Goal: Information Seeking & Learning: Learn about a topic

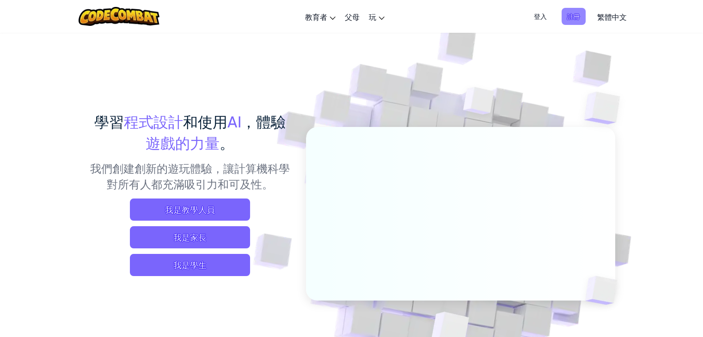
click at [575, 16] on span "註冊" at bounding box center [573, 16] width 24 height 17
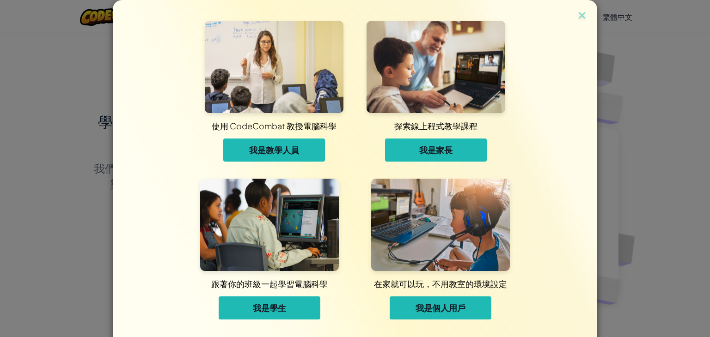
click at [270, 310] on span "我是學生" at bounding box center [269, 308] width 33 height 11
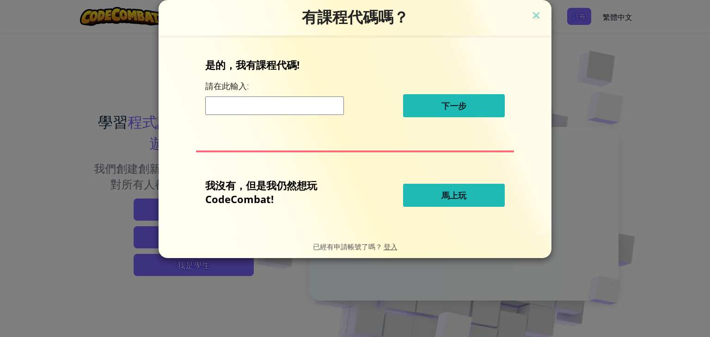
click at [302, 102] on input at bounding box center [274, 106] width 139 height 18
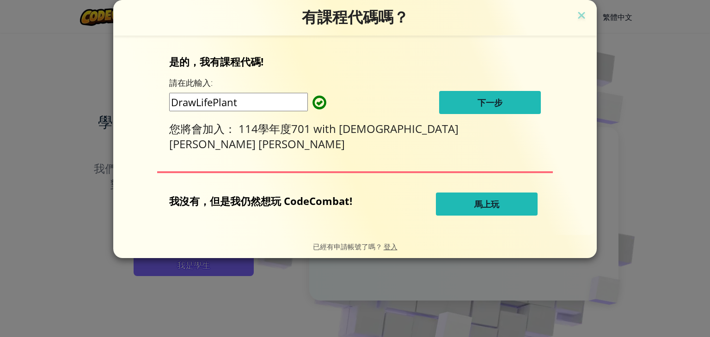
type input "DrawLifePlant"
click at [439, 104] on button "下一步" at bounding box center [490, 102] width 102 height 23
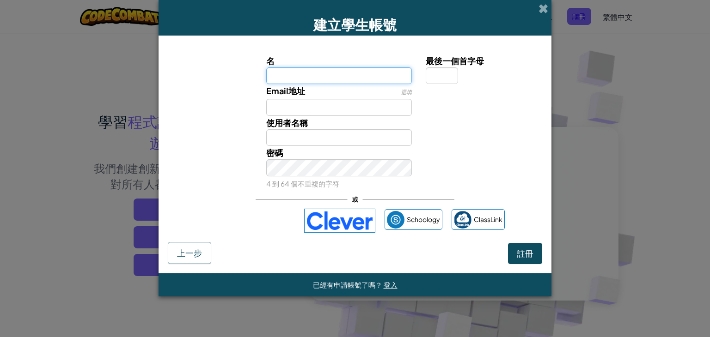
click at [309, 68] on input "名" at bounding box center [339, 75] width 146 height 17
click at [303, 229] on div "Schoology ClassLink" at bounding box center [354, 221] width 299 height 24
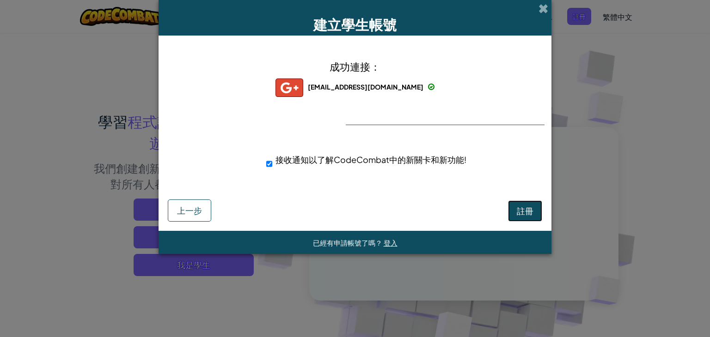
click at [534, 213] on button "註冊" at bounding box center [525, 211] width 34 height 21
click at [303, 90] on img at bounding box center [289, 88] width 28 height 18
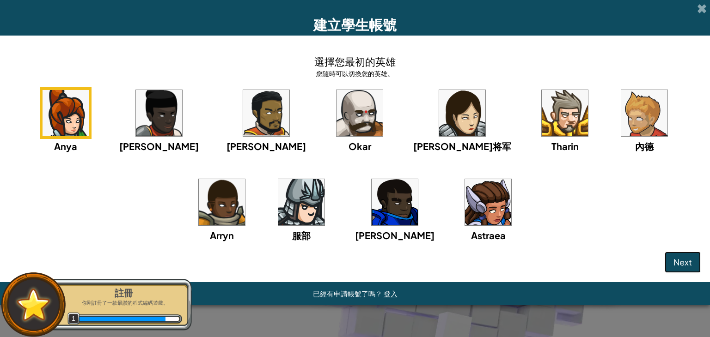
click at [678, 255] on button "Next" at bounding box center [682, 262] width 36 height 21
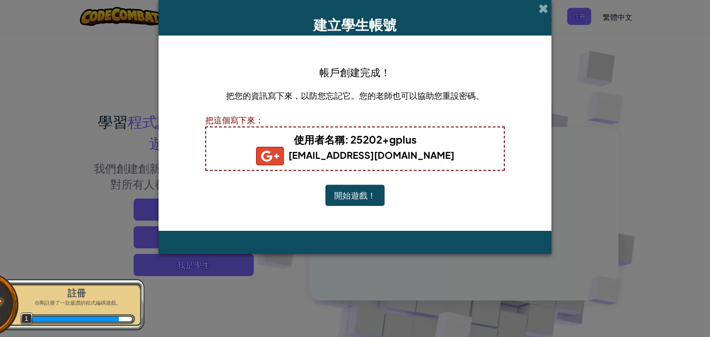
click at [284, 151] on img at bounding box center [270, 156] width 28 height 18
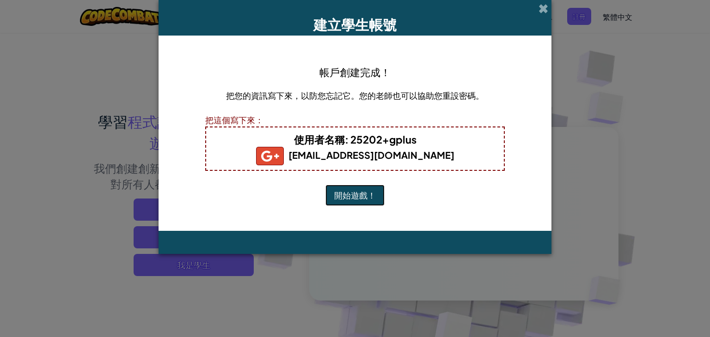
click at [377, 195] on button "開始遊戲！" at bounding box center [354, 195] width 59 height 21
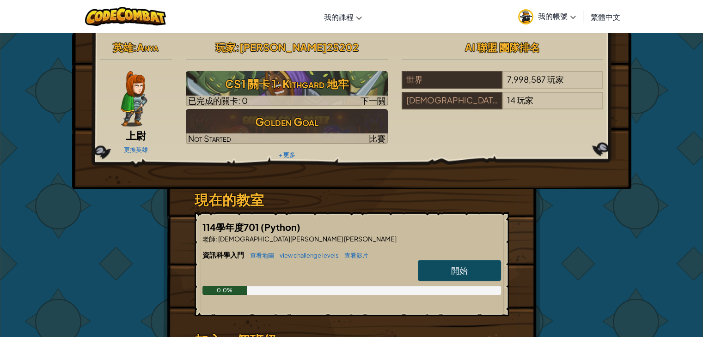
click at [462, 268] on span "開始" at bounding box center [459, 270] width 17 height 11
select select "zh-HANT"
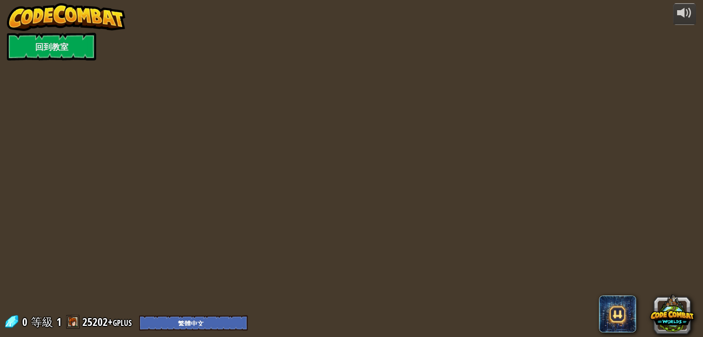
select select "zh-HANT"
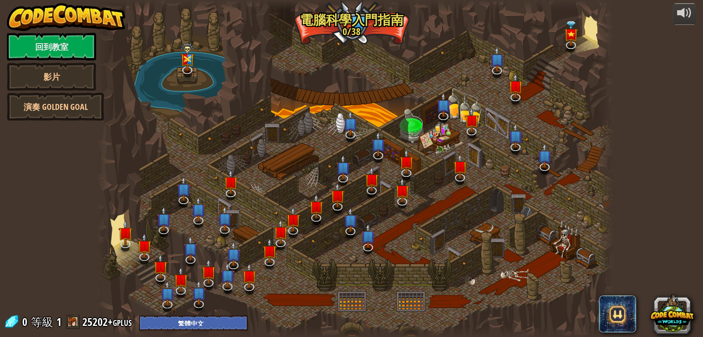
select select "zh-HANT"
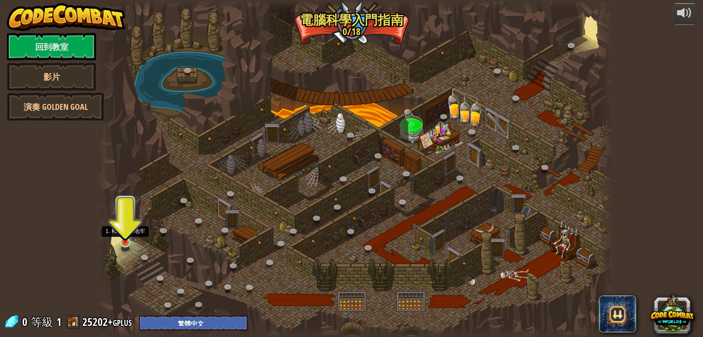
click at [127, 240] on img at bounding box center [125, 229] width 13 height 30
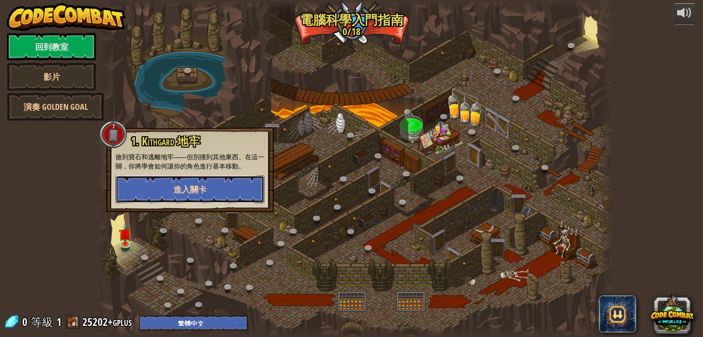
click at [223, 188] on button "進入關卡" at bounding box center [190, 190] width 149 height 28
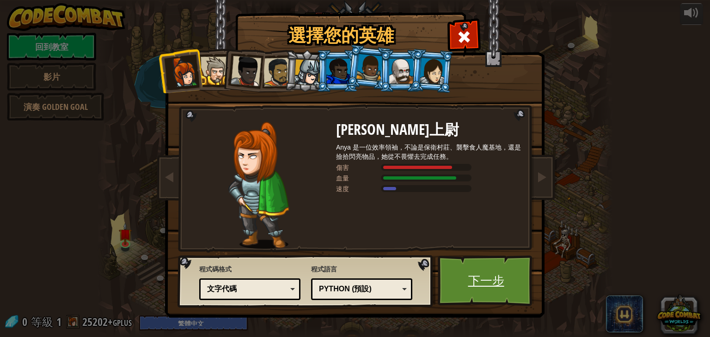
click at [492, 280] on link "下一步" at bounding box center [486, 280] width 97 height 51
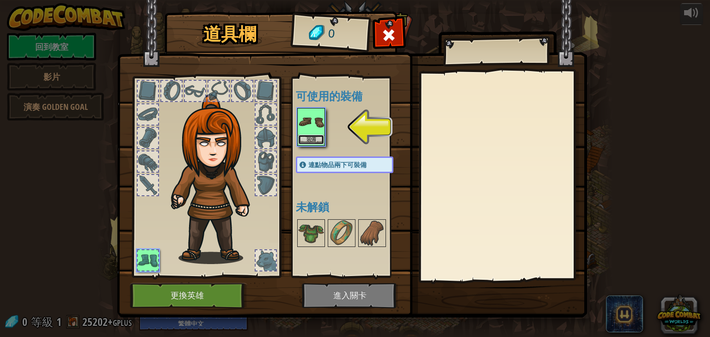
click at [317, 135] on button "裝備" at bounding box center [311, 140] width 26 height 10
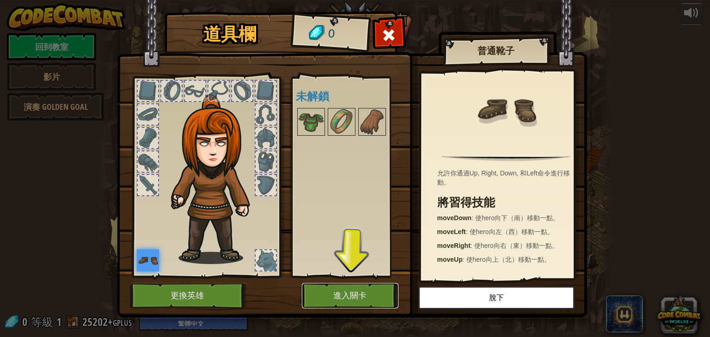
click at [359, 292] on button "進入關卡" at bounding box center [350, 295] width 97 height 25
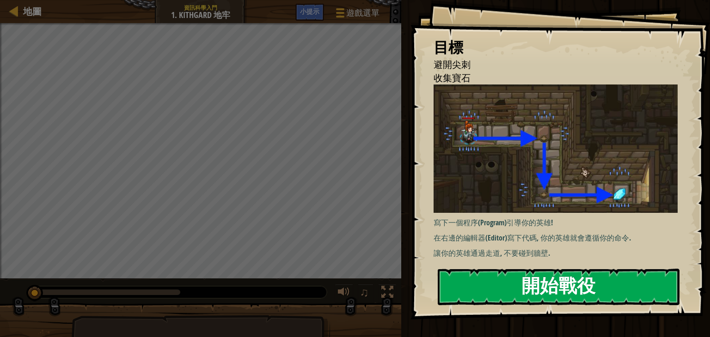
click at [571, 281] on button "開始戰役" at bounding box center [559, 287] width 242 height 36
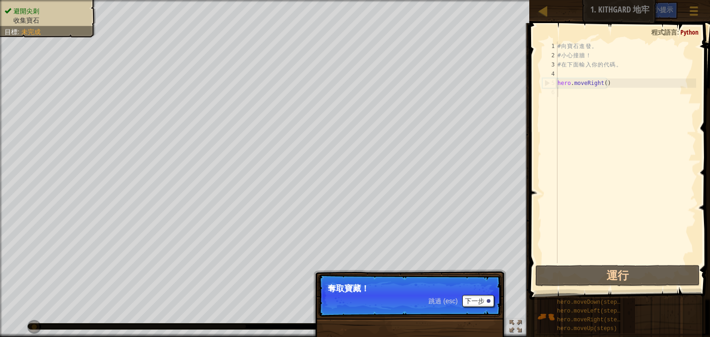
click at [418, 281] on p "跳過 (esc) 下一步 奪取寶藏！" at bounding box center [409, 295] width 183 height 43
click at [468, 300] on button "下一步" at bounding box center [478, 301] width 32 height 12
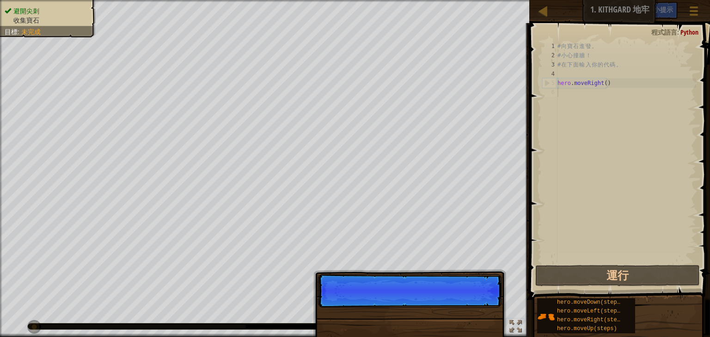
scroll to position [4, 0]
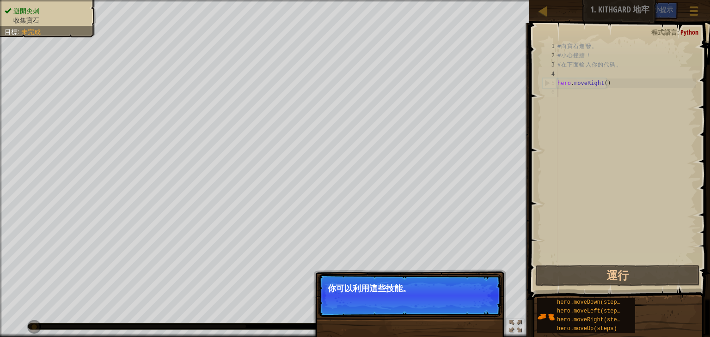
click at [464, 299] on button "下一步" at bounding box center [478, 301] width 32 height 12
click at [464, 299] on p "跳過 (esc) 下一步 你可以利用這些技能。" at bounding box center [409, 295] width 183 height 43
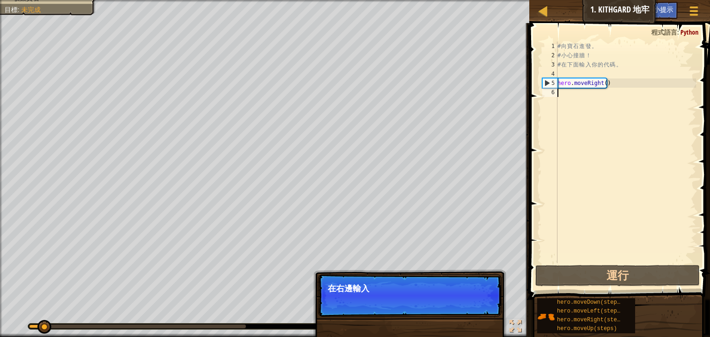
click at [462, 298] on p "跳過 (esc) 下一步 在右邊輸入" at bounding box center [409, 295] width 183 height 43
click at [462, 298] on button "下一步" at bounding box center [478, 301] width 32 height 12
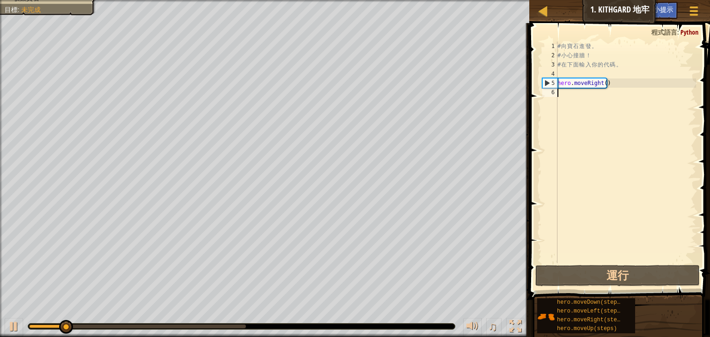
click at [462, 298] on div "避開尖刺 收集寶石 目標 : 未完成 ♫ Anya 11 x: 11 y: 18 x: 18 y: 18 跳過 (esc) 下一步 在右邊輸入你的代碼。" at bounding box center [355, 168] width 710 height 337
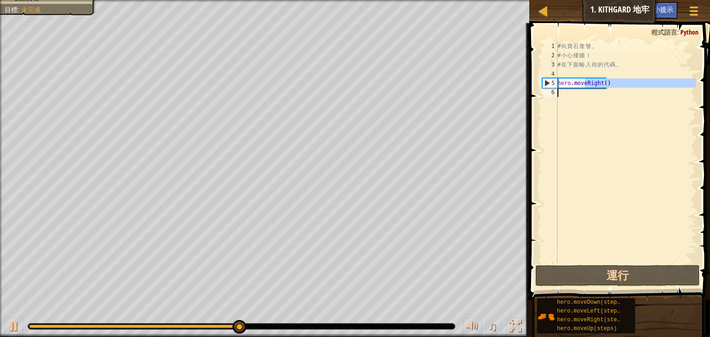
drag, startPoint x: 585, startPoint y: 80, endPoint x: 593, endPoint y: 99, distance: 20.3
click at [596, 109] on div "# 向 寶 石 進 發 。 # 小 心 撞 牆 ！ # 在 下 面 輸 入 你 的 代 碼 。 hero . moveRight ( )" at bounding box center [625, 162] width 140 height 240
type textarea "hero.moveRight()"
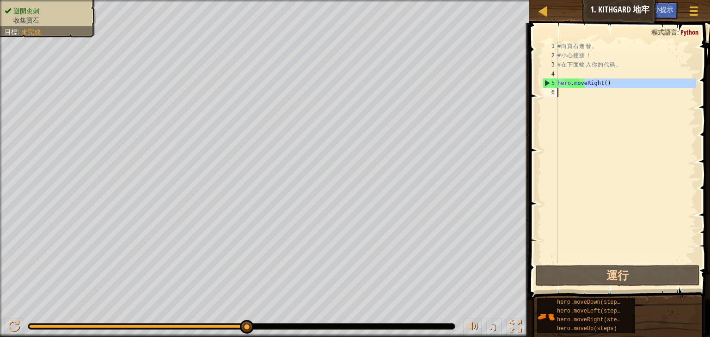
click at [598, 131] on div "# 向 寶 石 進 發 。 # 小 心 撞 牆 ！ # 在 下 面 輸 入 你 的 代 碼 。 hero . moveRight ( )" at bounding box center [625, 153] width 140 height 222
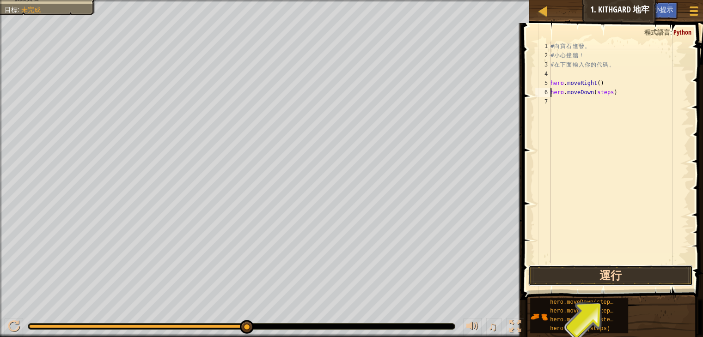
click at [607, 273] on button "運行" at bounding box center [610, 275] width 164 height 21
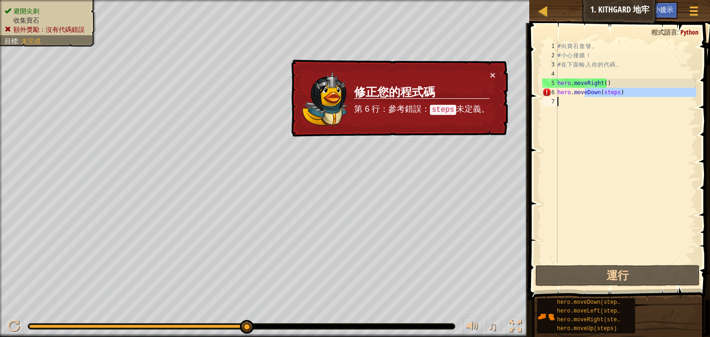
drag, startPoint x: 586, startPoint y: 93, endPoint x: 579, endPoint y: 156, distance: 62.8
click at [579, 156] on div "# 向 寶 石 進 發 。 # 小 心 撞 牆 ！ # 在 下 面 輸 入 你 的 代 碼 。 hero . moveRight ( ) hero . mov…" at bounding box center [625, 162] width 140 height 240
type textarea "hero.moveDown(steps)"
click at [584, 134] on div "# 向 寶 石 進 發 。 # 小 心 撞 牆 ！ # 在 下 面 輸 入 你 的 代 碼 。 hero . moveRight ( ) hero . mov…" at bounding box center [625, 153] width 140 height 222
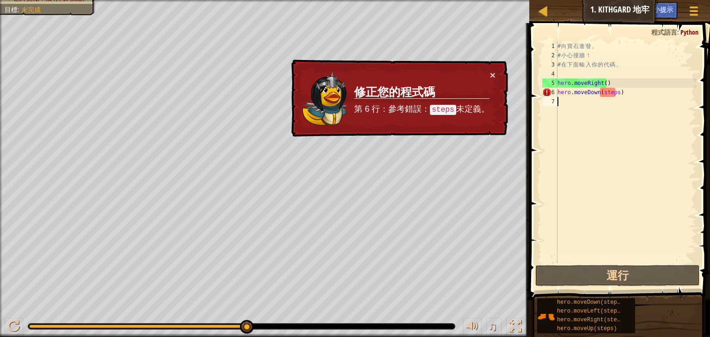
click at [4, 326] on div "♫" at bounding box center [264, 324] width 529 height 28
click at [18, 328] on div at bounding box center [14, 327] width 12 height 12
click at [20, 328] on button at bounding box center [14, 327] width 18 height 19
click at [20, 329] on button at bounding box center [14, 327] width 18 height 19
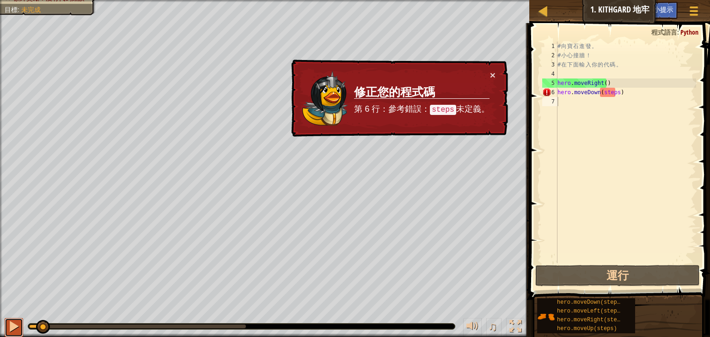
click at [20, 329] on button at bounding box center [14, 327] width 18 height 19
click at [628, 90] on div "# 向 寶 石 進 發 。 # 小 心 撞 牆 ！ # 在 下 面 輸 入 你 的 代 碼 。 hero . moveRight ( ) hero . mov…" at bounding box center [625, 162] width 140 height 240
click at [630, 91] on div "# 向 寶 石 進 發 。 # 小 心 撞 牆 ！ # 在 下 面 輸 入 你 的 代 碼 。 hero . moveRight ( ) hero . mov…" at bounding box center [625, 162] width 140 height 240
drag, startPoint x: 630, startPoint y: 91, endPoint x: 552, endPoint y: 103, distance: 78.5
click at [552, 104] on div "hero.moveDown(steps) 1 2 3 4 5 6 7 # 向 寶 石 進 發 。 # 小 心 撞 牆 ！ # 在 下 面 輸 入 你 的 代 …" at bounding box center [618, 153] width 156 height 222
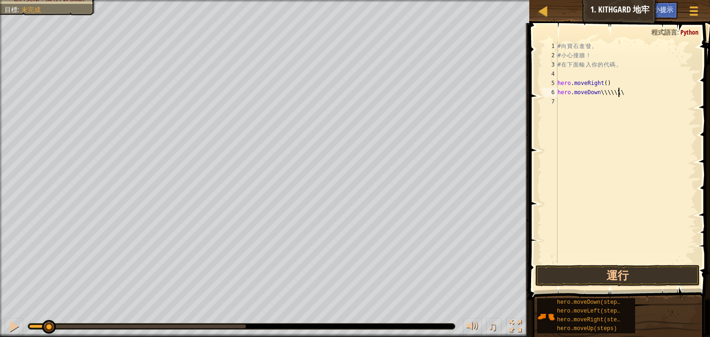
scroll to position [0, 0]
type textarea "h"
click at [614, 89] on div "# 向 寶 石 進 發 。 # 小 心 撞 牆 ！ # 在 下 面 輸 入 你 的 代 碼 。 hero . moveRight ( ) hero . mov…" at bounding box center [625, 153] width 140 height 222
click at [617, 93] on div "# 向 寶 石 進 發 。 # 小 心 撞 牆 ！ # 在 下 面 輸 入 你 的 代 碼 。 hero . moveRight ( ) hero . mov…" at bounding box center [625, 162] width 140 height 240
type textarea "ㄅ"
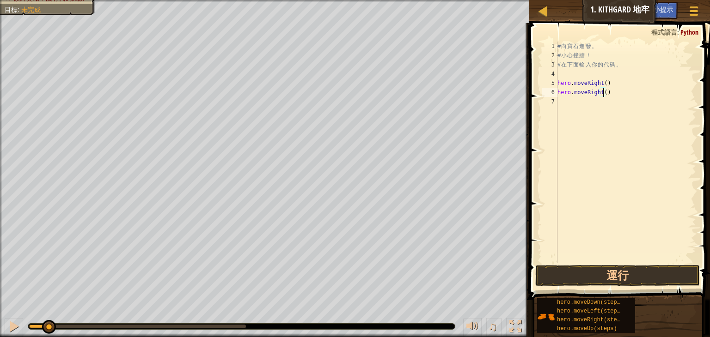
scroll to position [4, 0]
click at [664, 151] on div "# 向 寶 石 進 發 。 # 小 心 撞 牆 ！ # 在 下 面 輸 入 你 的 代 碼 。 hero . moveRight ( ) hero . mov…" at bounding box center [625, 162] width 140 height 240
click at [596, 103] on div "# 向 寶 石 進 發 。 # 小 心 撞 牆 ！ # 在 下 面 輸 入 你 的 代 碼 。 hero . moveRight ( ) hero . mov…" at bounding box center [625, 162] width 140 height 240
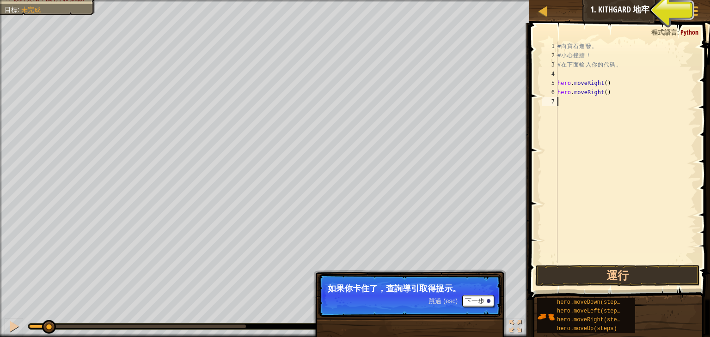
click at [663, 4] on div "小提示" at bounding box center [663, 10] width 29 height 17
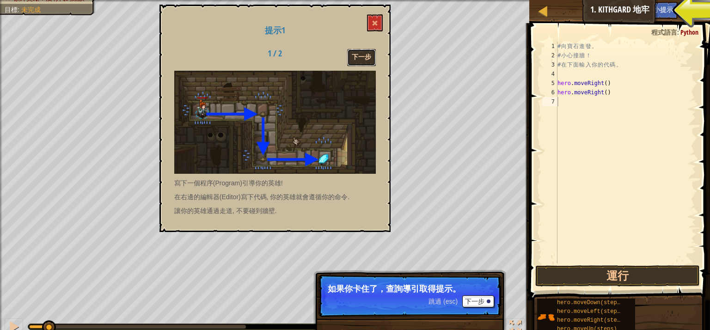
click at [360, 53] on button "下一步" at bounding box center [361, 57] width 29 height 17
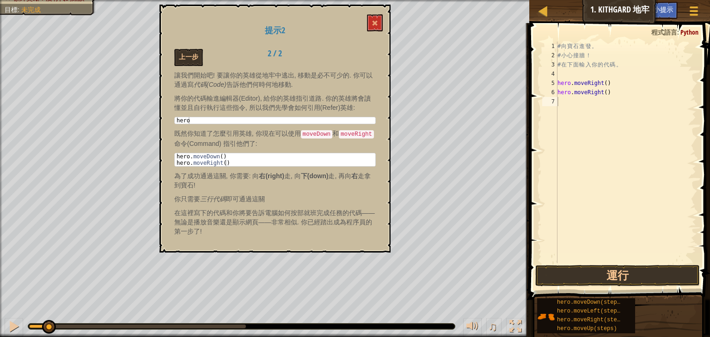
drag, startPoint x: 171, startPoint y: 155, endPoint x: 208, endPoint y: 155, distance: 36.5
click at [208, 155] on div "提示2 上一步 2 / 2 讓我們開始吧! 要讓你的英雄從地牢中逃出, 移動是必不可少的. 你可以通過寫 代碼(Code) 告訴他們何時何地移動. 將你的代碼…" at bounding box center [274, 129] width 231 height 248
click at [370, 17] on button at bounding box center [375, 22] width 16 height 17
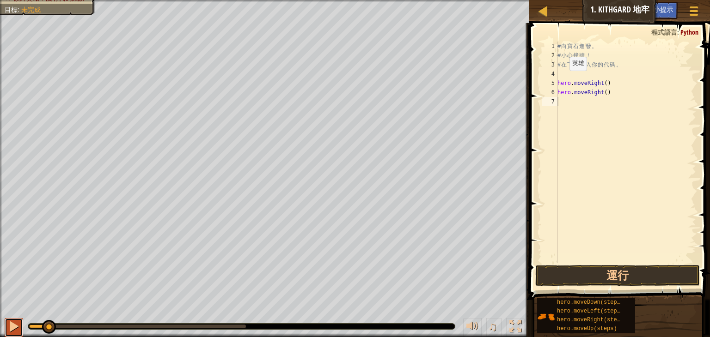
click at [13, 325] on div at bounding box center [14, 327] width 12 height 12
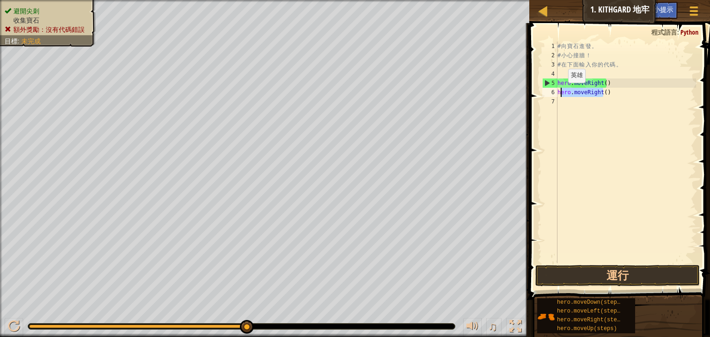
drag, startPoint x: 603, startPoint y: 92, endPoint x: 560, endPoint y: 92, distance: 43.4
click at [560, 92] on div "# 向 寶 石 進 發 。 # 小 心 撞 牆 ！ # 在 下 面 輸 入 你 的 代 碼 。 hero . moveRight ( ) hero . mov…" at bounding box center [625, 162] width 140 height 240
click at [634, 88] on div "# 向 寶 石 進 發 。 # 小 心 撞 牆 ！ # 在 下 面 輸 入 你 的 代 碼 。 hero . moveRight ( ) hero . mov…" at bounding box center [625, 162] width 140 height 240
drag, startPoint x: 599, startPoint y: 93, endPoint x: 556, endPoint y: 97, distance: 43.7
click at [556, 97] on div "hero.moveRight() 1 2 3 4 5 6 7 # 向 寶 石 進 發 。 # 小 心 撞 牆 ！ # 在 下 面 輸 入 你 的 代 碼 。 …" at bounding box center [618, 153] width 156 height 222
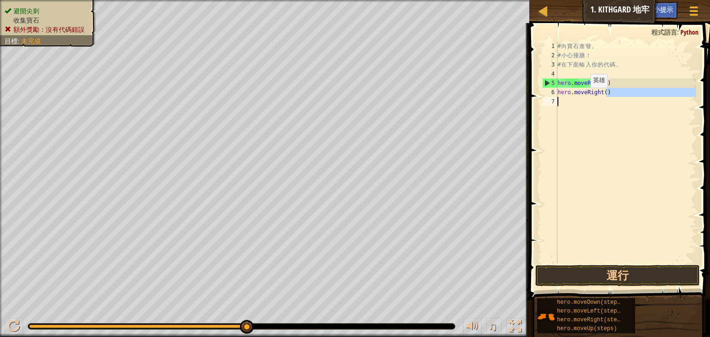
click at [582, 97] on div "# 向 寶 石 進 發 。 # 小 心 撞 牆 ！ # 在 下 面 輸 入 你 的 代 碼 。 hero . moveRight ( ) hero . mov…" at bounding box center [625, 162] width 140 height 240
drag, startPoint x: 617, startPoint y: 97, endPoint x: 571, endPoint y: 97, distance: 45.3
click at [571, 97] on div "# 向 寶 石 進 發 。 # 小 心 撞 牆 ！ # 在 下 面 輸 入 你 的 代 碼 。 hero . moveRight ( ) hero . mov…" at bounding box center [625, 162] width 140 height 240
type textarea "\"
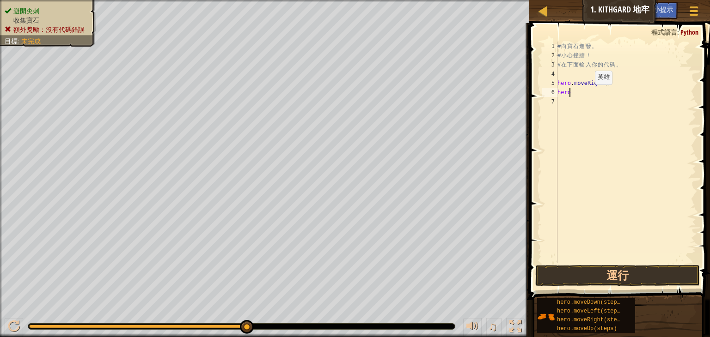
type textarea "h"
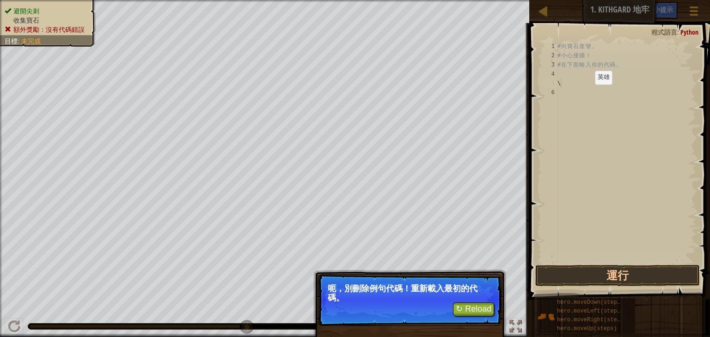
type textarea "\"
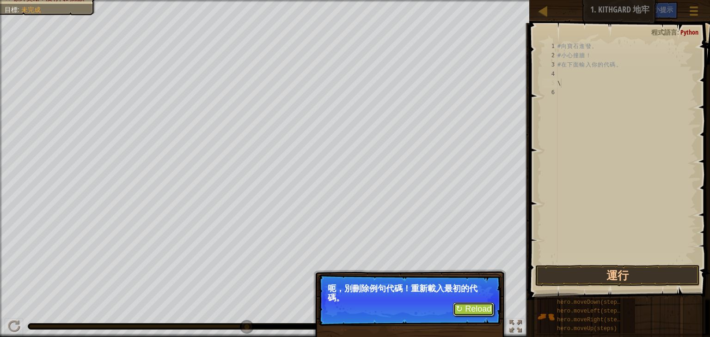
click at [471, 308] on button "↻ Reload" at bounding box center [473, 310] width 41 height 14
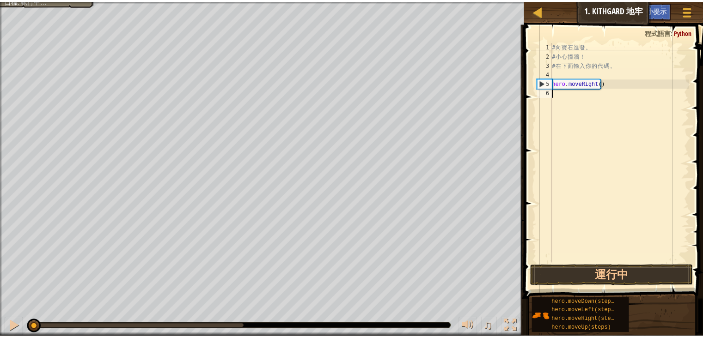
scroll to position [4, 0]
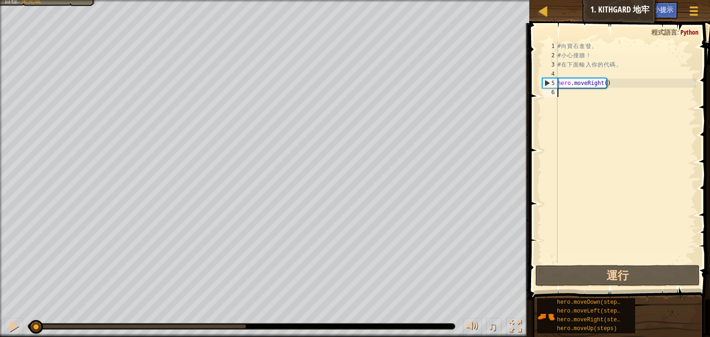
click at [602, 100] on div "# 向 寶 石 進 發 。 # 小 心 撞 牆 ！ # 在 下 面 輸 入 你 的 代 碼 。 hero . moveRight ( )" at bounding box center [625, 162] width 140 height 240
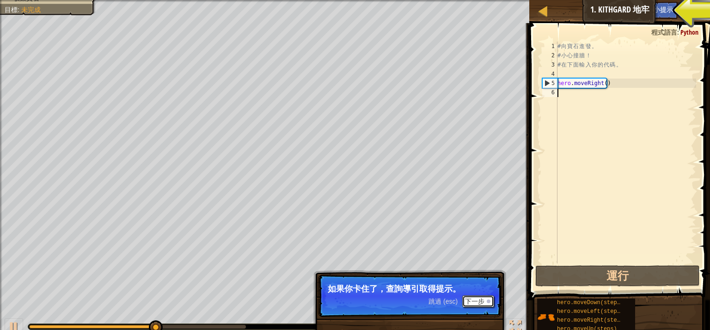
click at [470, 297] on button "下一步" at bounding box center [478, 301] width 32 height 12
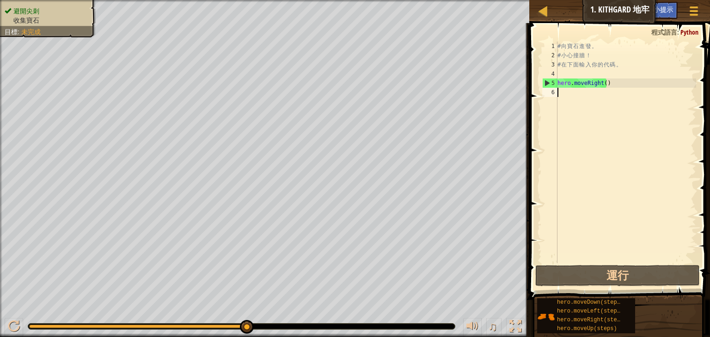
click at [588, 108] on div "# 向 寶 石 進 發 。 # 小 心 撞 牆 ！ # 在 下 面 輸 入 你 的 代 碼 。 hero . moveRight ( )" at bounding box center [625, 162] width 140 height 240
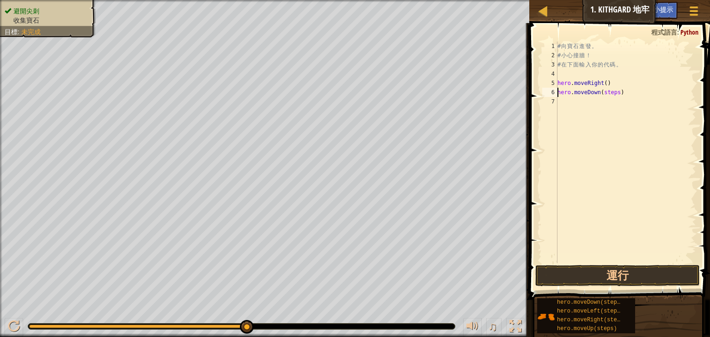
click at [615, 94] on div "# 向 寶 石 進 發 。 # 小 心 撞 牆 ！ # 在 下 面 輸 入 你 的 代 碼 。 hero . moveRight ( ) hero . mov…" at bounding box center [625, 162] width 140 height 240
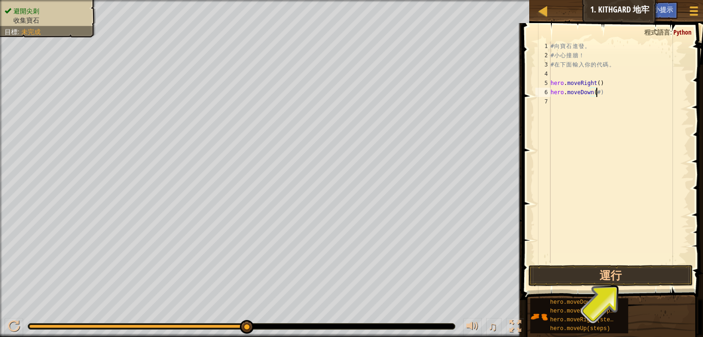
scroll to position [0, 0]
type textarea "ˇ"
type textarea "3"
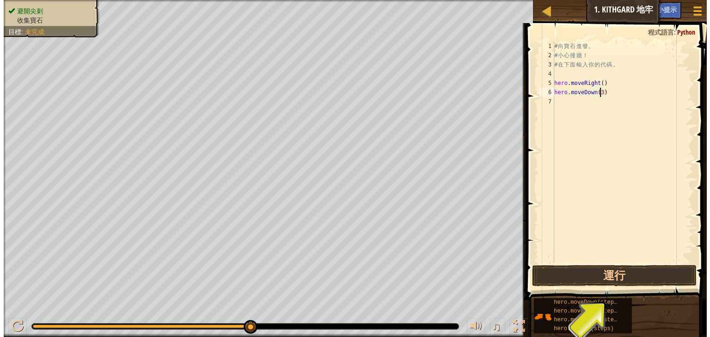
scroll to position [0, 0]
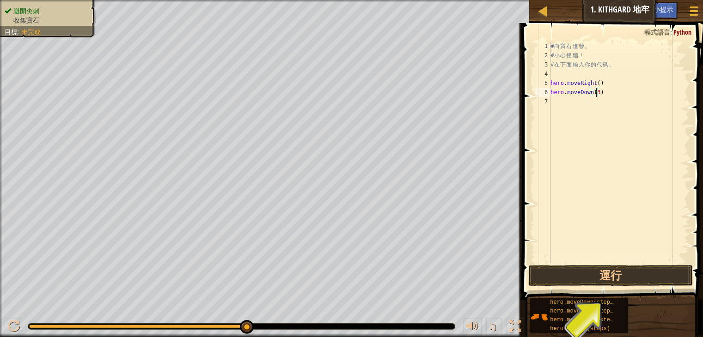
click at [621, 101] on div "# 向 寶 石 進 發 。 # 小 心 撞 牆 ！ # 在 下 面 輸 入 你 的 代 碼 。 hero . moveRight ( ) hero . mov…" at bounding box center [618, 162] width 140 height 240
click at [586, 276] on button "運行" at bounding box center [610, 275] width 164 height 21
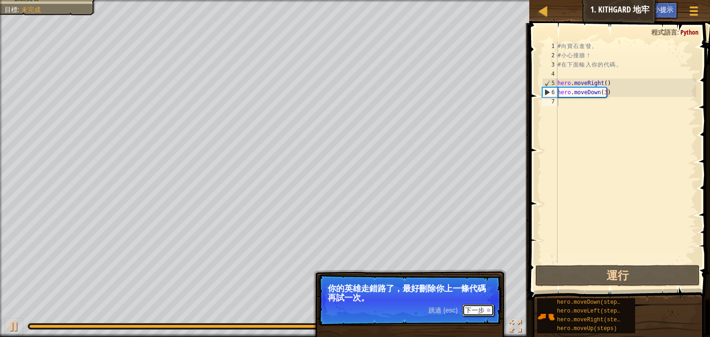
click at [473, 310] on button "下一步" at bounding box center [478, 310] width 32 height 12
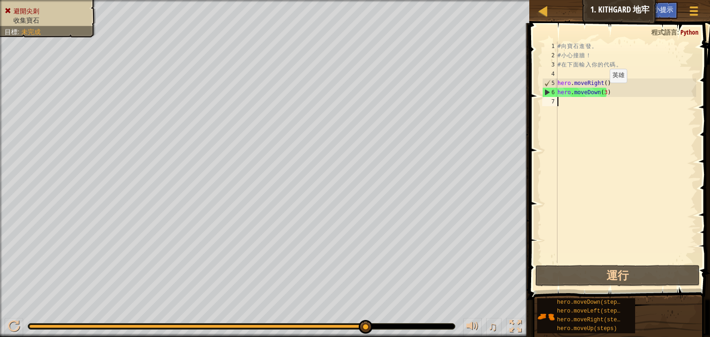
click at [602, 92] on div "# 向 寶 石 進 發 。 # 小 心 撞 牆 ！ # 在 下 面 輸 入 你 的 代 碼 。 hero . moveRight ( ) hero . mov…" at bounding box center [625, 162] width 140 height 240
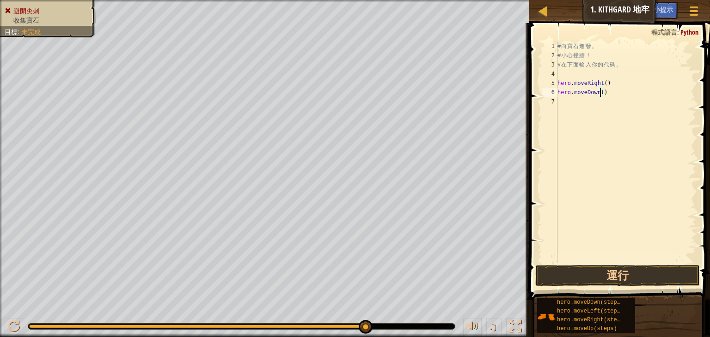
type textarea "2"
click at [617, 109] on div "# 向 寶 石 進 發 。 # 小 心 撞 牆 ！ # 在 下 面 輸 入 你 的 代 碼 。 hero . moveRight ( ) hero . mov…" at bounding box center [625, 162] width 140 height 240
click at [614, 102] on div "# 向 寶 石 進 發 。 # 小 心 撞 牆 ！ # 在 下 面 輸 入 你 的 代 碼 。 hero . moveRight ( ) hero . mov…" at bounding box center [625, 162] width 140 height 240
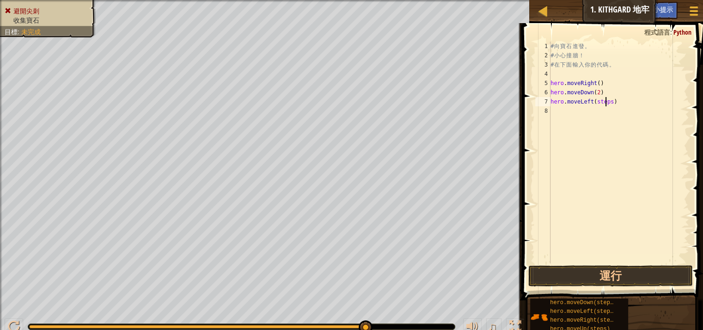
click at [615, 103] on div "# 向 寶 石 進 發 。 # 小 心 撞 牆 ！ # 在 下 面 輸 入 你 的 代 碼 。 hero . moveRight ( ) hero . mov…" at bounding box center [618, 162] width 140 height 240
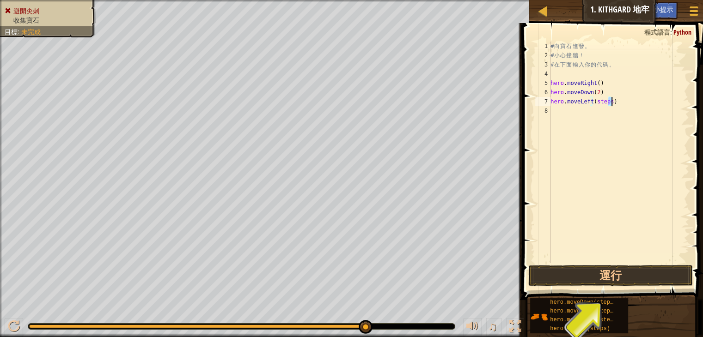
click at [606, 103] on div "# 向 寶 石 進 發 。 # 小 心 撞 牆 ！ # 在 下 面 輸 入 你 的 代 碼 。 hero . moveRight ( ) hero . mov…" at bounding box center [618, 162] width 140 height 240
drag, startPoint x: 606, startPoint y: 101, endPoint x: 593, endPoint y: 101, distance: 12.9
click at [593, 101] on div "# 向 寶 石 進 發 。 # 小 心 撞 牆 ！ # 在 下 面 輸 入 你 的 代 碼 。 hero . moveRight ( ) hero . mov…" at bounding box center [618, 162] width 140 height 240
click at [595, 102] on div "# 向 寶 石 進 發 。 # 小 心 撞 牆 ！ # 在 下 面 輸 入 你 的 代 碼 。 hero . moveRight ( ) hero . mov…" at bounding box center [618, 162] width 140 height 240
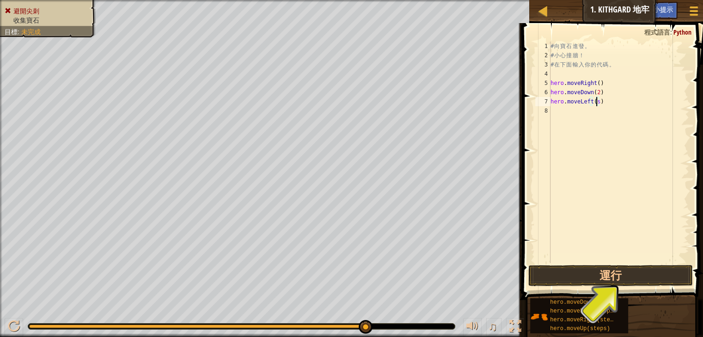
type textarea "hero.moveLeft()"
click at [578, 116] on div "# 向 寶 石 進 發 。 # 小 心 撞 牆 ！ # 在 下 面 輸 入 你 的 代 碼 。 hero . moveRight ( ) hero . mov…" at bounding box center [618, 162] width 140 height 240
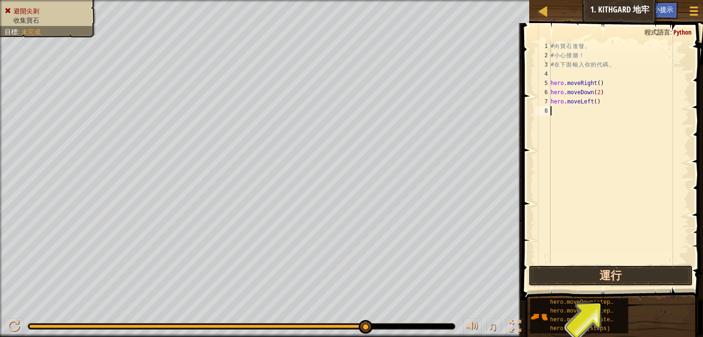
click at [596, 270] on button "運行" at bounding box center [610, 275] width 164 height 21
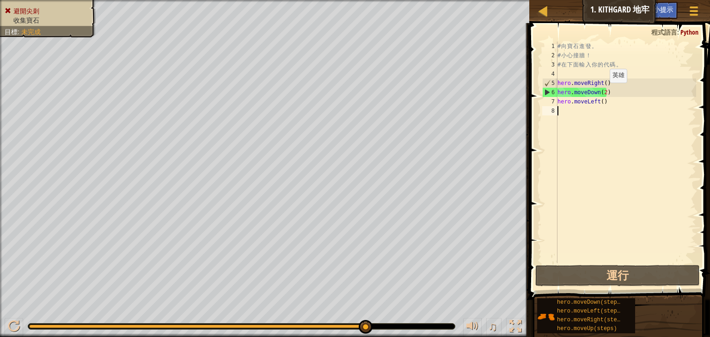
click at [602, 92] on div "# 向 寶 石 進 發 。 # 小 心 撞 牆 ！ # 在 下 面 輸 入 你 的 代 碼 。 hero . moveRight ( ) hero . mov…" at bounding box center [625, 162] width 140 height 240
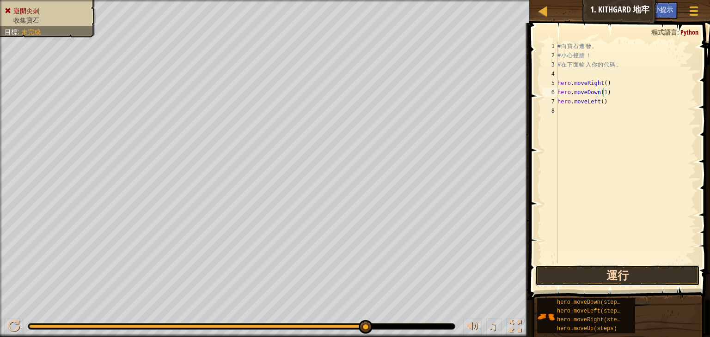
click at [643, 274] on button "運行" at bounding box center [617, 275] width 164 height 21
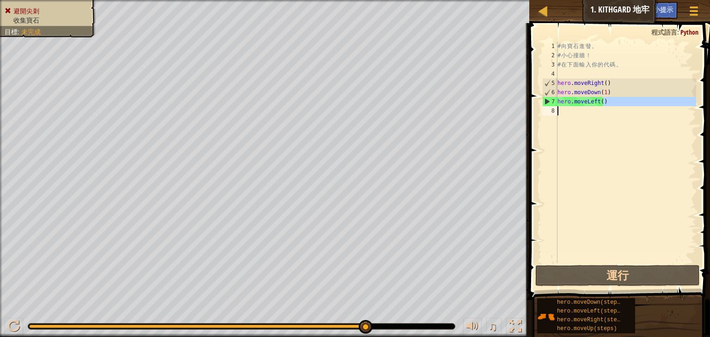
drag, startPoint x: 604, startPoint y: 104, endPoint x: 574, endPoint y: 107, distance: 30.2
click at [574, 107] on div "# 向 寶 石 進 發 。 # 小 心 撞 牆 ！ # 在 下 面 輸 入 你 的 代 碼 。 hero . moveRight ( ) hero . mov…" at bounding box center [625, 162] width 140 height 240
click at [581, 102] on div "# 向 寶 石 進 發 。 # 小 心 撞 牆 ！ # 在 下 面 輸 入 你 的 代 碼 。 hero . moveRight ( ) hero . mov…" at bounding box center [625, 162] width 140 height 240
click at [604, 99] on div "# 向 寶 石 進 發 。 # 小 心 撞 牆 ！ # 在 下 面 輸 入 你 的 代 碼 。 hero . moveRight ( ) hero . mov…" at bounding box center [625, 162] width 140 height 240
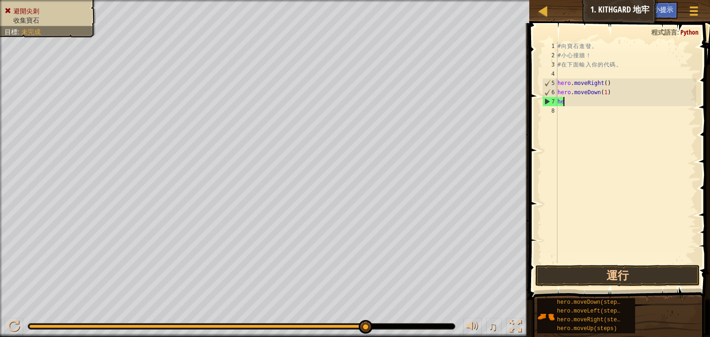
type textarea "h"
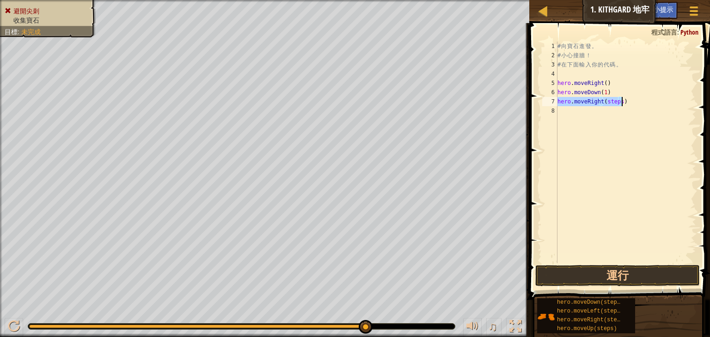
click at [617, 98] on div "# 向 寶 石 進 發 。 # 小 心 撞 牆 ！ # 在 下 面 輸 入 你 的 代 碼 。 hero . moveRight ( ) hero . mov…" at bounding box center [625, 153] width 140 height 222
drag, startPoint x: 591, startPoint y: 297, endPoint x: 609, endPoint y: 287, distance: 20.5
click at [615, 286] on div "小提示 影片 hero.moveRight() 1 2 3 4 5 6 7 8 # 向 寶 石 進 發 。 # 小 心 撞 牆 ！ # 在 下 面 輸 入 你…" at bounding box center [617, 178] width 183 height 310
click at [615, 111] on div "# 向 寶 石 進 發 。 # 小 心 撞 牆 ！ # 在 下 面 輸 入 你 的 代 碼 。 hero . moveRight ( ) hero . mov…" at bounding box center [625, 162] width 140 height 240
click at [650, 267] on button "運行" at bounding box center [617, 275] width 164 height 21
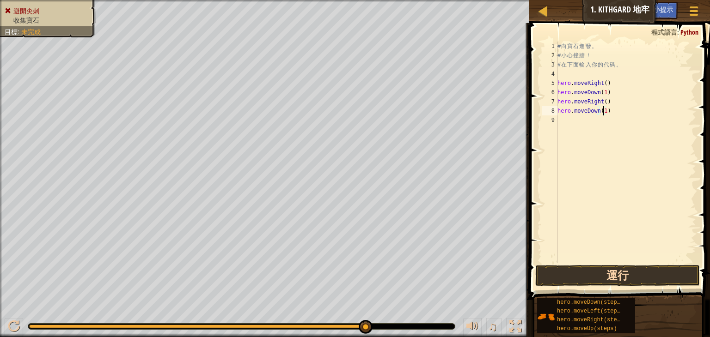
type textarea "hero.moveDown(1)"
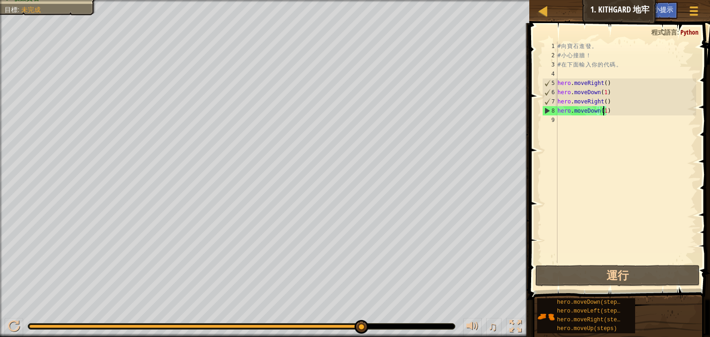
drag, startPoint x: 362, startPoint y: 321, endPoint x: 398, endPoint y: 318, distance: 35.7
drag, startPoint x: 399, startPoint y: 320, endPoint x: 385, endPoint y: 325, distance: 14.3
click at [399, 321] on div "♫" at bounding box center [264, 324] width 529 height 28
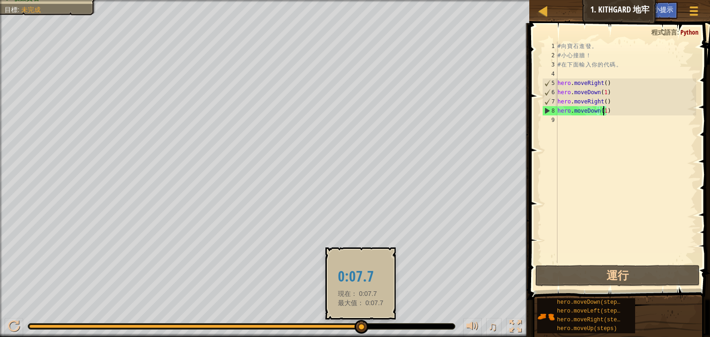
click at [360, 324] on div at bounding box center [361, 327] width 14 height 14
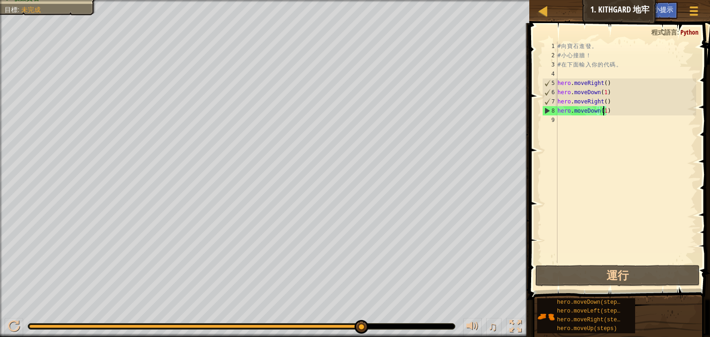
click at [665, 199] on div "# 向 寶 石 進 發 。 # 小 心 撞 牆 ！ # 在 下 面 輸 入 你 的 代 碼 。 hero . moveRight ( ) hero . mov…" at bounding box center [625, 162] width 140 height 240
click at [12, 330] on div at bounding box center [14, 327] width 12 height 12
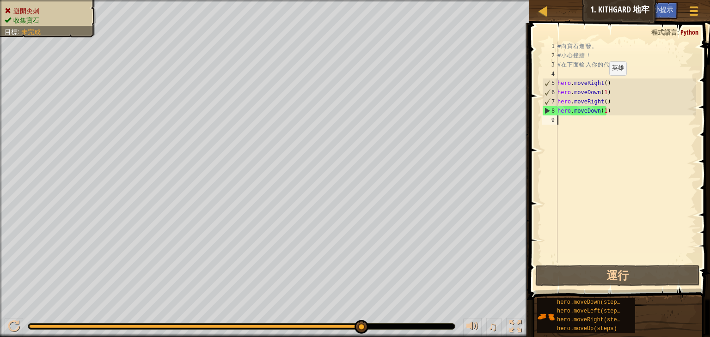
click at [601, 85] on div "# 向 寶 石 進 發 。 # 小 心 撞 牆 ！ # 在 下 面 輸 入 你 的 代 碼 。 hero . moveRight ( ) hero . mov…" at bounding box center [625, 162] width 140 height 240
click at [603, 82] on div "# 向 寶 石 進 發 。 # 小 心 撞 牆 ！ # 在 下 面 輸 入 你 的 代 碼 。 hero . moveRight ( ) hero . mov…" at bounding box center [625, 162] width 140 height 240
type textarea "ㄅ"
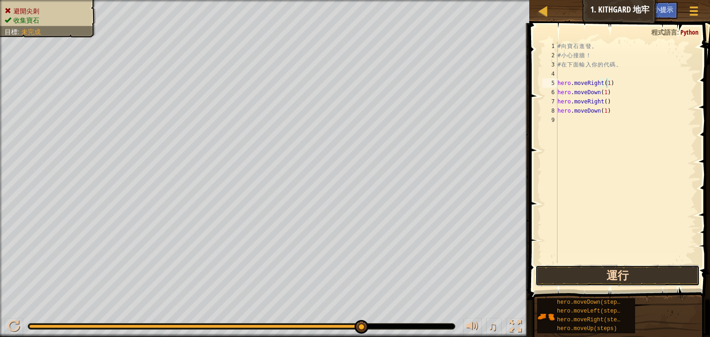
click at [608, 266] on button "運行" at bounding box center [617, 275] width 164 height 21
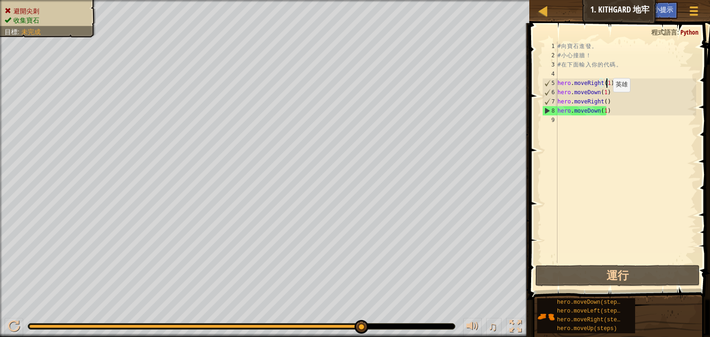
click at [604, 101] on div "# 向 寶 石 進 發 。 # 小 心 撞 牆 ！ # 在 下 面 輸 入 你 的 代 碼 。 hero . moveRight ( 1 ) hero . m…" at bounding box center [625, 162] width 140 height 240
drag, startPoint x: 609, startPoint y: 109, endPoint x: 560, endPoint y: 102, distance: 49.5
click at [560, 102] on div "# 向 寶 石 進 發 。 # 小 心 撞 牆 ！ # 在 下 面 輸 入 你 的 代 碼 。 hero . moveRight ( 1 ) hero . m…" at bounding box center [625, 162] width 140 height 240
type textarea "h"
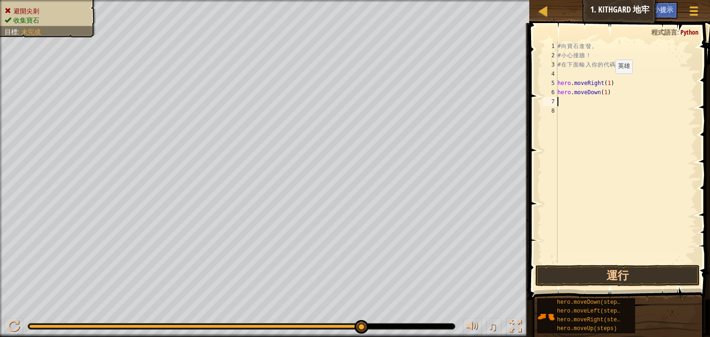
click at [607, 83] on div "# 向 寶 石 進 發 。 # 小 心 撞 牆 ！ # 在 下 面 輸 入 你 的 代 碼 。 hero . moveRight ( 1 ) hero . m…" at bounding box center [625, 162] width 140 height 240
type textarea "ㄉ"
click at [603, 93] on div "# 向 寶 石 進 發 。 # 小 心 撞 牆 ！ # 在 下 面 輸 入 你 的 代 碼 。 hero . moveRight ( 2 ) hero . m…" at bounding box center [625, 162] width 140 height 240
click at [630, 268] on button "運行" at bounding box center [617, 275] width 164 height 21
type textarea "ㄅ"
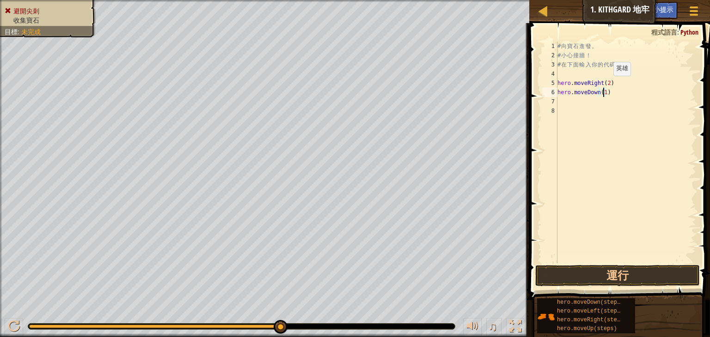
click at [605, 85] on div "# 向 寶 石 進 發 。 # 小 心 撞 牆 ！ # 在 下 面 輸 入 你 的 代 碼 。 hero . moveRight ( 2 ) hero . m…" at bounding box center [625, 162] width 140 height 240
type textarea "1"
click at [601, 102] on div "# 向 寶 石 進 發 。 # 小 心 撞 牆 ！ # 在 下 面 輸 入 你 的 代 碼 。 hero . moveRight ( 1 ) hero . m…" at bounding box center [625, 162] width 140 height 240
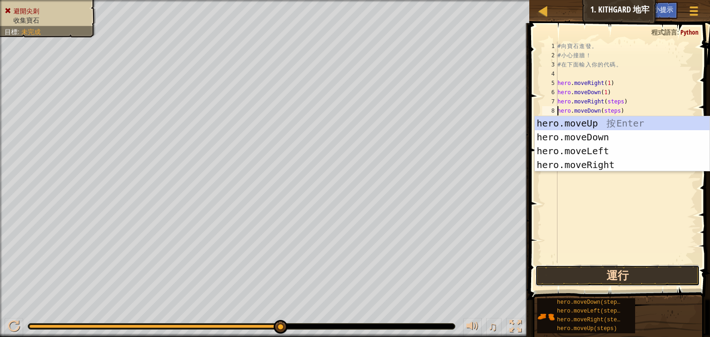
click at [620, 279] on button "運行" at bounding box center [617, 275] width 164 height 21
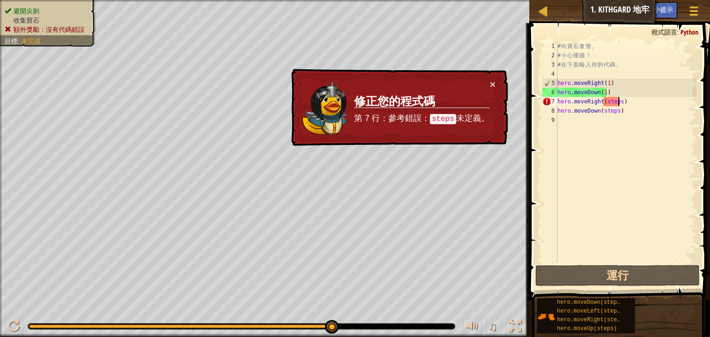
click at [620, 105] on div "# 向 寶 石 進 發 。 # 小 心 撞 牆 ！ # 在 下 面 輸 入 你 的 代 碼 。 hero . moveRight ( 1 ) hero . m…" at bounding box center [625, 162] width 140 height 240
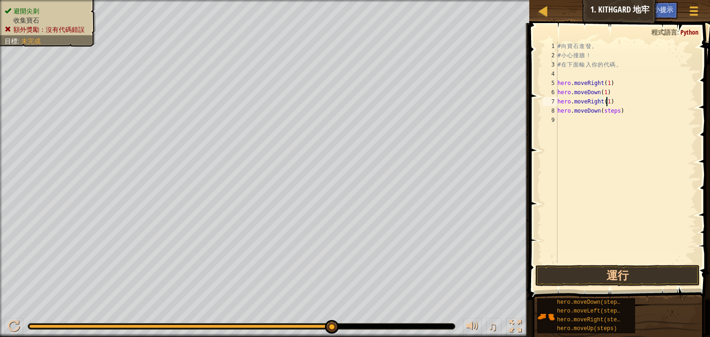
click at [615, 113] on div "# 向 寶 石 進 發 。 # 小 心 撞 牆 ！ # 在 下 面 輸 入 你 的 代 碼 。 hero . moveRight ( 1 ) hero . m…" at bounding box center [625, 162] width 140 height 240
type textarea "hero.moveDown()"
click at [647, 272] on button "運行" at bounding box center [617, 275] width 164 height 21
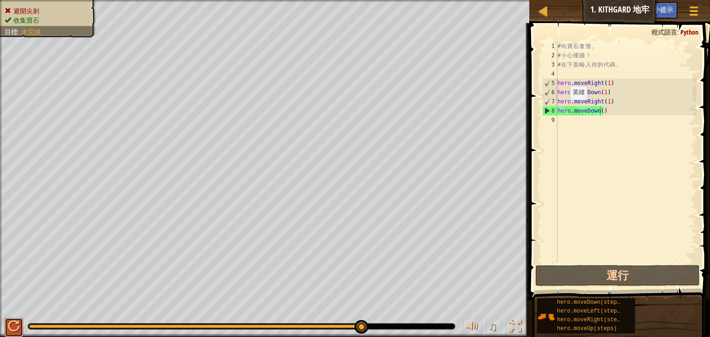
click at [13, 321] on div at bounding box center [14, 327] width 12 height 12
click at [615, 122] on div "# 向 寶 石 進 發 。 # 小 心 撞 牆 ！ # 在 下 面 輸 入 你 的 代 碼 。 hero . moveRight ( 1 ) hero . m…" at bounding box center [625, 162] width 140 height 240
click at [599, 130] on div "# 向 寶 石 進 發 。 # 小 心 撞 牆 ！ # 在 下 面 輸 入 你 的 代 碼 。 hero . moveRight ( 1 ) hero . m…" at bounding box center [625, 162] width 140 height 240
click at [599, 111] on div "# 向 寶 石 進 發 。 # 小 心 撞 牆 ！ # 在 下 面 輸 入 你 的 代 碼 。 hero . moveRight ( 1 ) hero . m…" at bounding box center [625, 162] width 140 height 240
type textarea "ㄉ"
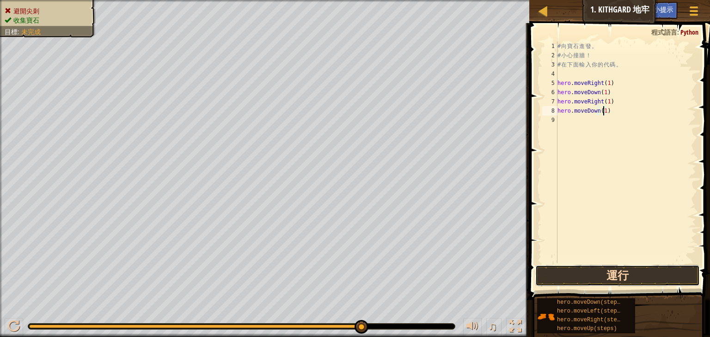
click at [662, 285] on button "運行" at bounding box center [617, 275] width 164 height 21
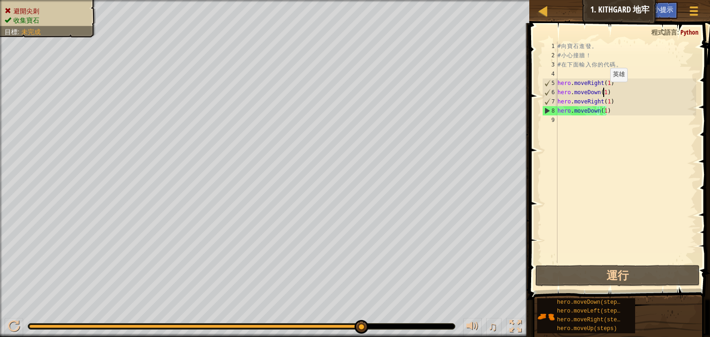
click at [602, 91] on div "# 向 寶 石 進 發 。 # 小 心 撞 牆 ！ # 在 下 面 輸 入 你 的 代 碼 。 hero . moveRight ( 1 ) hero . m…" at bounding box center [625, 162] width 140 height 240
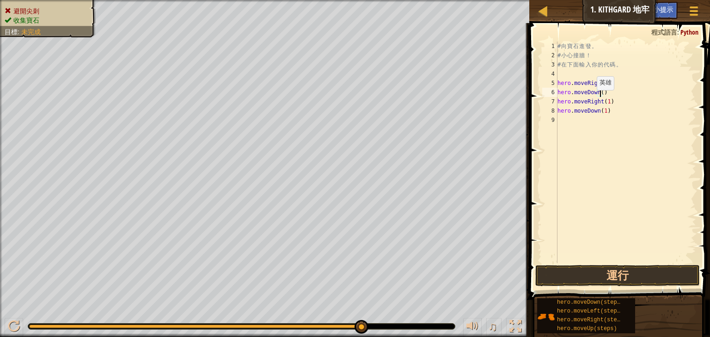
type textarea "ㄉ"
click at [602, 110] on div "# 向 寶 石 進 發 。 # 小 心 撞 牆 ！ # 在 下 面 輸 入 你 的 代 碼 。 hero . moveRight ( 1 ) hero . m…" at bounding box center [625, 162] width 140 height 240
click at [638, 272] on button "運行" at bounding box center [617, 275] width 164 height 21
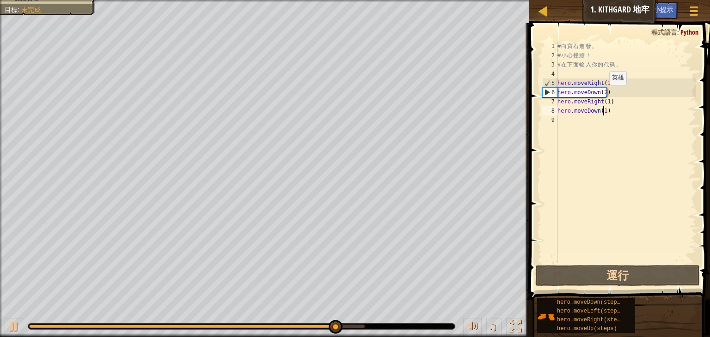
click at [601, 93] on div "# 向 寶 石 進 發 。 # 小 心 撞 牆 ！ # 在 下 面 輸 入 你 的 代 碼 。 hero . moveRight ( 1 ) hero . m…" at bounding box center [625, 162] width 140 height 240
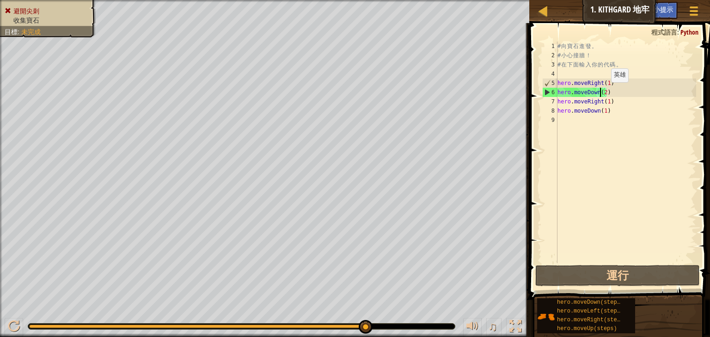
click at [603, 91] on div "# 向 寶 石 進 發 。 # 小 心 撞 牆 ！ # 在 下 面 輸 入 你 的 代 碼 。 hero . moveRight ( 1 ) hero . m…" at bounding box center [625, 162] width 140 height 240
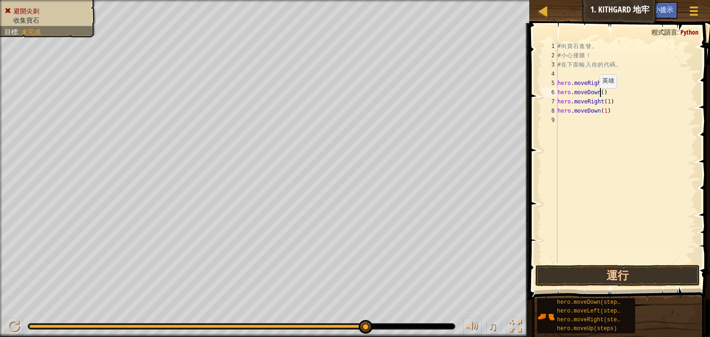
type textarea "1"
click at [613, 138] on div "# 向 寶 石 進 發 。 # 小 心 撞 牆 ！ # 在 下 面 輸 入 你 的 代 碼 。 hero . moveRight ( 1 ) hero . m…" at bounding box center [625, 162] width 140 height 240
click at [600, 91] on div "# 向 寶 石 進 發 。 # 小 心 撞 牆 ！ # 在 下 面 輸 入 你 的 代 碼 。 hero . moveRight ( 1 ) hero . m…" at bounding box center [625, 162] width 140 height 240
click at [602, 93] on div "# 向 寶 石 進 發 。 # 小 心 撞 牆 ！ # 在 下 面 輸 入 你 的 代 碼 。 hero . moveRight ( 1 ) hero . m…" at bounding box center [625, 162] width 140 height 240
click at [606, 103] on div "# 向 寶 石 進 發 。 # 小 心 撞 牆 ！ # 在 下 面 輸 入 你 的 代 碼 。 hero . moveRight ( 1 ) hero . m…" at bounding box center [625, 162] width 140 height 240
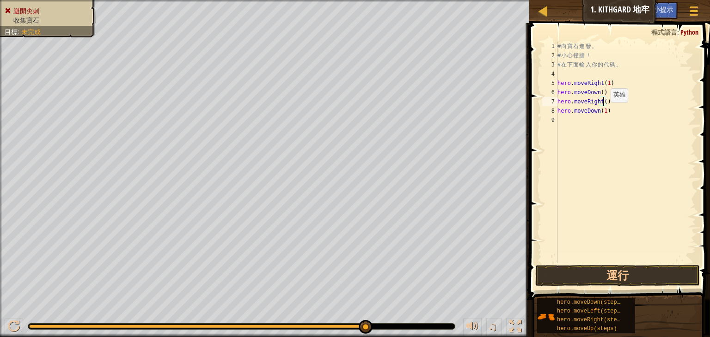
click at [602, 111] on div "# 向 寶 石 進 發 。 # 小 心 撞 牆 ！ # 在 下 面 輸 入 你 的 代 碼 。 hero . moveRight ( 1 ) hero . m…" at bounding box center [625, 162] width 140 height 240
click at [666, 275] on button "運行" at bounding box center [617, 275] width 164 height 21
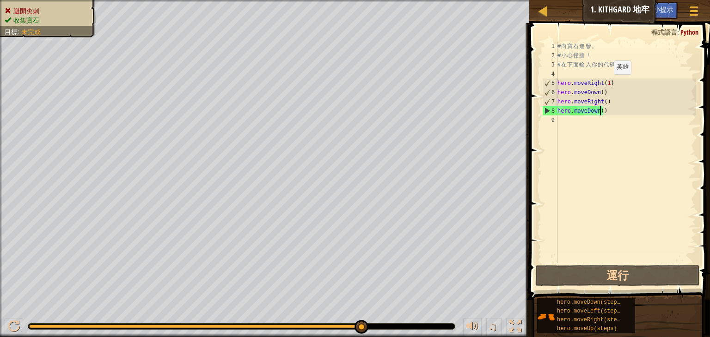
click at [606, 84] on div "# 向 寶 石 進 發 。 # 小 心 撞 牆 ！ # 在 下 面 輸 入 你 的 代 碼 。 hero . moveRight ( 1 ) hero . m…" at bounding box center [625, 162] width 140 height 240
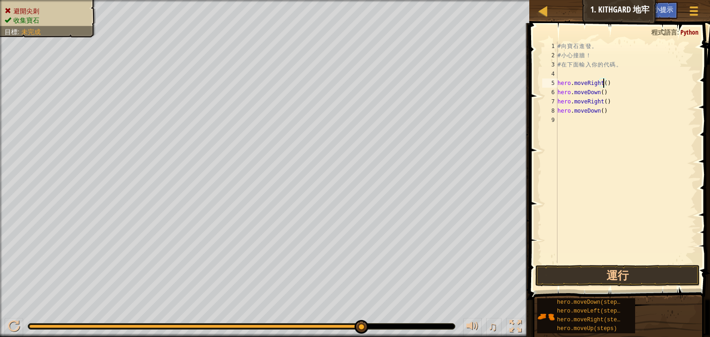
click at [608, 111] on div "# 向 寶 石 進 發 。 # 小 心 撞 牆 ！ # 在 下 面 輸 入 你 的 代 碼 。 hero . moveRight ( ) hero . mov…" at bounding box center [625, 162] width 140 height 240
type textarea "hero.moveDown()"
click at [573, 122] on div "# 向 寶 石 進 發 。 # 小 心 撞 牆 ！ # 在 下 面 輸 入 你 的 代 碼 。 hero . moveRight ( ) hero . mov…" at bounding box center [625, 162] width 140 height 240
click at [600, 111] on div "# 向 寶 石 進 發 。 # 小 心 撞 牆 ！ # 在 下 面 輸 入 你 的 代 碼 。 hero . moveRight ( ) hero . mov…" at bounding box center [625, 162] width 140 height 240
click at [645, 280] on button "運行" at bounding box center [617, 275] width 164 height 21
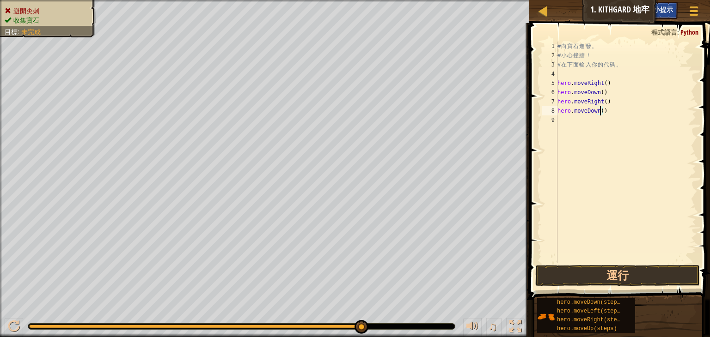
click at [669, 4] on div "小提示" at bounding box center [663, 10] width 29 height 17
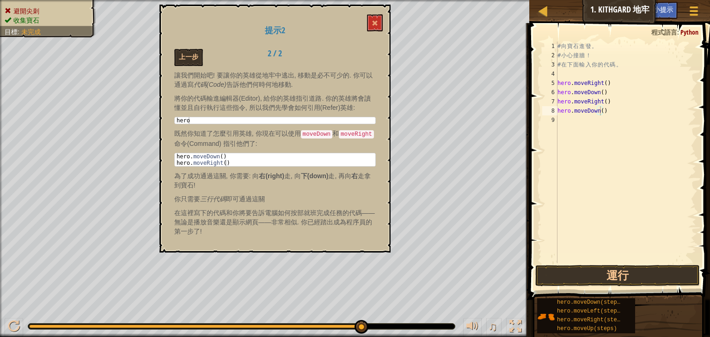
click at [377, 32] on div "提示2 上一步 2 / 2 讓我們開始吧! 要讓你的英雄從地牢中逃出, 移動是必不可少的. 你可以通過寫 代碼(Code) 告訴他們何時何地移動. 將你的代碼…" at bounding box center [274, 129] width 231 height 248
click at [378, 27] on button at bounding box center [375, 22] width 16 height 17
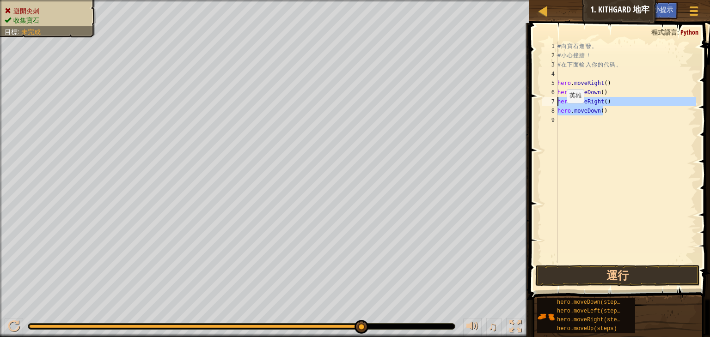
drag, startPoint x: 604, startPoint y: 109, endPoint x: 549, endPoint y: 100, distance: 55.2
click at [549, 100] on div "hero.moveDown() 1 2 3 4 5 6 7 8 9 # 向 寶 石 進 發 。 # 小 心 撞 牆 ！ # 在 下 面 輸 入 你 的 代 碼…" at bounding box center [618, 153] width 156 height 222
type textarea "hero.moveRight() hero.moveDown()"
click at [602, 84] on div "# 向 寶 石 進 發 。 # 小 心 撞 牆 ！ # 在 下 面 輸 入 你 的 代 碼 。 hero . moveRight ( ) hero . mov…" at bounding box center [625, 162] width 140 height 240
click at [598, 92] on div "# 向 寶 石 進 發 。 # 小 心 撞 牆 ！ # 在 下 面 輸 入 你 的 代 碼 。 hero . moveRight ( 1 ) hero . m…" at bounding box center [625, 162] width 140 height 240
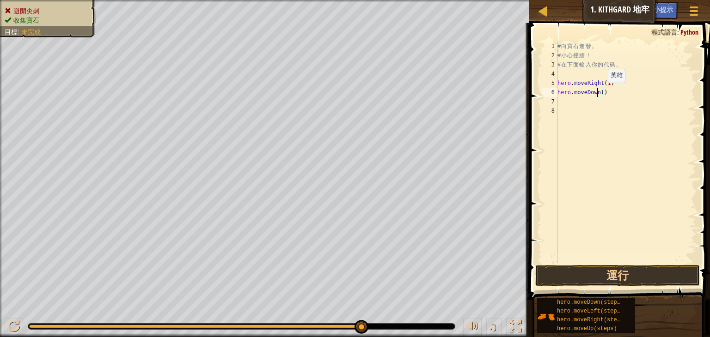
click at [600, 91] on div "# 向 寶 石 進 發 。 # 小 心 撞 牆 ！ # 在 下 面 輸 入 你 的 代 碼 。 hero . moveRight ( 1 ) hero . m…" at bounding box center [625, 162] width 140 height 240
type textarea "1"
click at [600, 98] on div "# 向 寶 石 進 發 。 # 小 心 撞 牆 ！ # 在 下 面 輸 入 你 的 代 碼 。 hero . moveRight ( 1 ) hero . m…" at bounding box center [625, 162] width 140 height 240
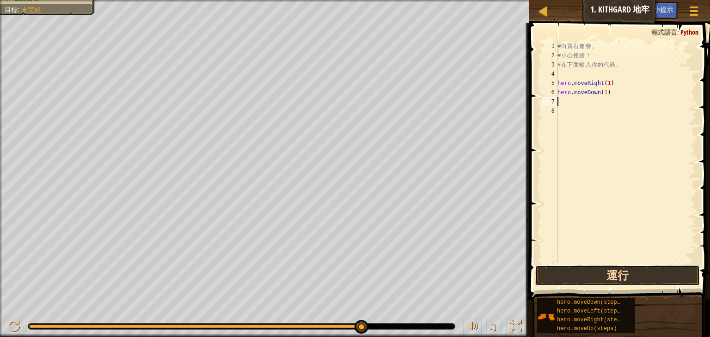
click at [589, 268] on button "運行" at bounding box center [617, 275] width 164 height 21
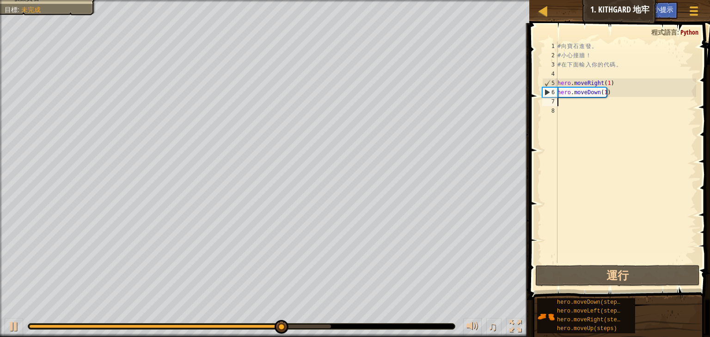
drag, startPoint x: 593, startPoint y: 246, endPoint x: 600, endPoint y: 254, distance: 9.8
drag, startPoint x: 600, startPoint y: 254, endPoint x: 584, endPoint y: 233, distance: 25.4
click at [584, 233] on div "# 向 寶 石 進 發 。 # 小 心 撞 牆 ！ # 在 下 面 輸 入 你 的 代 碼 。 hero . moveRight ( 1 ) hero . m…" at bounding box center [625, 162] width 140 height 240
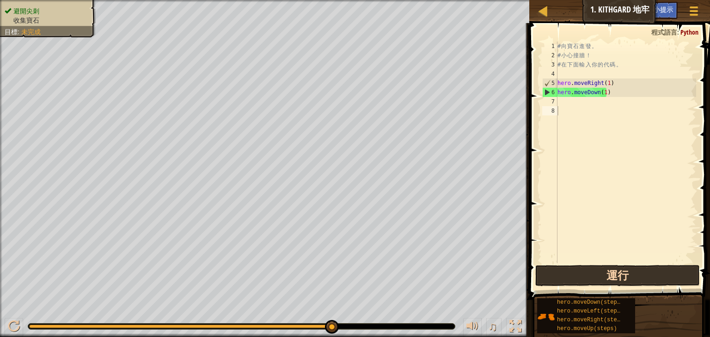
drag, startPoint x: 589, startPoint y: 298, endPoint x: 600, endPoint y: 289, distance: 14.1
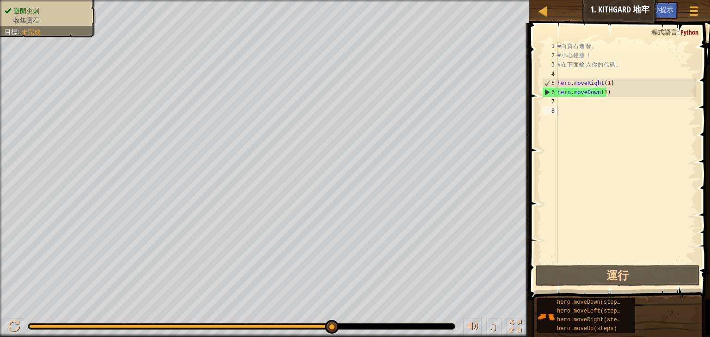
click at [601, 283] on div "小提示 影片 1 2 3 4 5 6 7 8 # 向 寶 石 進 發 。 # 小 心 撞 牆 ！ # 在 下 面 輸 入 你 的 代 碼 。 hero . m…" at bounding box center [617, 178] width 183 height 310
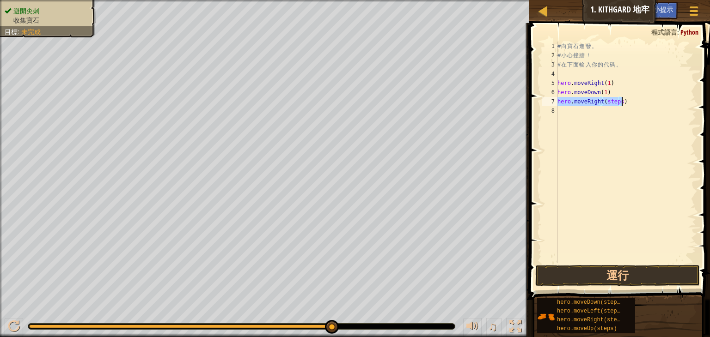
click at [616, 99] on div "# 向 寶 石 進 發 。 # 小 心 撞 牆 ！ # 在 下 面 輸 入 你 的 代 碼 。 hero . moveRight ( 1 ) hero . m…" at bounding box center [625, 153] width 140 height 222
drag, startPoint x: 617, startPoint y: 102, endPoint x: 602, endPoint y: 104, distance: 14.5
click at [602, 104] on div "# 向 寶 石 進 發 。 # 小 心 撞 牆 ！ # 在 下 面 輸 入 你 的 代 碼 。 hero . moveRight ( 1 ) hero . m…" at bounding box center [625, 162] width 140 height 240
type textarea "hero.moveRight()"
click at [664, 265] on span at bounding box center [620, 148] width 188 height 304
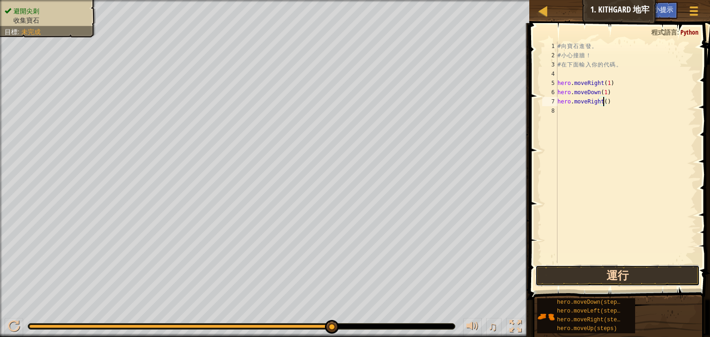
click at [650, 270] on button "運行" at bounding box center [617, 275] width 164 height 21
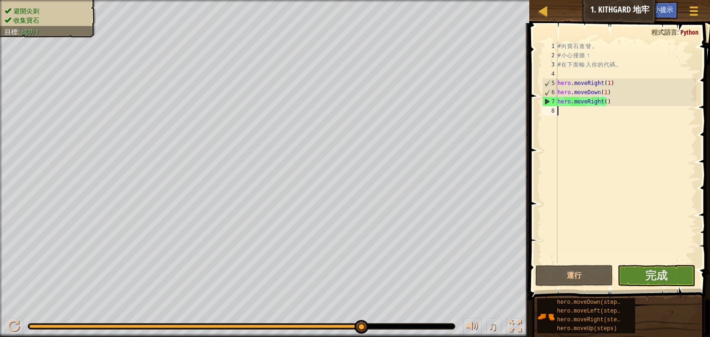
click at [586, 134] on div "# 向 寶 石 進 發 。 # 小 心 撞 牆 ！ # 在 下 面 輸 入 你 的 代 碼 。 hero . moveRight ( 1 ) hero . m…" at bounding box center [625, 162] width 140 height 240
click at [677, 273] on button "完成" at bounding box center [656, 275] width 78 height 21
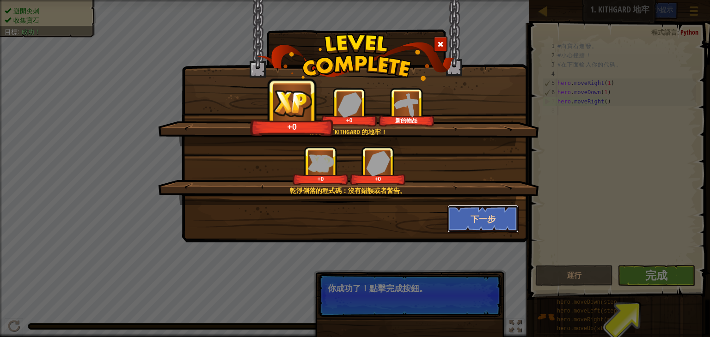
click at [478, 227] on button "下一步" at bounding box center [483, 219] width 72 height 28
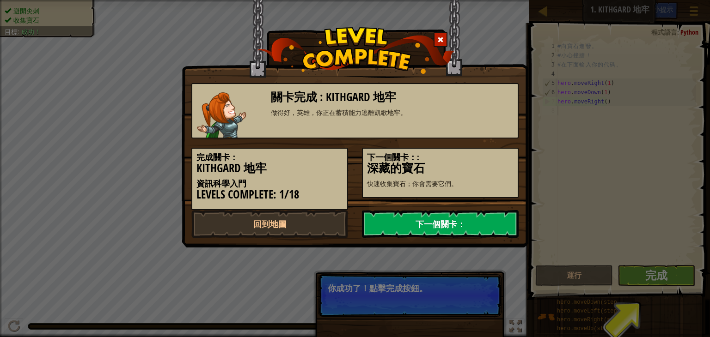
click at [491, 222] on link "下一個關卡：" at bounding box center [440, 224] width 157 height 28
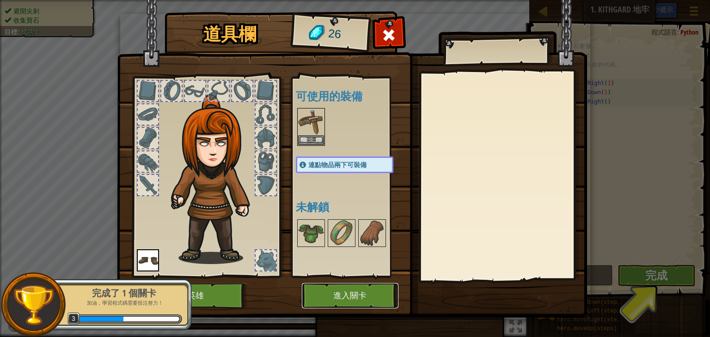
click at [346, 298] on button "進入關卡" at bounding box center [350, 295] width 97 height 25
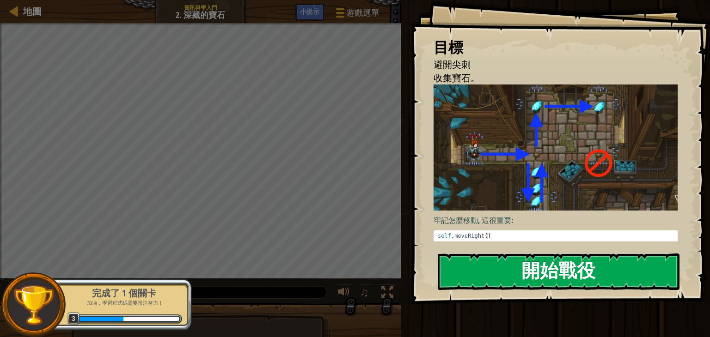
click at [596, 269] on button "開始戰役" at bounding box center [559, 272] width 242 height 36
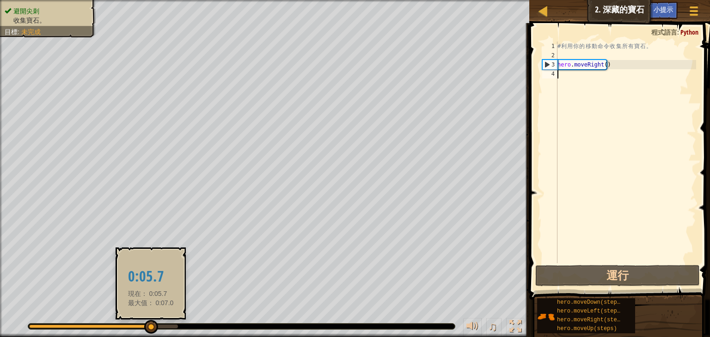
drag, startPoint x: 32, startPoint y: 322, endPoint x: 151, endPoint y: 327, distance: 118.4
click at [151, 327] on div at bounding box center [151, 327] width 14 height 14
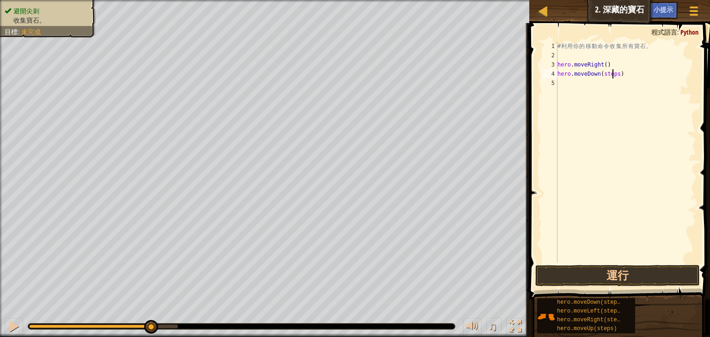
click at [614, 74] on div "# 利 用 你 的 移 動 命 令 收 集 所 有 寶 石 。 hero . moveRight ( ) hero . moveDown ( steps )" at bounding box center [625, 162] width 140 height 240
click at [615, 74] on div "# 利 用 你 的 移 動 命 令 收 集 所 有 寶 石 。 hero . moveRight ( ) hero . moveDown ( steps )" at bounding box center [625, 162] width 140 height 240
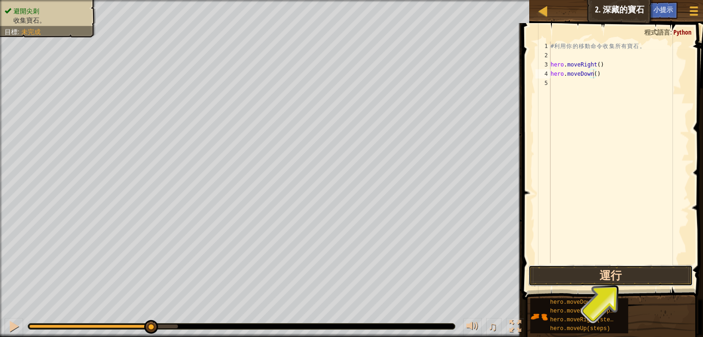
click at [673, 270] on button "運行" at bounding box center [610, 275] width 164 height 21
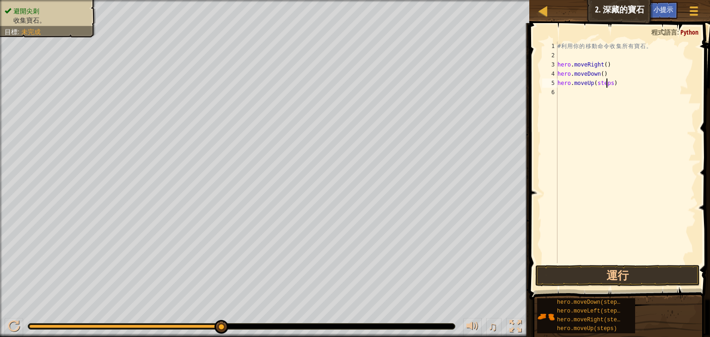
click at [608, 82] on div "# 利 用 你 的 移 動 命 令 收 集 所 有 寶 石 。 hero . moveRight ( ) hero . moveDown ( ) hero .…" at bounding box center [625, 162] width 140 height 240
click at [608, 83] on div "# 利 用 你 的 移 動 命 令 收 集 所 有 寶 石 。 hero . moveRight ( ) hero . moveDown ( ) hero .…" at bounding box center [625, 162] width 140 height 240
type textarea "hero.moveUp()"
drag, startPoint x: 224, startPoint y: 325, endPoint x: 266, endPoint y: 332, distance: 42.7
click at [594, 94] on div "# 利 用 你 的 移 動 命 令 收 集 所 有 寶 石 。 hero . moveRight ( ) hero . moveDown ( ) hero .…" at bounding box center [625, 162] width 140 height 240
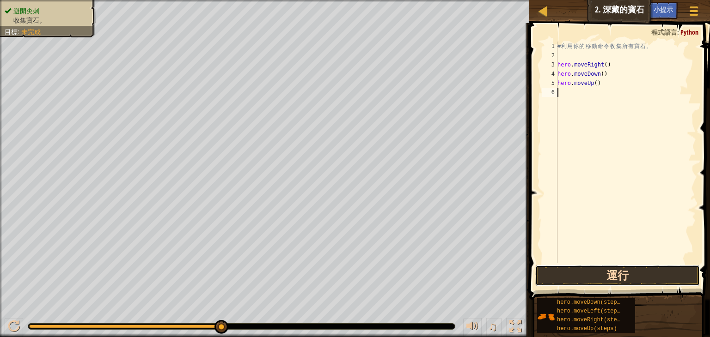
click at [616, 274] on button "運行" at bounding box center [617, 275] width 164 height 21
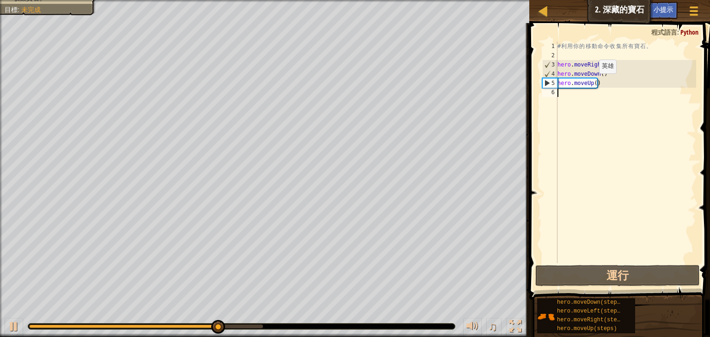
click at [591, 82] on div "# 利 用 你 的 移 動 命 令 收 集 所 有 寶 石 。 hero . moveRight ( ) hero . moveDown ( ) hero .…" at bounding box center [625, 162] width 140 height 240
click at [594, 84] on div "# 利 用 你 的 移 動 命 令 收 集 所 有 寶 石 。 hero . moveRight ( ) hero . moveDown ( ) hero .…" at bounding box center [625, 162] width 140 height 240
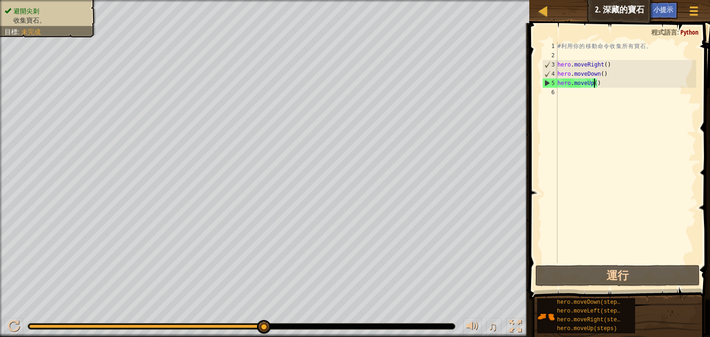
type textarea "ㄅ"
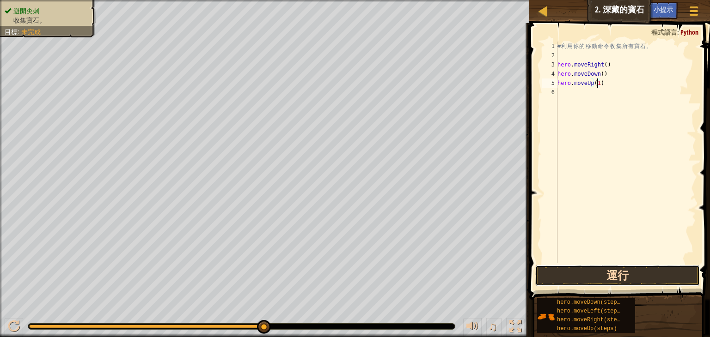
click at [631, 268] on button "運行" at bounding box center [617, 275] width 164 height 21
click at [633, 270] on button "運行" at bounding box center [617, 275] width 164 height 21
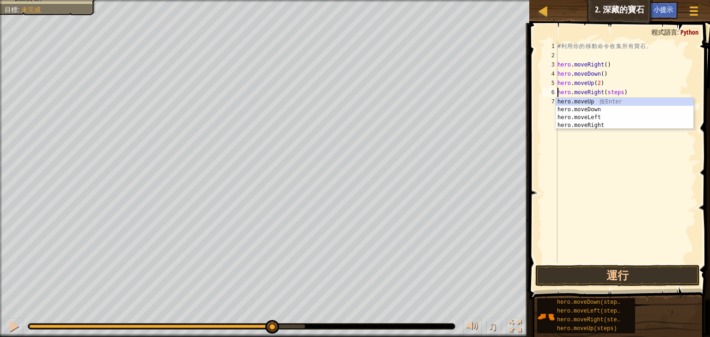
click at [618, 94] on div "# 利 用 你 的 移 動 命 令 收 集 所 有 寶 石 。 hero . moveRight ( ) hero . moveDown ( ) hero .…" at bounding box center [625, 162] width 140 height 240
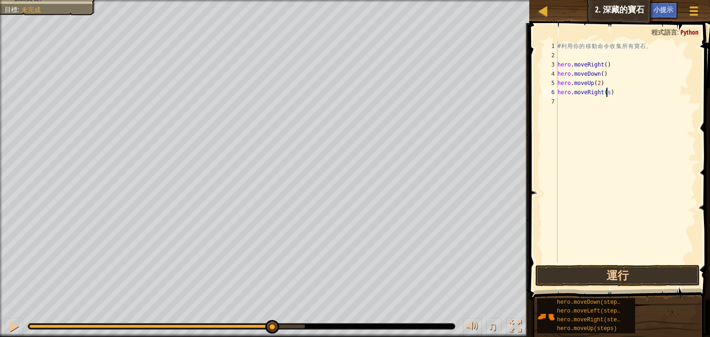
type textarea "hero.moveRight()"
click at [602, 271] on button "運行" at bounding box center [617, 275] width 164 height 21
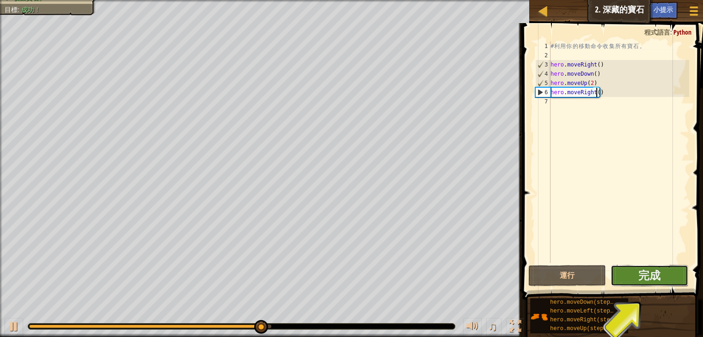
click at [637, 275] on button "完成" at bounding box center [649, 275] width 78 height 21
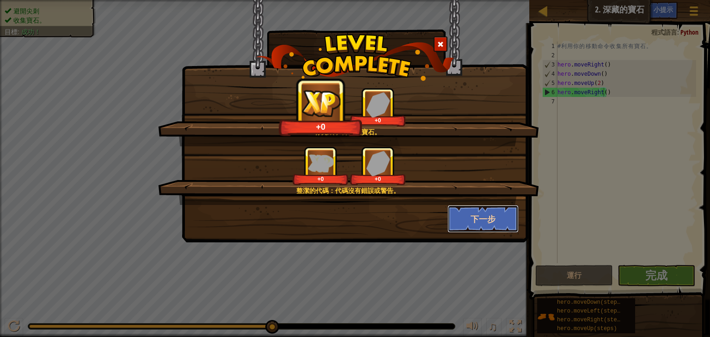
click at [485, 211] on button "下一步" at bounding box center [483, 219] width 72 height 28
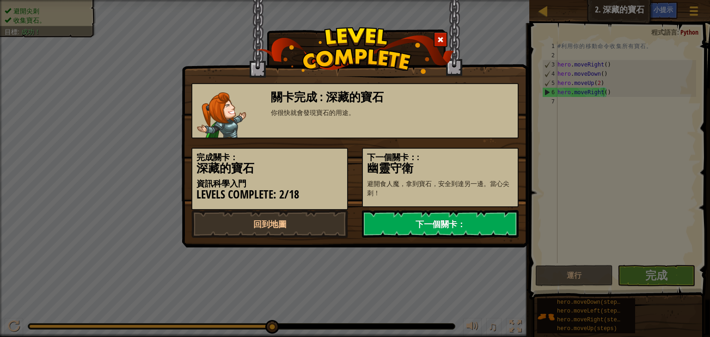
click at [478, 213] on link "下一個關卡：" at bounding box center [440, 224] width 157 height 28
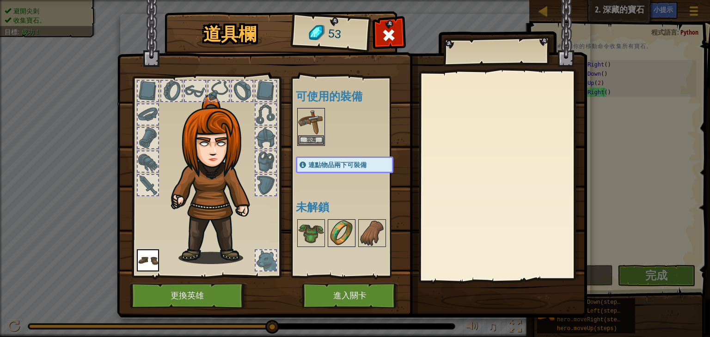
click at [349, 237] on img at bounding box center [341, 233] width 26 height 26
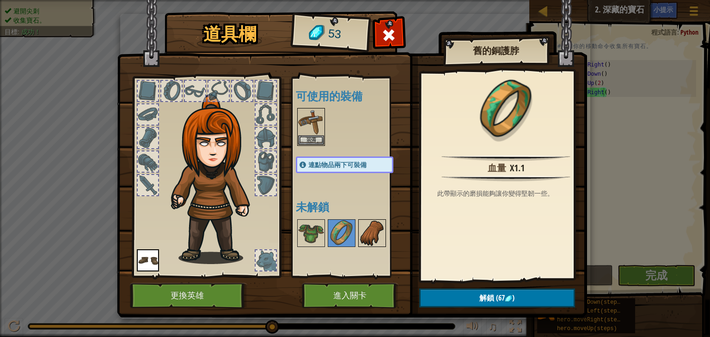
click at [370, 234] on img at bounding box center [372, 233] width 26 height 26
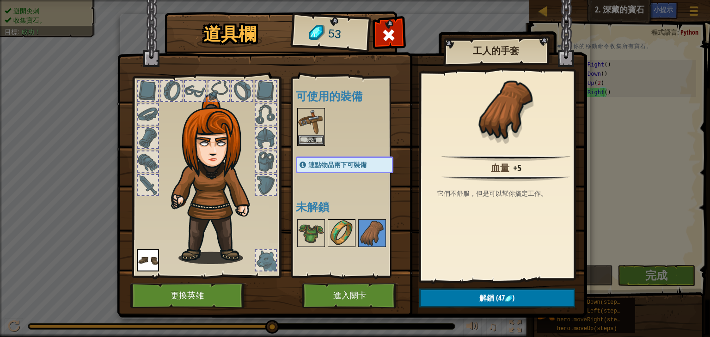
click at [333, 233] on img at bounding box center [341, 233] width 26 height 26
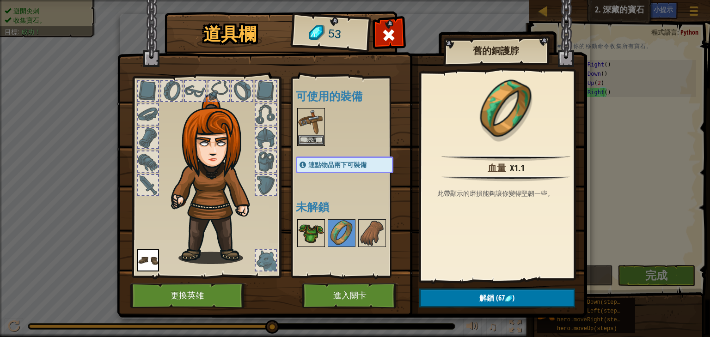
click at [310, 233] on img at bounding box center [311, 233] width 26 height 26
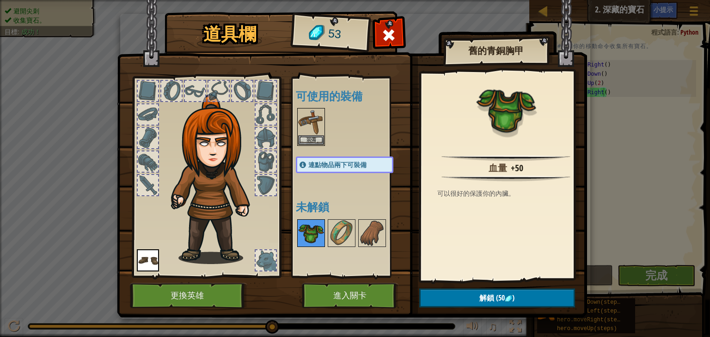
click at [319, 222] on img at bounding box center [311, 233] width 26 height 26
click at [333, 185] on div "可使用的裝備 裝備 裝備 連點物品兩下可裝備 未解鎖" at bounding box center [354, 177] width 116 height 193
click at [343, 289] on button "進入關卡" at bounding box center [350, 295] width 97 height 25
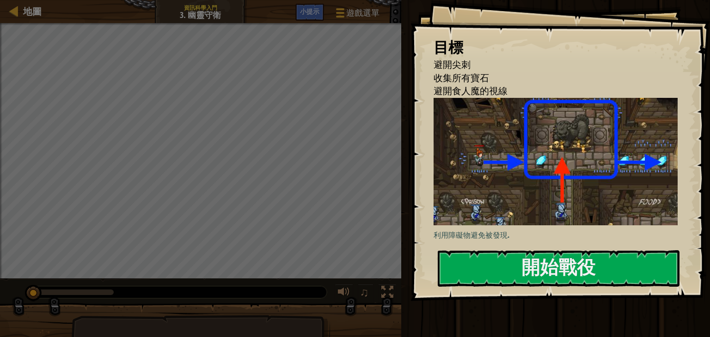
click at [541, 226] on div "利用障礙物避免被發現." at bounding box center [558, 169] width 251 height 143
click at [556, 263] on button "開始戰役" at bounding box center [559, 268] width 242 height 36
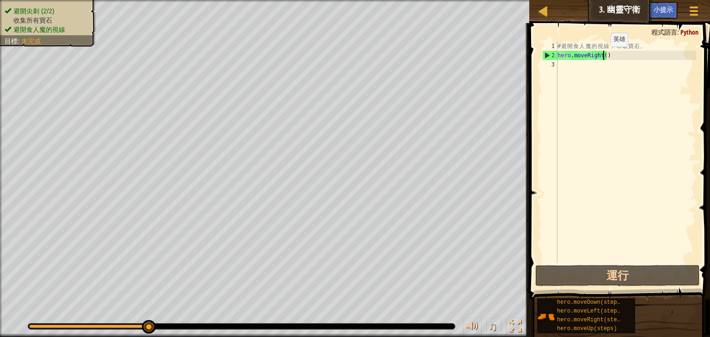
click at [602, 56] on div "# 避 開 食 人 魔 的 視 線 ， 奪 取 寶 石 。 hero . moveRight ( )" at bounding box center [625, 162] width 140 height 240
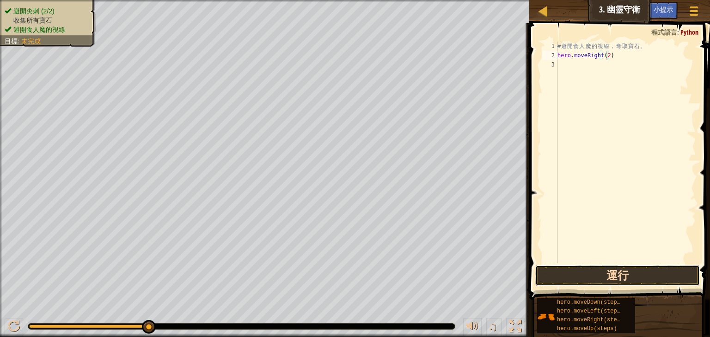
click at [625, 269] on button "運行" at bounding box center [617, 275] width 164 height 21
click at [656, 270] on button "運行" at bounding box center [617, 275] width 164 height 21
click at [647, 275] on button "運行" at bounding box center [617, 275] width 164 height 21
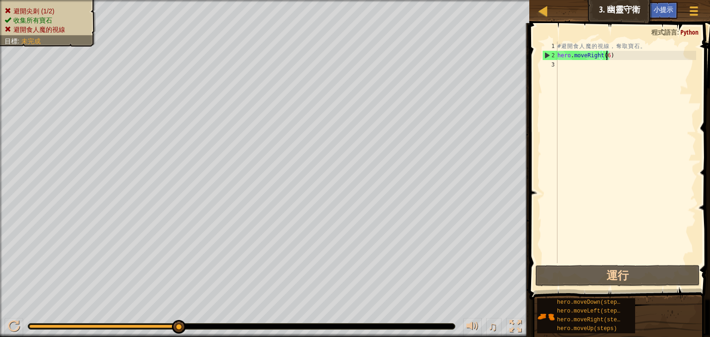
type textarea "hero.moveRight()"
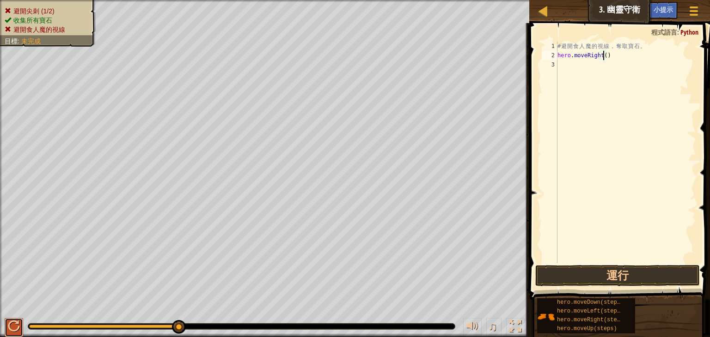
click at [15, 328] on div at bounding box center [14, 327] width 12 height 12
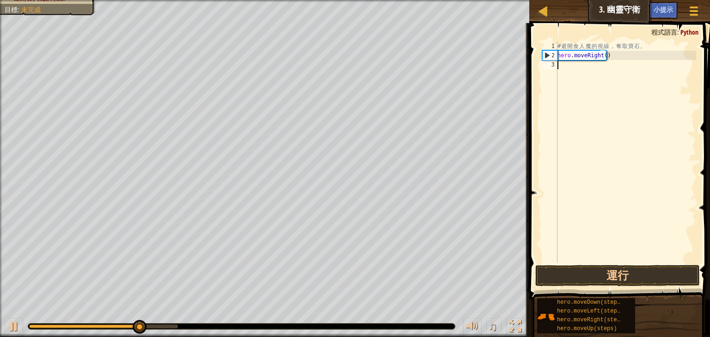
click at [626, 62] on div "# 避 開 食 人 魔 的 視 線 ， 奪 取 寶 石 。 hero . moveRight ( )" at bounding box center [625, 162] width 140 height 240
click at [595, 76] on div "# 避 開 食 人 魔 的 視 線 ， 奪 取 寶 石 。 hero . moveRight ( )" at bounding box center [625, 162] width 140 height 240
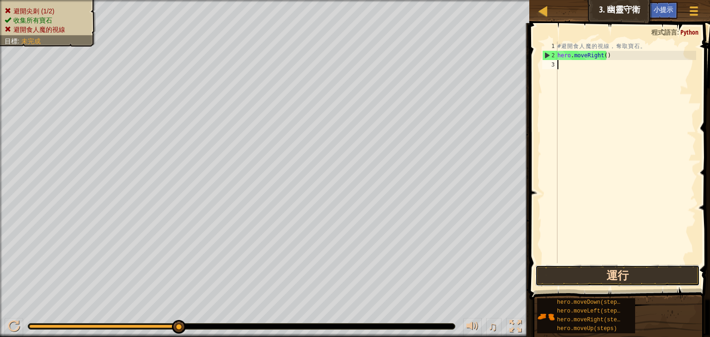
click at [578, 270] on button "運行" at bounding box center [617, 275] width 164 height 21
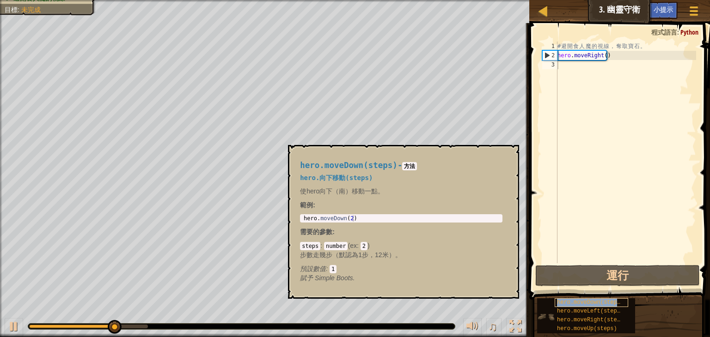
click at [592, 302] on span "hero.moveDown(steps)" at bounding box center [590, 302] width 67 height 6
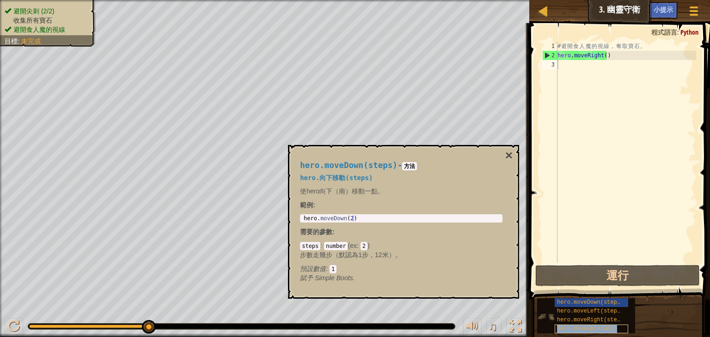
type textarea "hero.moveUp(steps)"
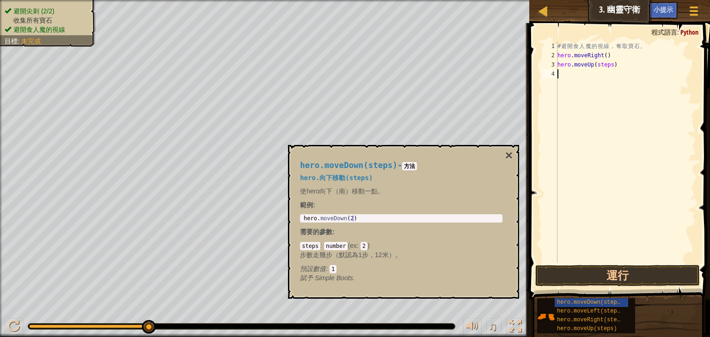
click at [585, 144] on div "# 避 開 食 人 魔 的 視 線 ， 奪 取 寶 石 。 hero . moveRight ( ) hero . moveUp ( steps )" at bounding box center [625, 162] width 140 height 240
click at [607, 63] on div "# 避 開 食 人 魔 的 視 線 ， 奪 取 寶 石 。 hero . moveRight ( ) hero . moveUp ( steps )" at bounding box center [625, 162] width 140 height 240
click at [608, 63] on div "# 避 開 食 人 魔 的 視 線 ， 奪 取 寶 石 。 hero . moveRight ( ) hero . moveUp ( steps )" at bounding box center [625, 162] width 140 height 240
type textarea "hero.moveUp()"
drag, startPoint x: 599, startPoint y: 316, endPoint x: 607, endPoint y: 140, distance: 175.3
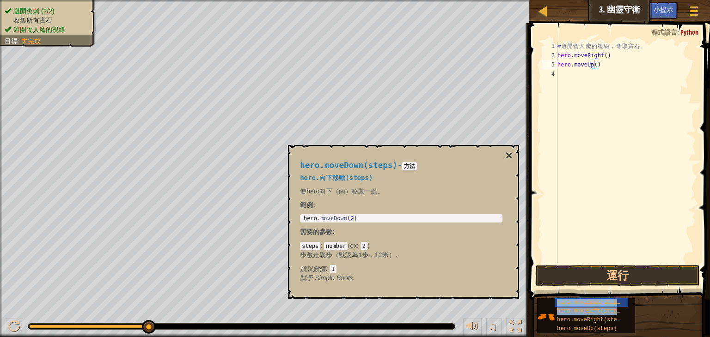
click at [578, 80] on div "小提示 影片 hero.moveUp() 1 2 3 4 # 避 開 食 人 魔 的 視 線 ， 奪 取 寶 石 。 hero . moveRight ( )…" at bounding box center [617, 178] width 183 height 310
click at [608, 318] on span "hero.moveRight(steps)" at bounding box center [592, 320] width 70 height 6
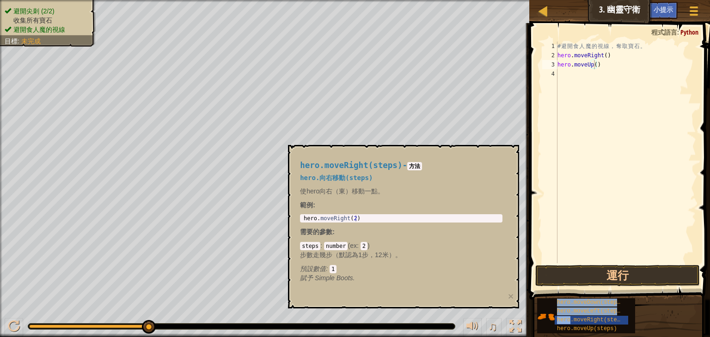
drag, startPoint x: 608, startPoint y: 318, endPoint x: 637, endPoint y: 137, distance: 183.4
click at [620, 84] on div "小提示 影片 hero.moveUp() 1 2 3 4 # 避 開 食 人 魔 的 視 線 ， 奪 取 寶 石 。 hero . moveRight ( )…" at bounding box center [617, 178] width 183 height 310
drag, startPoint x: 655, startPoint y: 179, endPoint x: 657, endPoint y: 202, distance: 22.8
click at [655, 180] on div "# 避 開 食 人 魔 的 視 線 ， 奪 取 寶 石 。 hero . moveRight ( ) hero . moveUp ( )" at bounding box center [625, 162] width 140 height 240
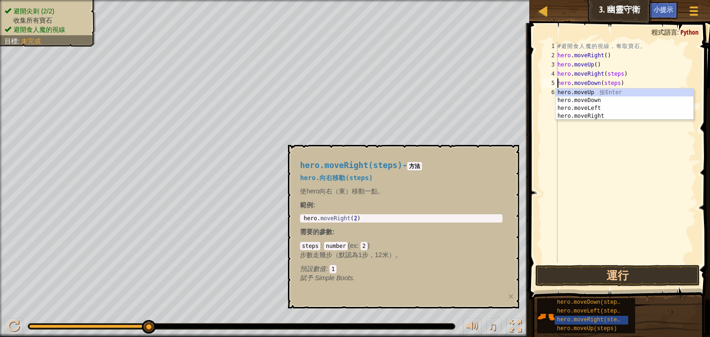
click at [614, 73] on div "# 避 開 食 人 魔 的 視 線 ， 奪 取 寶 石 。 hero . moveRight ( ) hero . moveUp ( ) hero . mov…" at bounding box center [625, 162] width 140 height 240
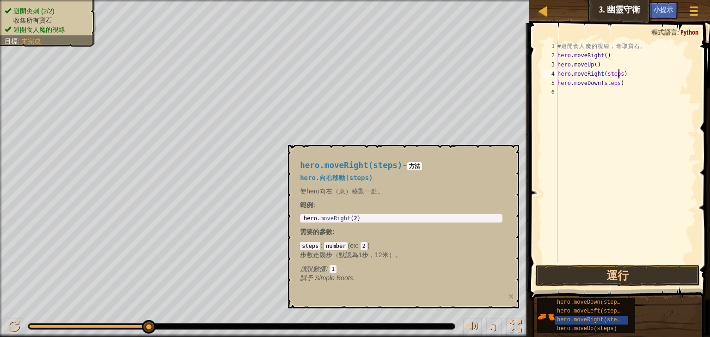
click at [619, 73] on div "# 避 開 食 人 魔 的 視 線 ， 奪 取 寶 石 。 hero . moveRight ( ) hero . moveUp ( ) hero . mov…" at bounding box center [625, 162] width 140 height 240
click at [614, 84] on div "# 避 開 食 人 魔 的 視 線 ， 奪 取 寶 石 。 hero . moveRight ( ) hero . moveUp ( ) hero . mov…" at bounding box center [625, 162] width 140 height 240
type textarea "hero.moveDown()"
click at [563, 108] on div "# 避 開 食 人 魔 的 視 線 ， 奪 取 寶 石 。 hero . moveRight ( ) hero . moveUp ( ) hero . mov…" at bounding box center [625, 162] width 140 height 240
click at [629, 278] on button "運行" at bounding box center [617, 275] width 164 height 21
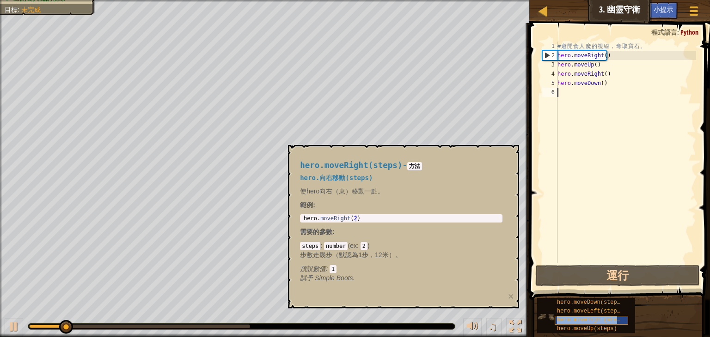
click at [564, 317] on span "hero.moveRight(steps)" at bounding box center [592, 320] width 70 height 6
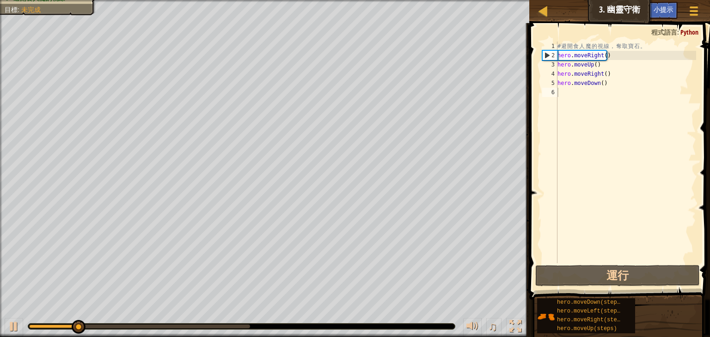
click at [639, 302] on div "hero.moveDown(steps) hero.moveLeft(steps) hero.moveRight(steps) hero.moveUp(ste…" at bounding box center [619, 316] width 167 height 36
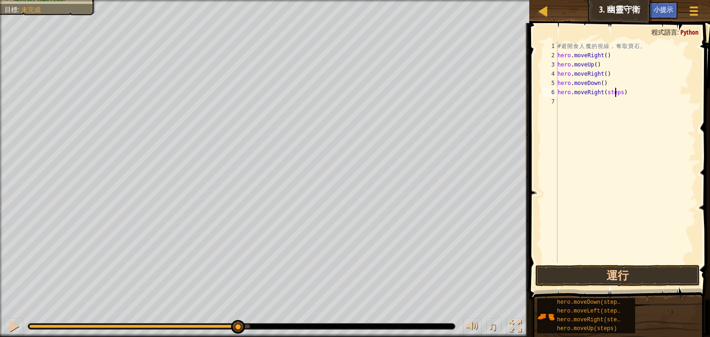
click at [616, 93] on div "# 避 開 食 人 魔 的 視 線 ， 奪 取 寶 石 。 hero . moveRight ( ) hero . moveUp ( ) hero . mov…" at bounding box center [625, 162] width 140 height 240
click at [617, 94] on div "# 避 開 食 人 魔 的 視 線 ， 奪 取 寶 石 。 hero . moveRight ( ) hero . moveUp ( ) hero . mov…" at bounding box center [625, 162] width 140 height 240
type textarea "hero.moveRight)"
drag, startPoint x: 604, startPoint y: 91, endPoint x: 556, endPoint y: 92, distance: 48.1
click at [556, 92] on div "hero.moveRight) 1 2 3 4 5 6 7 # 避 開 食 人 魔 的 視 線 ， 奪 取 寶 石 。 hero . moveRight ( …" at bounding box center [618, 153] width 156 height 222
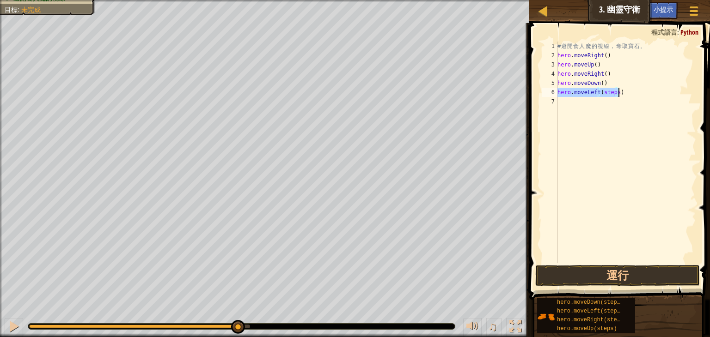
click at [614, 92] on div "# 避 開 食 人 魔 的 視 線 ， 奪 取 寶 石 。 hero . moveRight ( ) hero . moveUp ( ) hero . mov…" at bounding box center [625, 153] width 140 height 222
click at [628, 273] on button "運行" at bounding box center [617, 275] width 164 height 21
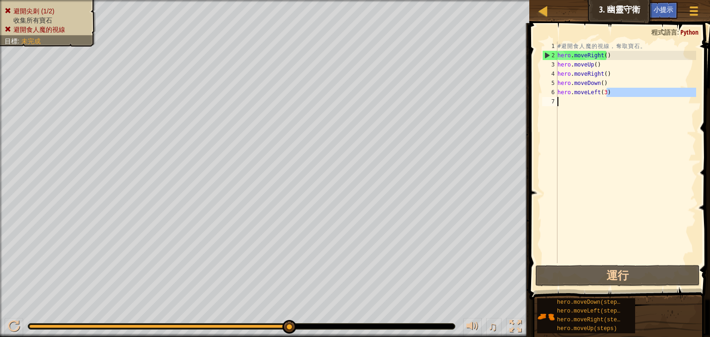
click at [458, 108] on div "地圖 資訊科學入門 3. 幽靈守衛 遊戲選單 完成 小提示 1 ההההההההההההההההההההההההההההההההההההההההההההההה…" at bounding box center [355, 168] width 710 height 337
type textarea "hero.moveLeft(3)"
click at [575, 122] on div "# 避 開 食 人 魔 的 視 線 ， 奪 取 寶 石 。 hero . moveRight ( ) hero . moveUp ( ) hero . mov…" at bounding box center [625, 153] width 140 height 222
drag, startPoint x: 604, startPoint y: 93, endPoint x: 575, endPoint y: 94, distance: 29.1
click at [575, 93] on div "# 避 開 食 人 魔 的 視 線 ， 奪 取 寶 石 。 hero . moveRight ( ) hero . moveUp ( ) hero . mov…" at bounding box center [625, 162] width 140 height 240
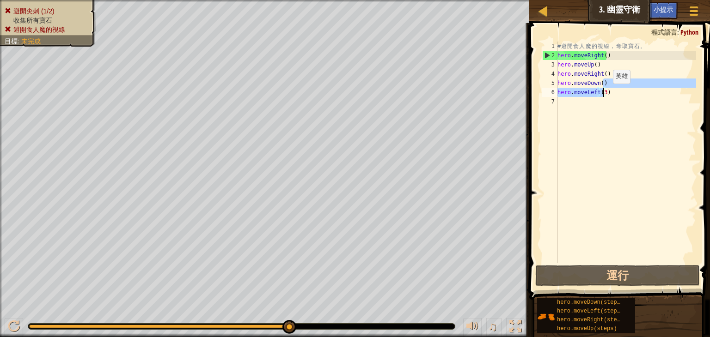
drag, startPoint x: 617, startPoint y: 86, endPoint x: 604, endPoint y: 93, distance: 14.5
click at [604, 93] on div "# 避 開 食 人 魔 的 視 線 ， 奪 取 寶 石 。 hero . moveRight ( ) hero . moveUp ( ) hero . mov…" at bounding box center [625, 162] width 140 height 240
click at [612, 92] on div "# 避 開 食 人 魔 的 視 線 ， 奪 取 寶 石 。 hero . moveRight ( ) hero . moveUp ( ) hero . mov…" at bounding box center [625, 162] width 140 height 240
type textarea "hero.moveLeft(3)"
drag, startPoint x: 606, startPoint y: 93, endPoint x: 556, endPoint y: 93, distance: 50.4
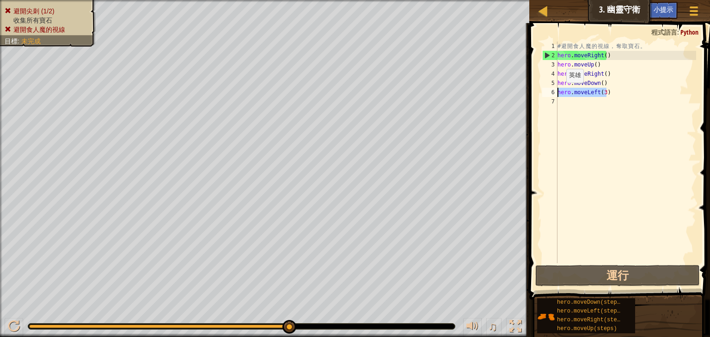
click at [556, 93] on div "hero.moveLeft(3) 1 2 3 4 5 6 7 # 避 開 食 人 魔 的 視 線 ， 奪 取 寶 石 。 hero . moveRight (…" at bounding box center [618, 153] width 156 height 222
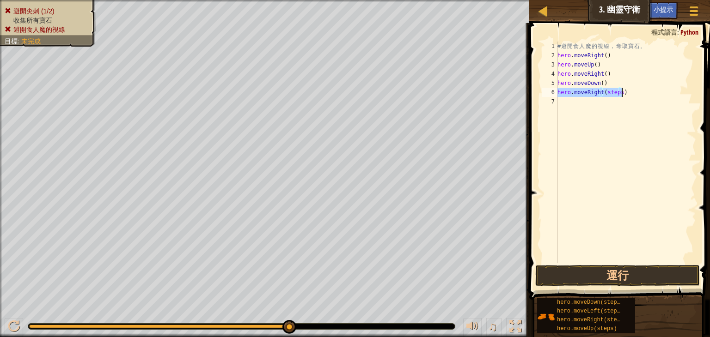
click at [618, 91] on div "# 避 開 食 人 魔 的 視 線 ， 奪 取 寶 石 。 hero . moveRight ( ) hero . moveUp ( ) hero . mov…" at bounding box center [625, 153] width 140 height 222
click at [601, 270] on button "運行" at bounding box center [617, 275] width 164 height 21
type textarea "hero.moveRight(3)"
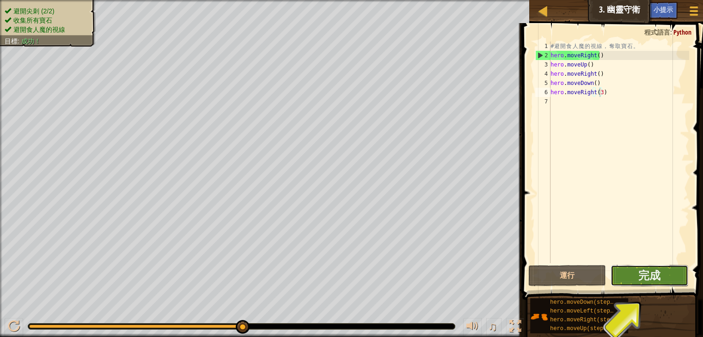
click at [671, 267] on button "完成" at bounding box center [649, 275] width 78 height 21
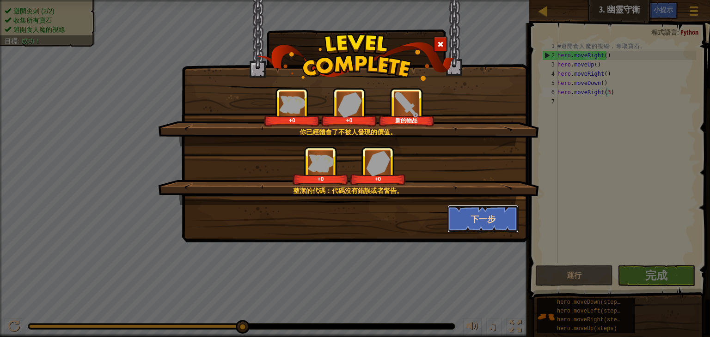
click at [494, 219] on button "下一步" at bounding box center [483, 219] width 72 height 28
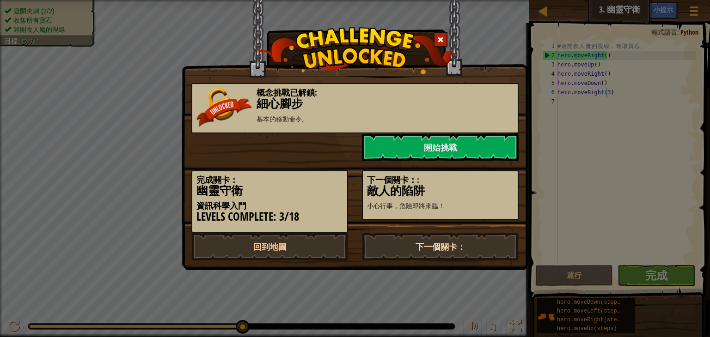
click at [408, 230] on div "完成關卡： 幽靈守衛 資訊科學入門 Levels Complete: 3/18 下一個關卡：: 敵人的陷阱 小心行事，危險即將來臨！" at bounding box center [354, 197] width 341 height 72
click at [405, 240] on link "下一個關卡：" at bounding box center [440, 247] width 157 height 28
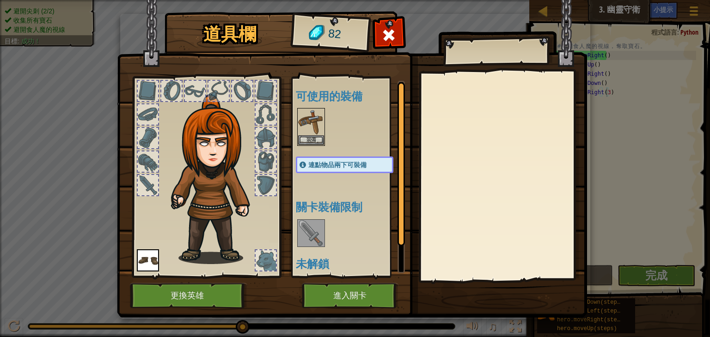
click at [306, 229] on img at bounding box center [311, 233] width 26 height 26
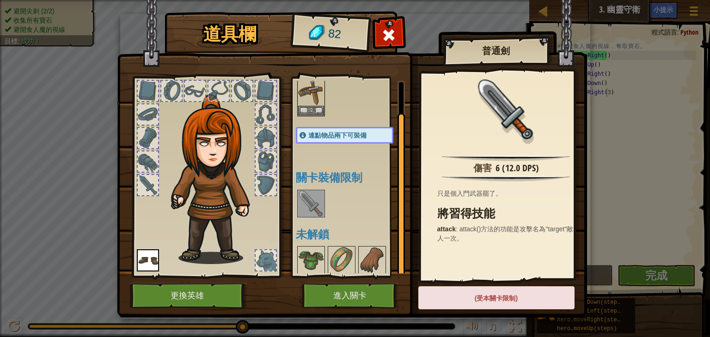
scroll to position [30, 0]
drag, startPoint x: 344, startPoint y: 294, endPoint x: 341, endPoint y: 288, distance: 6.9
click at [341, 288] on button "進入關卡" at bounding box center [350, 295] width 97 height 25
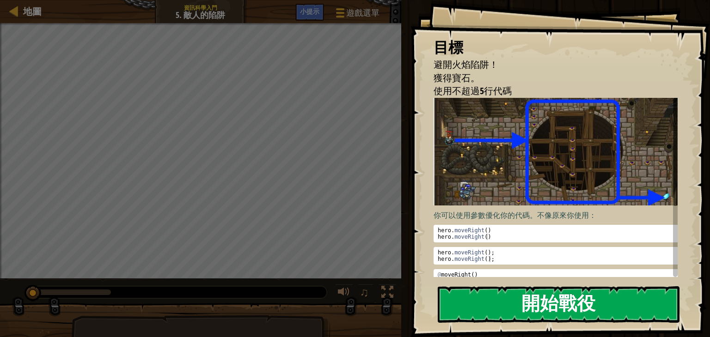
click at [510, 306] on button "開始戰役" at bounding box center [559, 304] width 242 height 36
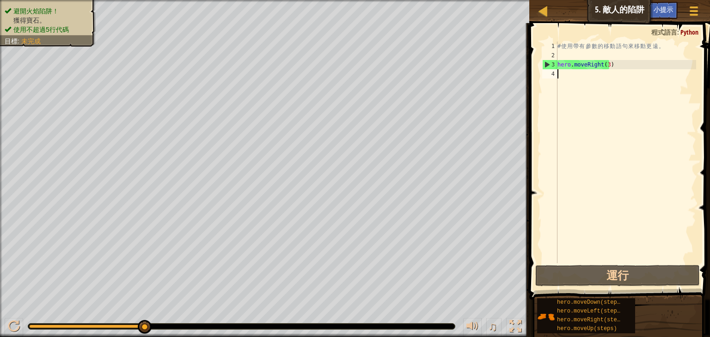
click at [588, 87] on div "# 使 用 帶 有 參 數 的 移 動 語 句 來 移 動 更 遠 。 hero . moveRight ( 3 )" at bounding box center [625, 162] width 140 height 240
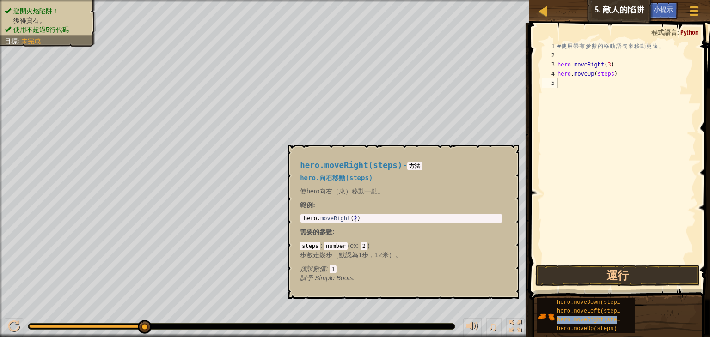
type textarea "hero.moveRight(steps)"
click at [590, 85] on div "# 使 用 帶 有 參 數 的 移 動 語 句 來 移 動 更 遠 。 hero . moveRight ( 3 ) hero . moveUp ( step…" at bounding box center [625, 162] width 140 height 240
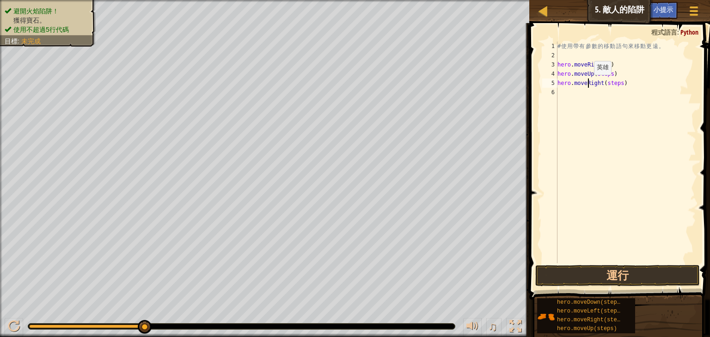
click at [586, 84] on div "# 使 用 帶 有 參 數 的 移 動 語 句 來 移 動 更 遠 。 hero . moveRight ( 3 ) hero . moveUp ( step…" at bounding box center [625, 162] width 140 height 240
click at [579, 199] on div "# 使 用 帶 有 參 數 的 移 動 語 句 來 移 動 更 遠 。 hero . moveRight ( 3 ) hero . moveUp ( step…" at bounding box center [625, 162] width 140 height 240
type textarea "hero.moveRighhero.moveDown(steps)t(steps)"
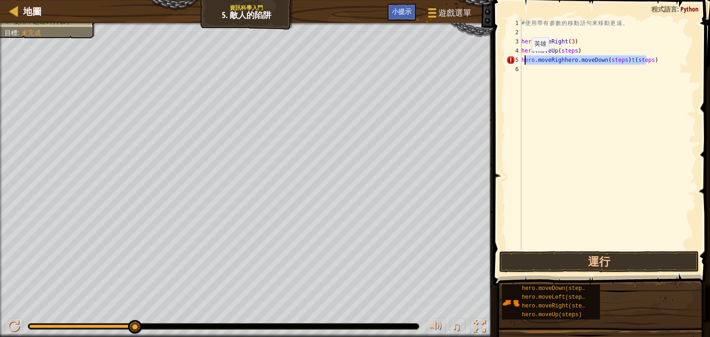
drag, startPoint x: 648, startPoint y: 64, endPoint x: 521, endPoint y: 61, distance: 126.6
click at [521, 61] on div "# 使 用 帶 有 參 數 的 移 動 語 句 來 移 動 更 遠 。 hero . moveRight ( 3 ) hero . moveUp ( step…" at bounding box center [607, 142] width 176 height 249
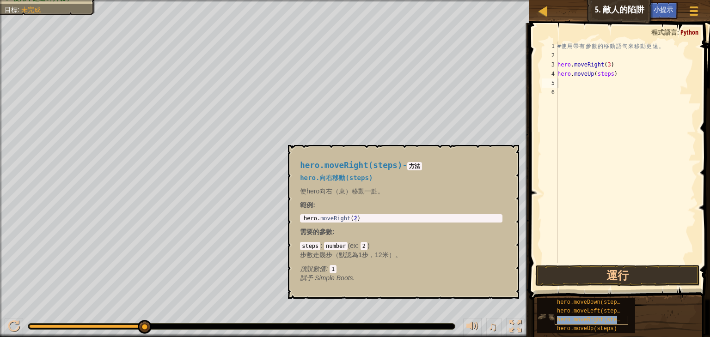
click at [602, 323] on span "hero.moveRight(steps)" at bounding box center [592, 320] width 70 height 6
click at [510, 160] on button "×" at bounding box center [508, 155] width 7 height 13
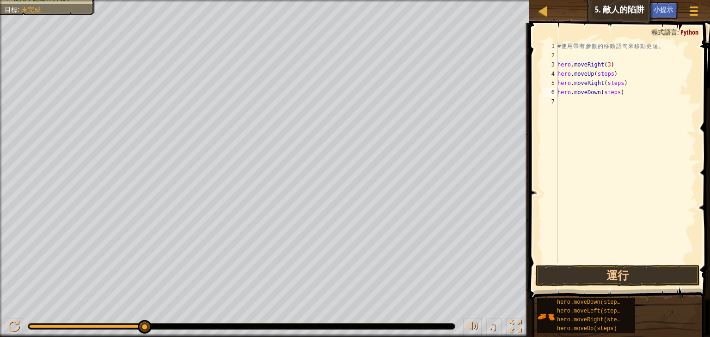
type textarea "hero.moveUp(steps)"
click at [608, 74] on div "# 使 用 帶 有 參 數 的 移 動 語 句 來 移 動 更 遠 。 hero . moveRight ( 3 ) hero . moveUp ( step…" at bounding box center [625, 162] width 140 height 240
click at [602, 106] on div "# 使 用 帶 有 參 數 的 移 動 語 句 來 移 動 更 遠 。 hero . moveRight ( 3 ) hero . moveUp ( step…" at bounding box center [625, 162] width 140 height 240
click at [613, 93] on div "# 使 用 帶 有 參 數 的 移 動 語 句 來 移 動 更 遠 。 hero . moveRight ( 3 ) hero . moveUp ( step…" at bounding box center [625, 162] width 140 height 240
click at [615, 92] on div "# 使 用 帶 有 參 數 的 移 動 語 句 來 移 動 更 遠 。 hero . moveRight ( 3 ) hero . moveUp ( step…" at bounding box center [625, 162] width 140 height 240
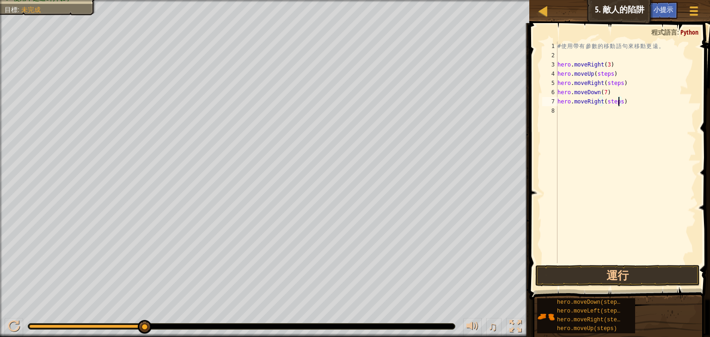
click at [618, 101] on div "# 使 用 帶 有 參 數 的 移 動 語 句 來 移 動 更 遠 。 hero . moveRight ( 3 ) hero . moveUp ( step…" at bounding box center [625, 162] width 140 height 240
click at [605, 75] on div "# 使 用 帶 有 參 數 的 移 動 語 句 來 移 動 更 遠 。 hero . moveRight ( 3 ) hero . moveUp ( step…" at bounding box center [625, 162] width 140 height 240
click at [608, 75] on div "# 使 用 帶 有 參 數 的 移 動 語 句 來 移 動 更 遠 。 hero . moveRight ( 3 ) hero . moveUp ( step…" at bounding box center [625, 162] width 140 height 240
click at [617, 84] on div "# 使 用 帶 有 參 數 的 移 動 語 句 來 移 動 更 遠 。 hero . moveRight ( 3 ) hero . moveUp ( ) he…" at bounding box center [625, 162] width 140 height 240
click at [643, 277] on button "運行" at bounding box center [617, 275] width 164 height 21
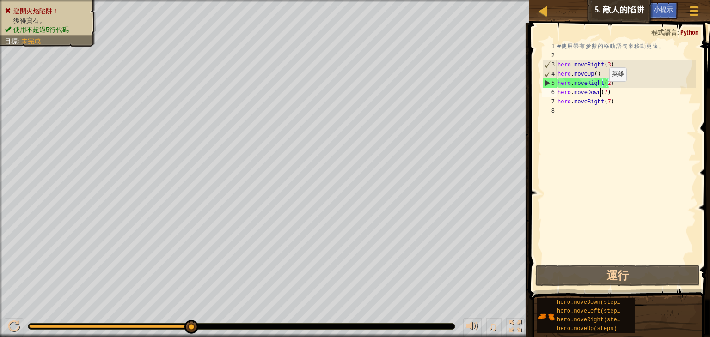
click at [601, 91] on div "# 使 用 帶 有 參 數 的 移 動 語 句 來 移 動 更 遠 。 hero . moveRight ( 3 ) hero . moveUp ( ) he…" at bounding box center [625, 162] width 140 height 240
click at [603, 92] on div "# 使 用 帶 有 參 數 的 移 動 語 句 來 移 動 更 遠 。 hero . moveRight ( 3 ) hero . moveUp ( ) he…" at bounding box center [625, 162] width 140 height 240
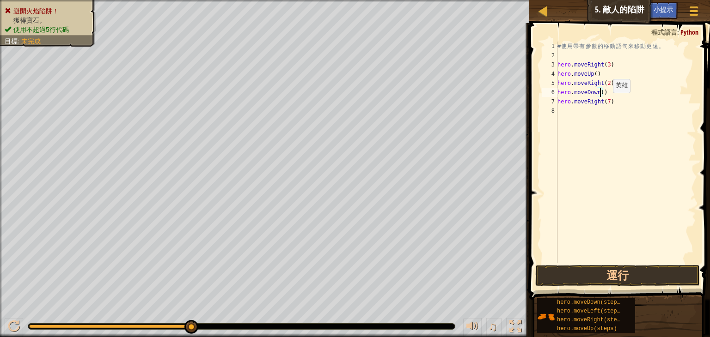
click at [605, 102] on div "# 使 用 帶 有 參 數 的 移 動 語 句 來 移 動 更 遠 。 hero . moveRight ( 3 ) hero . moveUp ( ) he…" at bounding box center [625, 162] width 140 height 240
click at [645, 278] on button "運行" at bounding box center [617, 275] width 164 height 21
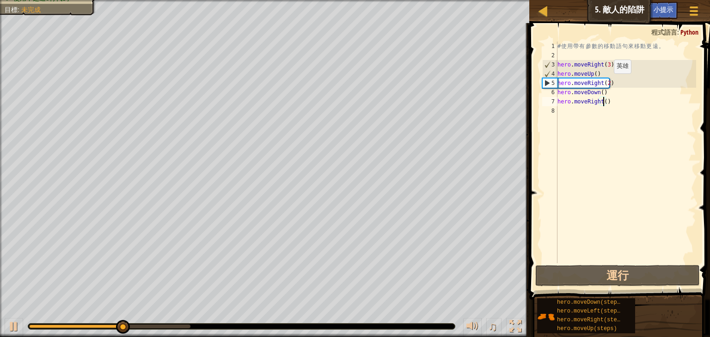
click at [606, 82] on div "# 使 用 帶 有 參 數 的 移 動 語 句 來 移 動 更 遠 。 hero . moveRight ( 3 ) hero . moveUp ( ) he…" at bounding box center [625, 162] width 140 height 240
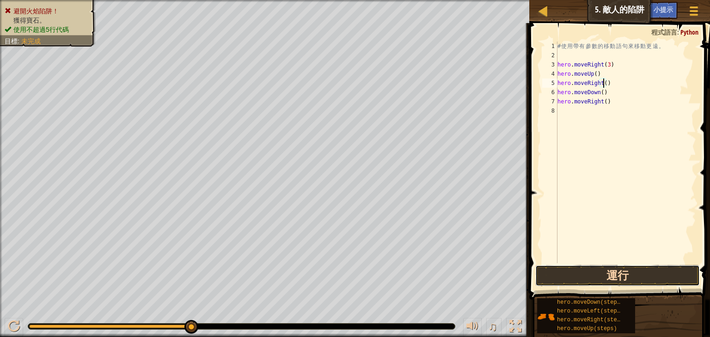
click at [652, 276] on button "運行" at bounding box center [617, 275] width 164 height 21
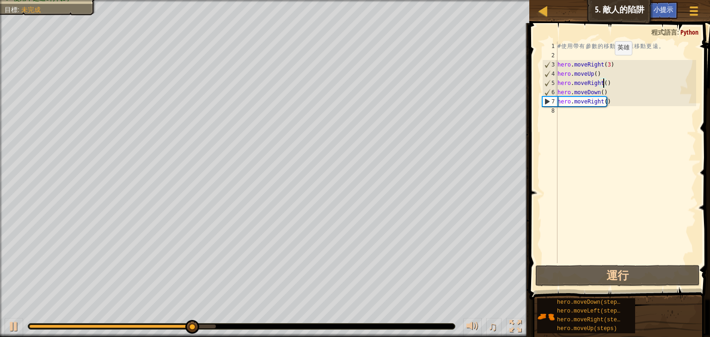
click at [606, 64] on div "# 使 用 帶 有 參 數 的 移 動 語 句 來 移 動 更 遠 。 hero . moveRight ( 3 ) hero . moveUp ( ) he…" at bounding box center [625, 162] width 140 height 240
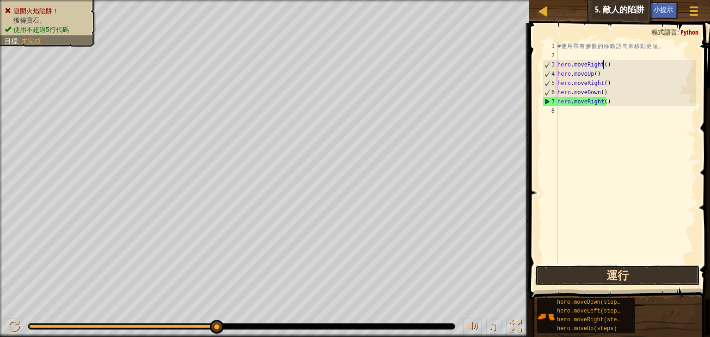
click at [634, 270] on button "運行" at bounding box center [617, 275] width 164 height 21
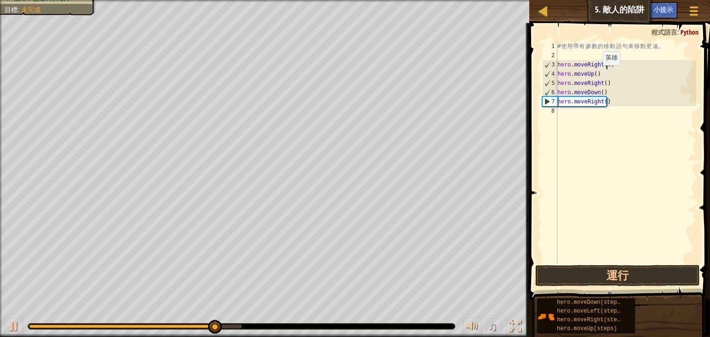
click at [595, 74] on div "# 使 用 帶 有 參 數 的 移 動 語 句 來 移 動 更 遠 。 hero . moveRight ( 3 ) hero . moveUp ( ) he…" at bounding box center [625, 162] width 140 height 240
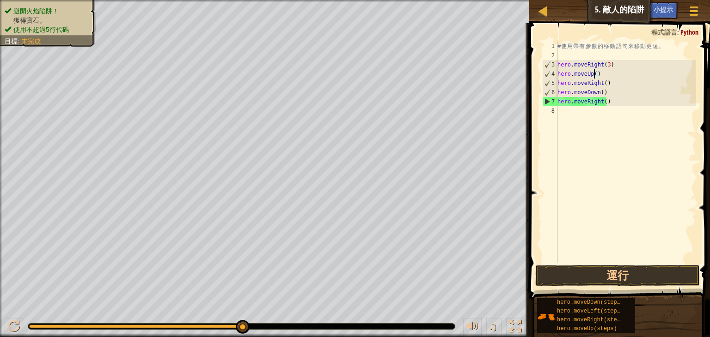
type textarea "ㄅ"
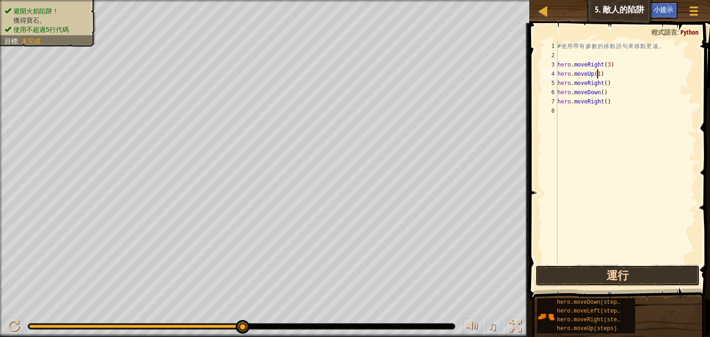
click at [662, 273] on button "運行" at bounding box center [617, 275] width 164 height 21
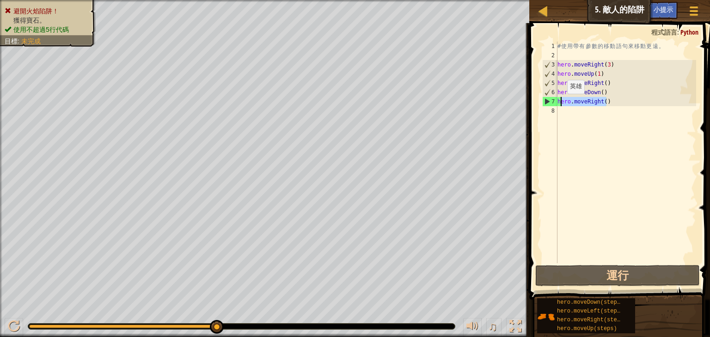
drag, startPoint x: 605, startPoint y: 101, endPoint x: 559, endPoint y: 103, distance: 45.8
click at [559, 103] on div "# 使 用 帶 有 參 數 的 移 動 語 句 來 移 動 更 遠 。 hero . moveRight ( 3 ) hero . moveUp ( 1 ) …" at bounding box center [625, 162] width 140 height 240
type textarea "h"
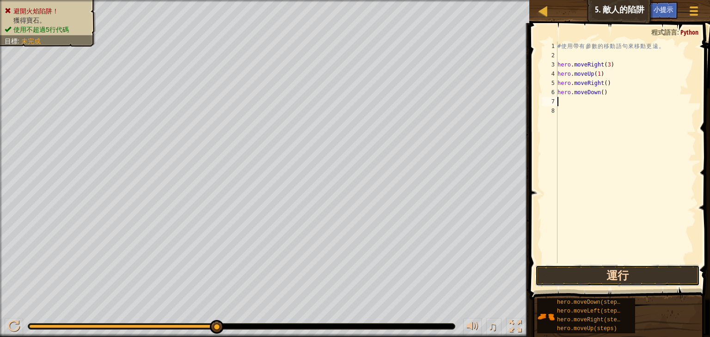
click at [596, 273] on button "運行" at bounding box center [617, 275] width 164 height 21
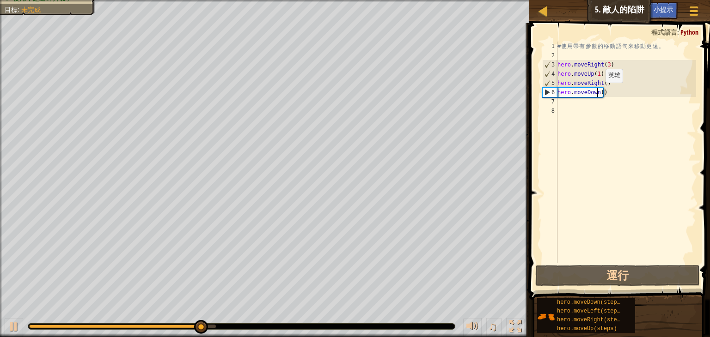
click at [597, 92] on div "# 使 用 帶 有 參 數 的 移 動 語 句 來 移 動 更 遠 。 hero . moveRight ( 3 ) hero . moveUp ( 1 ) …" at bounding box center [625, 162] width 140 height 240
click at [603, 91] on div "# 使 用 帶 有 參 數 的 移 動 語 句 來 移 動 更 遠 。 hero . moveRight ( 3 ) hero . moveUp ( 1 ) …" at bounding box center [625, 162] width 140 height 240
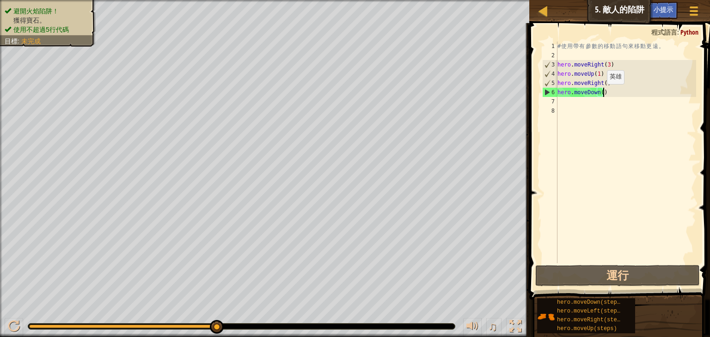
click at [599, 93] on div "# 使 用 帶 有 參 數 的 移 動 語 句 來 移 動 更 遠 。 hero . moveRight ( 3 ) hero . moveUp ( 1 ) …" at bounding box center [625, 162] width 140 height 240
type textarea "ㄅ"
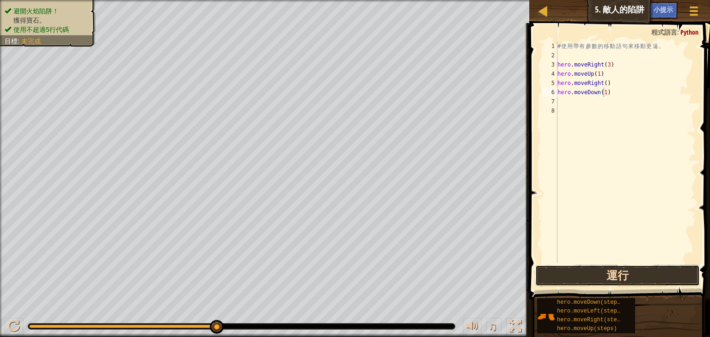
click at [690, 267] on button "運行" at bounding box center [617, 275] width 164 height 21
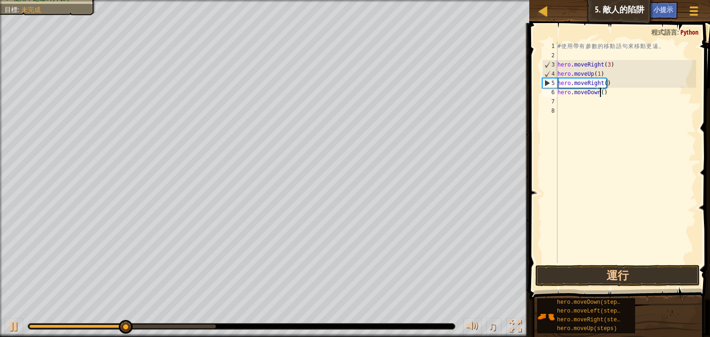
scroll to position [4, 3]
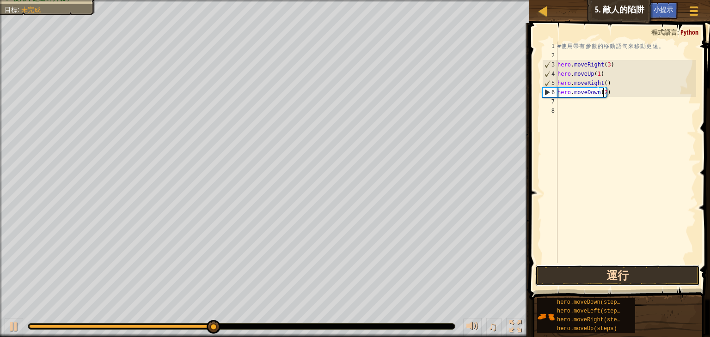
click at [628, 274] on button "運行" at bounding box center [617, 275] width 164 height 21
click at [644, 273] on button "運行" at bounding box center [617, 275] width 164 height 21
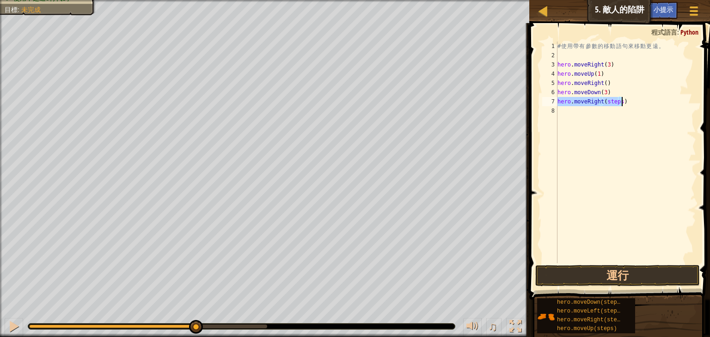
click at [617, 101] on div "# 使 用 帶 有 參 數 的 移 動 語 句 來 移 動 更 遠 。 hero . moveRight ( 3 ) hero . moveUp ( 1 ) …" at bounding box center [625, 153] width 140 height 222
click at [617, 101] on div "# 使 用 帶 有 參 數 的 移 動 語 句 來 移 動 更 遠 。 hero . moveRight ( 3 ) hero . moveUp ( 1 ) …" at bounding box center [625, 162] width 140 height 240
type textarea "hero.moveRight(3)"
click at [634, 277] on button "運行" at bounding box center [617, 275] width 164 height 21
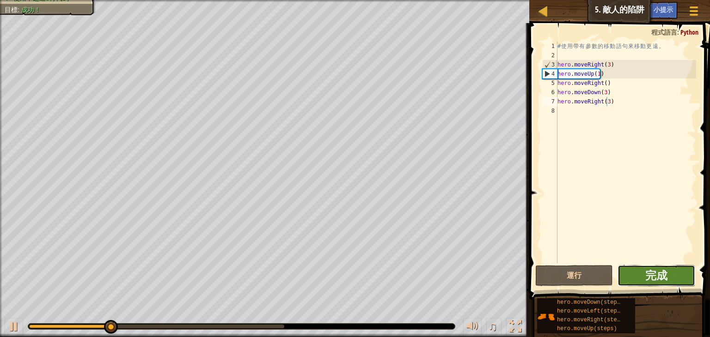
click at [678, 270] on button "完成" at bounding box center [656, 275] width 78 height 21
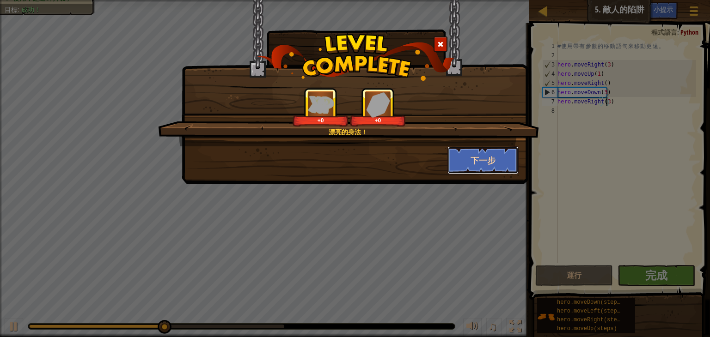
drag, startPoint x: 479, startPoint y: 150, endPoint x: 477, endPoint y: 165, distance: 15.0
click at [477, 165] on button "下一步" at bounding box center [483, 160] width 72 height 28
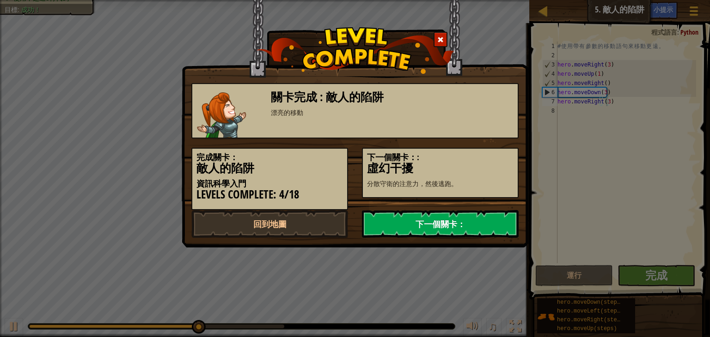
click at [451, 218] on link "下一個關卡：" at bounding box center [440, 224] width 157 height 28
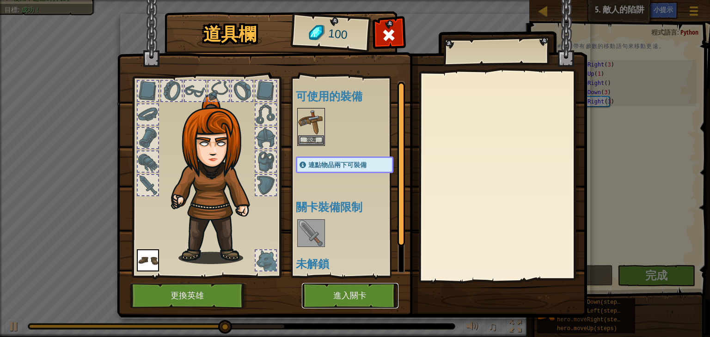
click at [336, 298] on button "進入關卡" at bounding box center [350, 295] width 97 height 25
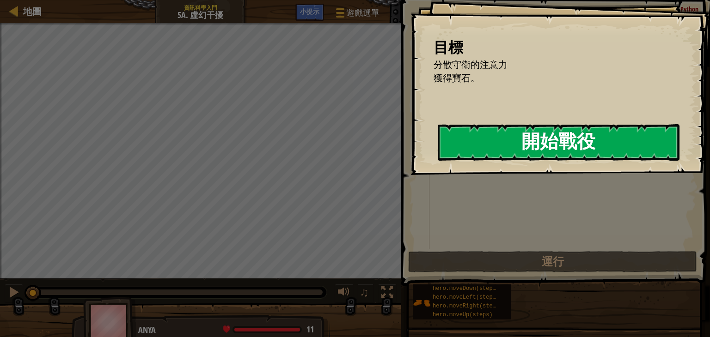
click at [504, 143] on button "開始戰役" at bounding box center [559, 142] width 242 height 36
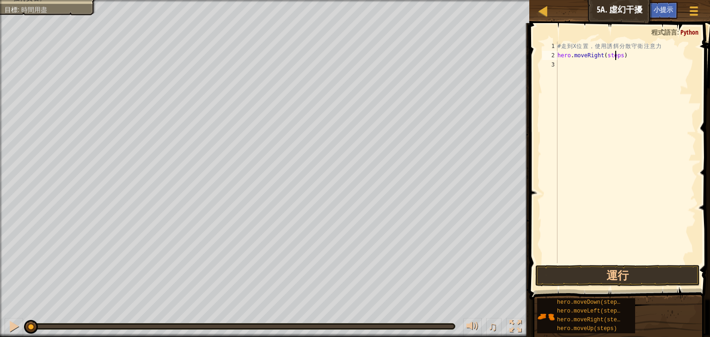
click at [616, 56] on div "# 走 到 X 位 置 ， 使 用 誘 餌 分 散 守 衛 注 意 力 hero . moveRight ( steps )" at bounding box center [625, 162] width 140 height 240
click at [619, 55] on div "# 走 到 X 位 置 ， 使 用 誘 餌 分 散 守 衛 注 意 力 hero . moveRight ( steps )" at bounding box center [625, 162] width 140 height 240
click at [605, 269] on button "運行" at bounding box center [617, 275] width 164 height 21
type textarea "ㄅ"
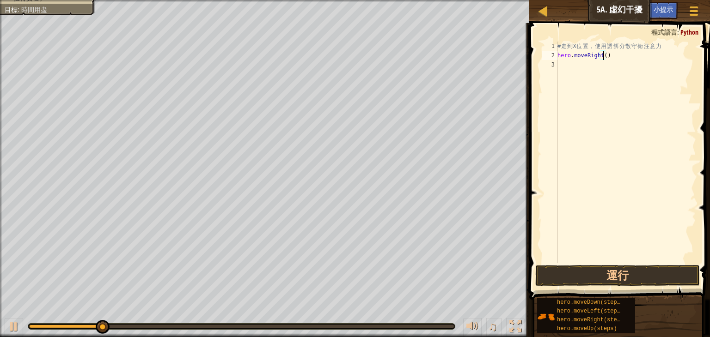
type textarea "1"
click at [585, 70] on div "# 走 到 X 位 置 ， 使 用 誘 餌 分 散 守 衛 注 意 力 hero . moveRight ( 1 )" at bounding box center [625, 162] width 140 height 240
click at [609, 280] on button "運行" at bounding box center [617, 275] width 164 height 21
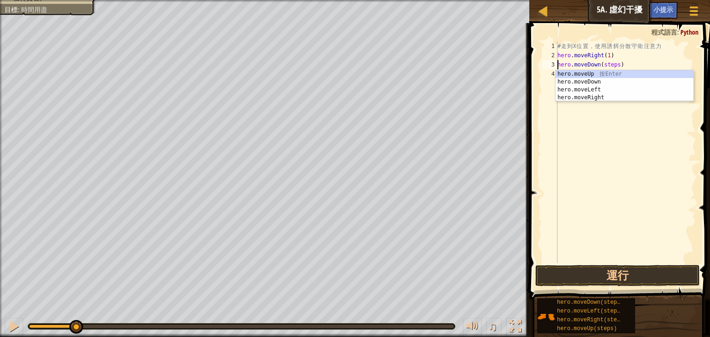
click at [614, 63] on div "# 走 到 X 位 置 ， 使 用 誘 餌 分 散 守 衛 注 意 力 hero . moveRight ( 1 ) hero . moveDown ( st…" at bounding box center [625, 162] width 140 height 240
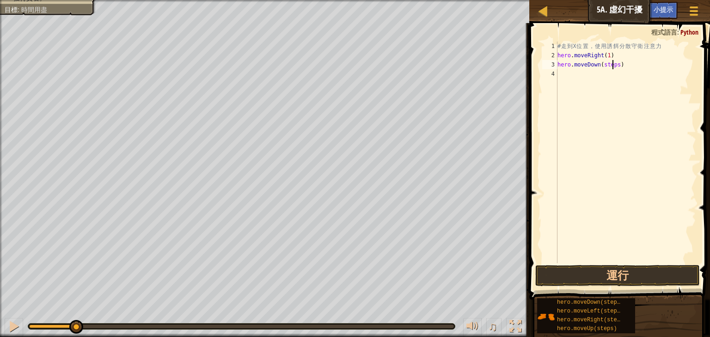
click at [614, 65] on div "# 走 到 X 位 置 ， 使 用 誘 餌 分 散 守 衛 注 意 力 hero . moveRight ( 1 ) hero . moveDown ( st…" at bounding box center [625, 162] width 140 height 240
type textarea "2"
click at [578, 80] on div "# 走 到 X 位 置 ， 使 用 誘 餌 分 散 守 衛 注 意 力 hero . moveRight ( 1 ) hero . moveDown ( 2 )" at bounding box center [625, 162] width 140 height 240
click at [608, 65] on div "# 走 到 X 位 置 ， 使 用 誘 餌 分 散 守 衛 注 意 力 hero . moveRight ( 1 ) hero . ㄩ oveDown ( 2…" at bounding box center [625, 162] width 140 height 240
drag, startPoint x: 592, startPoint y: 64, endPoint x: 554, endPoint y: 67, distance: 38.0
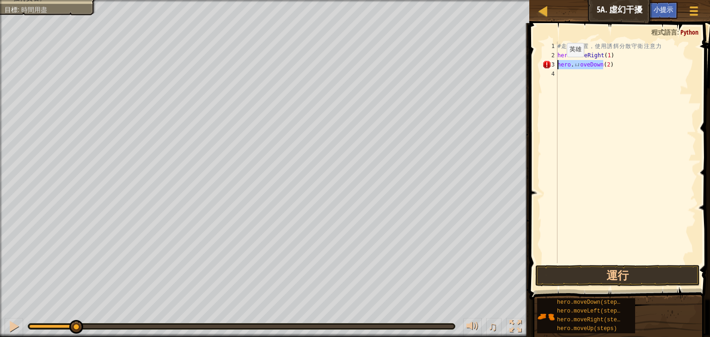
click at [554, 67] on div "hero.ㄩoveDown(2) 1 2 3 4 # 走 到 X 位 置 ， 使 用 誘 餌 分 散 守 衛 注 意 力 hero . moveRight (…" at bounding box center [618, 153] width 156 height 222
click at [571, 61] on div "# 走 到 X 位 置 ， 使 用 誘 餌 分 散 守 衛 注 意 力 hero . moveRight ( 1 ) 2 )" at bounding box center [625, 162] width 140 height 240
type textarea "2"
click at [613, 64] on div "# 走 到 X 位 置 ， 使 用 誘 餌 分 散 守 衛 注 意 力 hero . moveRight ( 1 ) hero . moveDown ( st…" at bounding box center [625, 153] width 140 height 222
click at [614, 64] on div "# 走 到 X 位 置 ， 使 用 誘 餌 分 散 守 衛 注 意 力 hero . moveRight ( 1 ) hero . moveDown ( st…" at bounding box center [625, 162] width 140 height 240
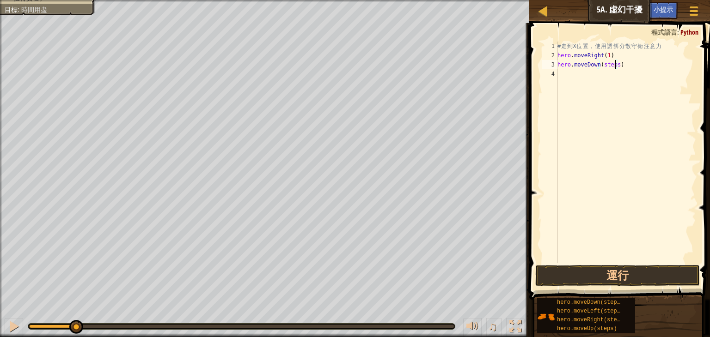
click at [614, 66] on div "# 走 到 X 位 置 ， 使 用 誘 餌 分 散 守 衛 注 意 力 hero . moveRight ( 1 ) hero . moveDown ( st…" at bounding box center [625, 162] width 140 height 240
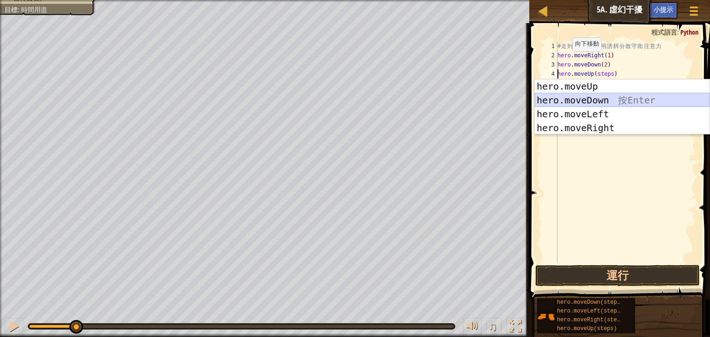
drag, startPoint x: 594, startPoint y: 102, endPoint x: 607, endPoint y: 97, distance: 13.7
click at [607, 97] on div "hero.moveUp 按 Enter hero.moveDown 按 Enter hero.moveLeft 按 Enter hero.moveRight …" at bounding box center [622, 120] width 175 height 83
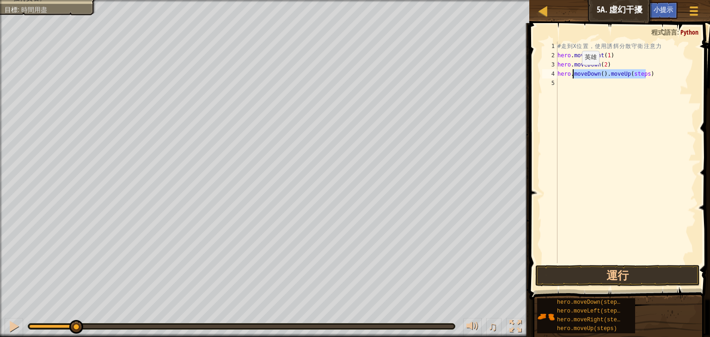
drag, startPoint x: 652, startPoint y: 75, endPoint x: 574, endPoint y: 74, distance: 78.5
click at [574, 74] on div "# 走 到 X 位 置 ， 使 用 誘 餌 分 散 守 衛 注 意 力 hero . moveRight ( 1 ) hero . moveDown ( 2 …" at bounding box center [625, 162] width 140 height 240
type textarea "h"
click at [609, 71] on div "# 走 到 X 位 置 ， 使 用 誘 餌 分 散 守 衛 注 意 力 hero . moveRight ( 1 ) hero . moveDown ( 2 …" at bounding box center [625, 153] width 140 height 222
type textarea "ㄉ"
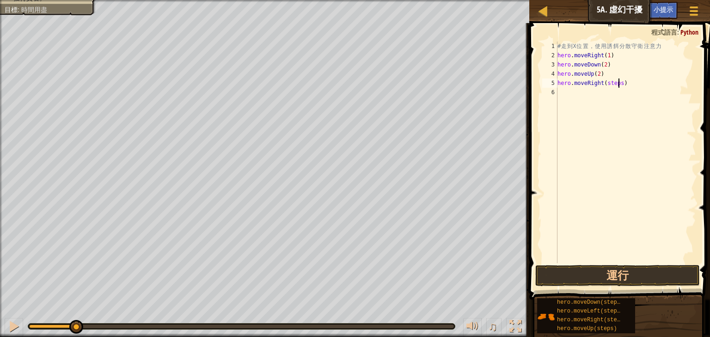
click at [617, 84] on div "# 走 到 X 位 置 ， 使 用 誘 餌 分 散 守 衛 注 意 力 hero . moveRight ( 1 ) hero . moveDown ( 2 …" at bounding box center [625, 162] width 140 height 240
click at [636, 274] on button "運行" at bounding box center [617, 275] width 164 height 21
click at [639, 276] on button "運行" at bounding box center [617, 275] width 164 height 21
type textarea "hero.moveRight(3)"
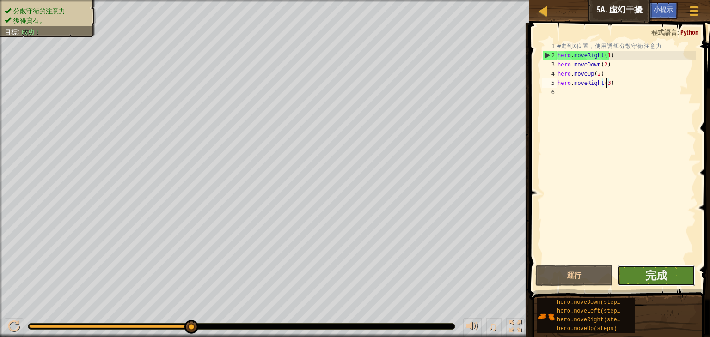
click at [643, 271] on button "完成" at bounding box center [656, 275] width 78 height 21
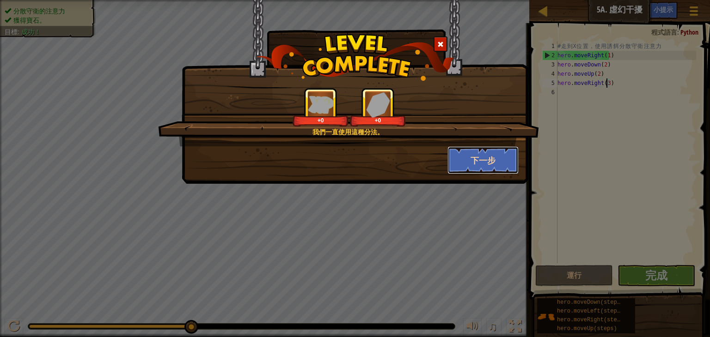
click at [484, 168] on button "下一步" at bounding box center [483, 160] width 72 height 28
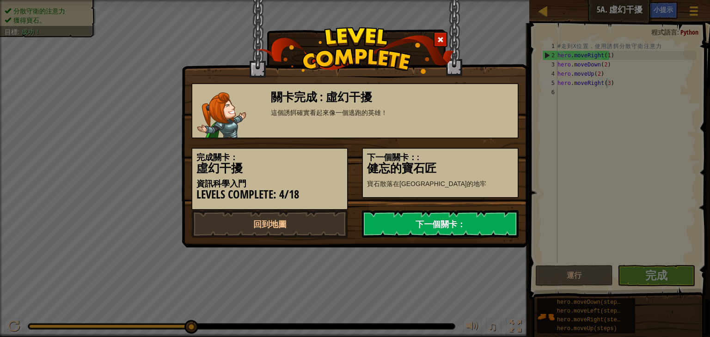
click at [437, 224] on link "下一個關卡：" at bounding box center [440, 224] width 157 height 28
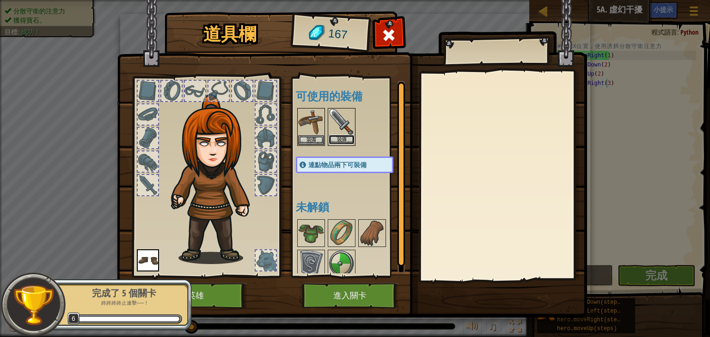
click at [343, 136] on button "裝備" at bounding box center [341, 140] width 26 height 10
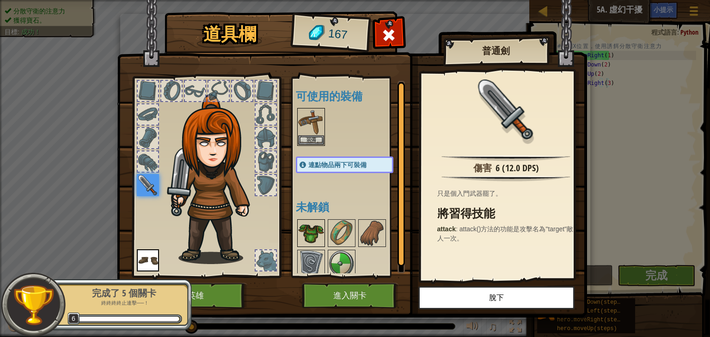
click at [314, 231] on img at bounding box center [311, 233] width 26 height 26
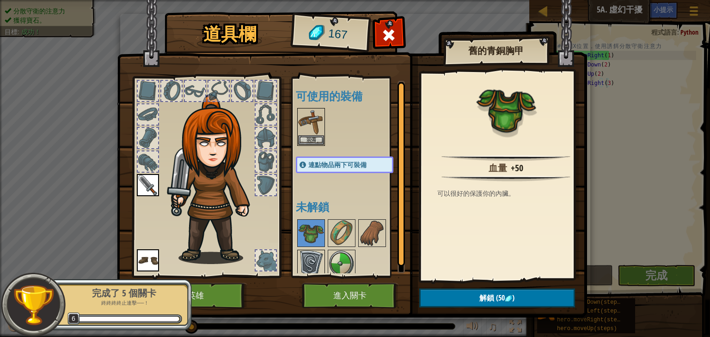
click at [308, 253] on img at bounding box center [311, 264] width 26 height 26
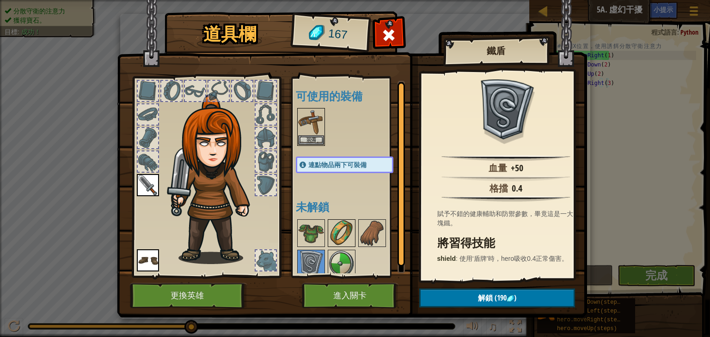
click at [340, 230] on img at bounding box center [341, 233] width 26 height 26
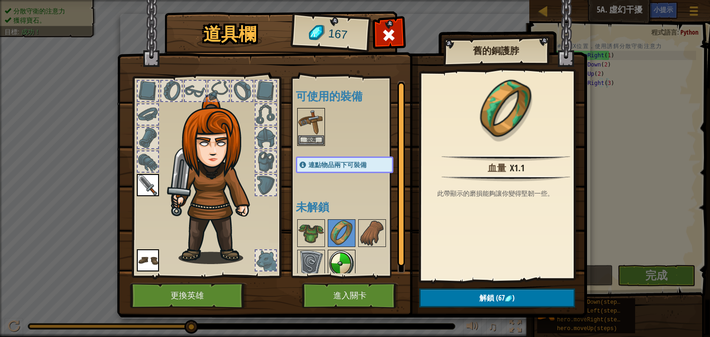
click at [341, 251] on img at bounding box center [341, 264] width 26 height 26
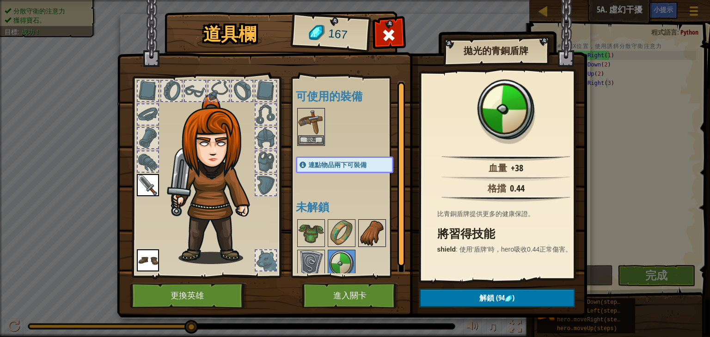
click at [371, 235] on img at bounding box center [372, 233] width 26 height 26
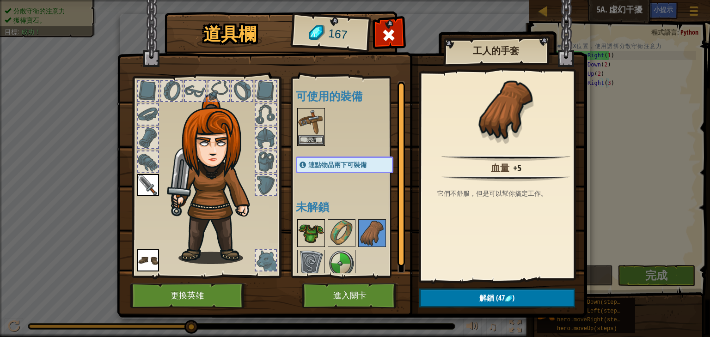
click at [309, 226] on img at bounding box center [311, 233] width 26 height 26
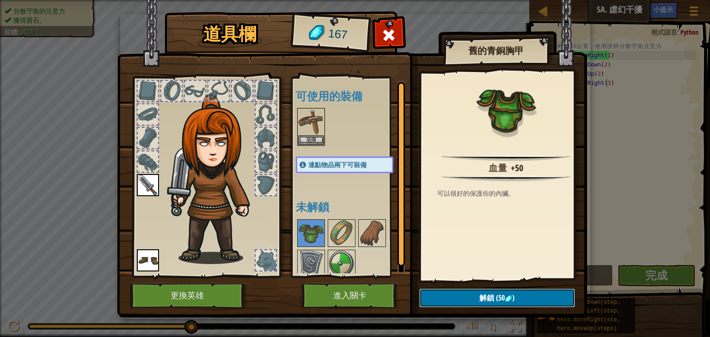
click at [474, 301] on button "解鎖 (50 )" at bounding box center [497, 298] width 156 height 19
click at [486, 297] on button "確認" at bounding box center [497, 298] width 156 height 19
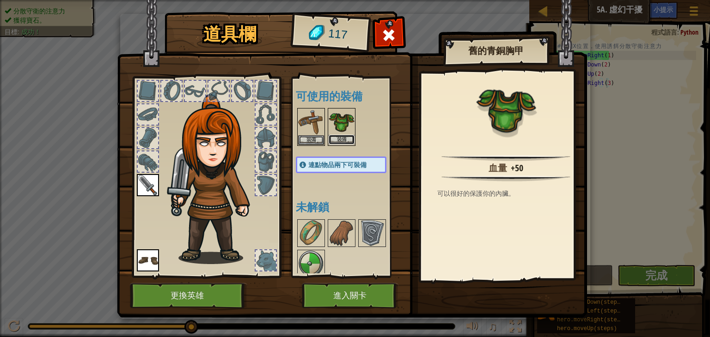
click at [343, 135] on button "裝備" at bounding box center [341, 140] width 26 height 10
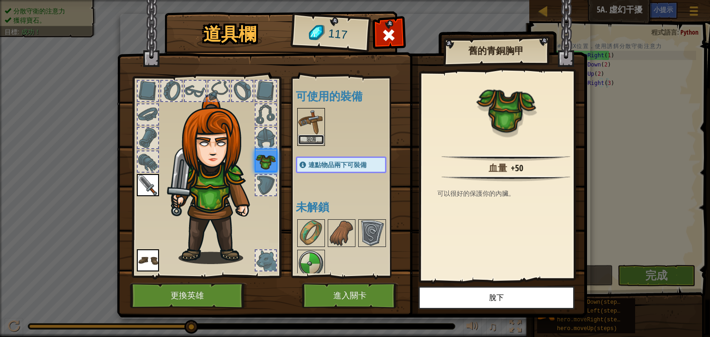
click at [315, 139] on button "裝備" at bounding box center [311, 140] width 26 height 10
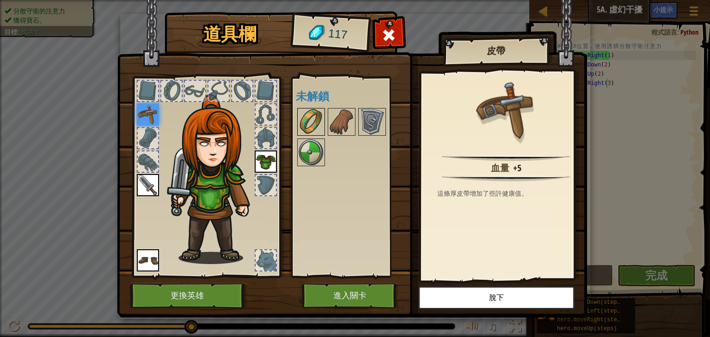
click at [310, 115] on img at bounding box center [311, 122] width 26 height 26
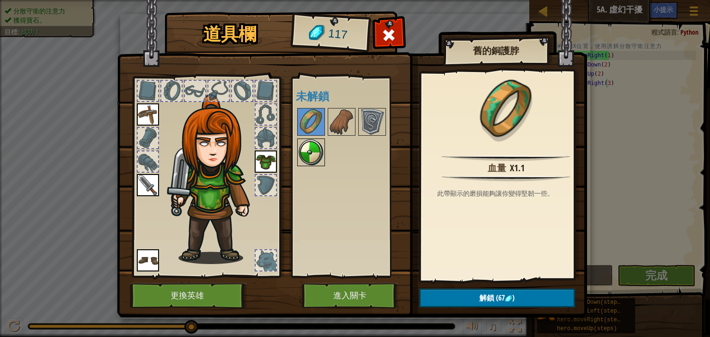
click at [307, 152] on img at bounding box center [311, 153] width 26 height 26
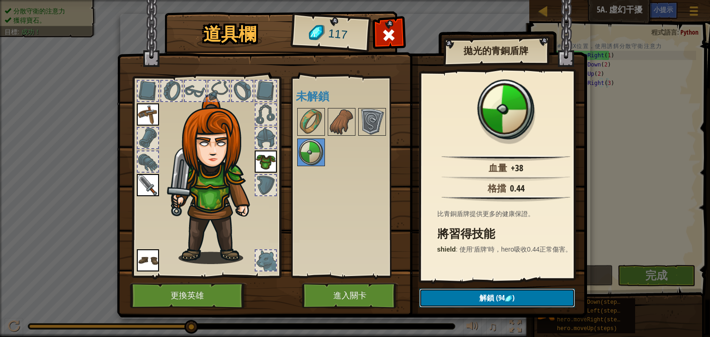
click at [522, 302] on button "解鎖 (94 )" at bounding box center [497, 298] width 156 height 19
click at [486, 290] on button "確認" at bounding box center [497, 298] width 156 height 19
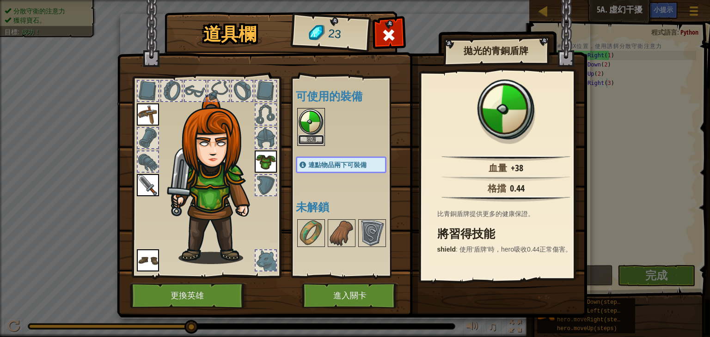
click at [317, 141] on button "裝備" at bounding box center [311, 140] width 26 height 10
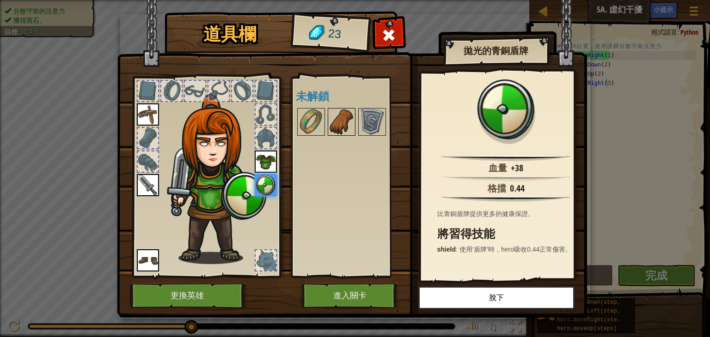
click at [352, 125] on img at bounding box center [341, 122] width 26 height 26
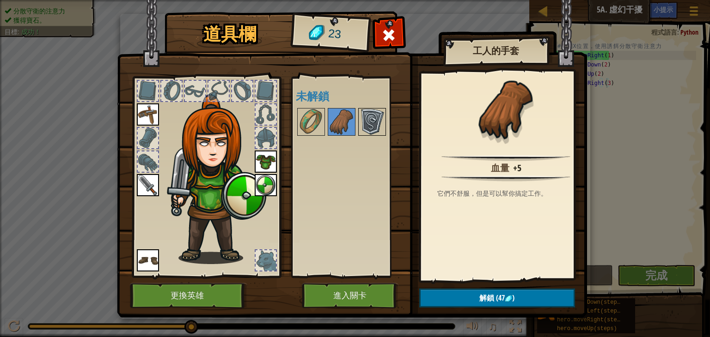
click at [373, 119] on img at bounding box center [372, 122] width 26 height 26
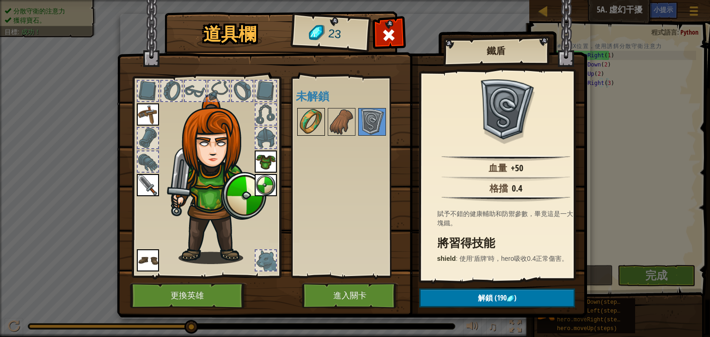
click at [321, 119] on img at bounding box center [311, 122] width 26 height 26
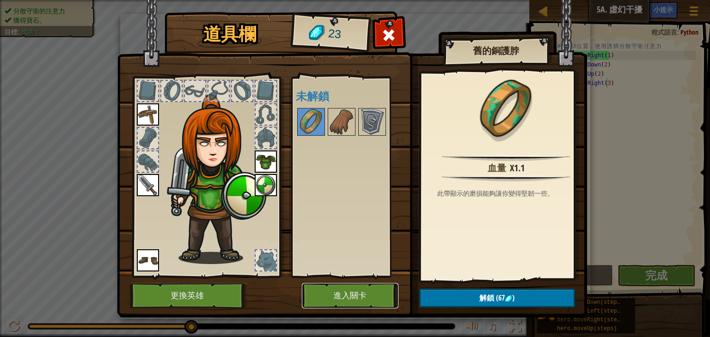
click at [370, 298] on button "進入關卡" at bounding box center [350, 295] width 97 height 25
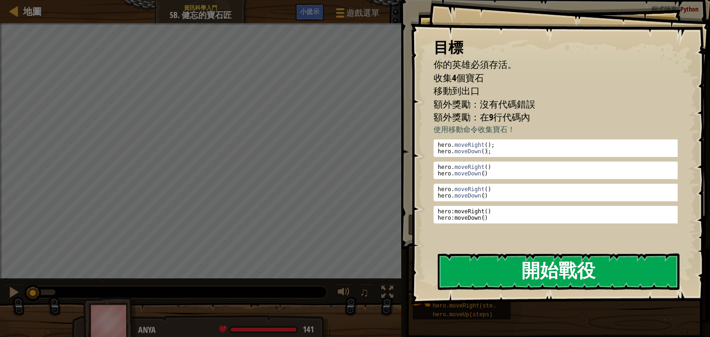
click at [471, 260] on button "開始戰役" at bounding box center [559, 272] width 242 height 36
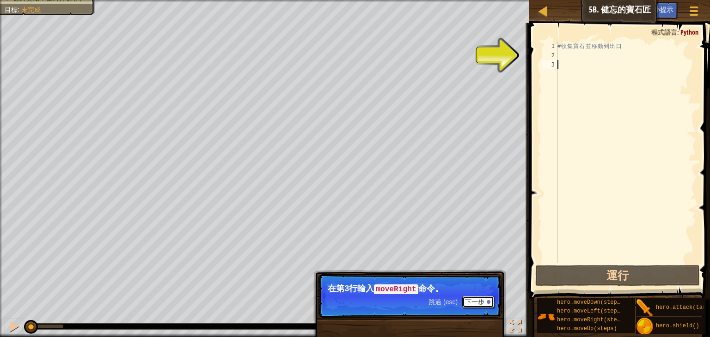
click at [478, 304] on button "下一步" at bounding box center [478, 302] width 32 height 12
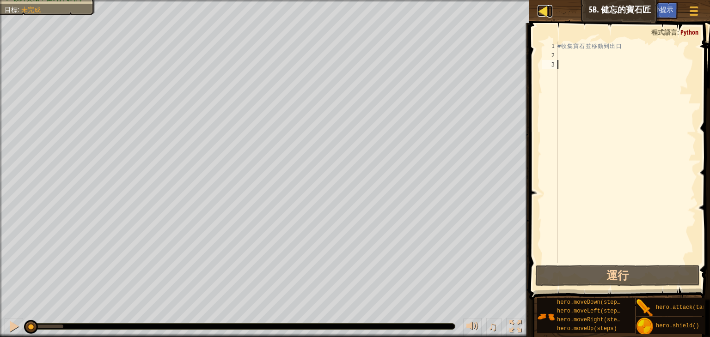
click at [547, 6] on div at bounding box center [543, 11] width 12 height 12
select select "zh-HANT"
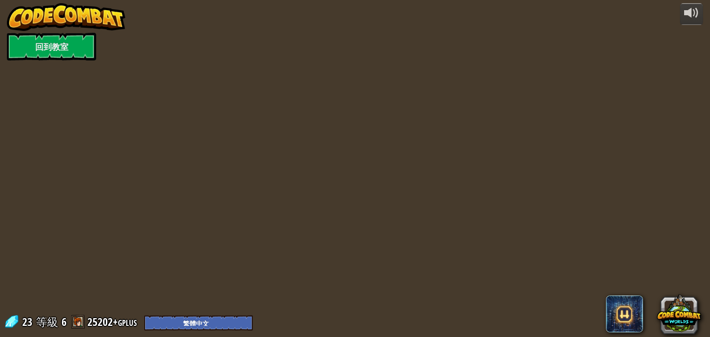
select select "zh-HANT"
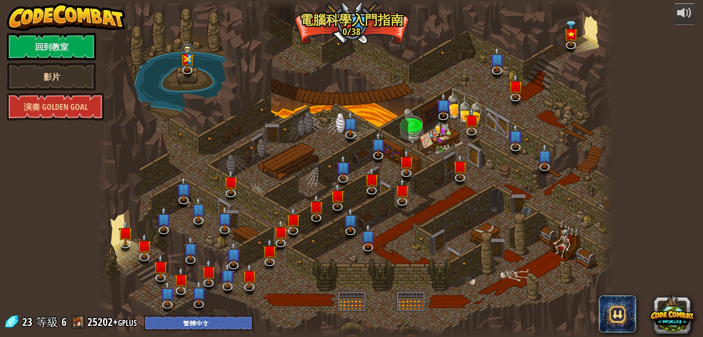
select select "zh-HANT"
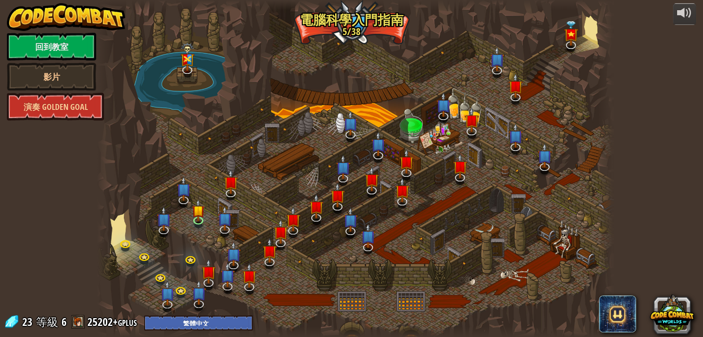
select select "zh-HANT"
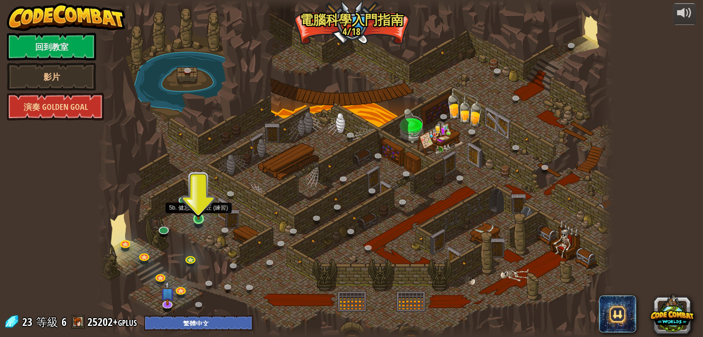
click at [200, 207] on img at bounding box center [198, 205] width 13 height 30
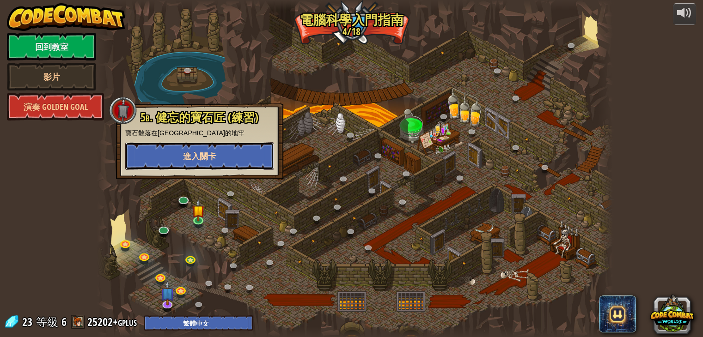
click at [221, 152] on button "進入關卡" at bounding box center [199, 156] width 149 height 28
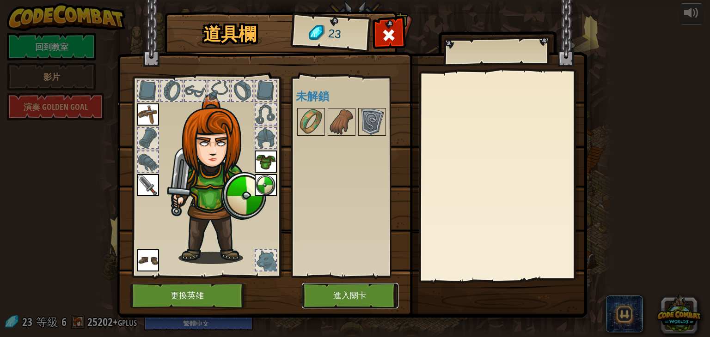
click at [331, 294] on button "進入關卡" at bounding box center [350, 295] width 97 height 25
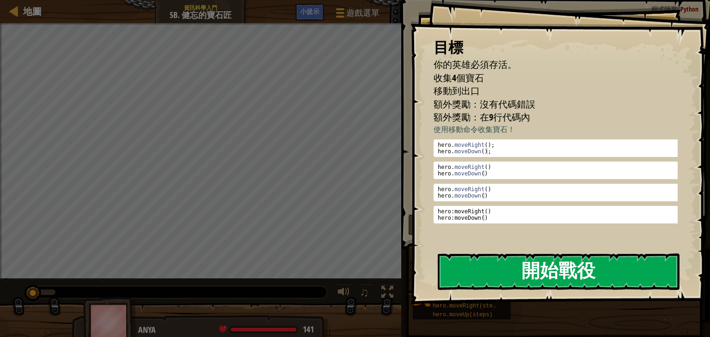
click at [544, 285] on button "開始戰役" at bounding box center [559, 272] width 242 height 36
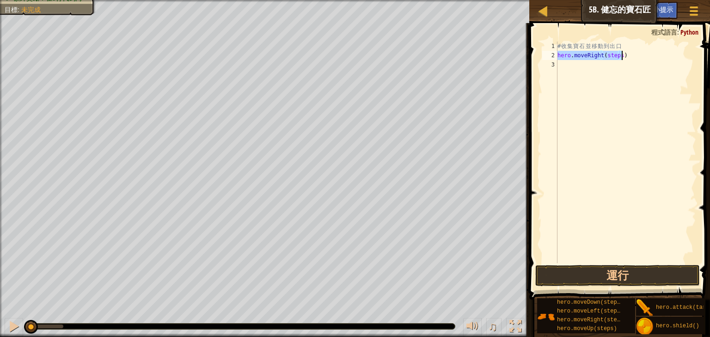
click at [617, 53] on div "# 收 集 寶 石 並 移 動 到 出 口 hero . moveRight ( steps )" at bounding box center [625, 153] width 140 height 222
type textarea "1"
click at [602, 278] on button "運行" at bounding box center [617, 275] width 164 height 21
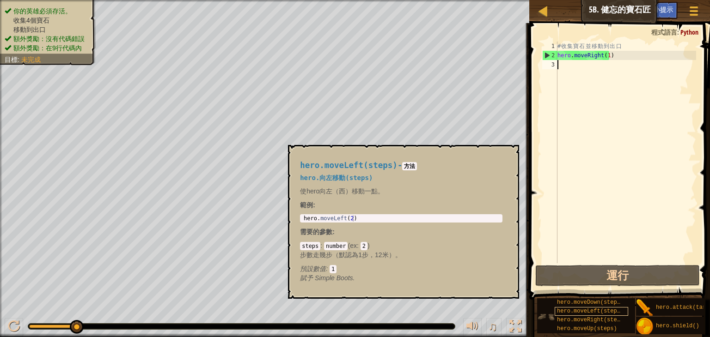
scroll to position [7, 0]
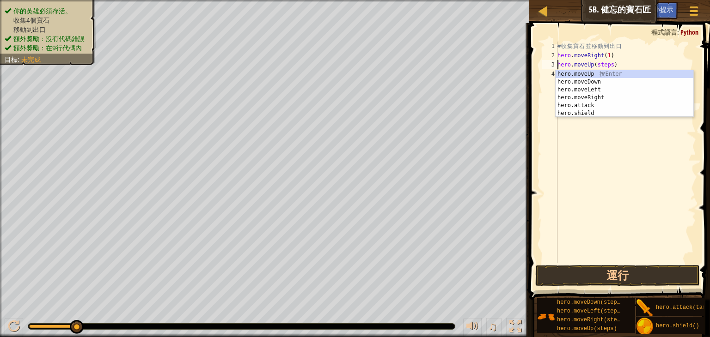
click at [606, 63] on div "# 收 集 寶 石 並 移 動 到 出 口 hero . moveRight ( 1 ) hero . moveUp ( steps )" at bounding box center [625, 162] width 140 height 240
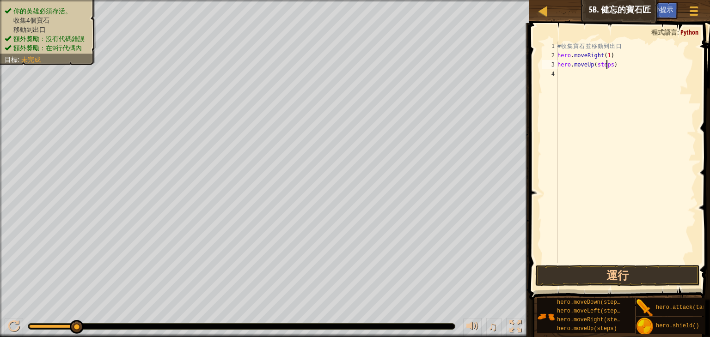
click at [608, 68] on div "# 收 集 寶 石 並 移 動 到 出 口 hero . moveRight ( 1 ) hero . moveUp ( steps )" at bounding box center [625, 162] width 140 height 240
type textarea "hero.moveUp)"
click at [619, 75] on div "# 收 集 寶 石 並 移 動 到 出 口 hero . moveRight ( 1 ) hero . moveUp )" at bounding box center [625, 162] width 140 height 240
click at [617, 64] on div "# 收 集 寶 石 並 移 動 到 出 口 hero . moveRight ( 1 ) hero . moveUp )" at bounding box center [625, 162] width 140 height 240
type textarea "h"
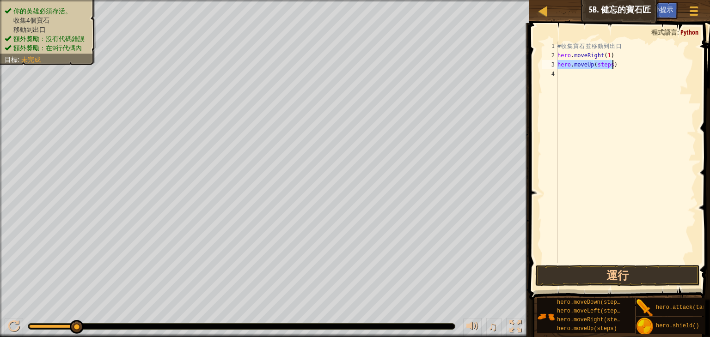
click at [609, 65] on div "# 收 集 寶 石 並 移 動 到 出 口 hero . moveRight ( 1 ) hero . moveUp ( steps )" at bounding box center [625, 153] width 140 height 222
type textarea "hero.moveUp(1)"
click at [578, 70] on div "# 收 集 寶 石 並 移 動 到 出 口 hero . moveRight ( 1 ) hero . moveUp ( 1 )" at bounding box center [625, 162] width 140 height 240
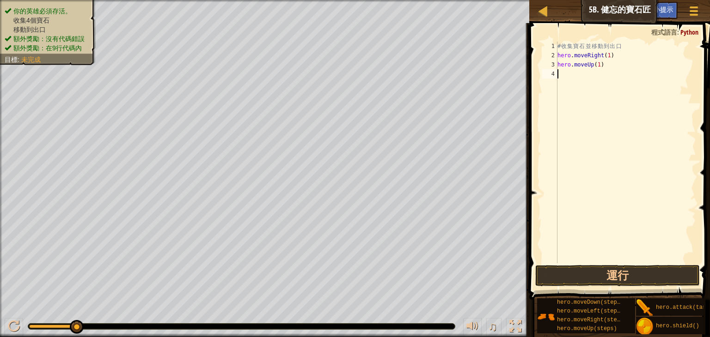
click at [665, 263] on div "# 收 集 寶 石 並 移 動 到 出 口 hero . moveRight ( 1 ) hero . moveUp ( 1 )" at bounding box center [625, 162] width 140 height 240
click at [646, 270] on button "運行" at bounding box center [617, 275] width 164 height 21
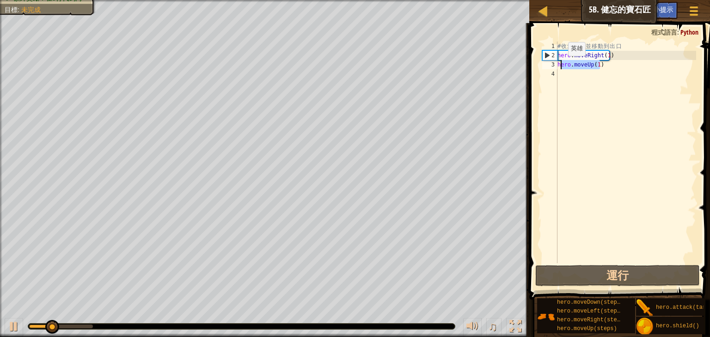
drag, startPoint x: 605, startPoint y: 65, endPoint x: 560, endPoint y: 65, distance: 45.3
click at [560, 65] on div "# 收 集 寶 石 並 移 動 到 出 口 hero . moveRight ( 1 ) hero . moveUp ( 1 )" at bounding box center [625, 162] width 140 height 240
type textarea "h"
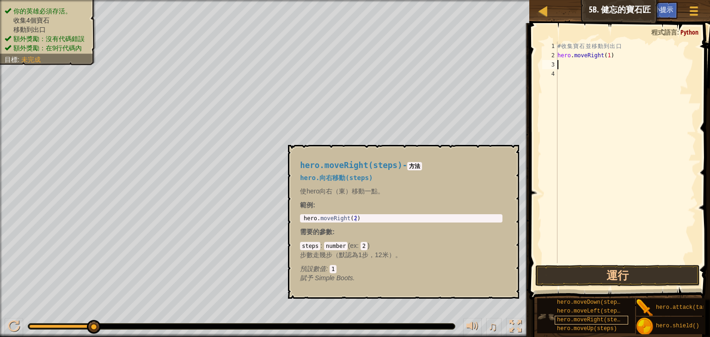
scroll to position [0, 0]
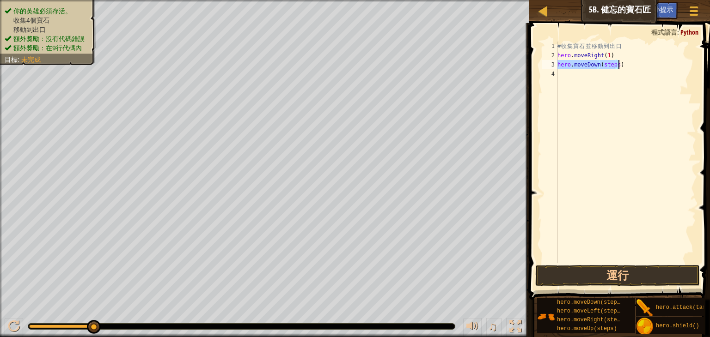
click at [614, 65] on div "# 收 集 寶 石 並 移 動 到 出 口 hero . moveRight ( 1 ) hero . moveDown ( steps )" at bounding box center [625, 153] width 140 height 222
click at [614, 65] on div "# 收 集 寶 石 並 移 動 到 出 口 hero . moveRight ( 1 ) hero . moveDown ( steps )" at bounding box center [625, 162] width 140 height 240
type textarea "1"
click at [578, 85] on div "# 收 集 寶 石 並 移 動 到 出 口 hero . moveRight ( 1 ) hero . moveDown ( 1 )" at bounding box center [625, 162] width 140 height 240
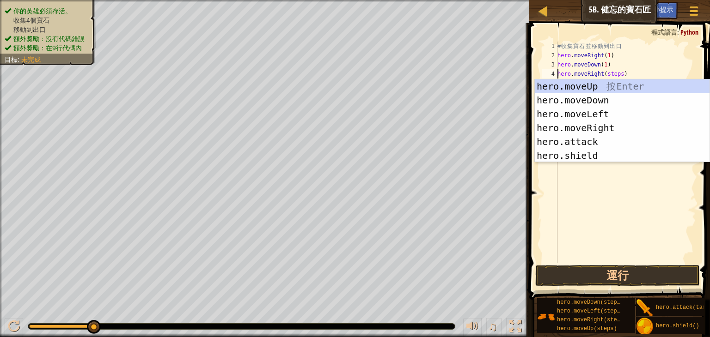
click at [615, 75] on div "# 收 集 寶 石 並 移 動 到 出 口 hero . moveRight ( 1 ) hero . moveDown ( 1 ) hero . moveR…" at bounding box center [625, 162] width 140 height 240
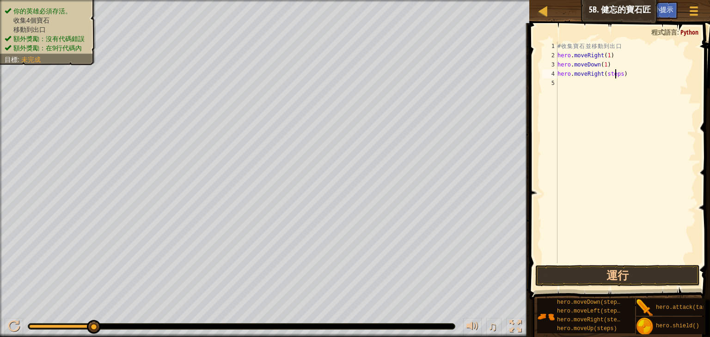
click at [618, 75] on div "# 收 集 寶 石 並 移 動 到 出 口 hero . moveRight ( 1 ) hero . moveDown ( 1 ) hero . moveR…" at bounding box center [625, 162] width 140 height 240
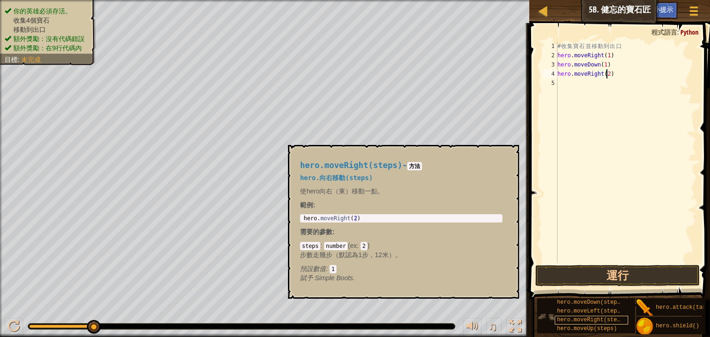
scroll to position [7, 0]
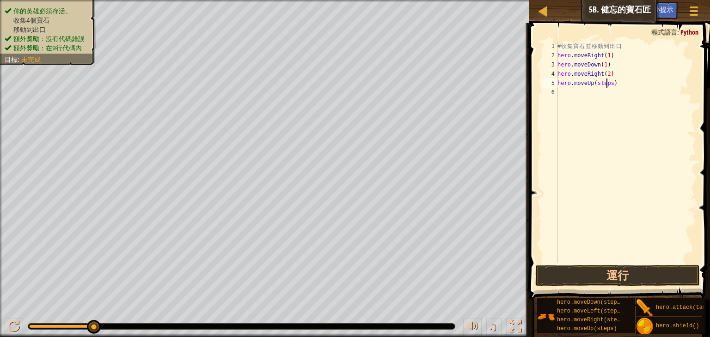
click at [606, 85] on div "# 收 集 寶 石 並 移 動 到 出 口 hero . moveRight ( 1 ) hero . moveDown ( 1 ) hero . moveR…" at bounding box center [625, 162] width 140 height 240
click at [608, 84] on div "# 收 集 寶 石 並 移 動 到 出 口 hero . moveRight ( 1 ) hero . moveDown ( 1 ) hero . moveR…" at bounding box center [625, 162] width 140 height 240
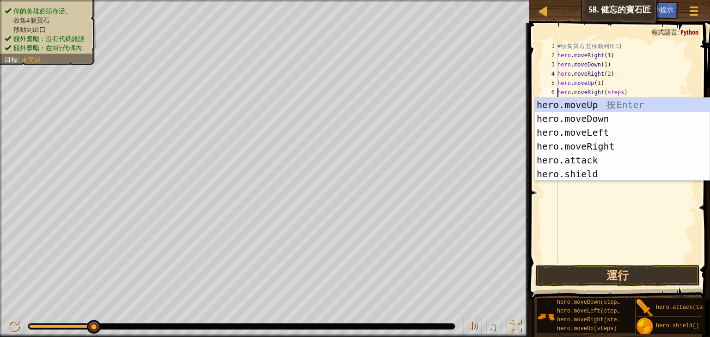
click at [616, 91] on div "# 收 集 寶 石 並 移 動 到 出 口 hero . moveRight ( 1 ) hero . moveDown ( 1 ) hero . moveR…" at bounding box center [625, 162] width 140 height 240
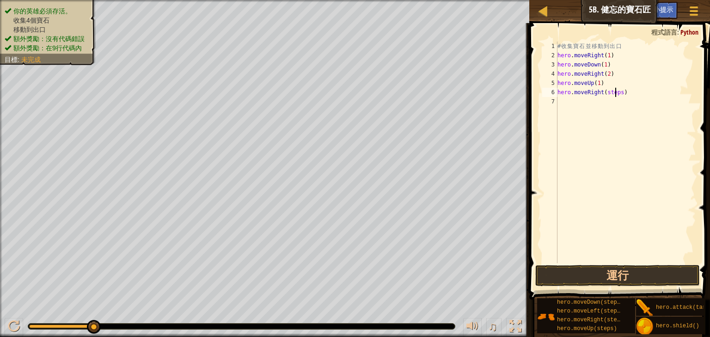
click at [619, 91] on div "# 收 集 寶 石 並 移 動 到 出 口 hero . moveRight ( 1 ) hero . moveDown ( 1 ) hero . moveR…" at bounding box center [625, 162] width 140 height 240
click at [578, 275] on button "運行" at bounding box center [617, 275] width 164 height 21
type textarea "hero.moveRight(1)"
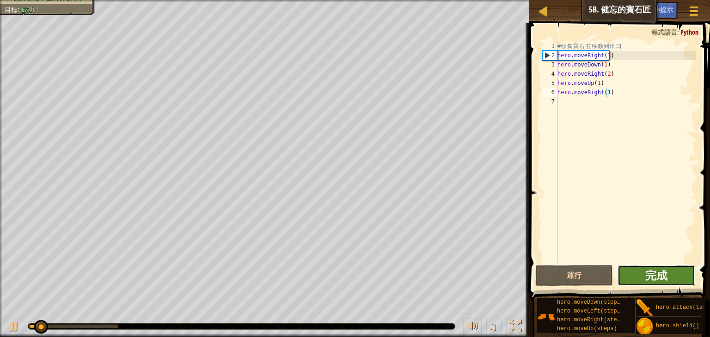
click at [678, 274] on button "完成" at bounding box center [656, 275] width 78 height 21
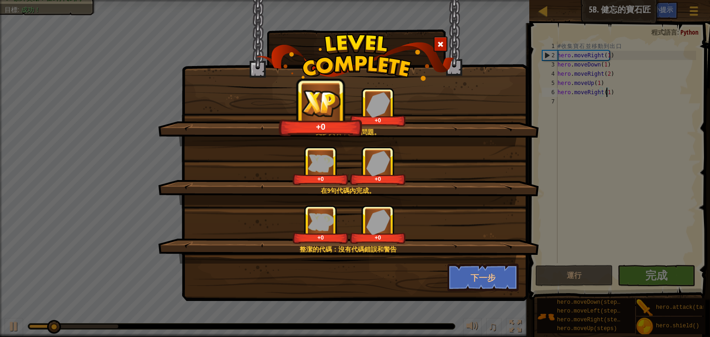
click at [479, 262] on div "整潔的代碼：沒有代碼錯誤和警告 +0 +0" at bounding box center [348, 234] width 381 height 59
click at [478, 280] on button "下一步" at bounding box center [483, 278] width 72 height 28
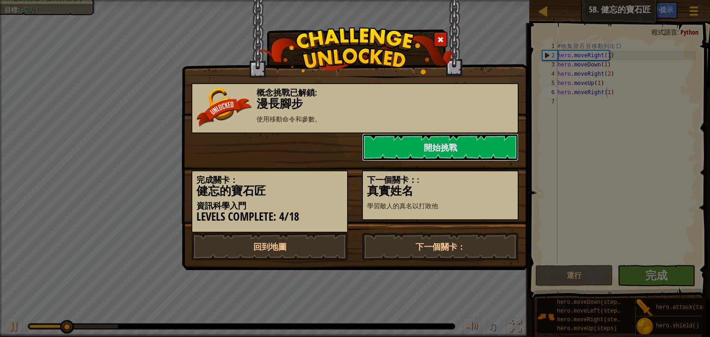
click at [480, 146] on link "開始挑戰" at bounding box center [440, 148] width 157 height 28
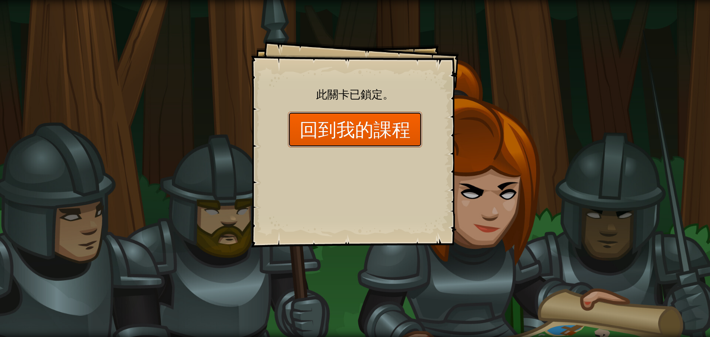
click at [368, 128] on link "回到我的課程" at bounding box center [355, 130] width 134 height 36
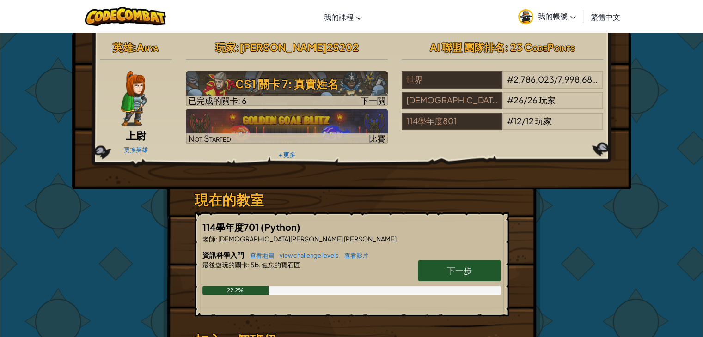
click at [466, 265] on span "下一步" at bounding box center [459, 270] width 25 height 11
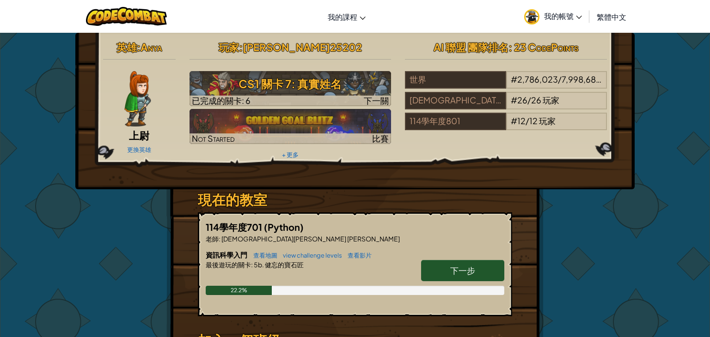
select select "zh-HANT"
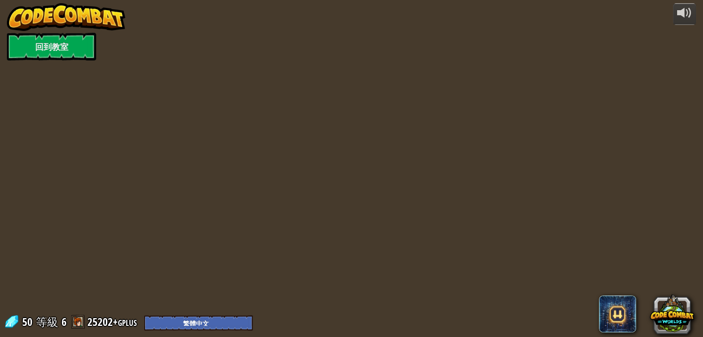
select select "zh-HANT"
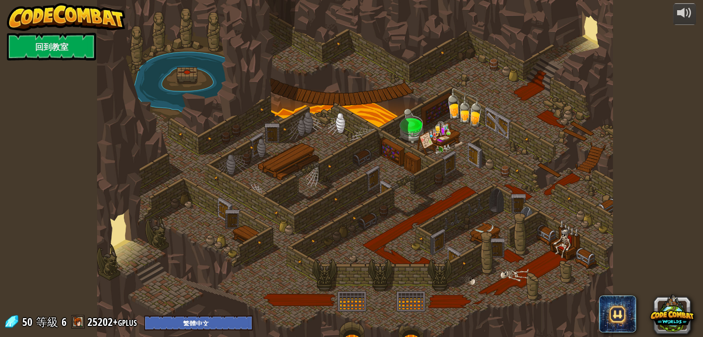
select select "zh-HANT"
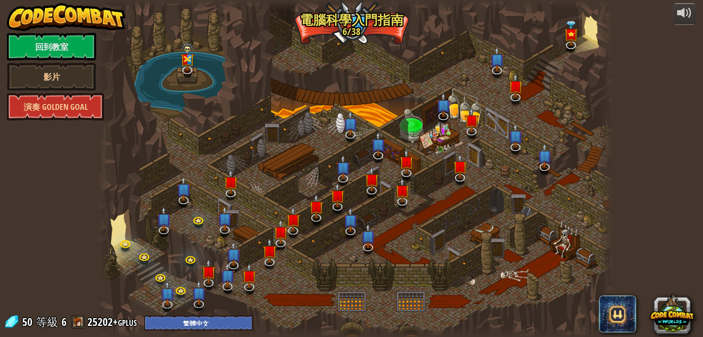
select select "zh-HANT"
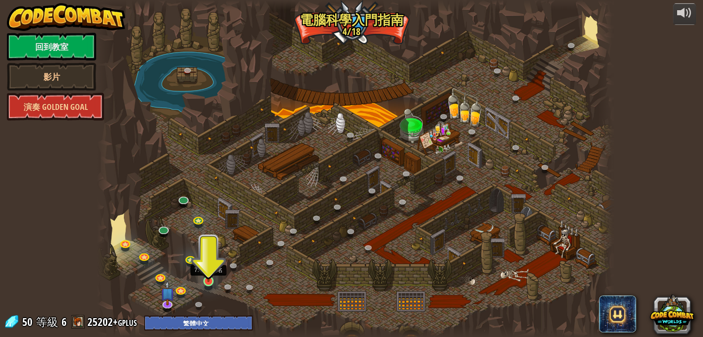
click at [213, 278] on img at bounding box center [208, 268] width 13 height 30
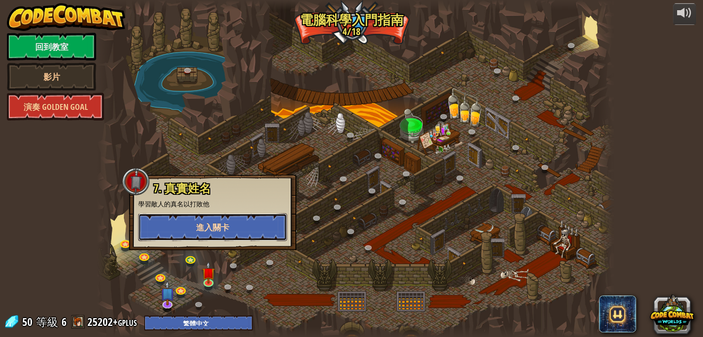
click at [223, 231] on span "進入關卡" at bounding box center [212, 228] width 33 height 12
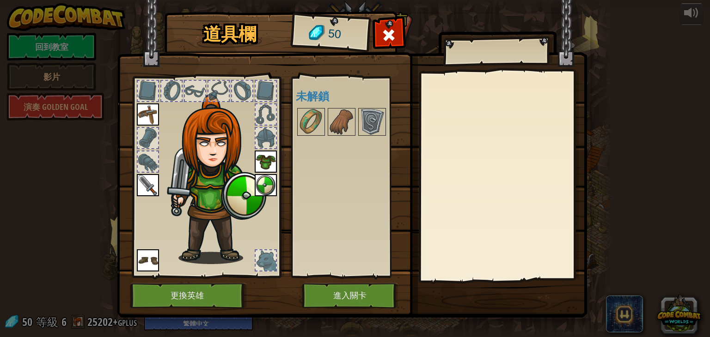
click at [343, 89] on div "可使用的裝備 裝備 裝備 裝備 裝備 裝備 連點物品兩下可裝備 未解鎖" at bounding box center [354, 177] width 116 height 193
click at [352, 127] on img at bounding box center [341, 122] width 26 height 26
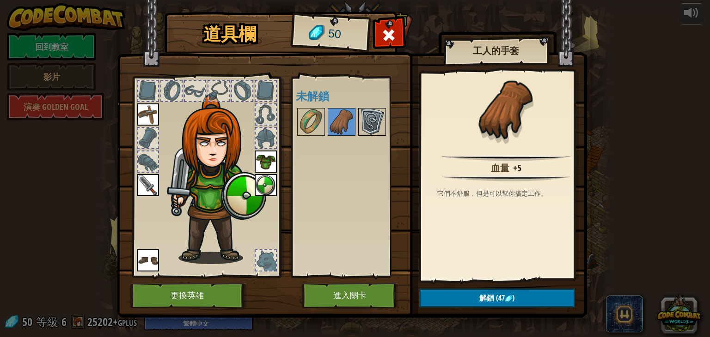
click at [365, 117] on img at bounding box center [372, 122] width 26 height 26
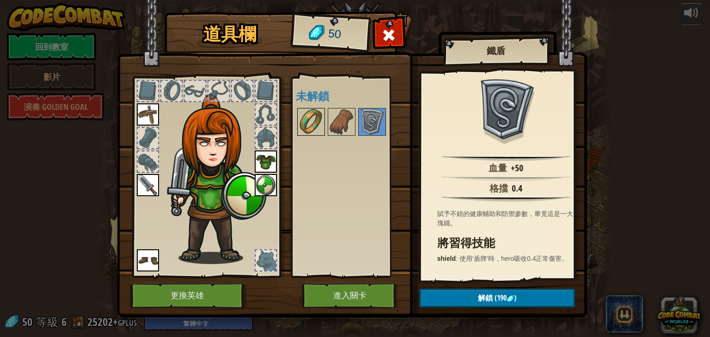
click at [310, 117] on img at bounding box center [311, 122] width 26 height 26
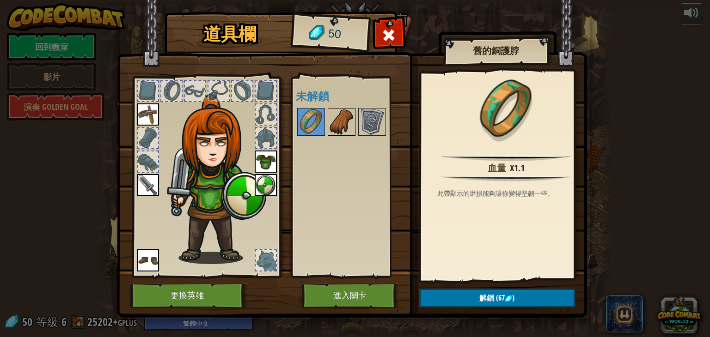
click at [346, 113] on img at bounding box center [341, 122] width 26 height 26
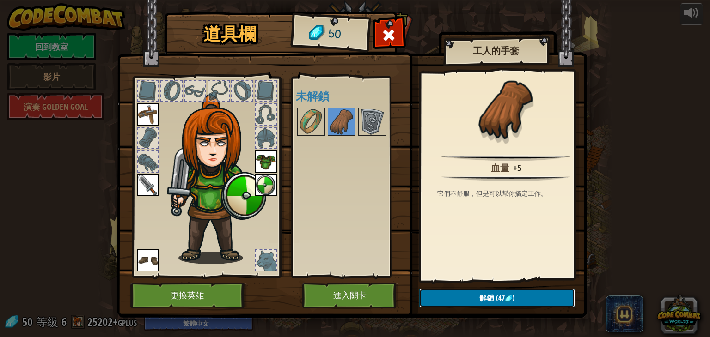
click at [506, 295] on img at bounding box center [508, 298] width 7 height 7
click at [449, 290] on button "確認" at bounding box center [497, 298] width 156 height 19
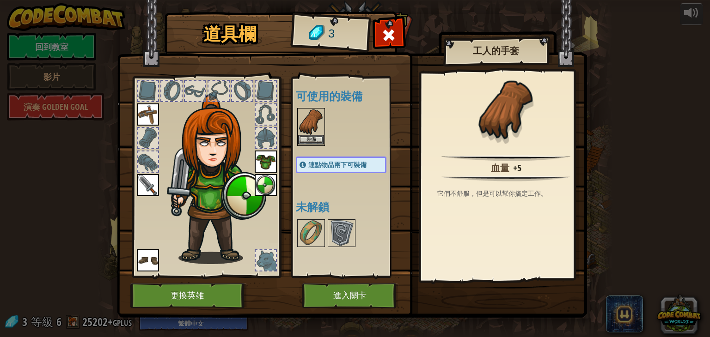
click at [314, 133] on img at bounding box center [311, 122] width 26 height 26
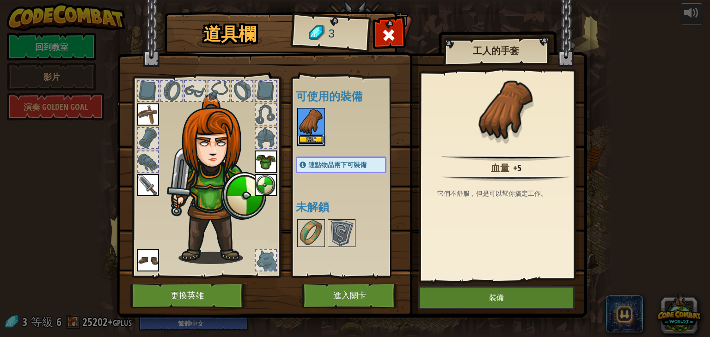
click at [320, 141] on button "裝備" at bounding box center [311, 140] width 26 height 10
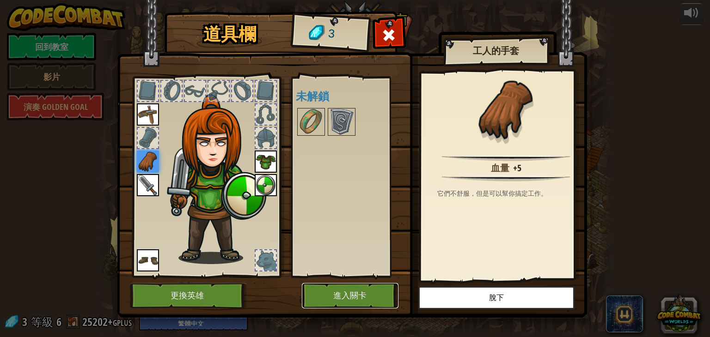
click at [349, 297] on button "進入關卡" at bounding box center [350, 295] width 97 height 25
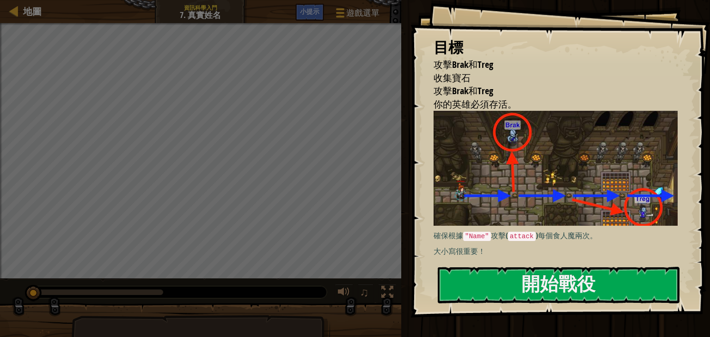
click at [535, 257] on div "確保根據 "Name" 攻擊( attack )每個食人魔兩次。 大小寫很重要！" at bounding box center [558, 184] width 251 height 147
click at [524, 289] on button "開始戰役" at bounding box center [559, 285] width 242 height 36
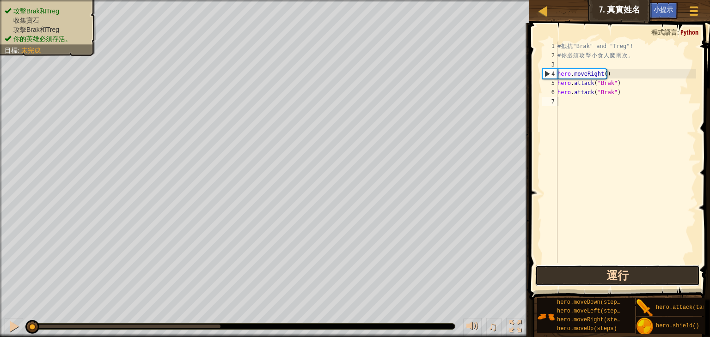
click at [630, 280] on button "運行" at bounding box center [617, 275] width 164 height 21
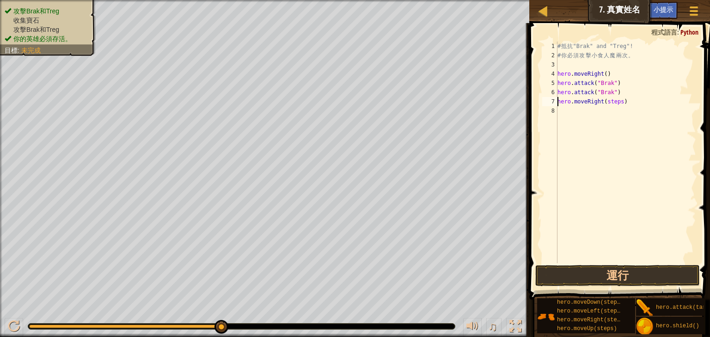
click at [619, 102] on div "# 抵 抗 "Brak" and "Treg"! # 你 必 須 攻 擊 小 食 人 魔 兩 次 。 hero . moveRight ( ) hero . …" at bounding box center [625, 162] width 140 height 240
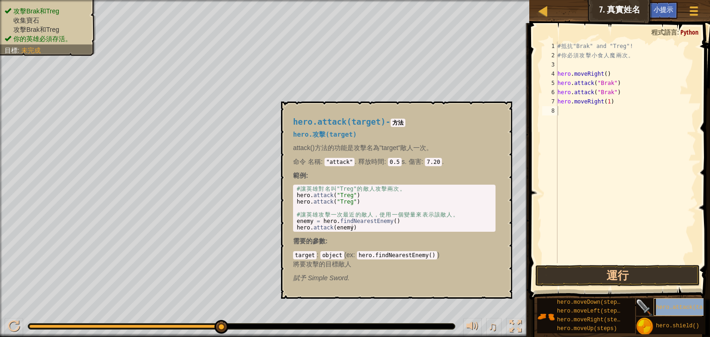
type textarea "hero.attack(target)"
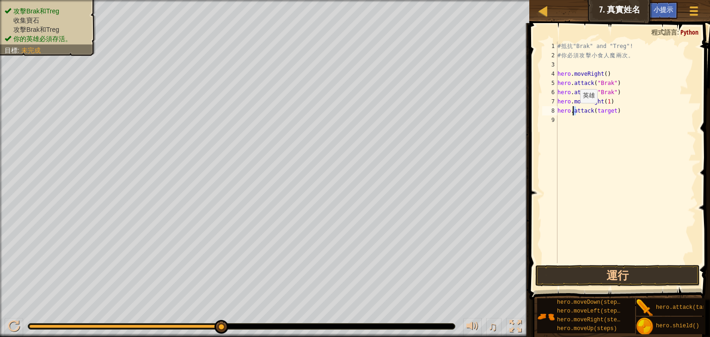
click at [572, 112] on div "# 抵 抗 "Brak" and "Treg"! # 你 必 須 攻 擊 小 食 人 魔 兩 次 。 hero . moveRight ( ) hero . …" at bounding box center [625, 162] width 140 height 240
click at [591, 126] on div "# 抵 抗 "Brak" and "Treg"! # 你 必 須 攻 擊 小 食 人 魔 兩 次 。 hero . moveRight ( ) hero . …" at bounding box center [625, 162] width 140 height 240
click at [612, 110] on div "# 抵 抗 "Brak" and "Treg"! # 你 必 須 攻 擊 小 食 人 魔 兩 次 。 hero . moveRight ( ) hero . …" at bounding box center [625, 162] width 140 height 240
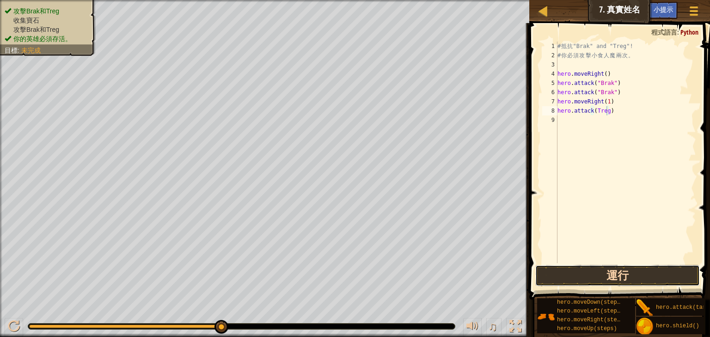
click at [638, 272] on button "運行" at bounding box center [617, 275] width 164 height 21
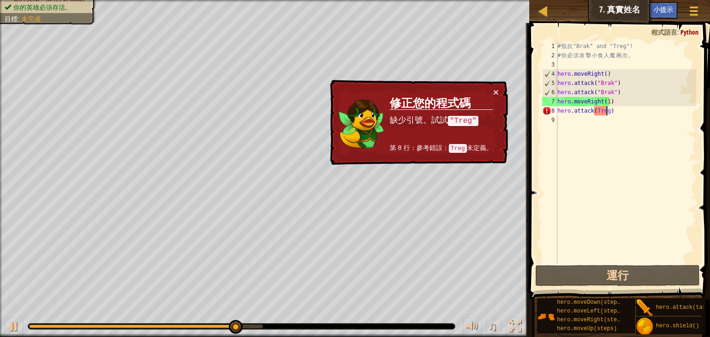
click at [622, 114] on div "# 抵 抗 "Brak" and "Treg"! # 你 必 須 攻 擊 小 食 人 魔 兩 次 。 hero . moveRight ( ) hero . …" at bounding box center [625, 162] width 140 height 240
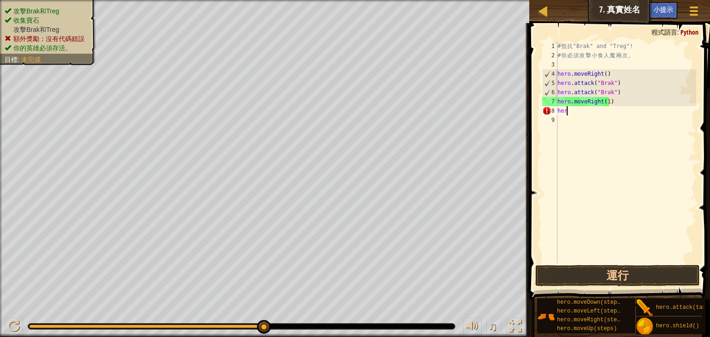
scroll to position [4, 0]
type textarea "h"
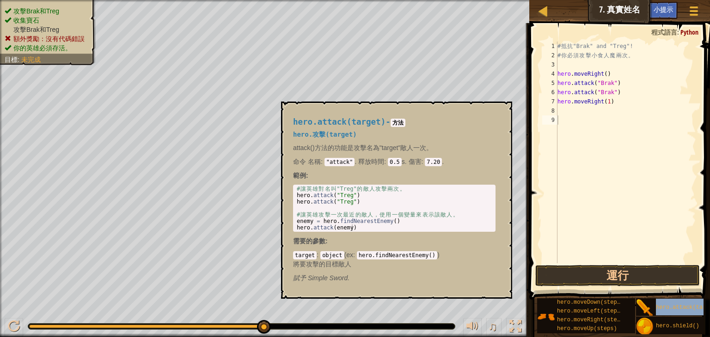
type textarea "hero.attack(target)"
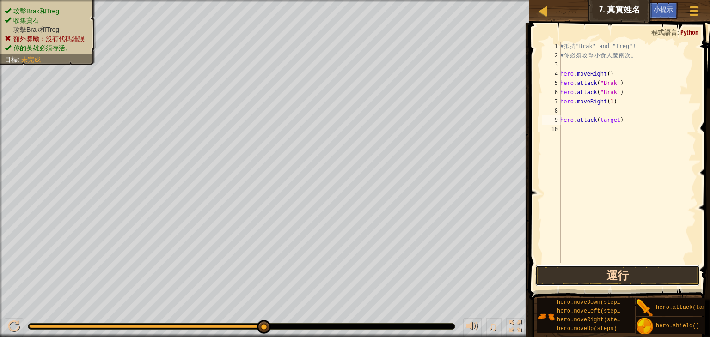
click at [618, 281] on button "運行" at bounding box center [617, 275] width 164 height 21
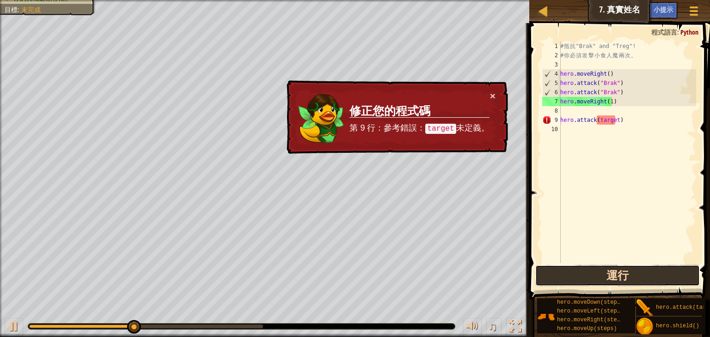
click at [597, 268] on button "運行" at bounding box center [617, 275] width 164 height 21
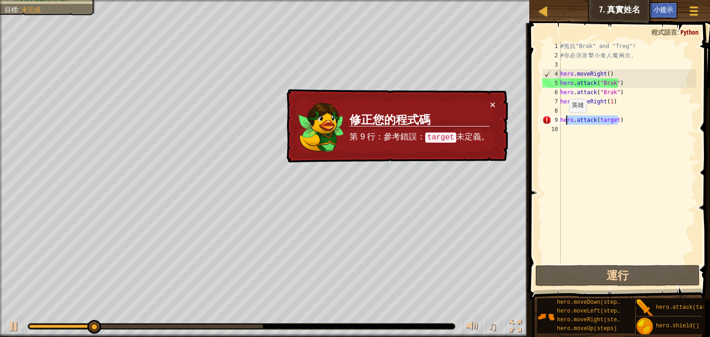
drag, startPoint x: 612, startPoint y: 120, endPoint x: 553, endPoint y: 122, distance: 58.7
click at [553, 122] on div "hero.attack(target) 1 2 3 4 5 6 7 8 9 10 # 抵 抗 "Brak" and "Treg"! # 你 必 須 攻 擊 小…" at bounding box center [618, 153] width 156 height 222
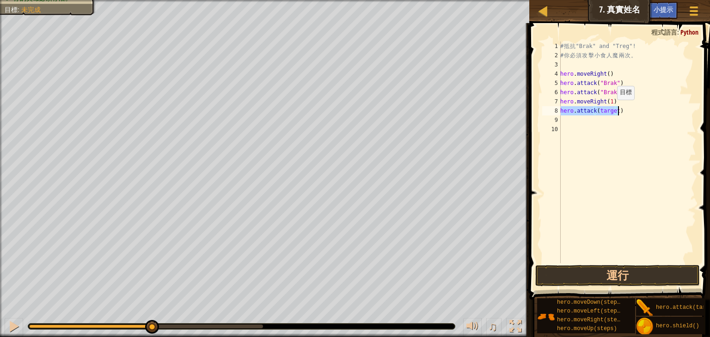
click at [612, 109] on div "# 抵 抗 "Brak" and "Treg"! # 你 必 須 攻 擊 小 食 人 魔 兩 次 。 hero . moveRight ( ) hero . …" at bounding box center [627, 153] width 138 height 222
click at [614, 110] on div "# 抵 抗 "Brak" and "Treg"! # 你 必 須 攻 擊 小 食 人 魔 兩 次 。 hero . moveRight ( ) hero . …" at bounding box center [627, 162] width 138 height 240
type textarea "hero.attack("Treg")"
click at [614, 143] on div "# 抵 抗 "Brak" and "Treg"! # 你 必 須 攻 擊 小 食 人 魔 兩 次 。 hero . moveRight ( ) hero . …" at bounding box center [627, 162] width 138 height 240
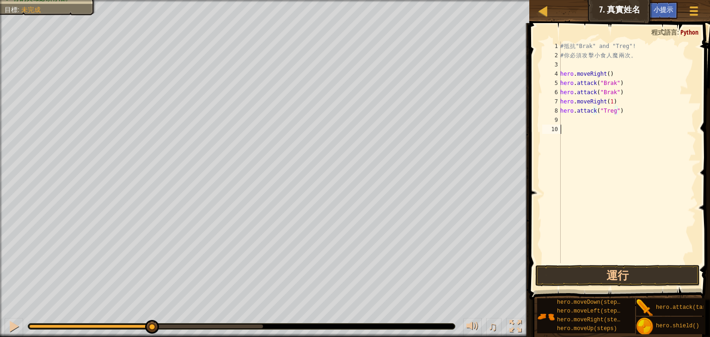
scroll to position [4, 0]
click at [632, 272] on button "運行" at bounding box center [617, 275] width 164 height 21
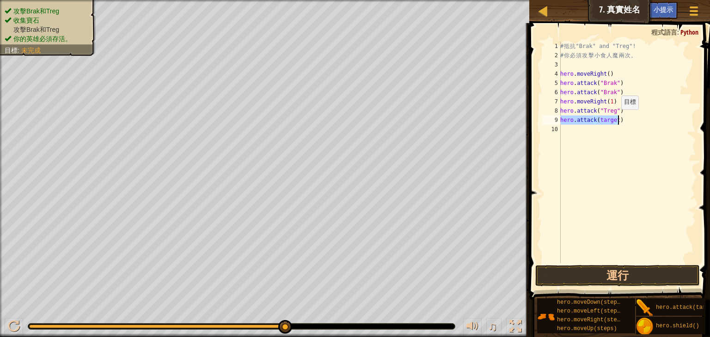
click at [616, 119] on div "# 抵 抗 "Brak" and "Treg"! # 你 必 須 攻 擊 小 食 人 魔 兩 次 。 hero . moveRight ( ) hero . …" at bounding box center [627, 153] width 138 height 222
drag, startPoint x: 616, startPoint y: 110, endPoint x: 596, endPoint y: 110, distance: 19.4
click at [596, 110] on div "# 抵 抗 "Brak" and "Treg"! # 你 必 須 攻 擊 小 食 人 魔 兩 次 。 hero . moveRight ( ) hero . …" at bounding box center [627, 162] width 138 height 240
click at [597, 121] on div "# 抵 抗 "Brak" and "Treg"! # 你 必 須 攻 擊 小 食 人 魔 兩 次 。 hero . moveRight ( ) hero . …" at bounding box center [627, 162] width 138 height 240
paste textarea ""Treg""
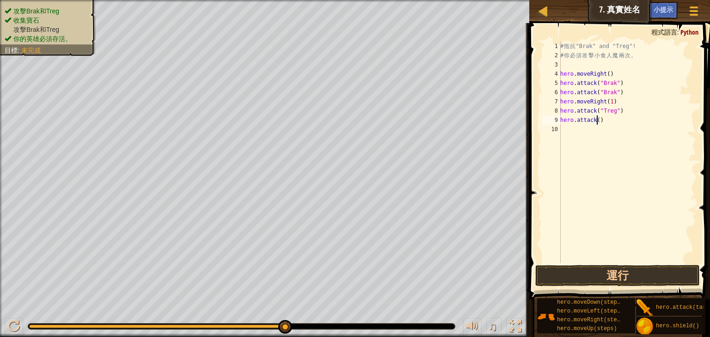
type textarea "hero.attack("Treg")"
click at [629, 274] on button "運行" at bounding box center [617, 275] width 164 height 21
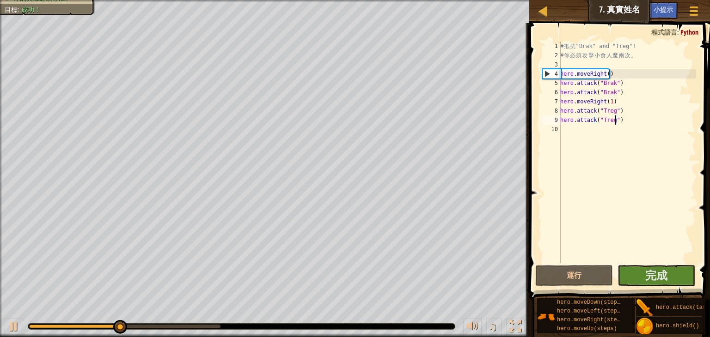
click at [662, 263] on span at bounding box center [620, 148] width 188 height 304
click at [659, 268] on span "完成" at bounding box center [656, 275] width 22 height 15
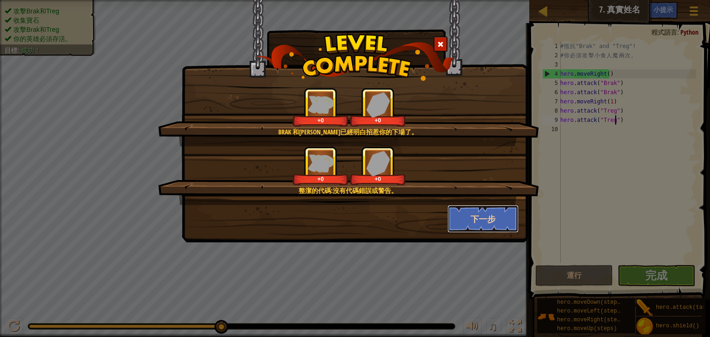
click at [467, 216] on button "下一步" at bounding box center [483, 219] width 72 height 28
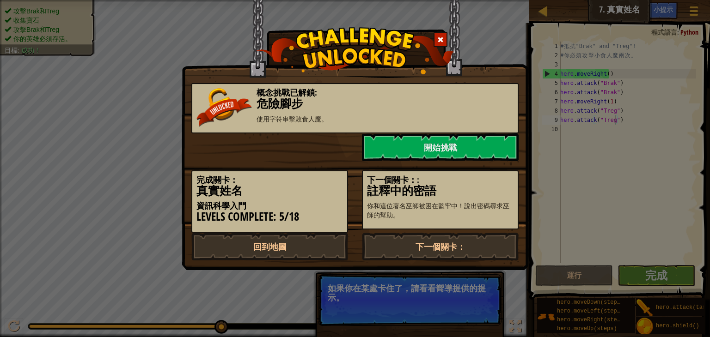
click at [460, 214] on p "你和這位著名巫師被困在監牢中！說出密碼尋求巫師的幫助。" at bounding box center [440, 210] width 146 height 18
click at [443, 128] on div "概念挑戰已解鎖: 危險腳步 使用字符串擊敗食人魔。" at bounding box center [354, 108] width 327 height 50
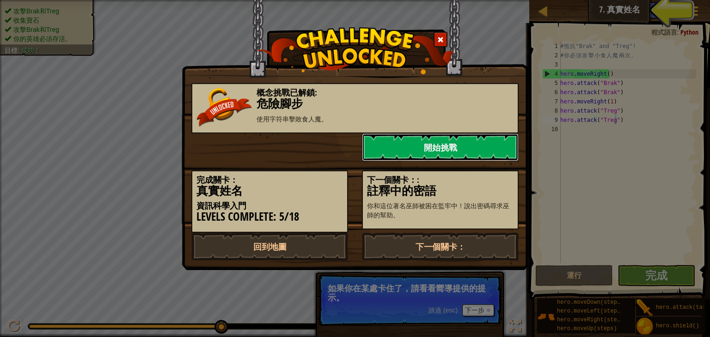
click at [442, 138] on link "開始挑戰" at bounding box center [440, 148] width 157 height 28
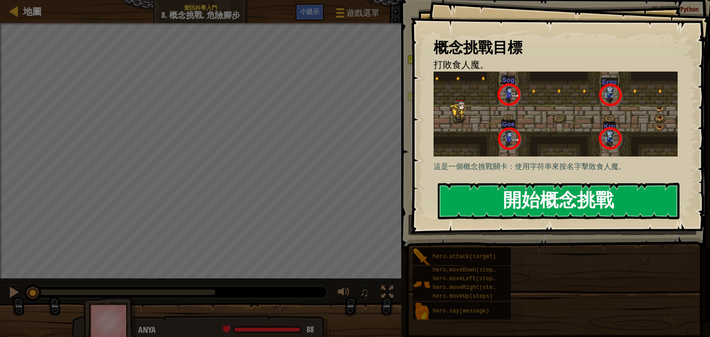
click at [481, 191] on button "開始概念挑戰" at bounding box center [559, 201] width 242 height 36
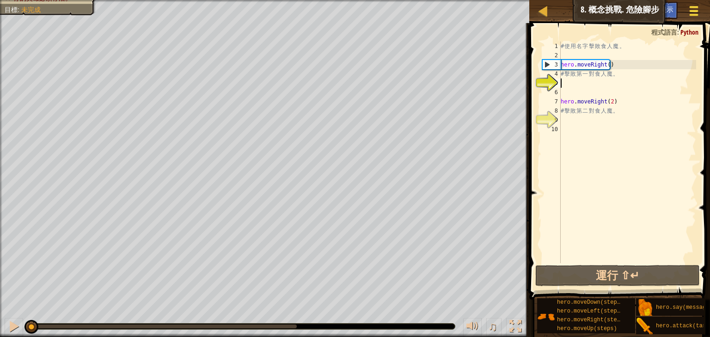
click at [693, 12] on div at bounding box center [693, 10] width 12 height 13
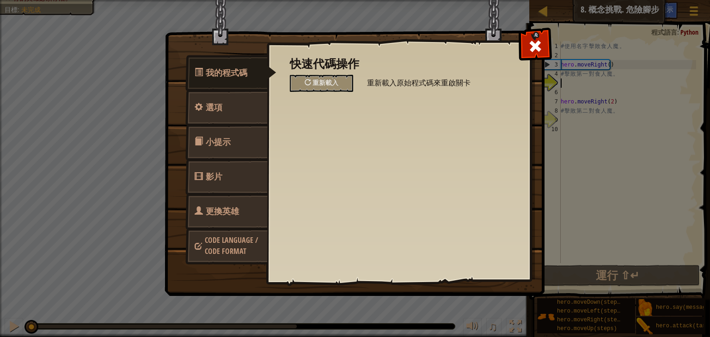
click at [536, 41] on span at bounding box center [535, 46] width 15 height 15
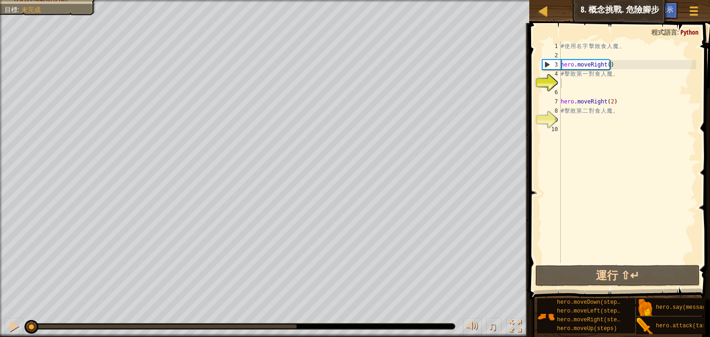
click at [536, 8] on div "地圖 資訊科學入門 8. 概念挑戰. 危險腳步 遊戲選單 完成 小提示" at bounding box center [619, 11] width 181 height 23
click at [538, 8] on div at bounding box center [543, 11] width 12 height 12
select select "zh-HANT"
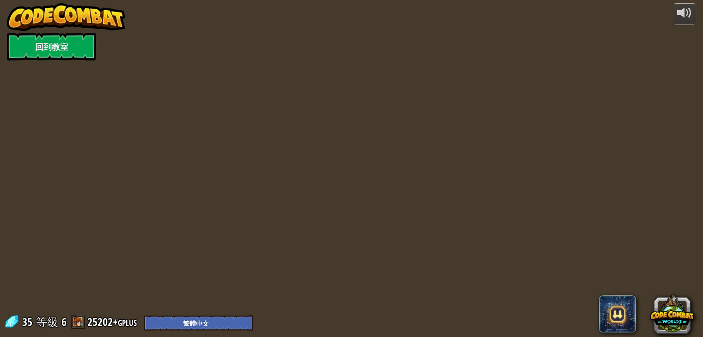
select select "zh-HANT"
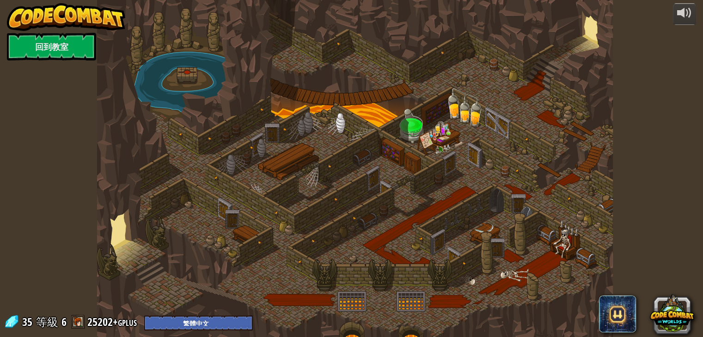
select select "zh-HANT"
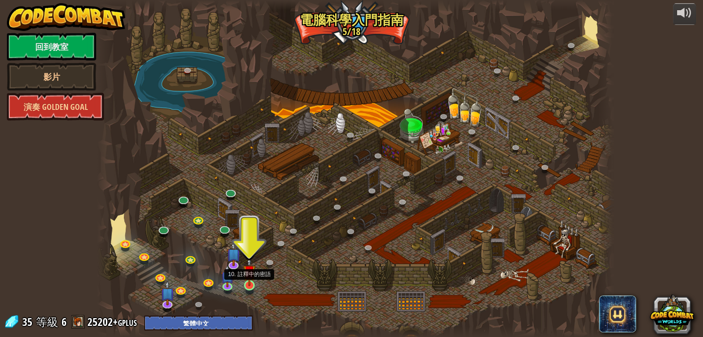
click at [247, 282] on img at bounding box center [249, 272] width 13 height 30
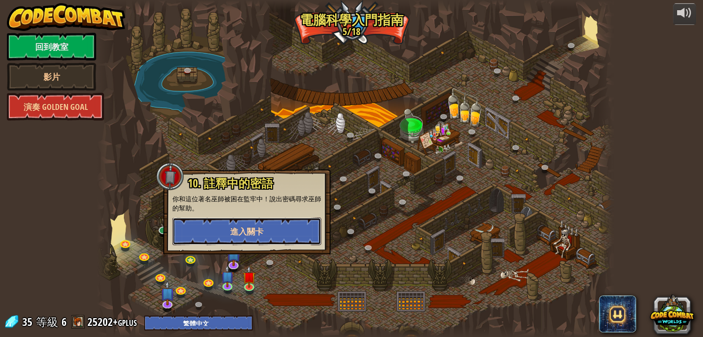
click at [257, 235] on span "進入關卡" at bounding box center [246, 232] width 33 height 12
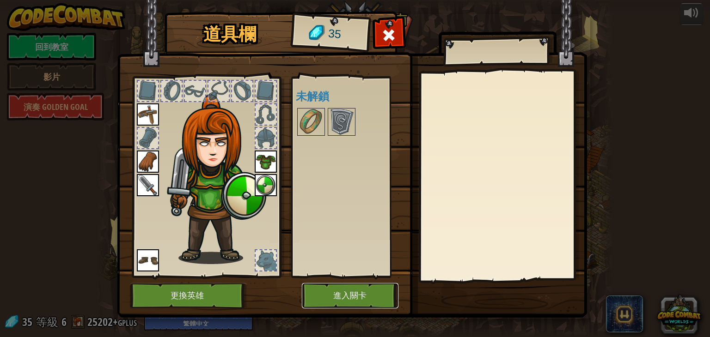
click at [342, 298] on button "進入關卡" at bounding box center [350, 295] width 97 height 25
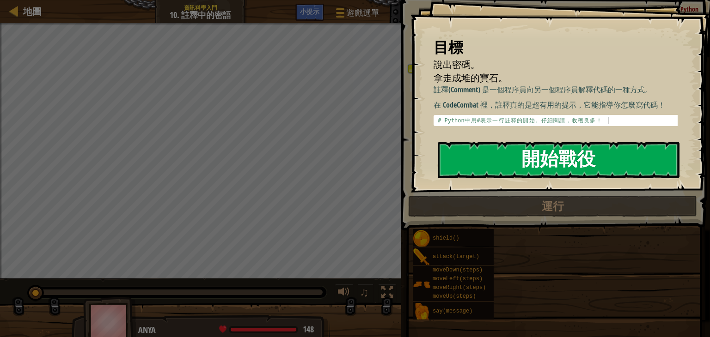
click at [549, 154] on button "開始戰役" at bounding box center [559, 160] width 242 height 36
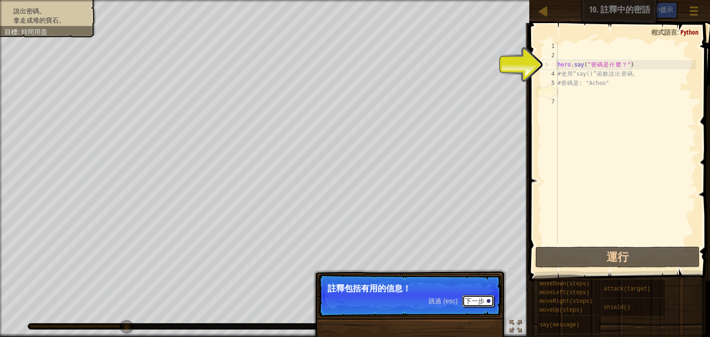
click at [467, 305] on button "下一步" at bounding box center [478, 301] width 32 height 12
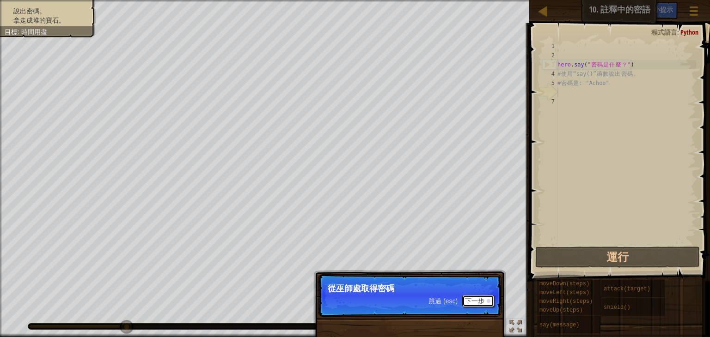
click at [472, 300] on button "下一步" at bounding box center [478, 301] width 32 height 12
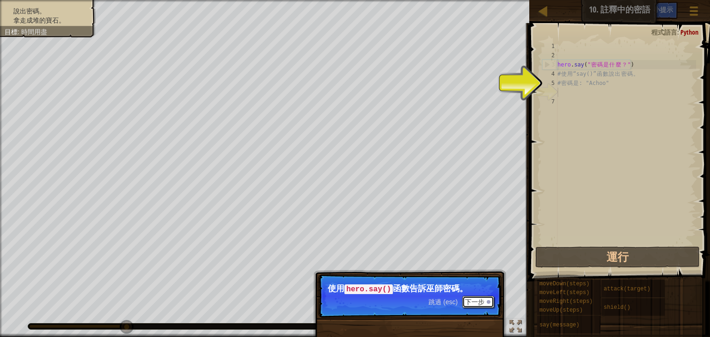
click at [472, 300] on button "下一步" at bounding box center [478, 302] width 32 height 12
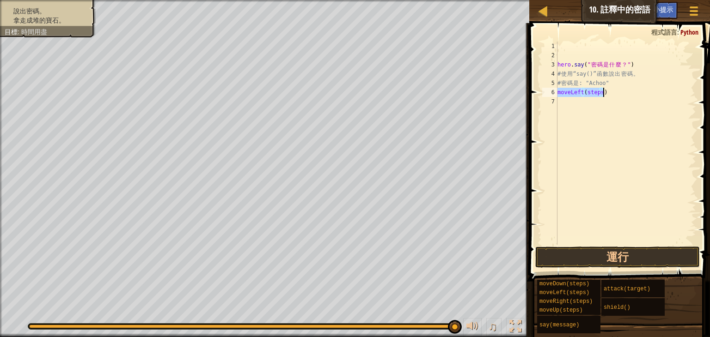
click at [599, 92] on div "hero . say ( " 密 碼 是 什 麼 ？ " ) # 使 用 “say()” 函 數 說 出 密 碼 。 # 密 碼 是 : "Achoo" mo…" at bounding box center [625, 143] width 140 height 203
click at [584, 90] on div "hero . say ( " 密 碼 是 什 麼 ？ " ) # 使 用 “say()” 函 數 說 出 密 碼 。 # 密 碼 是 : "Achoo" mo…" at bounding box center [625, 153] width 140 height 222
type textarea "1"
click at [575, 111] on div "hero . say ( " 密 碼 是 什 麼 ？ " ) # 使 用 “say()” 函 數 說 出 密 碼 。 # 密 碼 是 : "Achoo" mo…" at bounding box center [625, 153] width 140 height 222
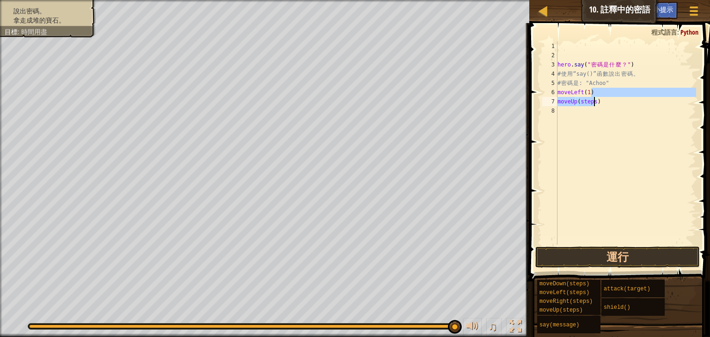
drag, startPoint x: 600, startPoint y: 96, endPoint x: 594, endPoint y: 104, distance: 9.9
click at [594, 104] on div "hero . say ( " 密 碼 是 什 麼 ？ " ) # 使 用 “say()” 函 數 說 出 密 碼 。 # 密 碼 是 : "Achoo" mo…" at bounding box center [625, 153] width 140 height 222
click at [594, 105] on div "hero . say ( " 密 碼 是 什 麼 ？ " ) # 使 用 “say()” 函 數 說 出 密 碼 。 # 密 碼 是 : "Achoo" mo…" at bounding box center [625, 143] width 140 height 203
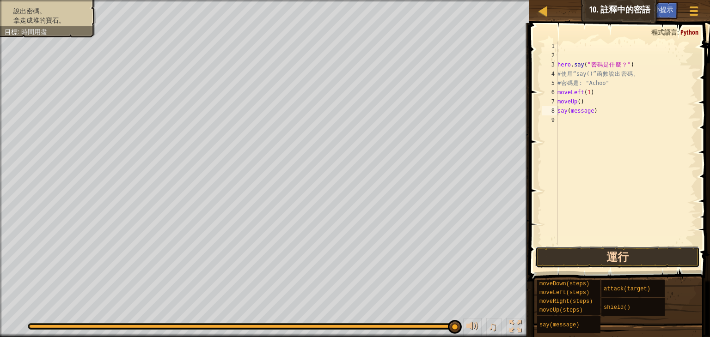
click at [616, 258] on button "運行" at bounding box center [617, 257] width 164 height 21
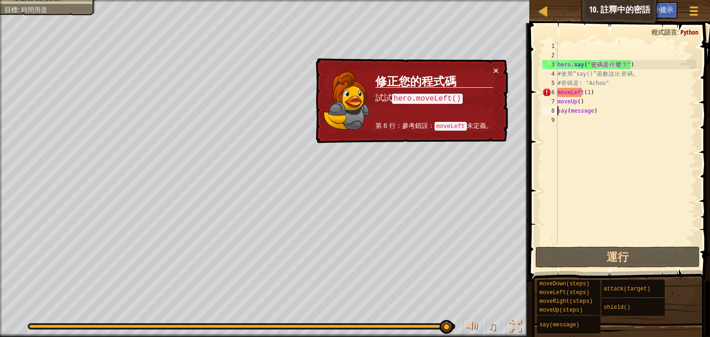
click at [591, 92] on div "hero . say ( " 密 碼 是 什 麼 ？ " ) # 使 用 “say()” 函 數 說 出 密 碼 。 # 密 碼 是 : "Achoo" mo…" at bounding box center [625, 153] width 140 height 222
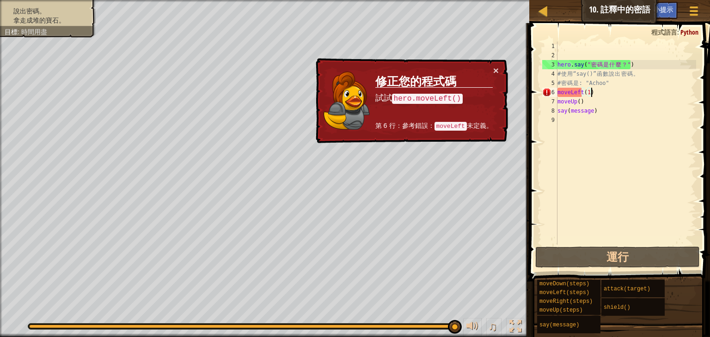
click at [591, 92] on div "hero . say ( " 密 碼 是 什 麼 ？ " ) # 使 用 “say()” 函 數 說 出 密 碼 。 # 密 碼 是 : "Achoo" mo…" at bounding box center [625, 153] width 140 height 222
click at [442, 96] on code "hero.moveLeft()" at bounding box center [427, 99] width 71 height 10
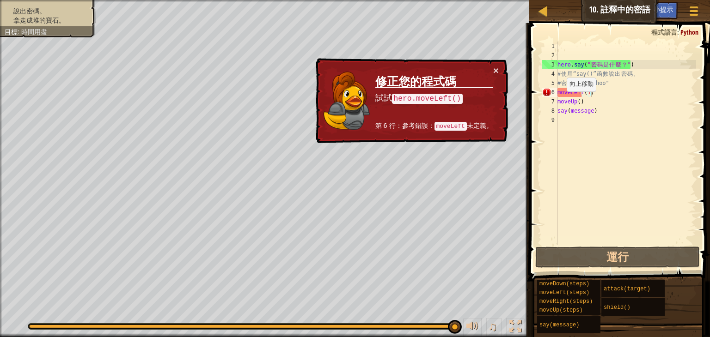
click at [442, 96] on code "hero.moveLeft()" at bounding box center [427, 99] width 71 height 10
drag, startPoint x: 462, startPoint y: 96, endPoint x: 417, endPoint y: 96, distance: 45.3
click at [417, 96] on p "試試 hero.moveLeft()" at bounding box center [433, 98] width 117 height 12
drag, startPoint x: 427, startPoint y: 97, endPoint x: 480, endPoint y: 98, distance: 53.2
click at [469, 98] on p "試試 hero.moveLeft()" at bounding box center [433, 98] width 117 height 12
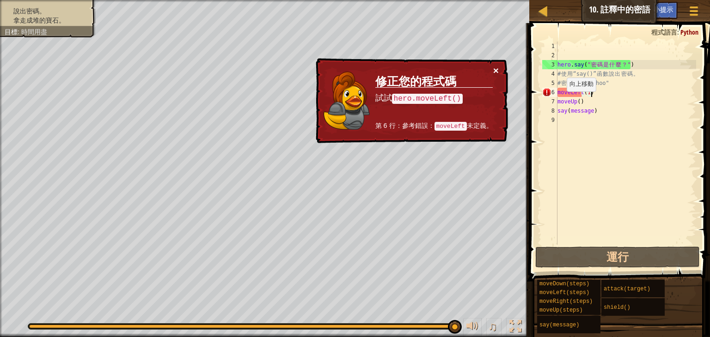
click at [497, 67] on button "×" at bounding box center [496, 71] width 6 height 10
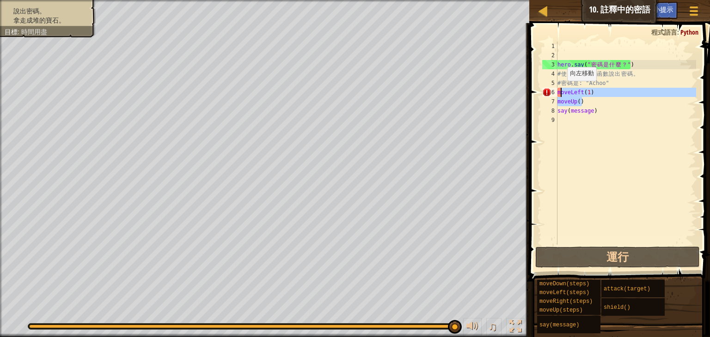
drag, startPoint x: 614, startPoint y: 99, endPoint x: 559, endPoint y: 90, distance: 55.3
click at [559, 90] on div "hero . say ( " 密 碼 是 什 麼 ？ " ) # 使 用 “say()” 函 數 說 出 密 碼 。 # 密 碼 是 : "Achoo" mo…" at bounding box center [625, 153] width 140 height 222
type textarea "m"
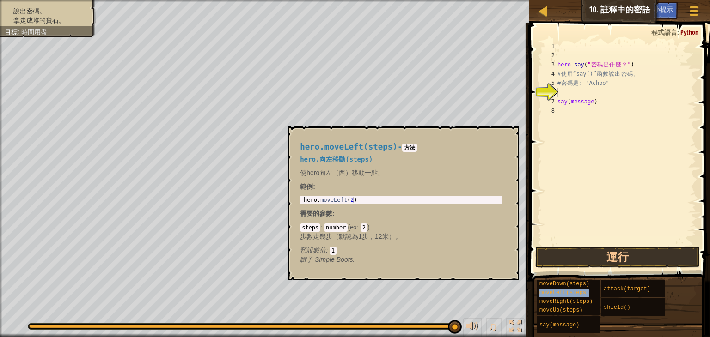
type textarea "moveLeft(steps)"
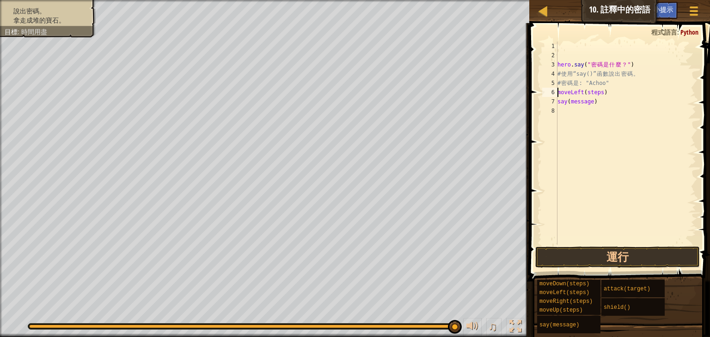
click at [605, 111] on div "hero . say ( " 密 碼 是 什 麼 ？ " ) # 使 用 “say()” 函 數 說 出 密 碼 。 # 密 碼 是 : "Achoo" mo…" at bounding box center [625, 153] width 140 height 222
drag, startPoint x: 615, startPoint y: 96, endPoint x: 555, endPoint y: 95, distance: 60.5
click at [555, 95] on div "1 2 3 4 5 6 7 8 hero . say ( " 密 碼 是 什 麼 ？ " ) # 使 用 “say()” 函 數 說 出 密 碼 。 # 密 …" at bounding box center [618, 143] width 156 height 203
type textarea "moveLeft(steps)"
click at [556, 91] on div "6" at bounding box center [549, 92] width 15 height 9
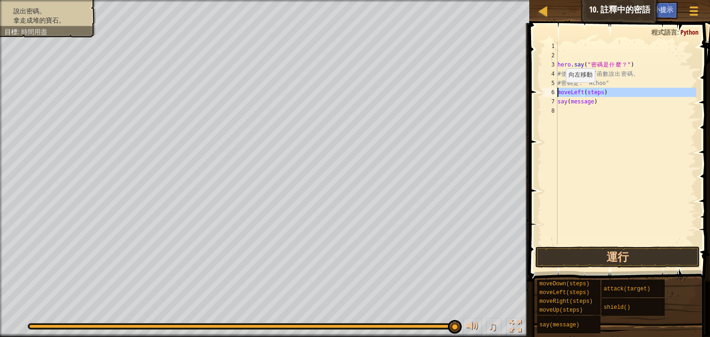
type textarea "moveLeft(steps)"
drag, startPoint x: 602, startPoint y: 91, endPoint x: 553, endPoint y: 90, distance: 49.0
click at [553, 90] on div "moveLeft(steps) 1 2 3 4 5 6 7 8 hero . say ( " 密 碼 是 什 麼 ？ " ) # 使 用 “say()” 函 …" at bounding box center [618, 143] width 156 height 203
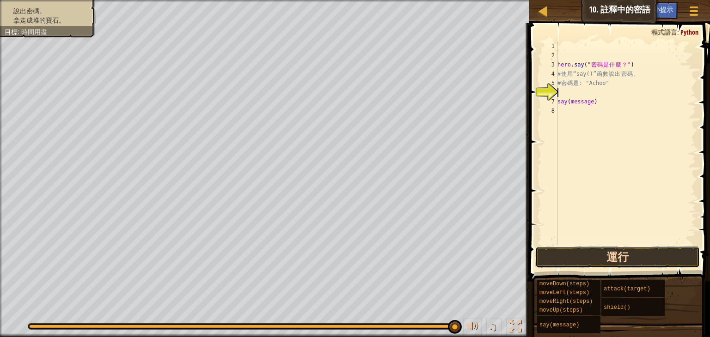
click at [629, 260] on button "運行" at bounding box center [617, 257] width 164 height 21
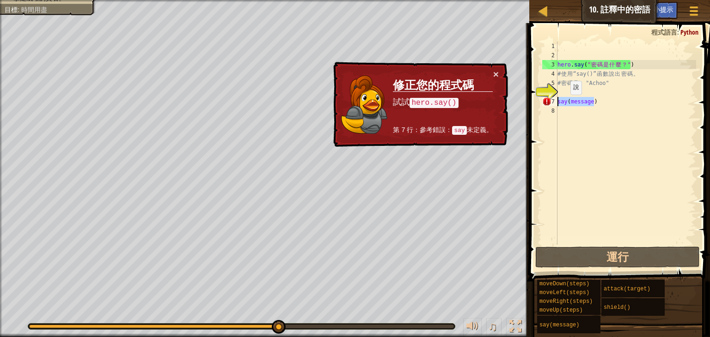
click at [524, 104] on div "地圖 資訊科學入門 10. 註釋中的密語 遊戲選單 完成 小提示 1 הההההההההההההההההההההההההההההההההההההההההההה…" at bounding box center [355, 168] width 710 height 337
type textarea "say(message)"
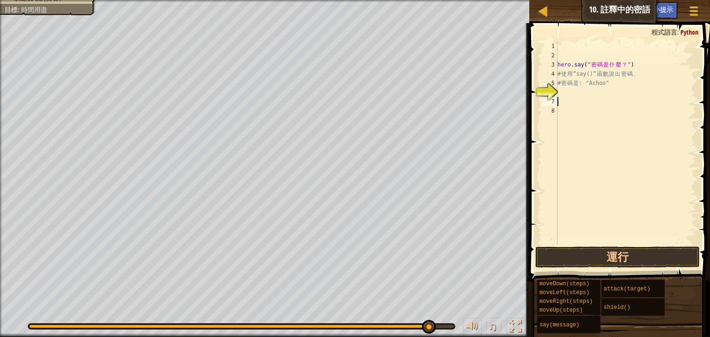
click at [583, 95] on div "hero . say ( " 密 碼 是 什 麼 ？ " ) # 使 用 “say()” 函 數 說 出 密 碼 。 # 密 碼 是 : "Achoo"" at bounding box center [625, 153] width 140 height 222
click at [588, 91] on div "hero . say ( " 密 碼 是 什 麼 ？ " ) # 使 用 “say()” 函 數 說 出 密 碼 。 # 密 碼 是 : "Achoo" sa…" at bounding box center [625, 143] width 140 height 203
click at [591, 95] on div "hero . say ( " 密 碼 是 什 麼 ？ " ) # 使 用 “say()” 函 數 說 出 密 碼 。 # 密 碼 是 : "Achoo" sa…" at bounding box center [625, 153] width 140 height 222
drag, startPoint x: 626, startPoint y: 63, endPoint x: 586, endPoint y: 65, distance: 40.2
click at [586, 65] on div "hero . say ( " 密 碼 是 什 麼 ？ " ) # 使 用 “say()” 函 數 說 出 密 碼 。 # 密 碼 是 : "Achoo" sa…" at bounding box center [625, 153] width 140 height 222
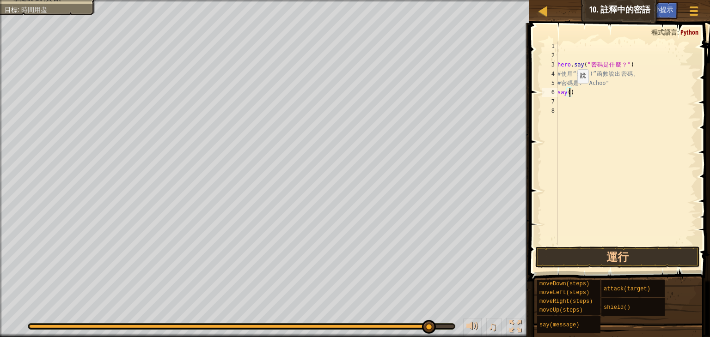
click at [569, 92] on div "hero . say ( " 密 碼 是 什 麼 ？ " ) # 使 用 “say()” 函 數 說 出 密 碼 。 # 密 碼 是 : "Achoo" sa…" at bounding box center [625, 153] width 140 height 222
paste textarea ""密碼是什麼？""
click at [621, 250] on button "運行" at bounding box center [617, 257] width 164 height 21
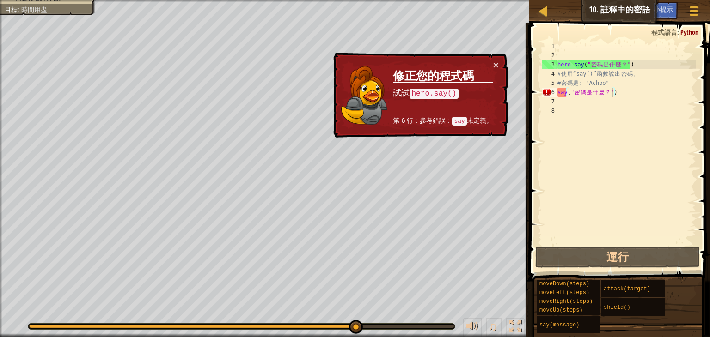
click at [442, 98] on code "hero.say()" at bounding box center [433, 94] width 49 height 10
click at [442, 93] on code "hero.say()" at bounding box center [433, 94] width 49 height 10
drag, startPoint x: 446, startPoint y: 91, endPoint x: 500, endPoint y: 84, distance: 54.0
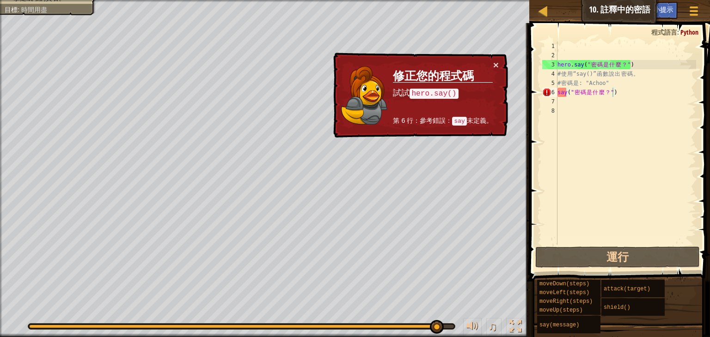
click at [449, 90] on code "hero.say()" at bounding box center [433, 94] width 49 height 10
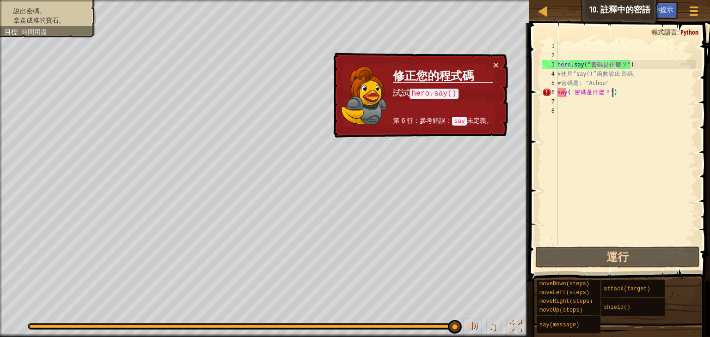
click at [628, 91] on div "hero . say ( " 密 碼 是 什 麼 ？ " ) # 使 用 “say()” 函 數 說 出 密 碼 。 # 密 碼 是 : "Achoo" sa…" at bounding box center [625, 153] width 140 height 222
drag, startPoint x: 579, startPoint y: 65, endPoint x: 557, endPoint y: 65, distance: 22.6
click at [557, 65] on div "say("密碼是什麼？") 1 2 3 4 5 6 7 8 hero . say ( " 密 碼 是 什 麼 ？ " ) # 使 用 “say()” 函 數 …" at bounding box center [618, 143] width 156 height 203
click at [565, 96] on div "hero . say ( " 密 碼 是 什 麼 ？ " ) # 使 用 “say()” 函 數 說 出 密 碼 。 # 密 碼 是 : "Achoo" sa…" at bounding box center [625, 153] width 140 height 222
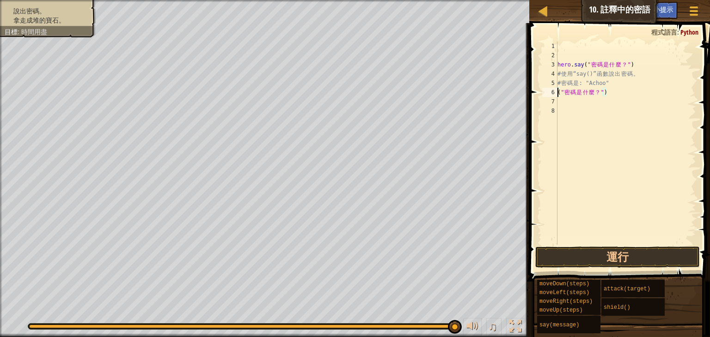
paste textarea "hero.say"
type textarea "hero.say("密碼是什麼？")"
click at [613, 269] on span at bounding box center [620, 139] width 188 height 286
click at [614, 251] on button "運行" at bounding box center [617, 257] width 164 height 21
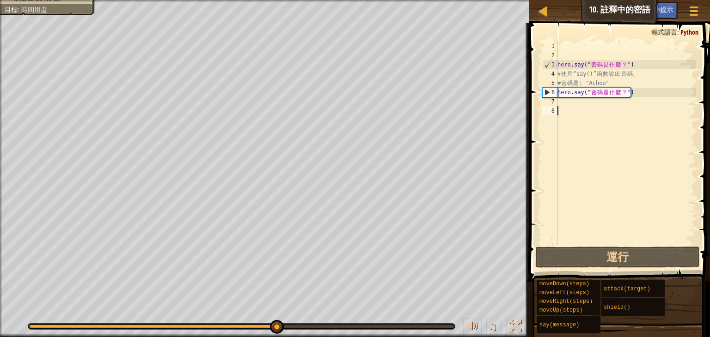
click at [602, 107] on div "hero . say ( " 密 碼 是 什 麼 ？ " ) # 使 用 “say()” 函 數 說 出 密 碼 。 # 密 碼 是 : "Achoo" he…" at bounding box center [625, 153] width 140 height 222
drag, startPoint x: 609, startPoint y: 82, endPoint x: 585, endPoint y: 84, distance: 23.6
click at [585, 84] on div "hero . say ( " 密 碼 是 什 麼 ？ " ) # 使 用 “say()” 函 數 說 出 密 碼 。 # 密 碼 是 : "Achoo" he…" at bounding box center [625, 153] width 140 height 222
type textarea "# 密碼是: "Achoo""
click at [607, 106] on div "hero . say ( " 密 碼 是 什 麼 ？ " ) # 使 用 “say()” 函 數 說 出 密 碼 。 # 密 碼 是 : "Achoo" he…" at bounding box center [625, 153] width 140 height 222
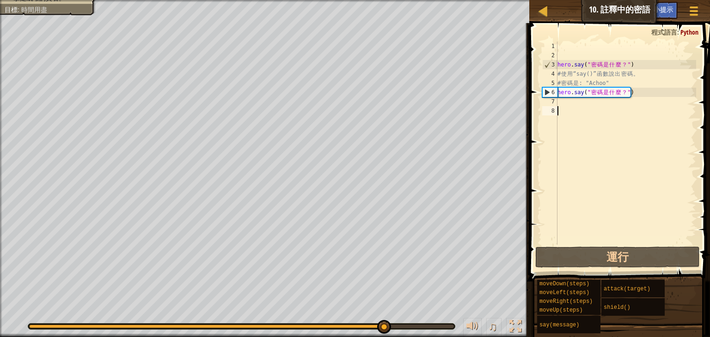
click at [643, 104] on div "hero . say ( " 密 碼 是 什 麼 ？ " ) # 使 用 “say()” 函 數 說 出 密 碼 。 # 密 碼 是 : "Achoo" he…" at bounding box center [625, 153] width 140 height 222
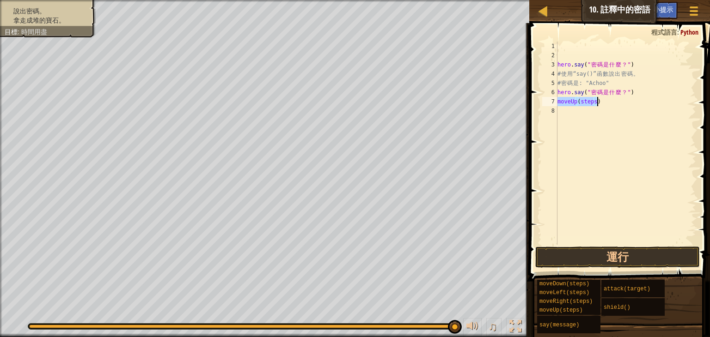
click at [593, 102] on div "hero . say ( " 密 碼 是 什 麼 ？ " ) # 使 用 “say()” 函 數 說 出 密 碼 。 # 密 碼 是 : "Achoo" he…" at bounding box center [625, 143] width 140 height 203
type textarea "moveUp(s)"
click at [644, 260] on button "運行" at bounding box center [617, 257] width 164 height 21
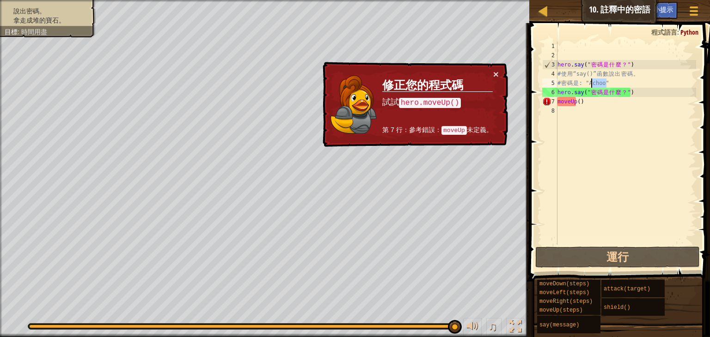
drag, startPoint x: 607, startPoint y: 82, endPoint x: 592, endPoint y: 80, distance: 15.4
click at [592, 80] on div "hero . say ( " 密 碼 是 什 麼 ？ " ) # 使 用 “say()” 函 數 說 出 密 碼 。 # 密 碼 是 : "Achoo" he…" at bounding box center [625, 153] width 140 height 222
click at [619, 91] on div "hero . say ( " 密 碼 是 什 麼 ？ " ) # 使 用 “say()” 函 數 說 出 密 碼 。 # 密 碼 是 : "Achoo" he…" at bounding box center [625, 153] width 140 height 222
drag, startPoint x: 621, startPoint y: 91, endPoint x: 626, endPoint y: 89, distance: 5.3
click at [626, 89] on div "hero . say ( " 密 碼 是 什 麼 ？ " ) # 使 用 “say()” 函 數 說 出 密 碼 。 # 密 碼 是 : "Achoo" he…" at bounding box center [625, 153] width 140 height 222
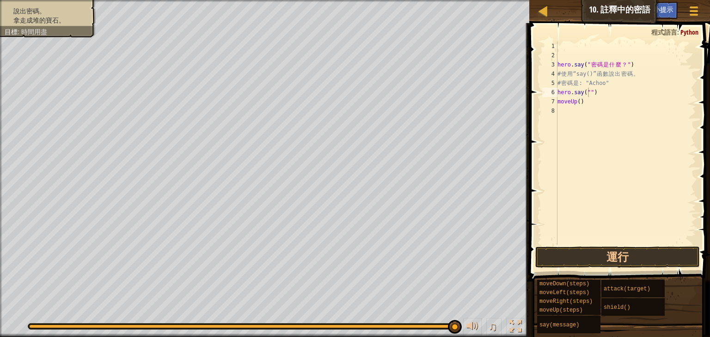
click at [684, 304] on div "moveDown(steps) moveLeft(steps) moveRight(steps) moveUp(steps) say(message) att…" at bounding box center [619, 307] width 167 height 55
paste textarea "Achoo"
click at [606, 261] on button "運行" at bounding box center [617, 257] width 164 height 21
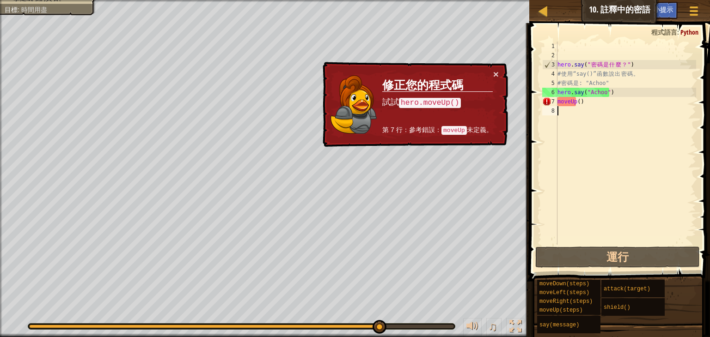
drag, startPoint x: 571, startPoint y: 115, endPoint x: 578, endPoint y: 99, distance: 16.9
click at [578, 99] on div "hero . say ( " 密 碼 是 什 麼 ？ " ) # 使 用 “say()” 函 數 說 出 密 碼 。 # 密 碼 是 : "Achoo" he…" at bounding box center [625, 153] width 140 height 222
type textarea "moveUp()"
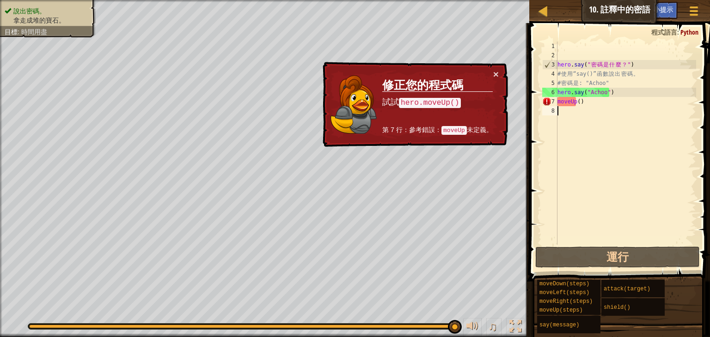
click at [580, 100] on div "hero . say ( " 密 碼 是 什 麼 ？ " ) # 使 用 “say()” 函 數 說 出 密 碼 。 # 密 碼 是 : "Achoo" he…" at bounding box center [625, 153] width 140 height 222
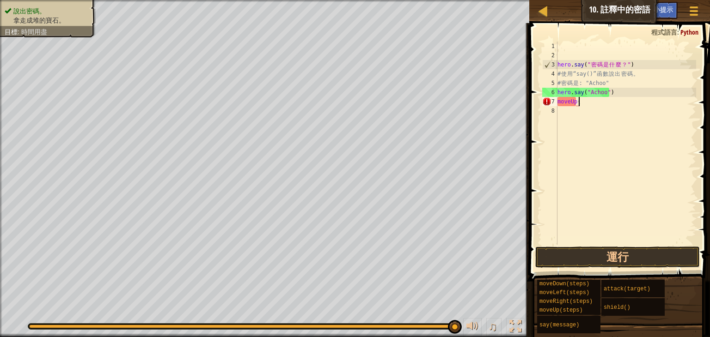
type textarea "m"
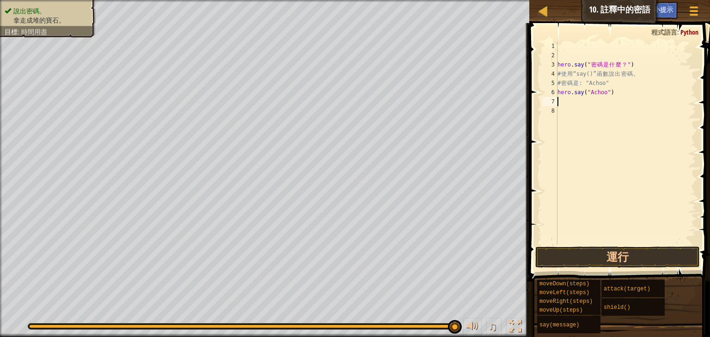
type textarea "ㄘ"
type textarea "h"
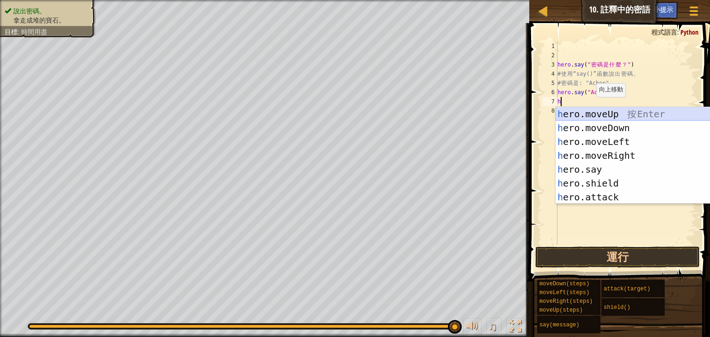
click at [589, 111] on div "h ero.moveUp 按 Enter h ero.moveDown 按 Enter h ero.moveLeft 按 Enter h ero.moveRi…" at bounding box center [642, 169] width 175 height 125
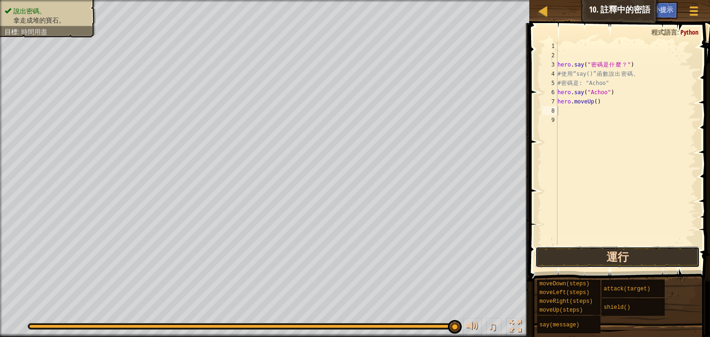
click at [623, 255] on button "運行" at bounding box center [617, 257] width 164 height 21
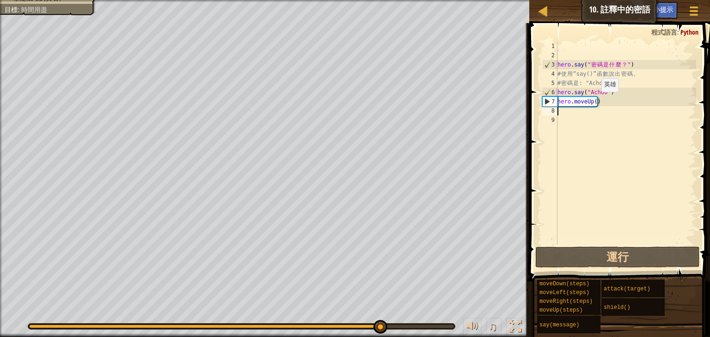
click at [593, 101] on div "hero . say ( " 密 碼 是 什 麼 ？ " ) # 使 用 “say()” 函 數 說 出 密 碼 。 # 密 碼 是 : "Achoo" he…" at bounding box center [625, 153] width 140 height 222
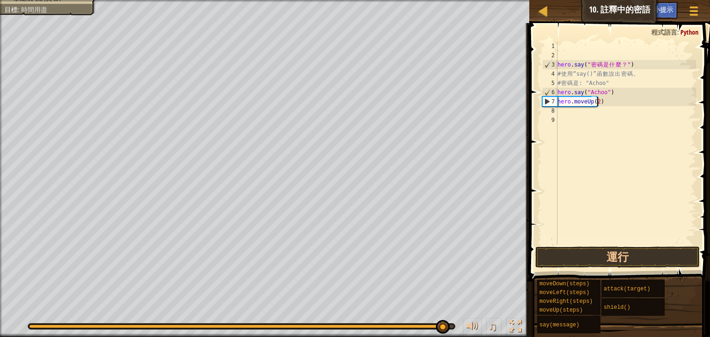
scroll to position [4, 3]
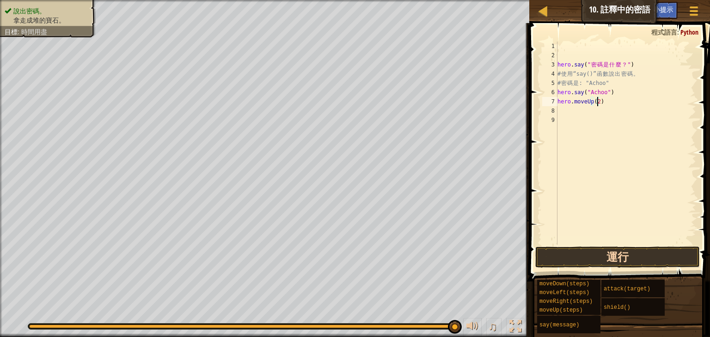
type textarea "hero.moveUp(2)"
click at [645, 262] on button "運行" at bounding box center [617, 257] width 164 height 21
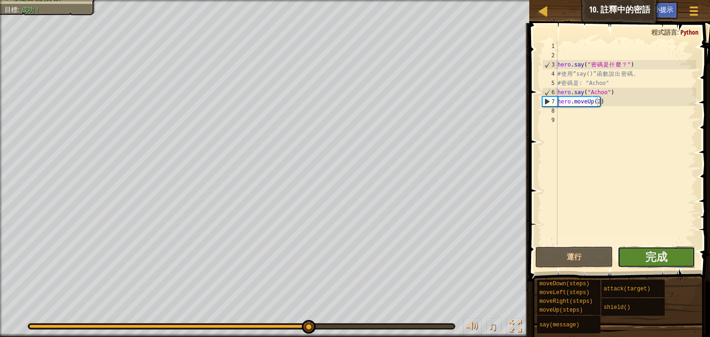
click at [626, 255] on button "完成" at bounding box center [656, 257] width 78 height 21
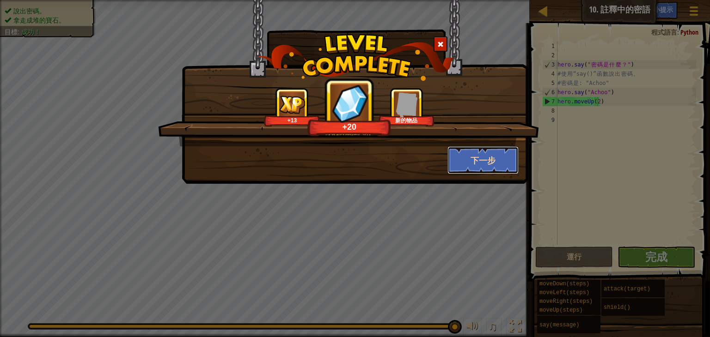
click at [479, 155] on button "下一步" at bounding box center [483, 160] width 72 height 28
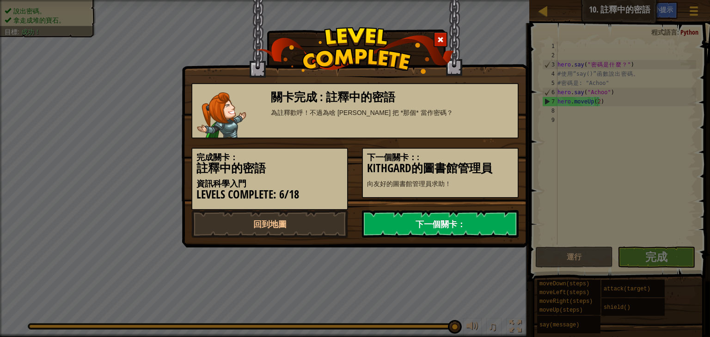
click at [444, 224] on link "下一個關卡：" at bounding box center [440, 224] width 157 height 28
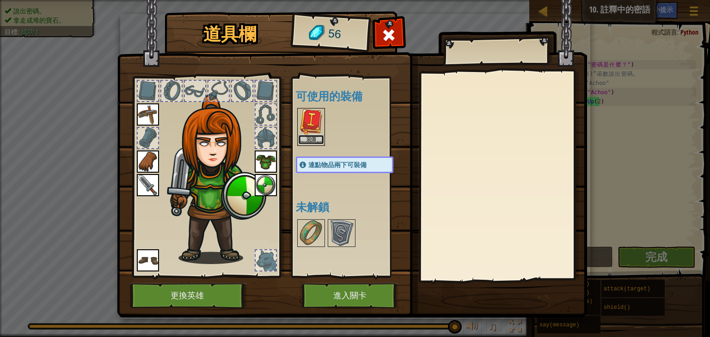
click at [301, 135] on button "裝備" at bounding box center [311, 140] width 26 height 10
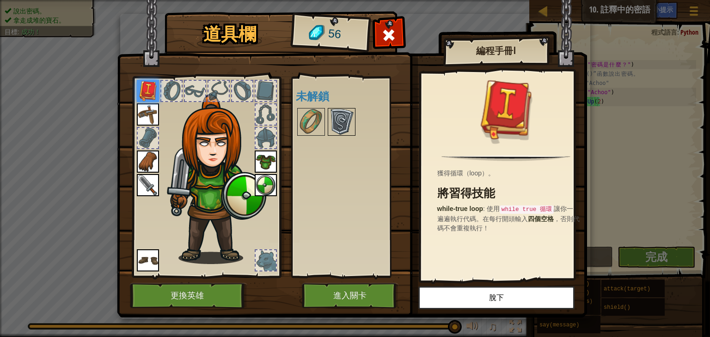
click at [338, 116] on img at bounding box center [341, 122] width 26 height 26
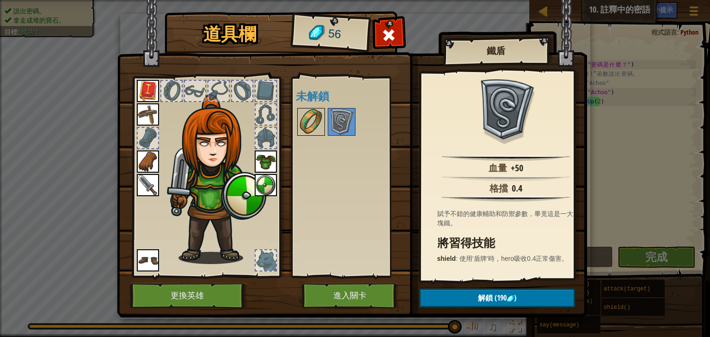
click at [310, 118] on img at bounding box center [311, 122] width 26 height 26
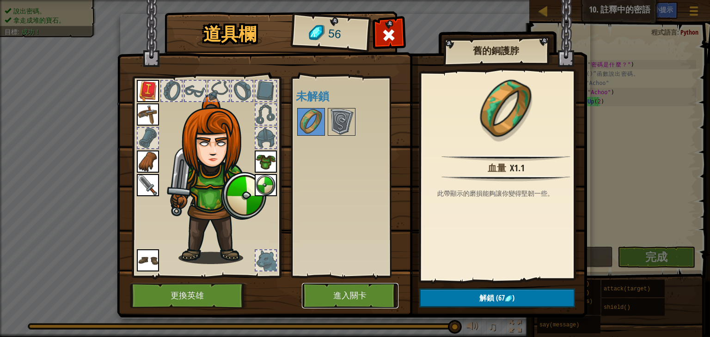
drag, startPoint x: 328, startPoint y: 302, endPoint x: 328, endPoint y: 307, distance: 5.1
click at [328, 307] on button "進入關卡" at bounding box center [350, 295] width 97 height 25
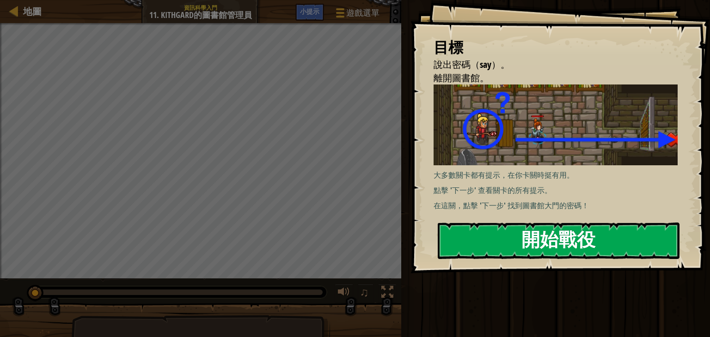
click at [536, 248] on button "開始戰役" at bounding box center [559, 241] width 242 height 36
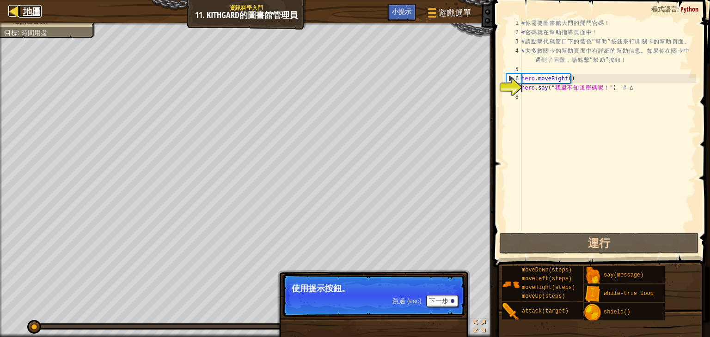
click at [15, 11] on div at bounding box center [14, 11] width 12 height 12
select select "zh-HANT"
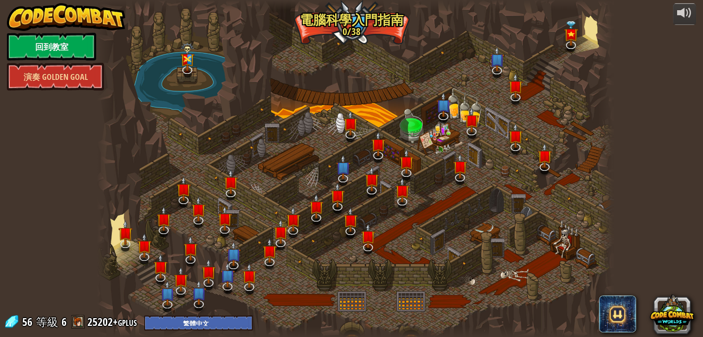
select select "zh-HANT"
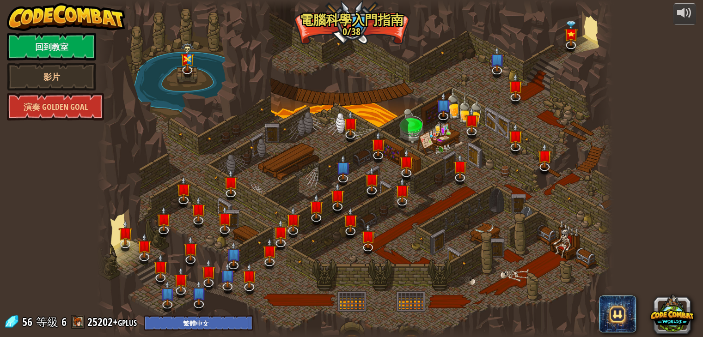
select select "zh-HANT"
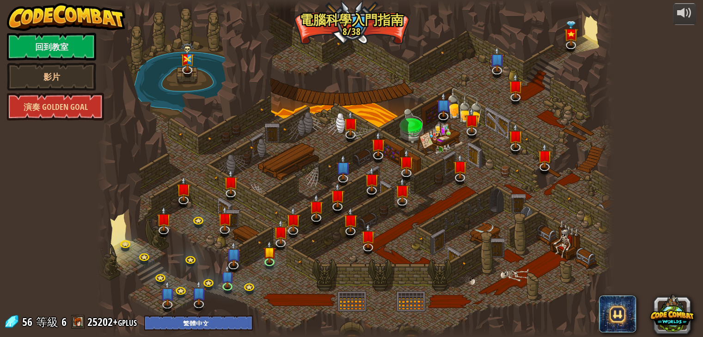
select select "zh-HANT"
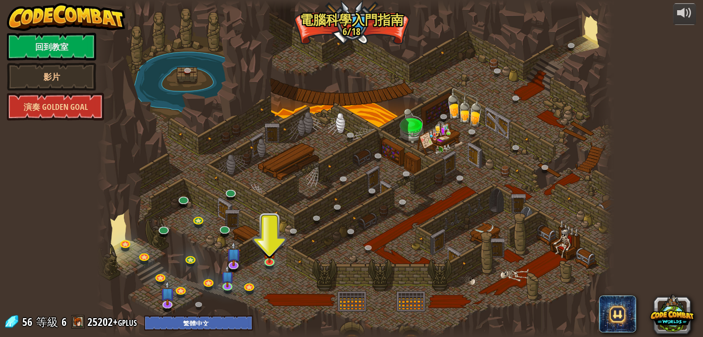
click at [261, 257] on div at bounding box center [355, 168] width 516 height 337
click at [268, 255] on img at bounding box center [269, 247] width 13 height 30
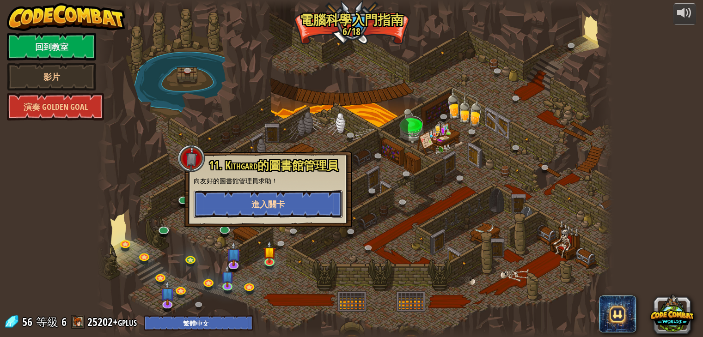
click at [301, 207] on button "進入關卡" at bounding box center [268, 204] width 149 height 28
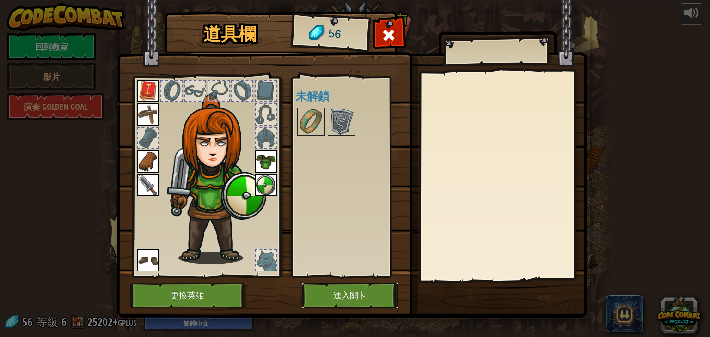
click at [320, 292] on button "進入關卡" at bounding box center [350, 295] width 97 height 25
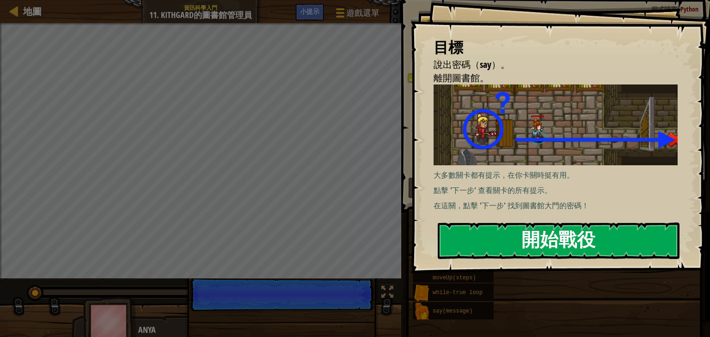
click at [522, 237] on button "開始戰役" at bounding box center [559, 241] width 242 height 36
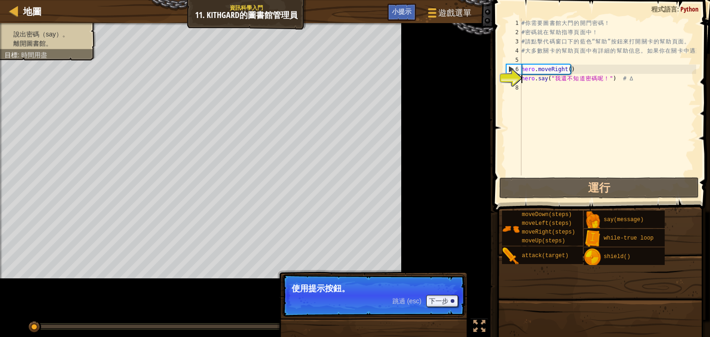
click at [282, 292] on p "跳過 (esc) 下一步 使用提示按鈕。" at bounding box center [373, 295] width 183 height 43
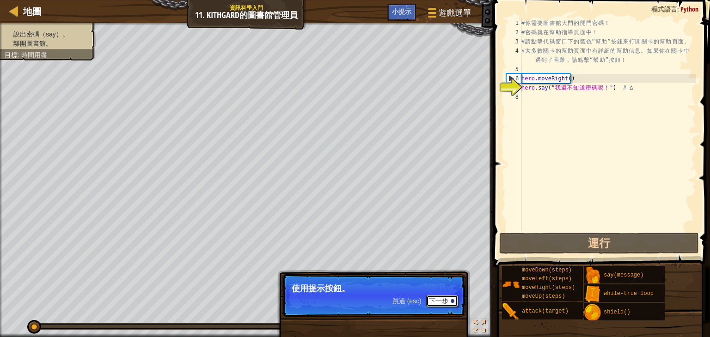
click at [446, 304] on button "下一步" at bounding box center [442, 301] width 32 height 12
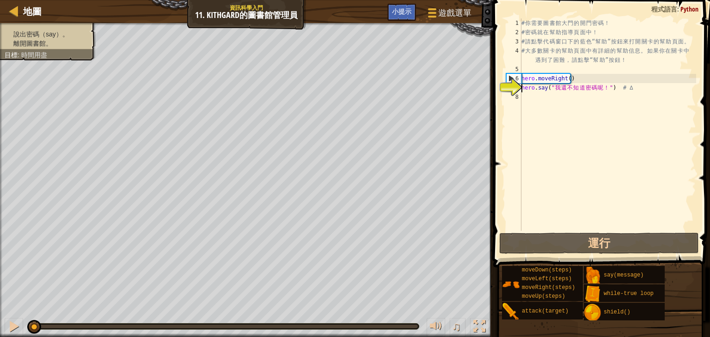
click at [401, 2] on div "地圖 資訊科學入門 11. Kithgard的圖書館管理員 遊戲選單 完成 小提示" at bounding box center [246, 11] width 493 height 23
click at [402, 9] on span "小提示" at bounding box center [401, 11] width 19 height 9
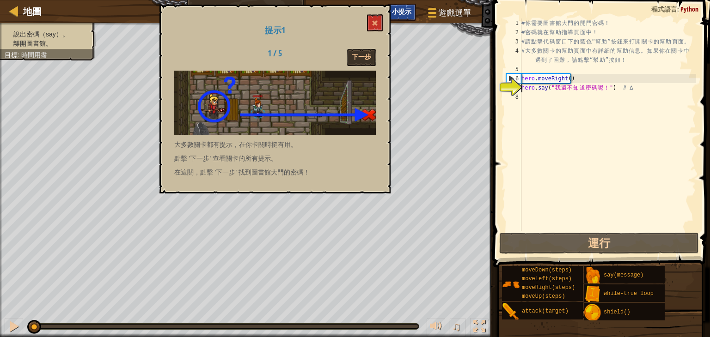
click at [402, 9] on span "小提示" at bounding box center [401, 11] width 19 height 9
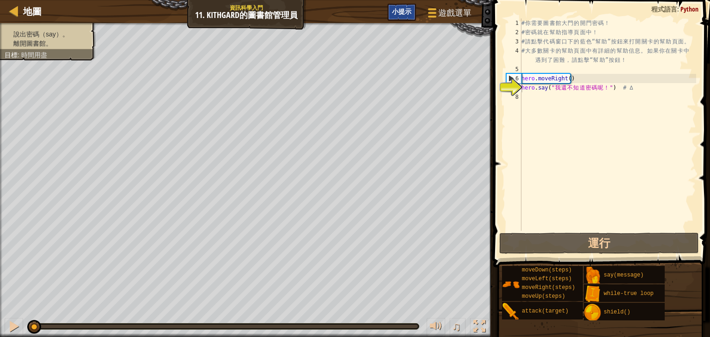
click at [402, 9] on span "小提示" at bounding box center [401, 11] width 19 height 9
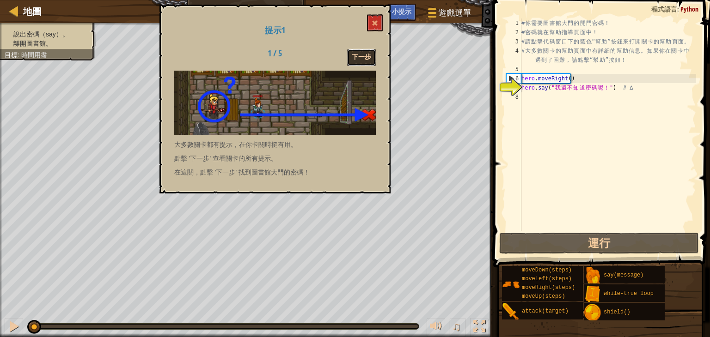
click at [365, 53] on button "下一步" at bounding box center [361, 57] width 29 height 17
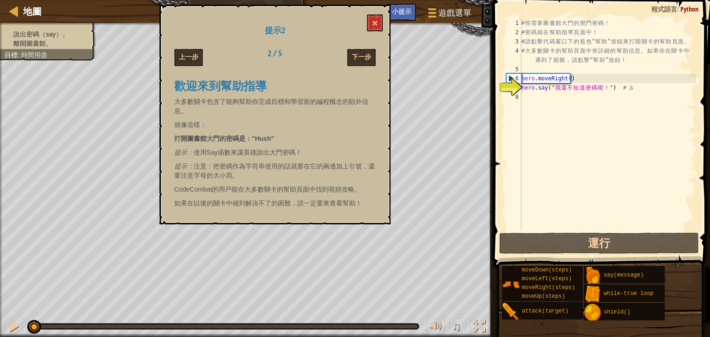
click at [365, 53] on button "下一步" at bounding box center [361, 57] width 29 height 17
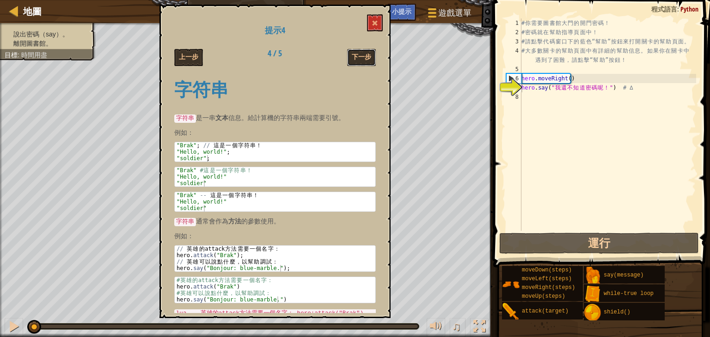
click at [365, 53] on button "下一步" at bounding box center [361, 57] width 29 height 17
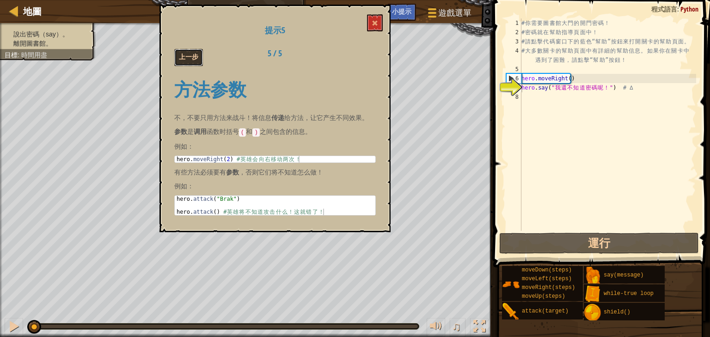
click at [187, 57] on button "上一步" at bounding box center [188, 57] width 29 height 17
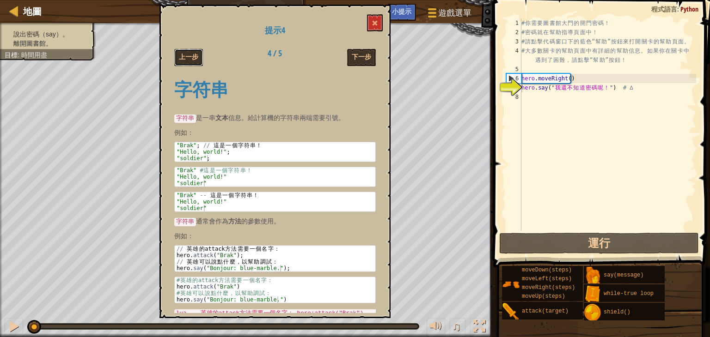
click at [187, 57] on button "上一步" at bounding box center [188, 57] width 29 height 17
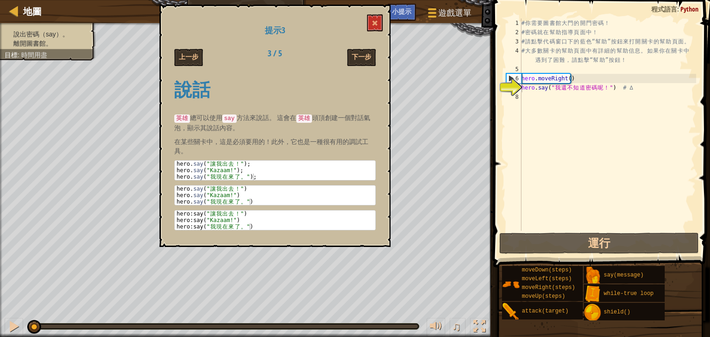
click at [188, 58] on button "上一步" at bounding box center [188, 57] width 29 height 17
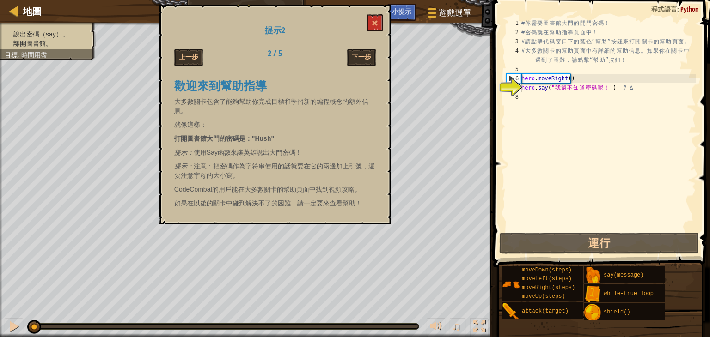
drag, startPoint x: 272, startPoint y: 139, endPoint x: 250, endPoint y: 139, distance: 21.7
click at [250, 139] on strong "打開圖書館大門的密碼是："Hush"" at bounding box center [224, 138] width 100 height 7
drag, startPoint x: 252, startPoint y: 135, endPoint x: 281, endPoint y: 134, distance: 28.7
click at [281, 134] on p "打開圖書館大門的密碼是："Hush"" at bounding box center [274, 138] width 201 height 9
drag, startPoint x: 278, startPoint y: 136, endPoint x: 207, endPoint y: 126, distance: 71.9
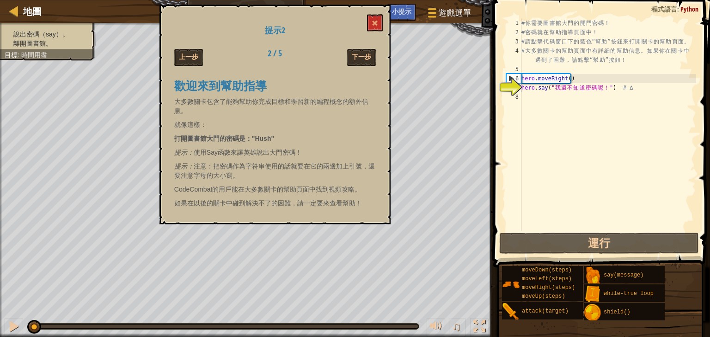
click at [207, 126] on div "歡迎來到幫助指導 大多數關卡包含了能夠幫助你完成目標和學習新的編程概念的額外信息。 就像這樣： 打開圖書館大門的密碼是："Hush" 提示： 使用Say函數來…" at bounding box center [274, 142] width 201 height 142
click at [377, 21] on span at bounding box center [374, 23] width 6 height 6
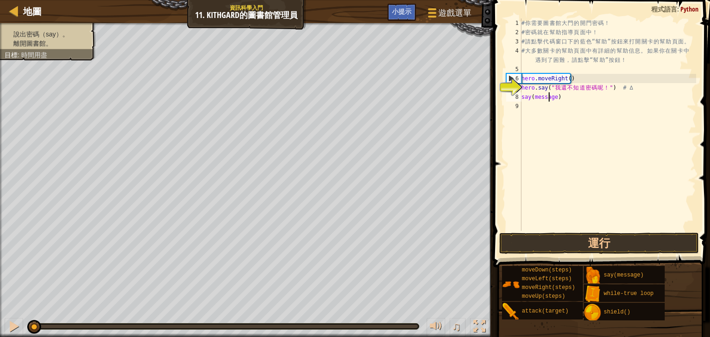
click at [550, 95] on div "# 你 需 要 圖 書 館 大 門 的 開 門 密 碼 ！ # 密 碼 就 在 幫 助 指 導 頁 面 中 ！ # 請 點 擊 代 碼 窗 口 下 的 藍 色…" at bounding box center [607, 133] width 176 height 231
click at [554, 101] on div "# 你 需 要 圖 書 館 大 門 的 開 門 密 碼 ！ # 密 碼 就 在 幫 助 指 導 頁 面 中 ！ # 請 點 擊 代 碼 窗 口 下 的 藍 色…" at bounding box center [607, 133] width 176 height 231
type textarea ")"
click at [547, 98] on div "# 你 需 要 圖 書 館 大 門 的 開 門 密 碼 ！ # 密 碼 就 在 幫 助 指 導 頁 面 中 ！ # 請 點 擊 代 碼 窗 口 下 的 藍 色…" at bounding box center [607, 133] width 176 height 231
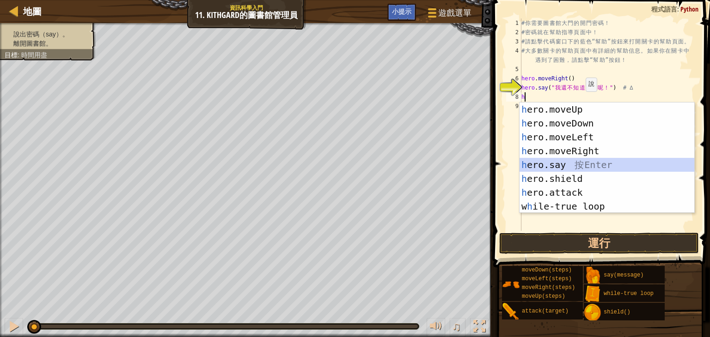
drag, startPoint x: 540, startPoint y: 164, endPoint x: 543, endPoint y: 142, distance: 22.0
click at [540, 163] on div "h ero.moveUp 按 Enter h ero.moveDown 按 Enter h ero.moveLeft 按 Enter h ero.moveRi…" at bounding box center [606, 172] width 175 height 139
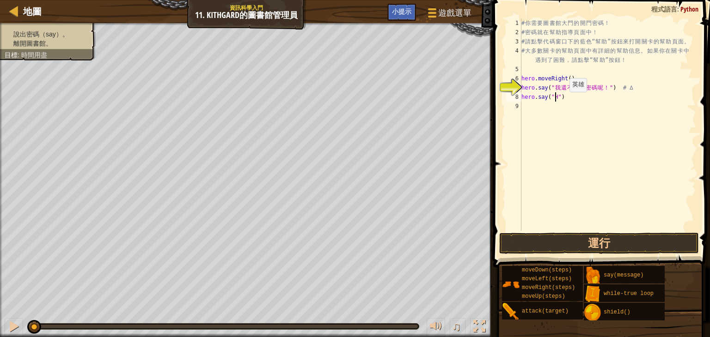
scroll to position [4, 3]
type textarea "hero.say("Hush")"
click at [561, 105] on div "# 你 需 要 圖 書 館 大 門 的 開 門 密 碼 ！ # 密 碼 就 在 幫 助 指 導 頁 面 中 ！ # 請 點 擊 代 碼 窗 口 下 的 藍 色…" at bounding box center [607, 133] width 176 height 231
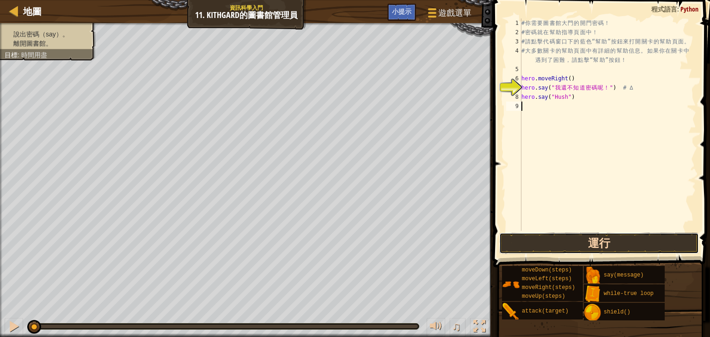
click at [616, 242] on button "運行" at bounding box center [599, 243] width 200 height 21
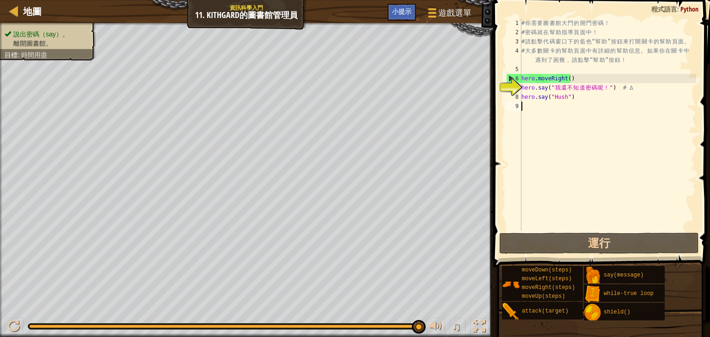
type textarea "h"
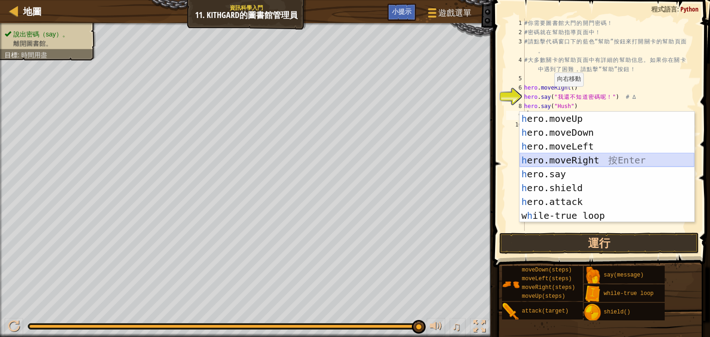
click at [588, 159] on div "h ero.moveUp 按 Enter h ero.moveDown 按 Enter h ero.moveLeft 按 Enter h ero.moveRi…" at bounding box center [606, 181] width 175 height 139
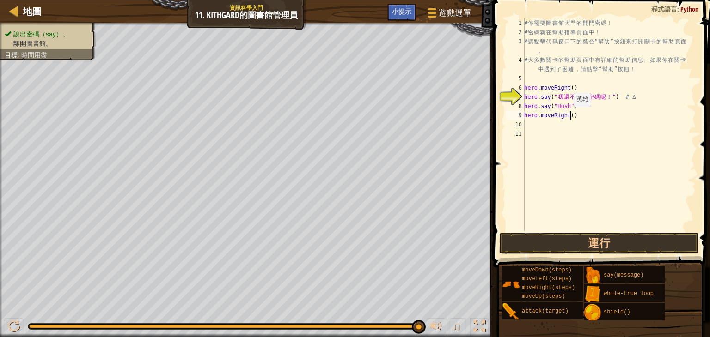
click at [568, 116] on div "# 你 需 要 圖 書 館 大 門 的 開 門 密 碼 ！ # 密 碼 就 在 幫 助 指 導 頁 面 中 ！ # 請 點 擊 代 碼 窗 口 下 的 藍 色…" at bounding box center [609, 133] width 174 height 231
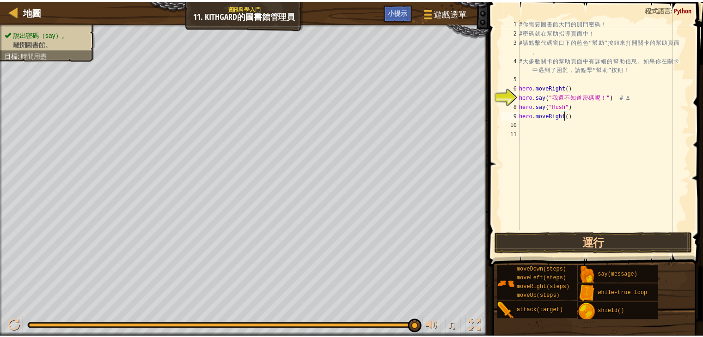
scroll to position [4, 4]
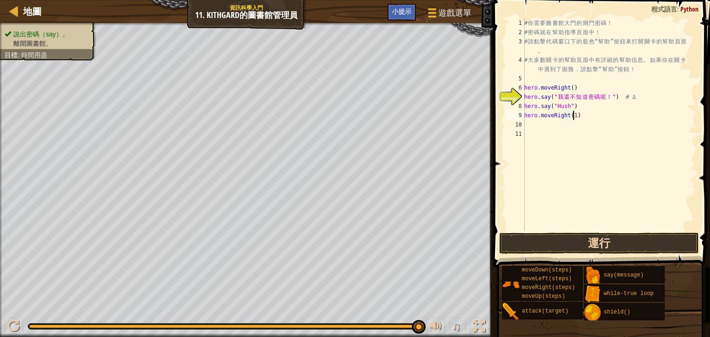
type textarea "hero.moveRight(1)"
click at [614, 248] on button "運行" at bounding box center [599, 243] width 200 height 21
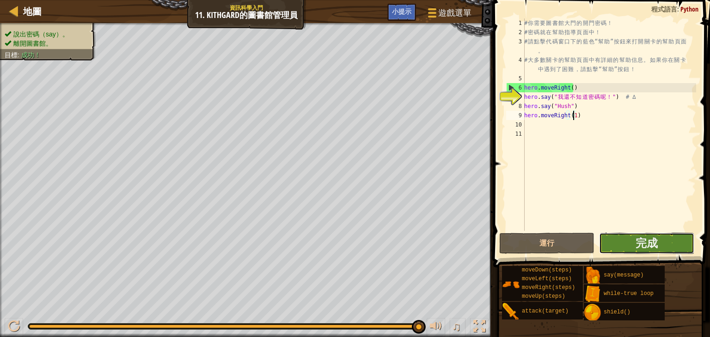
click at [650, 251] on button "完成" at bounding box center [646, 243] width 95 height 21
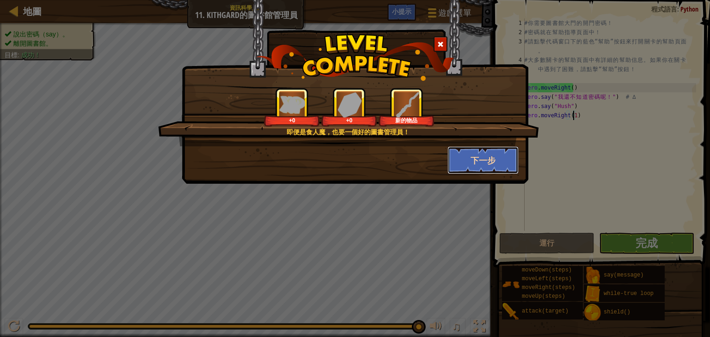
click at [494, 150] on button "下一步" at bounding box center [483, 160] width 72 height 28
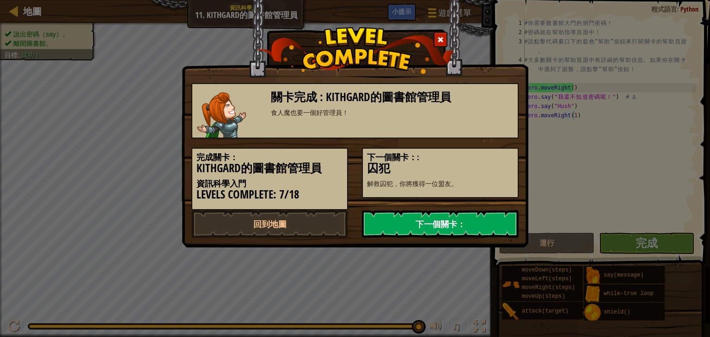
click at [493, 229] on link "下一個關卡：" at bounding box center [440, 224] width 157 height 28
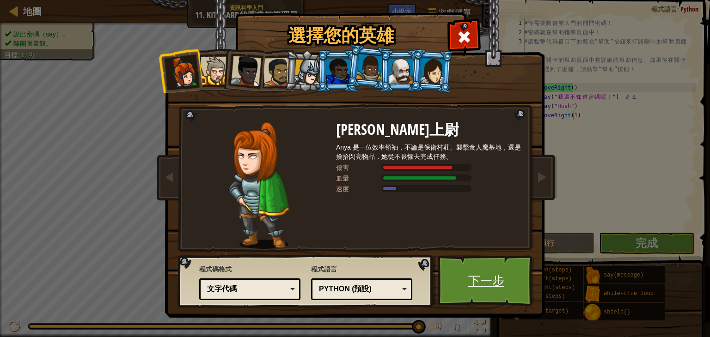
click at [468, 276] on link "下一步" at bounding box center [486, 280] width 97 height 51
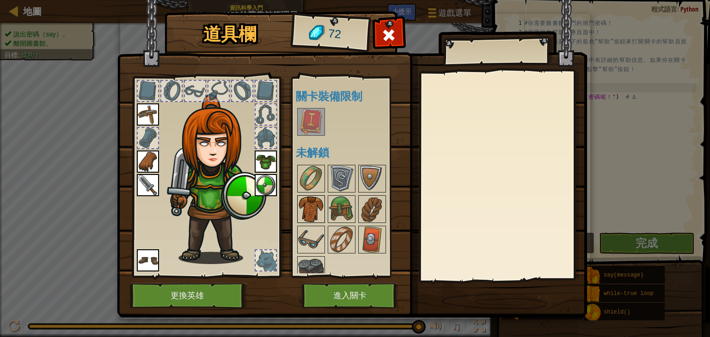
click at [318, 217] on img at bounding box center [311, 209] width 26 height 26
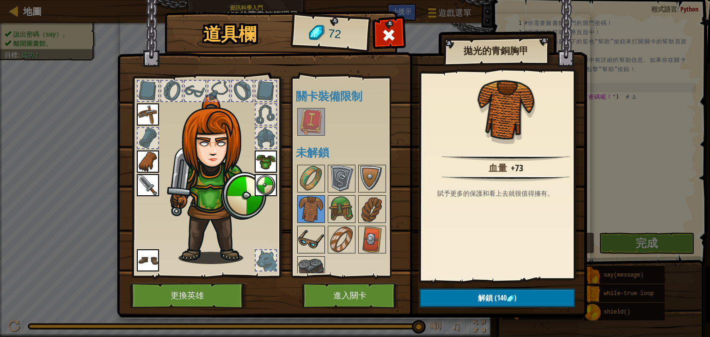
click at [318, 228] on img at bounding box center [311, 240] width 26 height 26
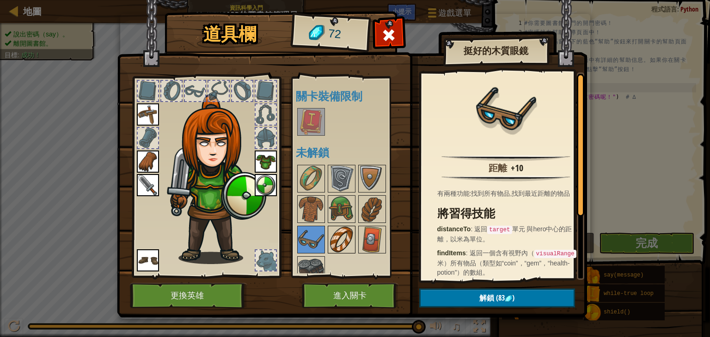
click at [343, 229] on img at bounding box center [341, 240] width 26 height 26
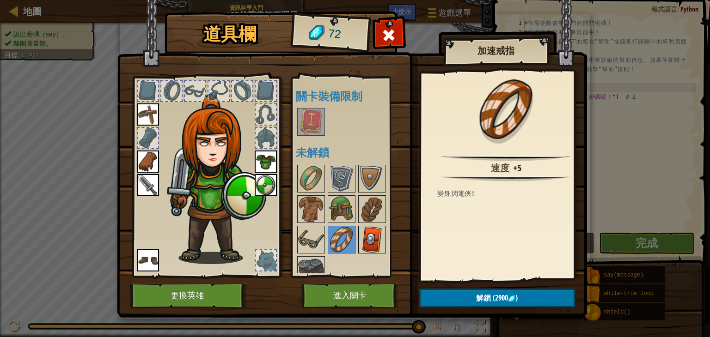
click at [368, 231] on img at bounding box center [372, 240] width 26 height 26
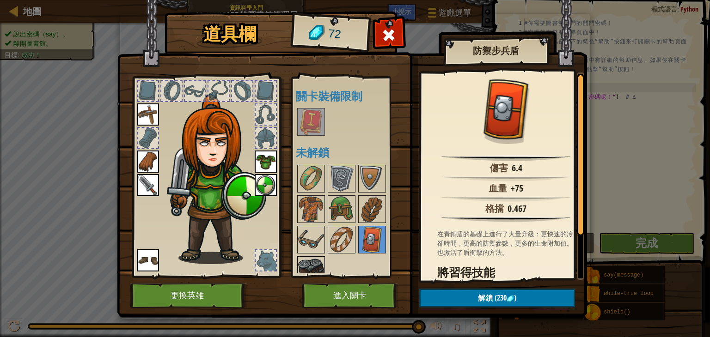
click at [310, 258] on img at bounding box center [311, 270] width 26 height 26
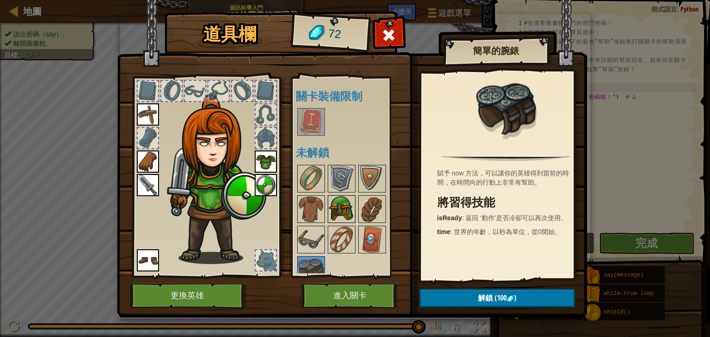
click at [338, 210] on img at bounding box center [341, 209] width 26 height 26
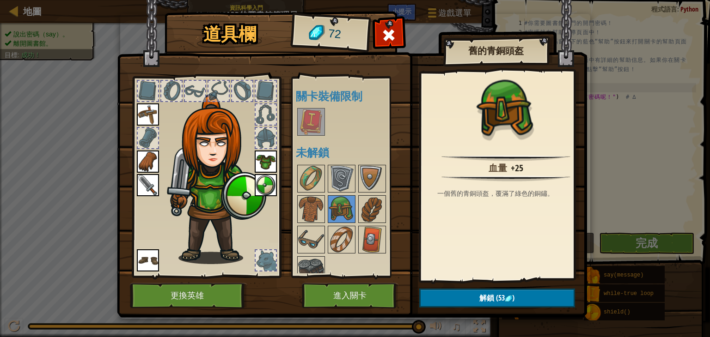
click at [391, 204] on div at bounding box center [354, 225] width 116 height 122
click at [376, 204] on img at bounding box center [372, 209] width 26 height 26
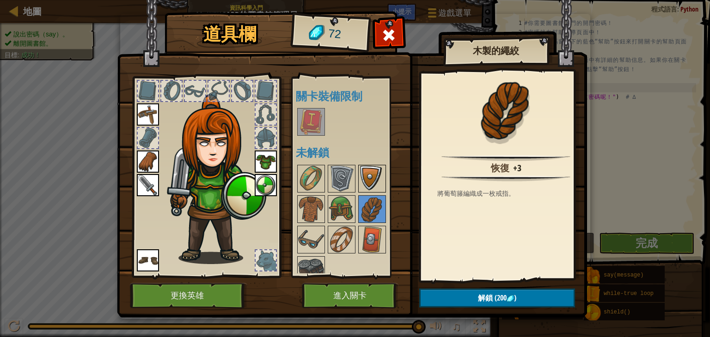
click at [368, 185] on img at bounding box center [372, 179] width 26 height 26
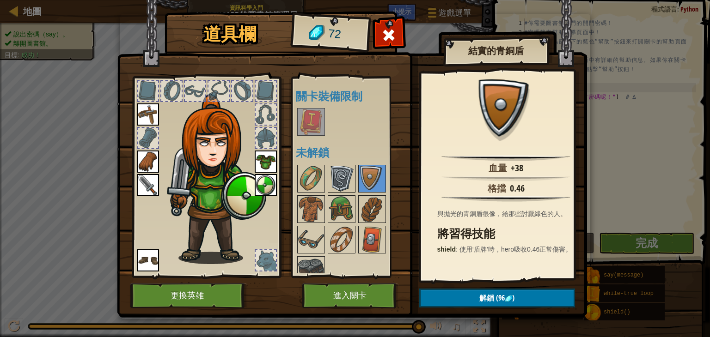
click at [338, 177] on img at bounding box center [341, 179] width 26 height 26
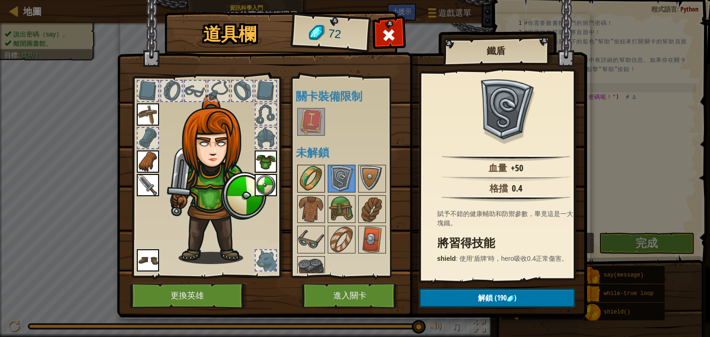
click at [300, 176] on img at bounding box center [311, 179] width 26 height 26
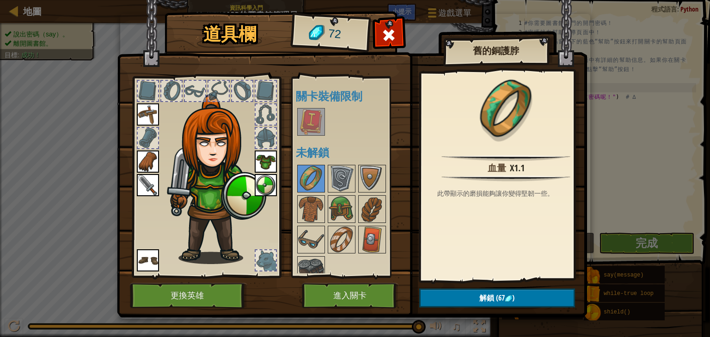
click at [358, 283] on div "道具欄 72 可使用的裝備 裝備 裝備 裝備 裝備 裝備 裝備 連點物品兩下可裝備 關卡裝備限制 未解鎖 舊的銅護脖 血量 x1.1 此帶顯示的磨損能夠讓你變…" at bounding box center [355, 166] width 470 height 305
click at [355, 289] on button "進入關卡" at bounding box center [350, 295] width 97 height 25
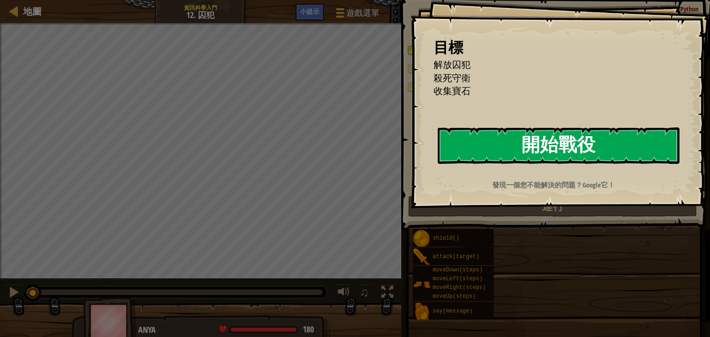
click at [547, 141] on button "開始戰役" at bounding box center [559, 146] width 242 height 36
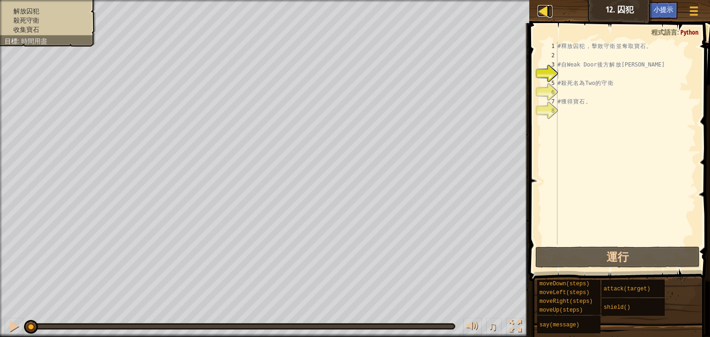
click at [543, 10] on div at bounding box center [543, 11] width 12 height 12
select select "zh-HANT"
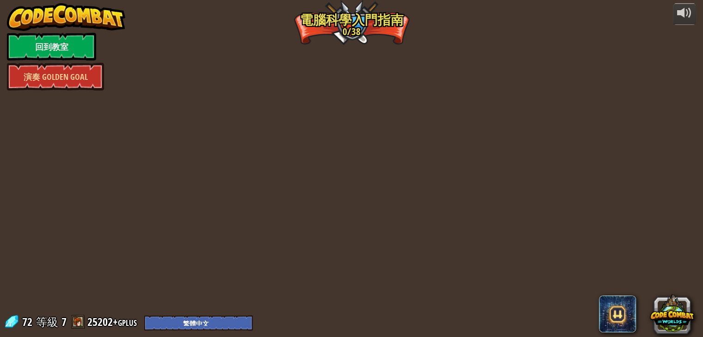
select select "zh-HANT"
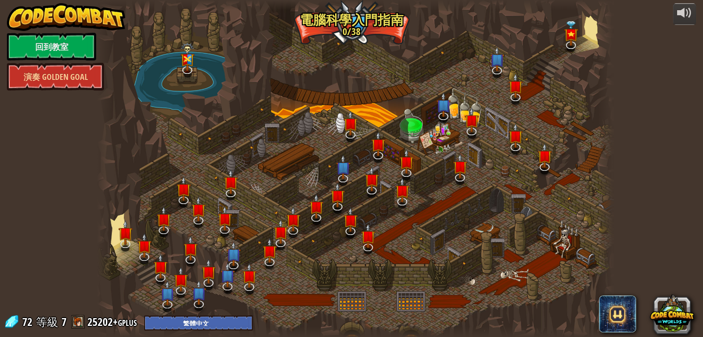
select select "zh-HANT"
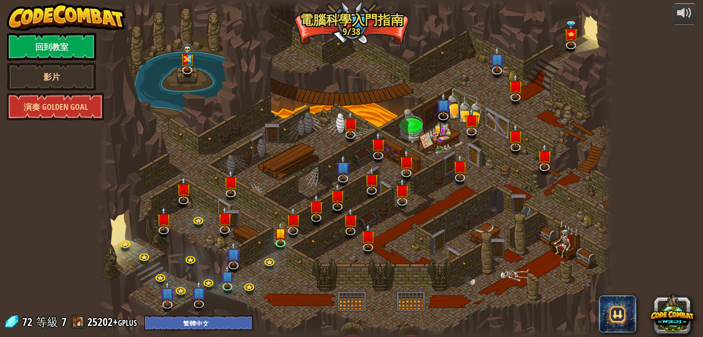
select select "zh-HANT"
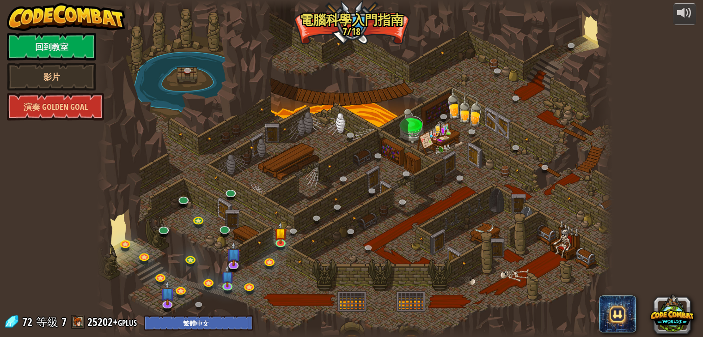
click at [513, 142] on div at bounding box center [355, 168] width 516 height 337
drag, startPoint x: 277, startPoint y: 237, endPoint x: 302, endPoint y: 219, distance: 30.4
click at [278, 239] on img at bounding box center [280, 233] width 13 height 22
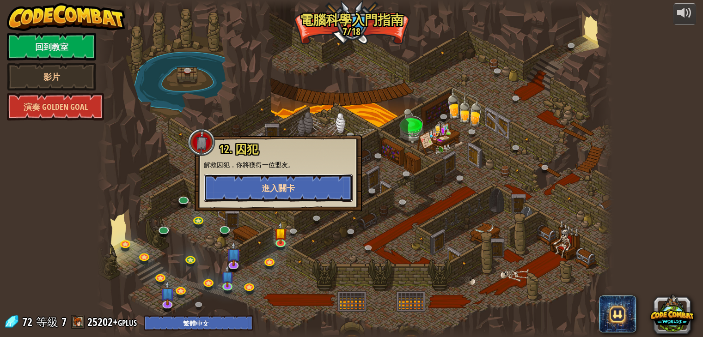
click at [306, 186] on button "進入關卡" at bounding box center [278, 188] width 149 height 28
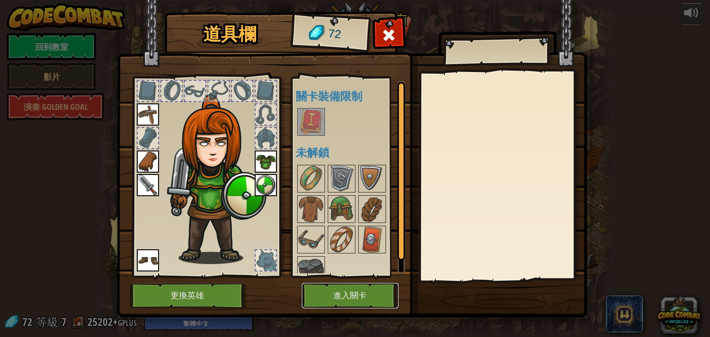
click at [311, 295] on button "進入關卡" at bounding box center [350, 295] width 97 height 25
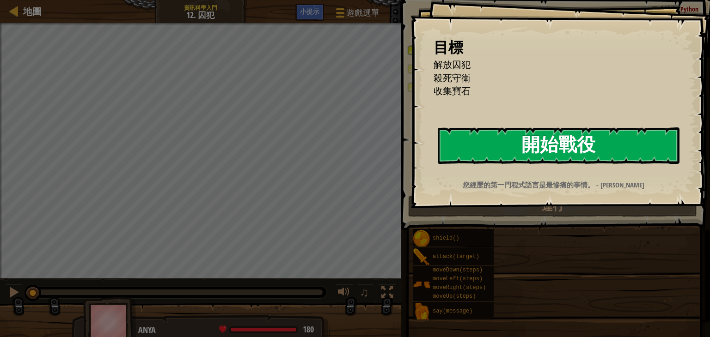
click at [510, 155] on button "開始戰役" at bounding box center [559, 146] width 242 height 36
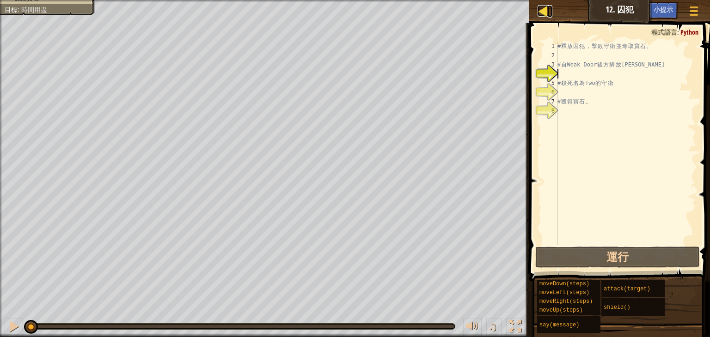
click at [541, 11] on div at bounding box center [543, 11] width 12 height 12
select select "zh-HANT"
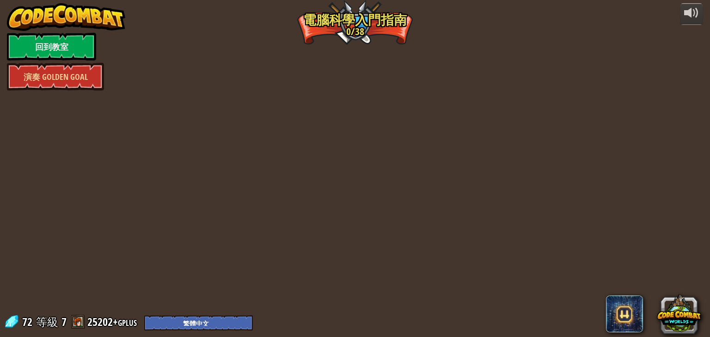
select select "zh-HANT"
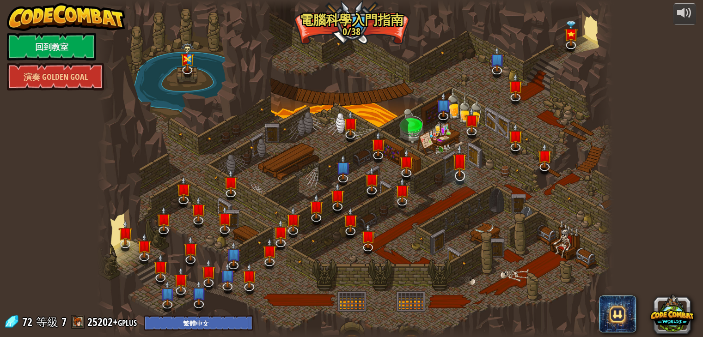
select select "zh-HANT"
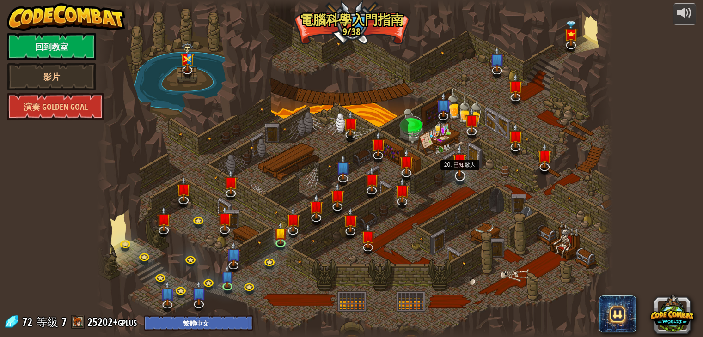
select select "zh-HANT"
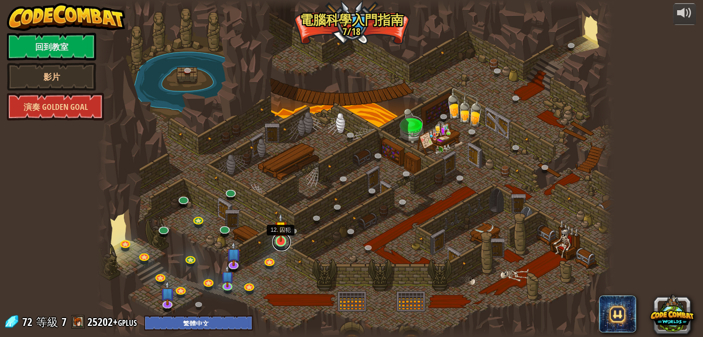
click at [285, 243] on link at bounding box center [281, 242] width 18 height 18
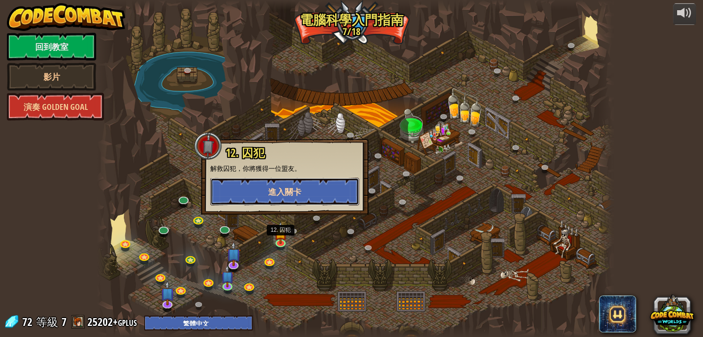
click at [292, 196] on span "進入關卡" at bounding box center [284, 192] width 33 height 12
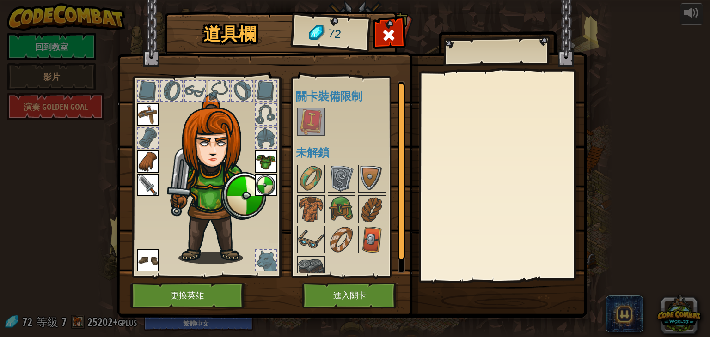
click at [345, 283] on img at bounding box center [352, 149] width 470 height 335
click at [348, 298] on button "進入關卡" at bounding box center [350, 295] width 97 height 25
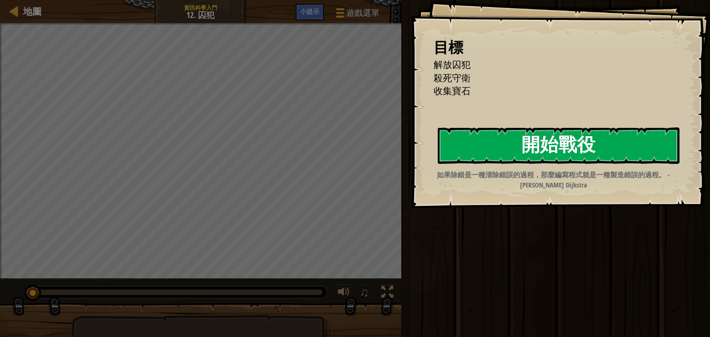
click at [561, 154] on button "開始戰役" at bounding box center [559, 146] width 242 height 36
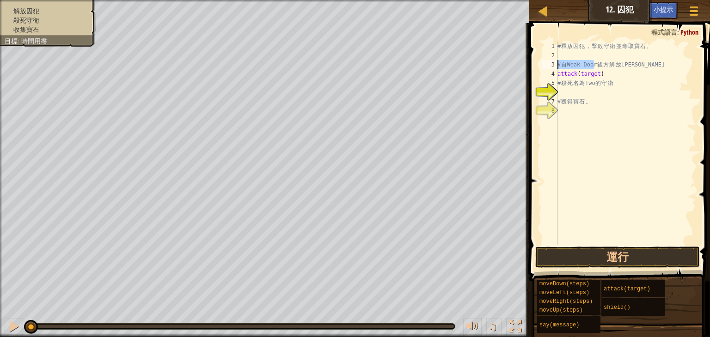
drag, startPoint x: 590, startPoint y: 68, endPoint x: 530, endPoint y: 67, distance: 59.2
click at [530, 67] on div "attack(target) 1 2 3 4 5 6 7 8 # 釋 放 囚 犯 ， 擊 敗 守 衛 並 奪 取 寶 石 。 # 自 Weak Door 後 …" at bounding box center [617, 171] width 183 height 286
click at [609, 70] on div "# 釋 放 囚 犯 ， 擊 敗 守 衛 並 奪 取 寶 石 。 # 自 Weak Door 後 方 解 放 Patrick attack ( target )…" at bounding box center [625, 153] width 140 height 222
click at [440, 76] on div "地圖 資訊科學入門 12. 囚犯 遊戲選單 完成 小提示 1 הההההההההההההההההההההההההההההההההההההההההההההההה…" at bounding box center [355, 168] width 710 height 337
type textarea "\"
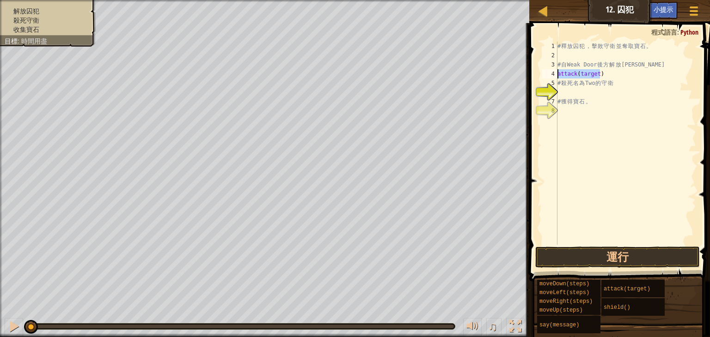
scroll to position [1, 0]
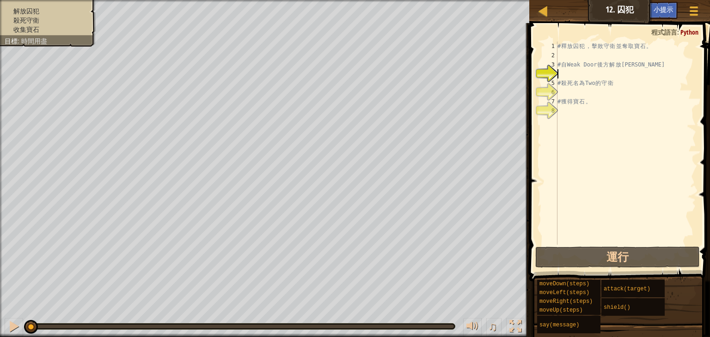
type textarea "ㄘ"
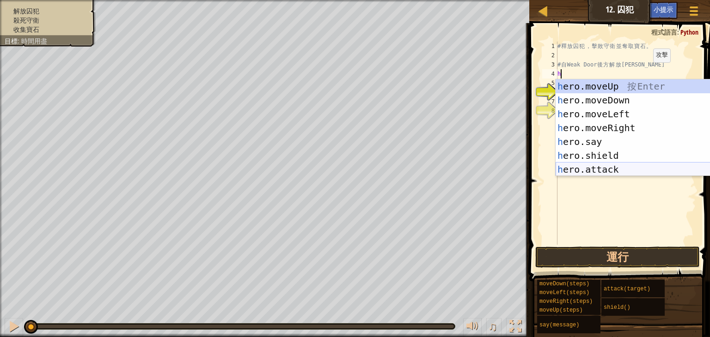
click at [597, 170] on div "h ero.moveUp 按 Enter h ero.moveDown 按 Enter h ero.moveLeft 按 Enter h ero.moveRi…" at bounding box center [642, 141] width 175 height 125
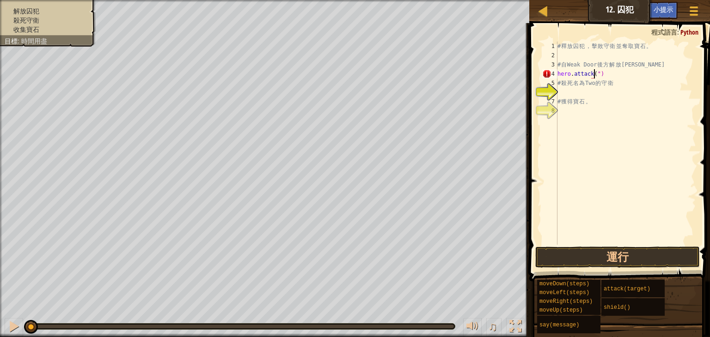
click at [620, 72] on div "# 釋 放 囚 犯 ， 擊 敗 守 衛 並 奪 取 寶 石 。 # 自 Weak Door 後 方 解 放 Patrick hero . attack ( "…" at bounding box center [625, 153] width 140 height 222
click at [596, 75] on div "# 釋 放 囚 犯 ， 擊 敗 守 衛 並 奪 取 寶 石 。 # 自 Weak Door 後 方 解 放 Patrick hero . attack ( "…" at bounding box center [625, 153] width 140 height 222
click at [596, 74] on div "# 釋 放 囚 犯 ， 擊 敗 守 衛 並 奪 取 寶 石 。 # 自 Weak Door 後 方 解 放 Patrick hero . attack ( "…" at bounding box center [625, 153] width 140 height 222
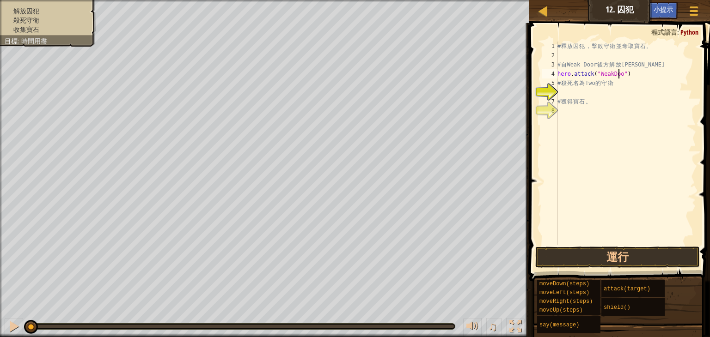
scroll to position [4, 5]
type textarea "hero.attack("WeakDoor")"
click at [627, 252] on button "運行" at bounding box center [617, 257] width 164 height 21
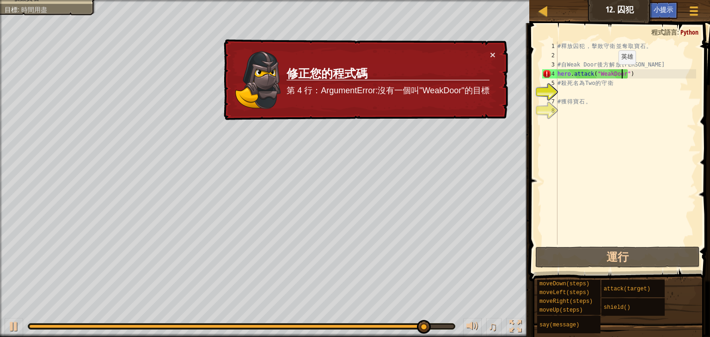
click at [610, 73] on div "# 釋 放 囚 犯 ， 擊 敗 守 衛 並 奪 取 寶 石 。 # 自 Weak Door 後 方 解 放 Patrick hero . attack ( "…" at bounding box center [625, 153] width 140 height 222
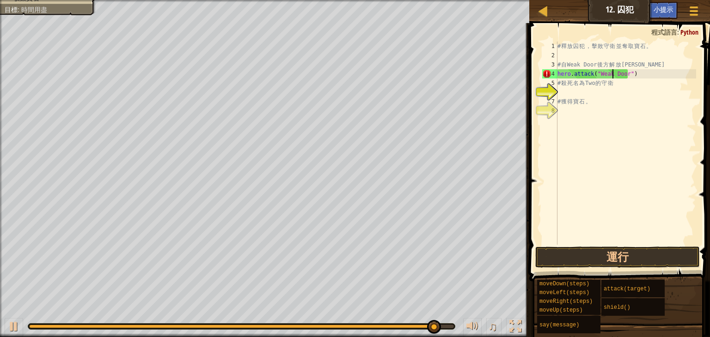
scroll to position [0, 0]
click at [623, 98] on div "# 釋 放 囚 犯 ， 擊 敗 守 衛 並 奪 取 寶 石 。 # 自 Weak Door 後 方 解 放 Patrick hero . attack ( "…" at bounding box center [625, 153] width 140 height 222
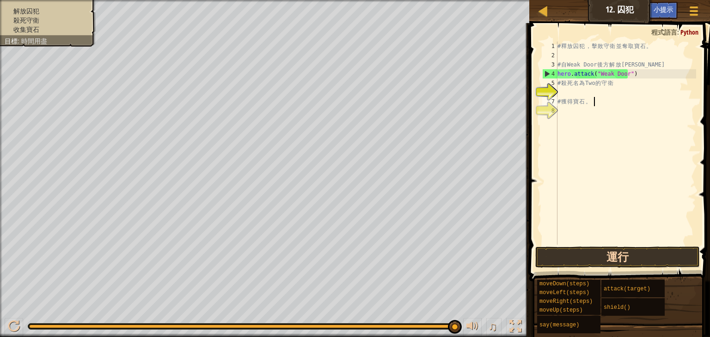
type textarea "# 獲得寶石。"
click at [608, 263] on button "運行" at bounding box center [617, 257] width 164 height 21
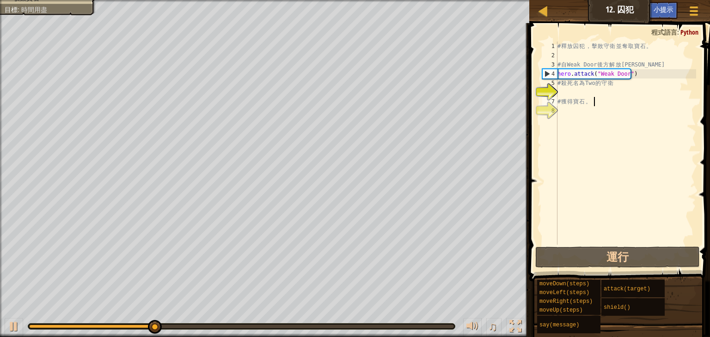
click at [607, 93] on div "# 釋 放 囚 犯 ， 擊 敗 守 衛 並 奪 取 寶 石 。 # 自 Weak Door 後 方 解 放 Patrick hero . attack ( "…" at bounding box center [625, 153] width 140 height 222
type textarea "H"
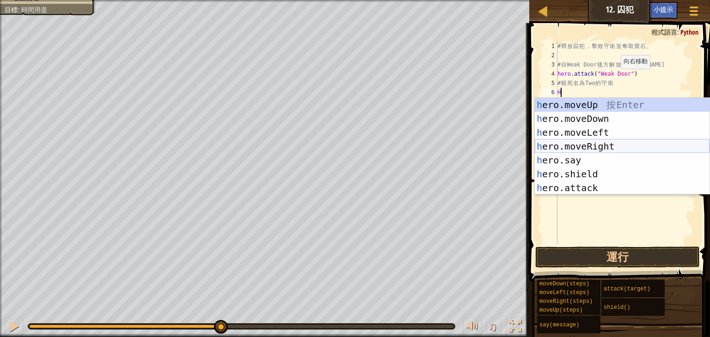
click at [604, 150] on div "h ero.moveUp 按 Enter h ero.moveDown 按 Enter h ero.moveLeft 按 Enter h ero.moveRi…" at bounding box center [622, 160] width 175 height 125
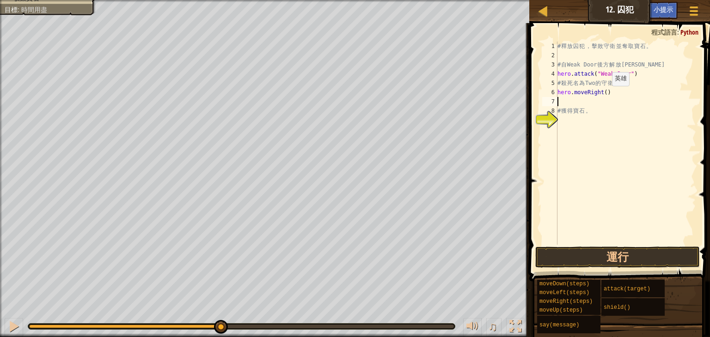
click at [604, 95] on div "# 釋 放 囚 犯 ， 擊 敗 守 衛 並 奪 取 寶 石 。 # 自 Weak Door 後 方 解 放 Patrick hero . attack ( "…" at bounding box center [625, 153] width 140 height 222
click at [595, 100] on div "# 釋 放 囚 犯 ， 擊 敗 守 衛 並 奪 取 寶 石 。 # 自 Weak Door 後 方 解 放 Patrick hero . attack ( "…" at bounding box center [625, 143] width 140 height 203
click at [597, 101] on div "# 釋 放 囚 犯 ， 擊 敗 守 衛 並 奪 取 寶 石 。 # 自 Weak Door 後 方 解 放 Patrick hero . attack ( "…" at bounding box center [625, 153] width 140 height 222
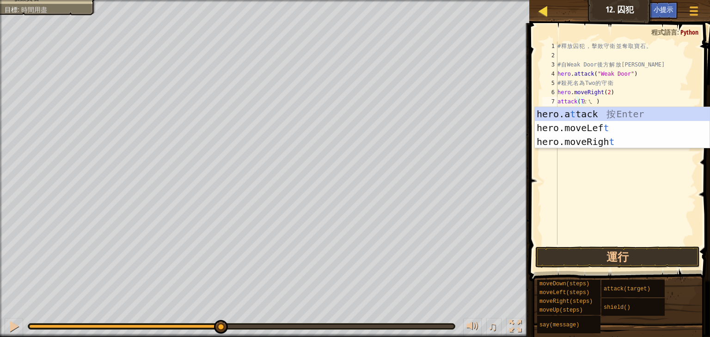
type textarea "ㄊ"
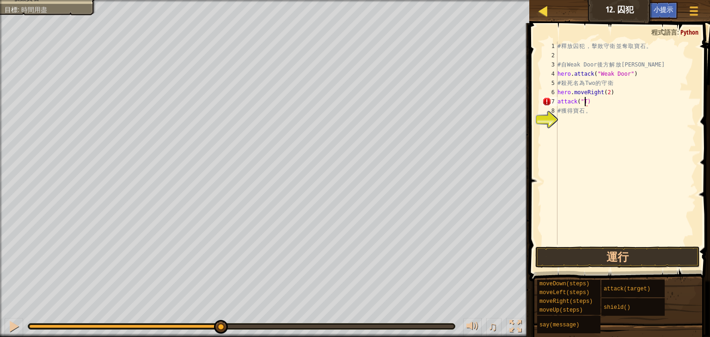
type textarea "ㄟ"
type textarea "ㄊ"
type textarea "wo""
click at [629, 179] on div "# 釋 放 囚 犯 ， 擊 敗 守 衛 並 奪 取 寶 石 。 # 自 Weak Door 後 方 解 放 Patrick hero . attack ( "…" at bounding box center [625, 153] width 140 height 222
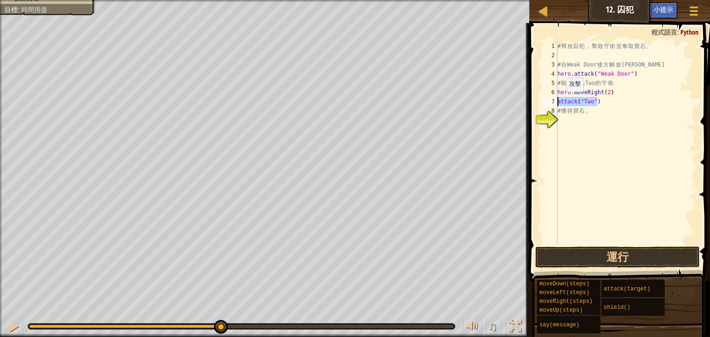
drag, startPoint x: 597, startPoint y: 100, endPoint x: 553, endPoint y: 100, distance: 44.4
click at [553, 100] on div "1 2 3 4 5 6 7 8 9 # 釋 放 囚 犯 ， 擊 敗 守 衛 並 奪 取 寶 石 。 # 自 Weak Door 後 方 解 放 Patrick…" at bounding box center [618, 143] width 156 height 203
click at [602, 105] on div "# 釋 放 囚 犯 ， 擊 敗 守 衛 並 奪 取 寶 石 。 # 自 Weak Door 後 方 解 放 Patrick hero . attack ( "…" at bounding box center [625, 143] width 140 height 203
click at [558, 103] on div "# 釋 放 囚 犯 ， 擊 敗 守 衛 並 奪 取 寶 石 。 # 自 Weak Door 後 方 解 放 Patrick hero . attack ( "…" at bounding box center [625, 153] width 140 height 222
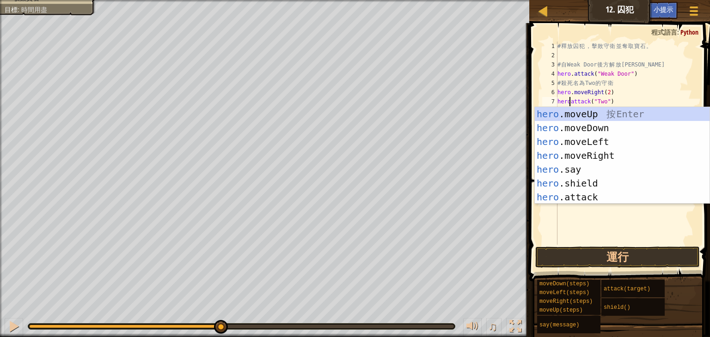
scroll to position [4, 1]
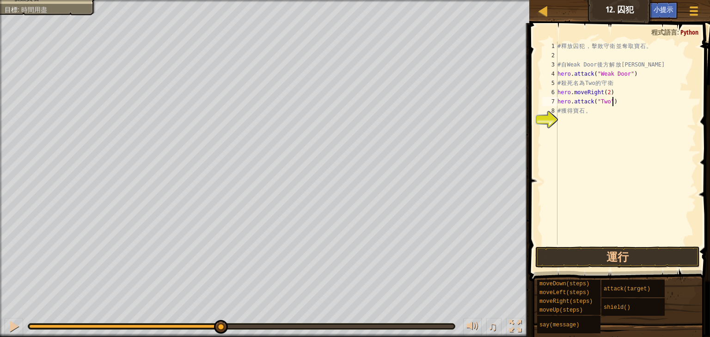
click at [623, 98] on div "# 釋 放 囚 犯 ， 擊 敗 守 衛 並 奪 取 寶 石 。 # 自 Weak Door 後 方 解 放 Patrick hero . attack ( "…" at bounding box center [625, 153] width 140 height 222
drag, startPoint x: 612, startPoint y: 104, endPoint x: 557, endPoint y: 103, distance: 55.0
click at [557, 103] on div "hero.attack("Two") 1 2 3 4 5 6 7 8 9 # 釋 放 囚 犯 ， 擊 敗 守 衛 並 奪 取 寶 石 。 # 自 Weak D…" at bounding box center [618, 143] width 156 height 203
type textarea "hero.attack("Two")"
click at [620, 105] on div "# 釋 放 囚 犯 ， 擊 敗 守 衛 並 奪 取 寶 石 。 # 自 Weak Door 後 方 解 放 Patrick hero . attack ( "…" at bounding box center [625, 143] width 140 height 203
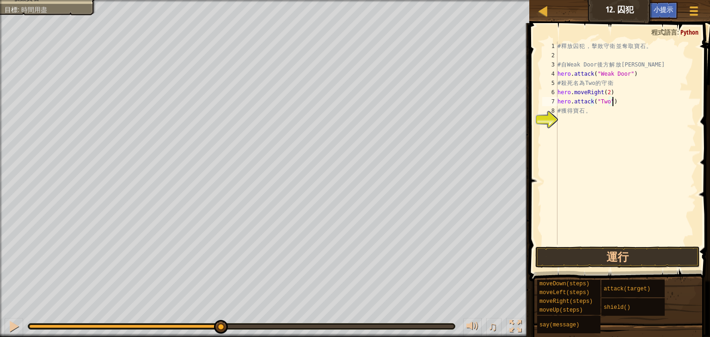
scroll to position [4, 0]
paste textarea "hero.attack("Two")"
type textarea "hero.attack("Two")"
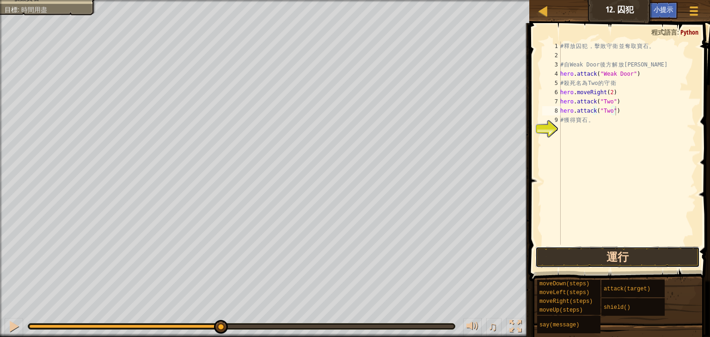
click at [626, 251] on button "運行" at bounding box center [617, 257] width 164 height 21
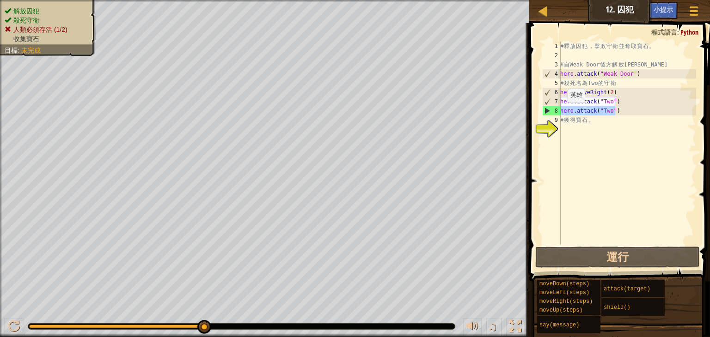
drag, startPoint x: 625, startPoint y: 113, endPoint x: 549, endPoint y: 113, distance: 75.8
click at [549, 113] on div "hero.attack("Two") 1 2 3 4 5 6 7 8 9 10 # 釋 放 囚 犯 ， 擊 敗 守 衛 並 奪 取 寶 石 。 # 自 Wea…" at bounding box center [618, 143] width 156 height 203
click at [637, 109] on div "# 釋 放 囚 犯 ， 擊 敗 守 衛 並 奪 取 寶 石 。 # 自 Weak Door 後 方 解 放 Patrick hero . attack ( "…" at bounding box center [627, 143] width 138 height 203
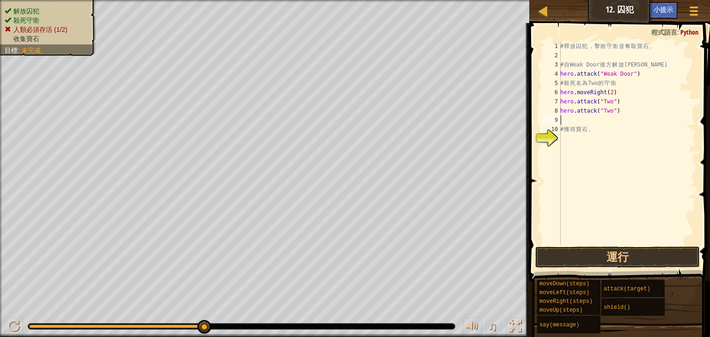
paste textarea "hero.attack("Two")"
click at [618, 267] on button "運行" at bounding box center [617, 257] width 164 height 21
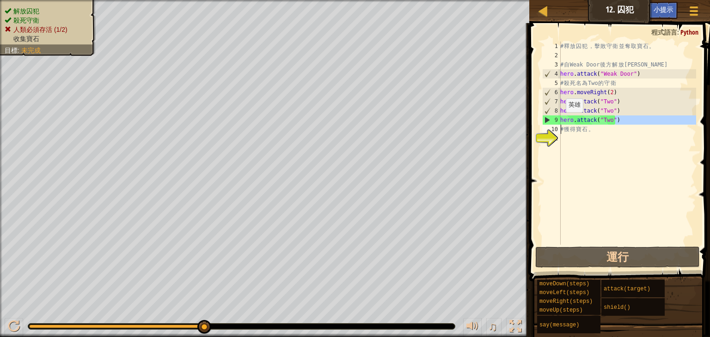
drag, startPoint x: 620, startPoint y: 124, endPoint x: 560, endPoint y: 126, distance: 60.5
click at [560, 126] on div "hero.attack("Two") 1 2 3 4 5 6 7 8 9 10 11 # 釋 放 囚 犯 ， 擊 敗 守 衛 並 奪 取 寶 石 。 # 自 …" at bounding box center [618, 143] width 156 height 203
click at [639, 119] on div "# 釋 放 囚 犯 ， 擊 敗 守 衛 並 奪 取 寶 石 。 # 自 Weak Door 後 方 解 放 Patrick hero . attack ( "…" at bounding box center [627, 143] width 138 height 203
drag, startPoint x: 639, startPoint y: 119, endPoint x: 556, endPoint y: 122, distance: 83.2
click at [556, 122] on div "hero.attack("Two") 1 2 3 4 5 6 7 8 9 10 11 # 釋 放 囚 犯 ， 擊 敗 守 衛 並 奪 取 寶 石 。 # 自 …" at bounding box center [618, 143] width 156 height 203
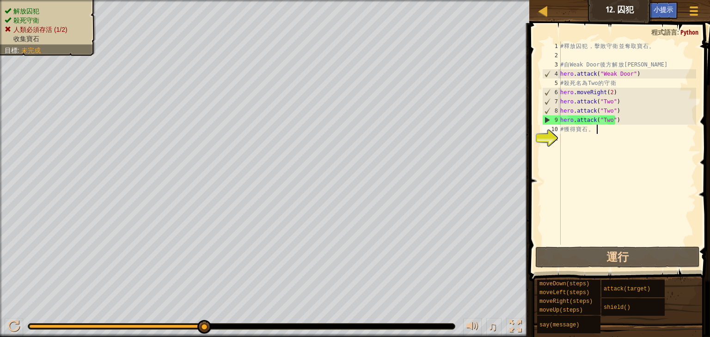
click at [637, 126] on div "# 釋 放 囚 犯 ， 擊 敗 守 衛 並 奪 取 寶 石 。 # 自 Weak Door 後 方 解 放 Patrick hero . attack ( "…" at bounding box center [627, 153] width 138 height 222
click at [630, 119] on div "# 釋 放 囚 犯 ， 擊 敗 守 衛 並 奪 取 寶 石 。 # 自 Weak Door 後 方 解 放 Patrick hero . attack ( "…" at bounding box center [627, 153] width 138 height 222
type textarea "hero.attack("Two")"
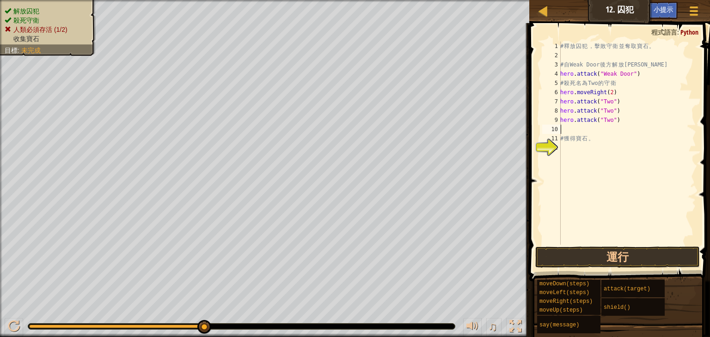
paste textarea "hero.attack("Two")"
type textarea "hero.attack("Two")"
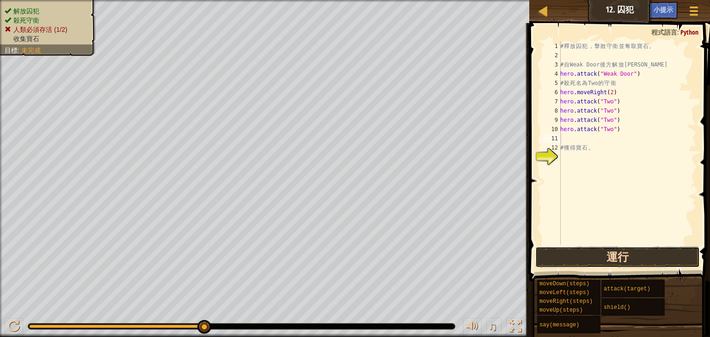
click at [632, 259] on button "運行" at bounding box center [617, 257] width 164 height 21
drag, startPoint x: 613, startPoint y: 119, endPoint x: 617, endPoint y: 122, distance: 4.9
click at [614, 120] on div "# 釋 放 囚 犯 ， 擊 敗 守 衛 並 奪 取 寶 石 。 # 自 Weak Door 後 方 解 放 Patrick hero . attack ( "…" at bounding box center [627, 153] width 138 height 222
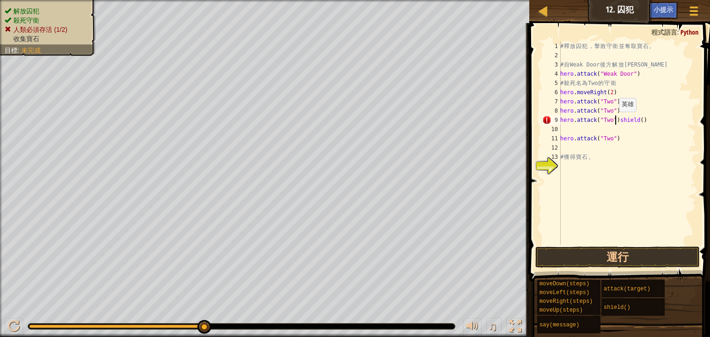
click at [614, 121] on div "# 釋 放 囚 犯 ， 擊 敗 守 衛 並 奪 取 寶 石 。 # 自 Weak Door 後 方 解 放 Patrick hero . attack ( "…" at bounding box center [627, 153] width 138 height 222
type textarea "shield()"
click at [564, 141] on div "# 釋 放 囚 犯 ， 擊 敗 守 衛 並 奪 取 寶 石 。 # 自 Weak Door 後 方 解 放 Patrick hero . attack ( "…" at bounding box center [627, 153] width 138 height 222
type textarea "shield()"
click at [562, 129] on div "# 釋 放 囚 犯 ， 擊 敗 守 衛 並 奪 取 寶 石 。 # 自 Weak Door 後 方 解 放 Patrick hero . attack ( "…" at bounding box center [627, 153] width 138 height 222
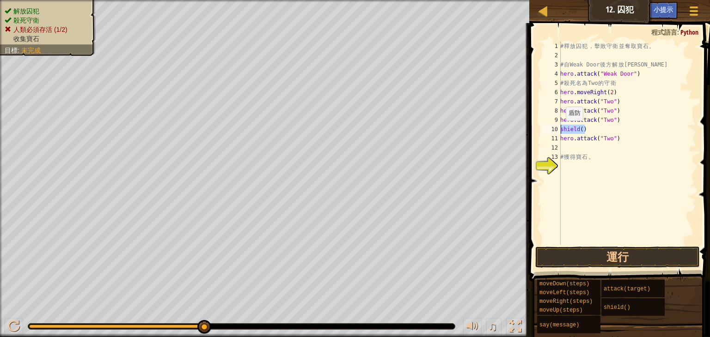
drag, startPoint x: 586, startPoint y: 128, endPoint x: 557, endPoint y: 130, distance: 28.7
click at [557, 130] on div "shield() 1 2 3 4 5 6 7 8 9 10 11 12 13 14 # 釋 放 囚 犯 ， 擊 敗 守 衛 並 奪 取 寶 石 。 # 自 W…" at bounding box center [618, 143] width 156 height 203
type textarea "h"
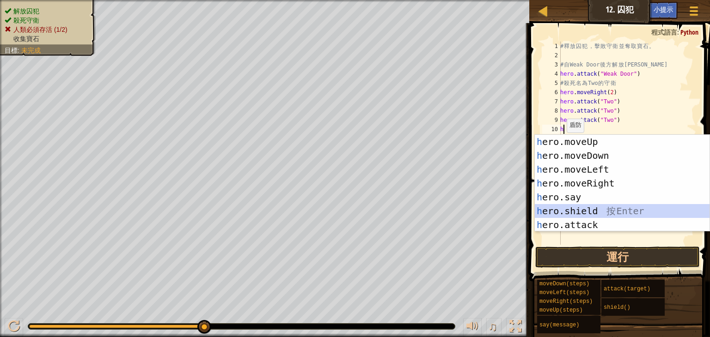
click at [586, 210] on div "h ero.moveUp 按 Enter h ero.moveDown 按 Enter h ero.moveLeft 按 Enter h ero.moveRi…" at bounding box center [622, 197] width 175 height 125
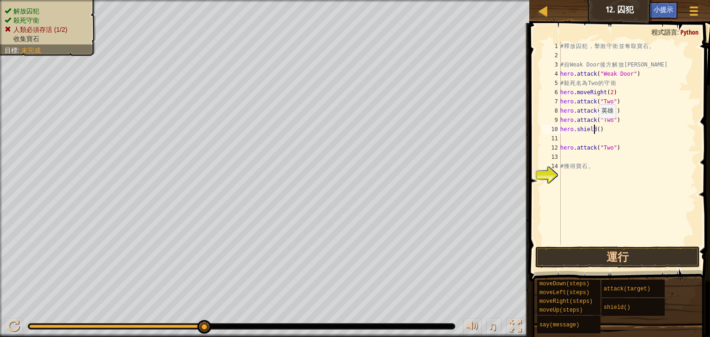
click at [593, 128] on div "# 釋 放 囚 犯 ， 擊 敗 守 衛 並 奪 取 寶 石 。 # 自 Weak Door 後 方 解 放 Patrick hero . attack ( "…" at bounding box center [627, 153] width 138 height 222
click at [594, 129] on div "# 釋 放 囚 犯 ， 擊 敗 守 衛 並 奪 取 寶 石 。 # 自 Weak Door 後 方 解 放 Patrick hero . attack ( "…" at bounding box center [627, 153] width 138 height 222
click at [597, 128] on div "# 釋 放 囚 犯 ， 擊 敗 守 衛 並 奪 取 寶 石 。 # 自 Weak Door 後 方 解 放 Patrick hero . attack ( "…" at bounding box center [627, 153] width 138 height 222
click at [649, 252] on button "運行" at bounding box center [617, 257] width 164 height 21
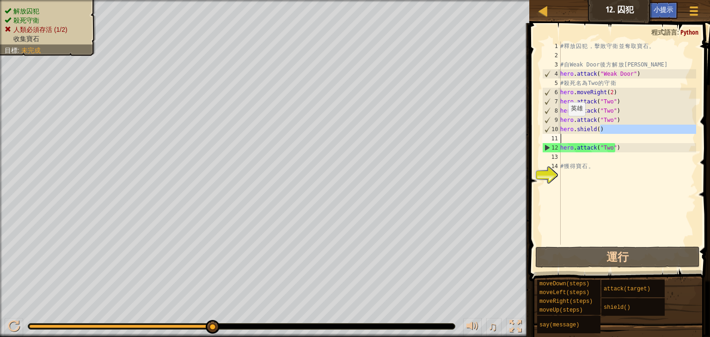
drag, startPoint x: 612, startPoint y: 128, endPoint x: 553, endPoint y: 136, distance: 59.1
click at [553, 136] on div "hero.shield() 1 2 3 4 5 6 7 8 9 10 11 12 13 14 15 # 釋 放 囚 犯 ， 擊 敗 守 衛 並 奪 取 寶 石…" at bounding box center [618, 143] width 156 height 203
click at [614, 128] on div "# 釋 放 囚 犯 ， 擊 敗 守 衛 並 奪 取 寶 石 。 # 自 Weak Door 後 方 解 放 Patrick hero . attack ( "…" at bounding box center [627, 143] width 138 height 203
type textarea "hero.shield()"
drag, startPoint x: 611, startPoint y: 127, endPoint x: 559, endPoint y: 127, distance: 52.2
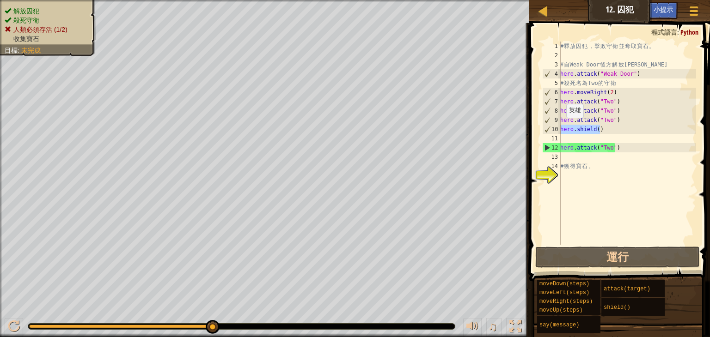
click at [559, 127] on div "hero.shield() 1 2 3 4 5 6 7 8 9 10 11 12 13 14 15 # 釋 放 囚 犯 ， 擊 敗 守 衛 並 奪 取 寶 石…" at bounding box center [618, 143] width 156 height 203
click at [573, 134] on div "# 釋 放 囚 犯 ， 擊 敗 守 衛 並 奪 取 寶 石 。 # 自 Weak Door 後 方 解 放 Patrick hero . attack ( "…" at bounding box center [627, 143] width 138 height 203
click at [572, 139] on div "# 釋 放 囚 犯 ， 擊 敗 守 衛 並 奪 取 寶 石 。 # 自 Weak Door 後 方 解 放 Patrick hero . attack ( "…" at bounding box center [627, 153] width 138 height 222
paste textarea "hero.shield()"
type textarea "hero.shield()"
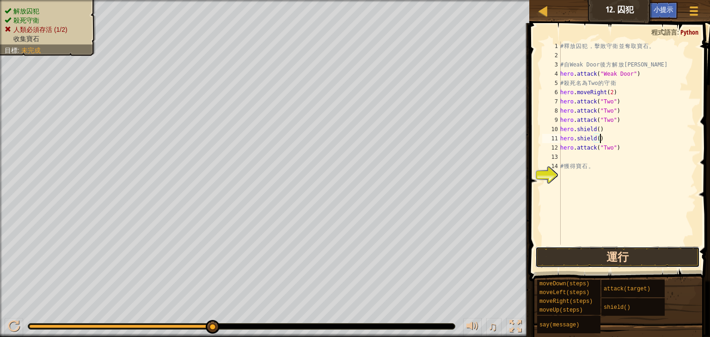
drag, startPoint x: 622, startPoint y: 255, endPoint x: 615, endPoint y: 255, distance: 6.9
click at [622, 255] on button "運行" at bounding box center [617, 257] width 164 height 21
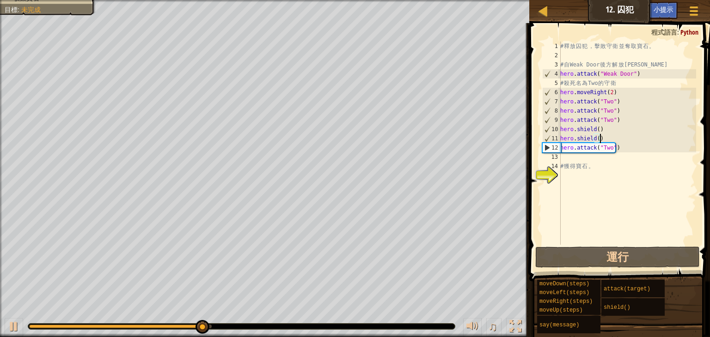
click at [612, 176] on div "# 釋 放 囚 犯 ， 擊 敗 守 衛 並 奪 取 寶 石 。 # 自 Weak Door 後 方 解 放 Patrick hero . attack ( "…" at bounding box center [627, 153] width 138 height 222
click at [626, 145] on div "# 釋 放 囚 犯 ， 擊 敗 守 衛 並 奪 取 寶 石 。 # 自 Weak Door 後 方 解 放 Patrick hero . attack ( "…" at bounding box center [627, 153] width 138 height 222
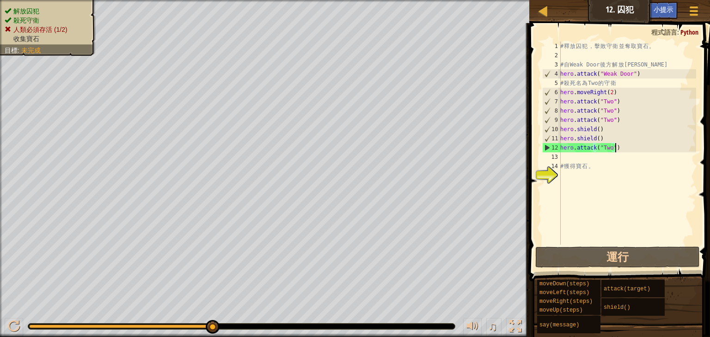
type textarea "hero.attack("Two")"
